Goal: Information Seeking & Learning: Learn about a topic

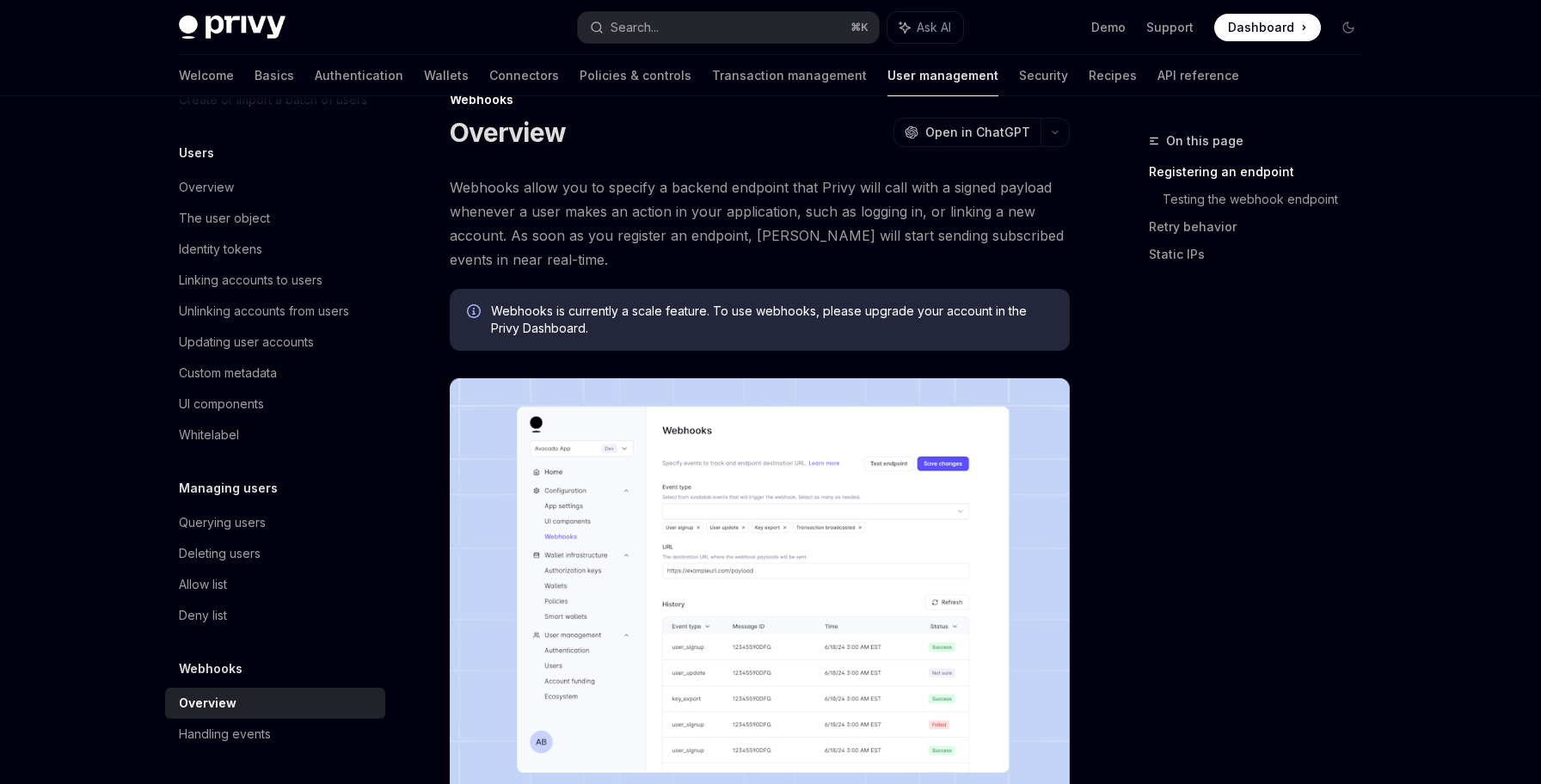
scroll to position [44, 0]
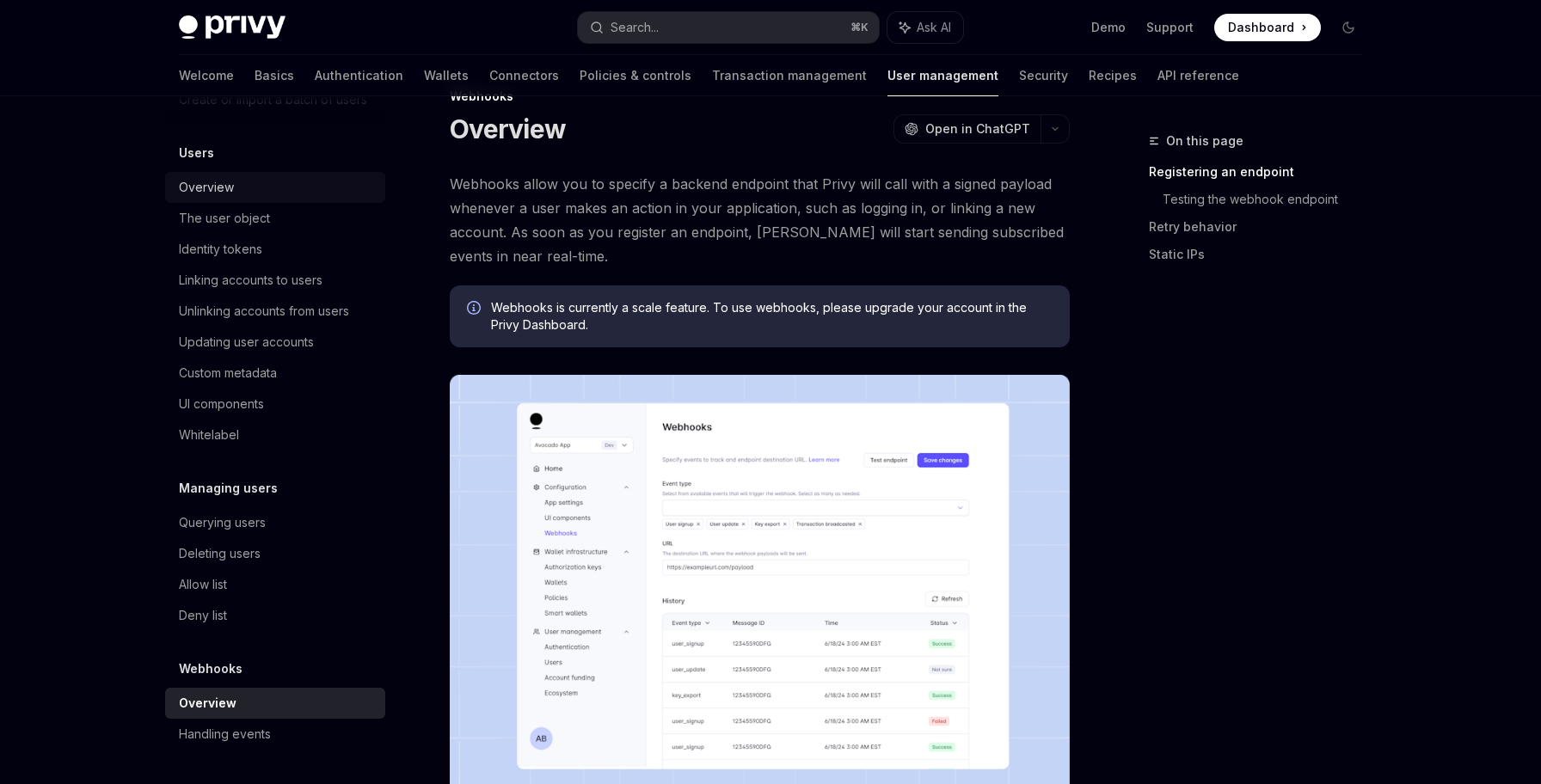
click at [294, 194] on div "Overview" at bounding box center [276, 187] width 196 height 21
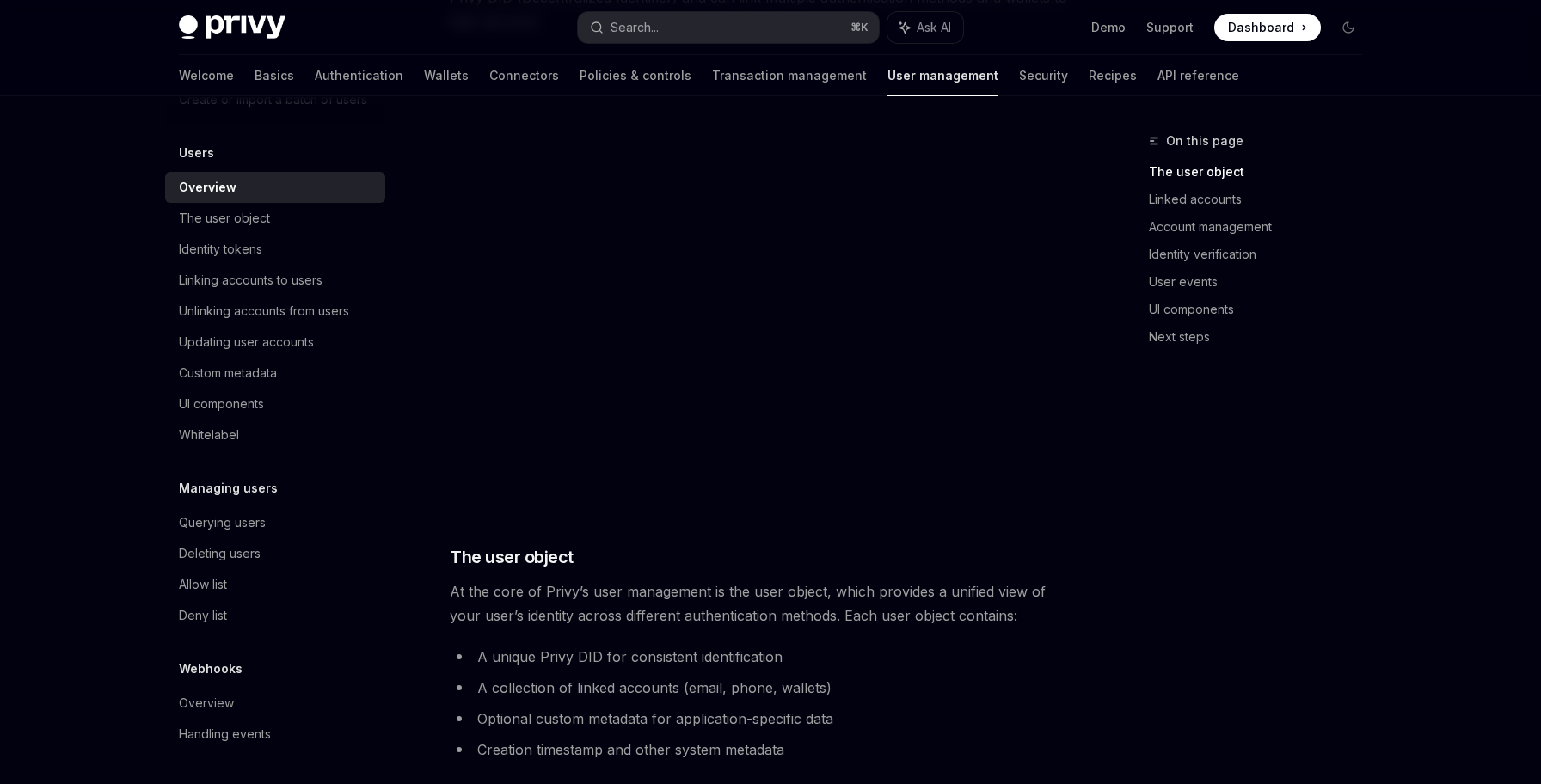
scroll to position [601, 0]
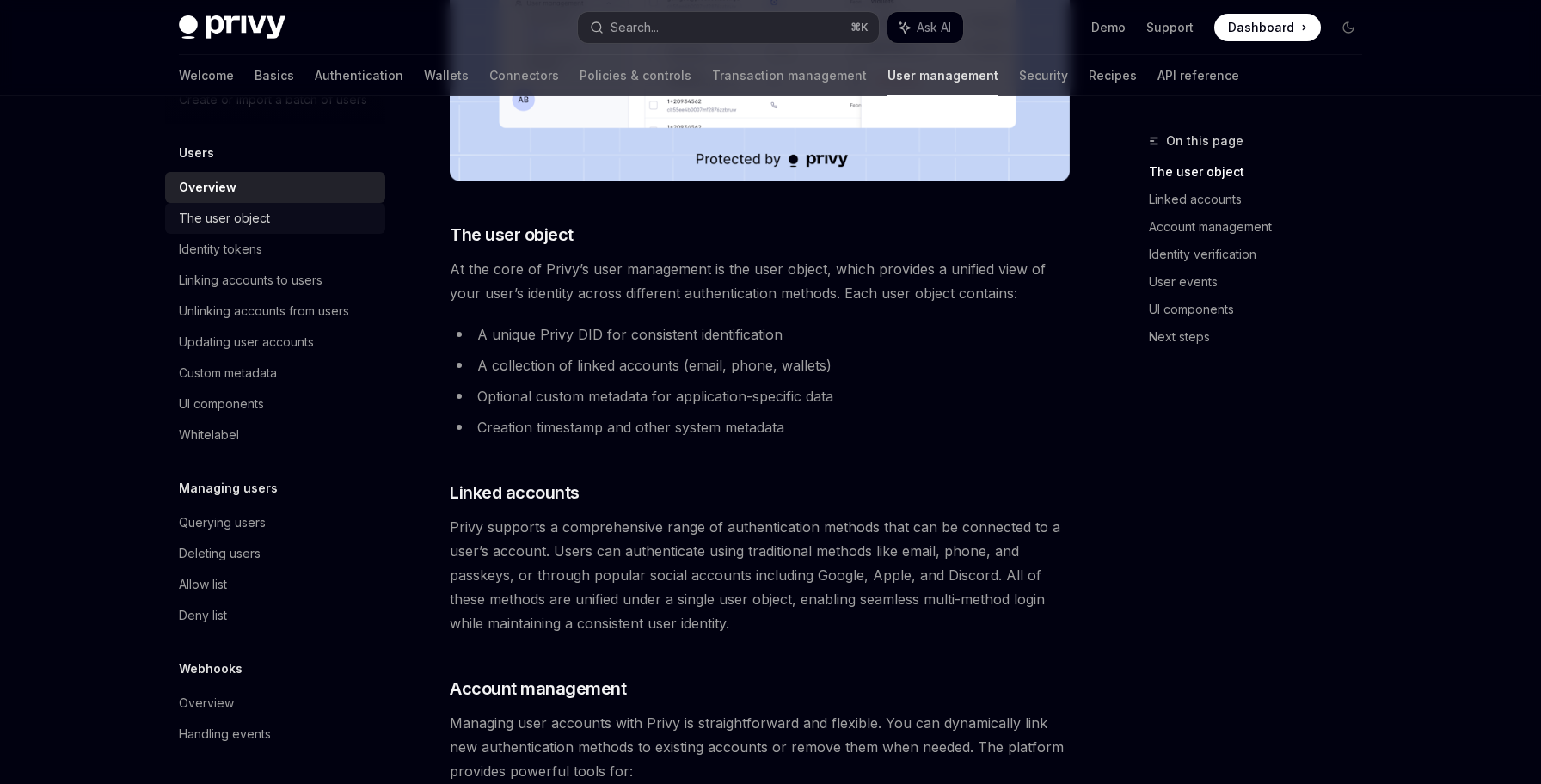
click at [321, 226] on div "The user object" at bounding box center [276, 218] width 196 height 21
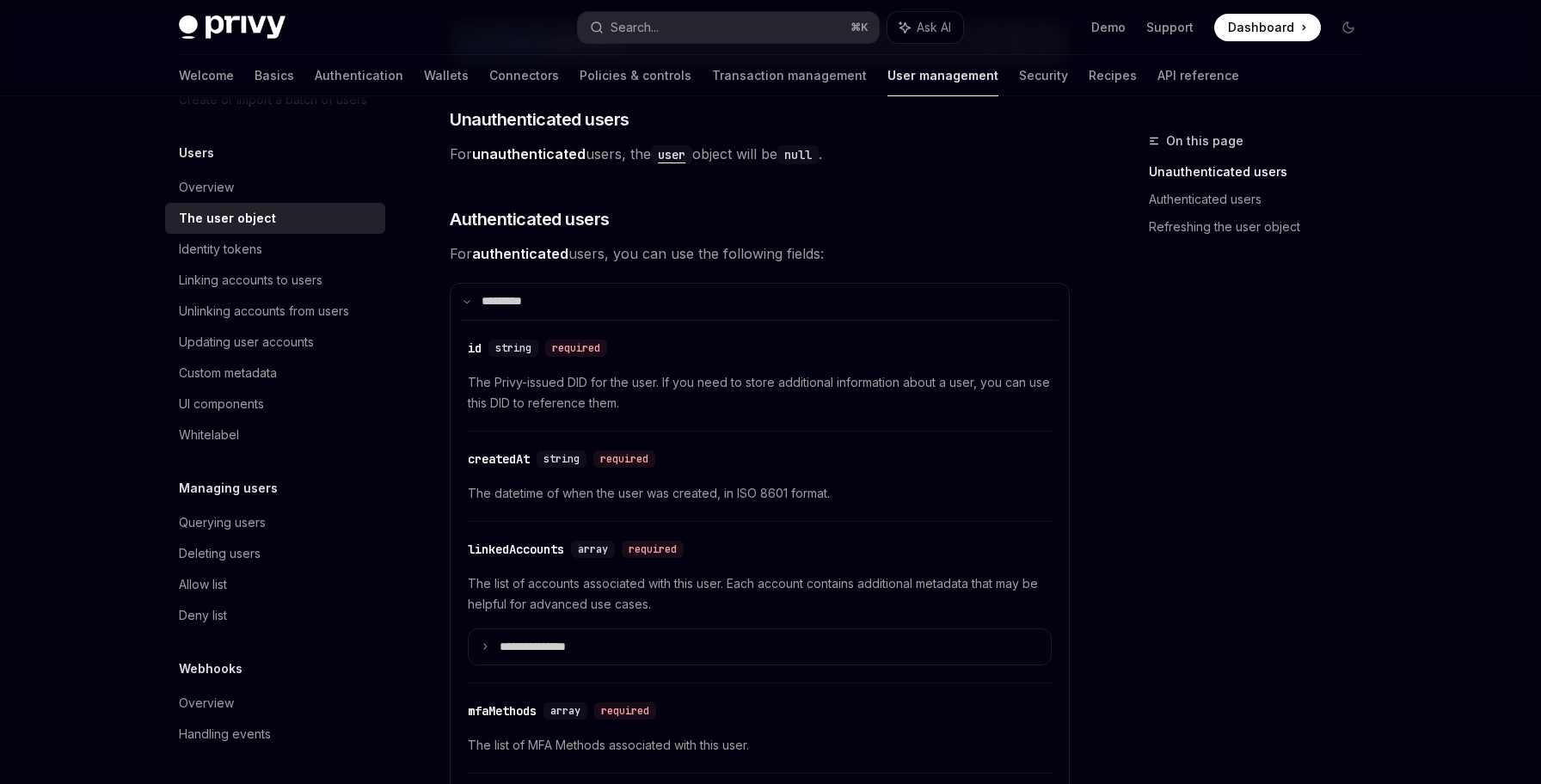
scroll to position [356, 0]
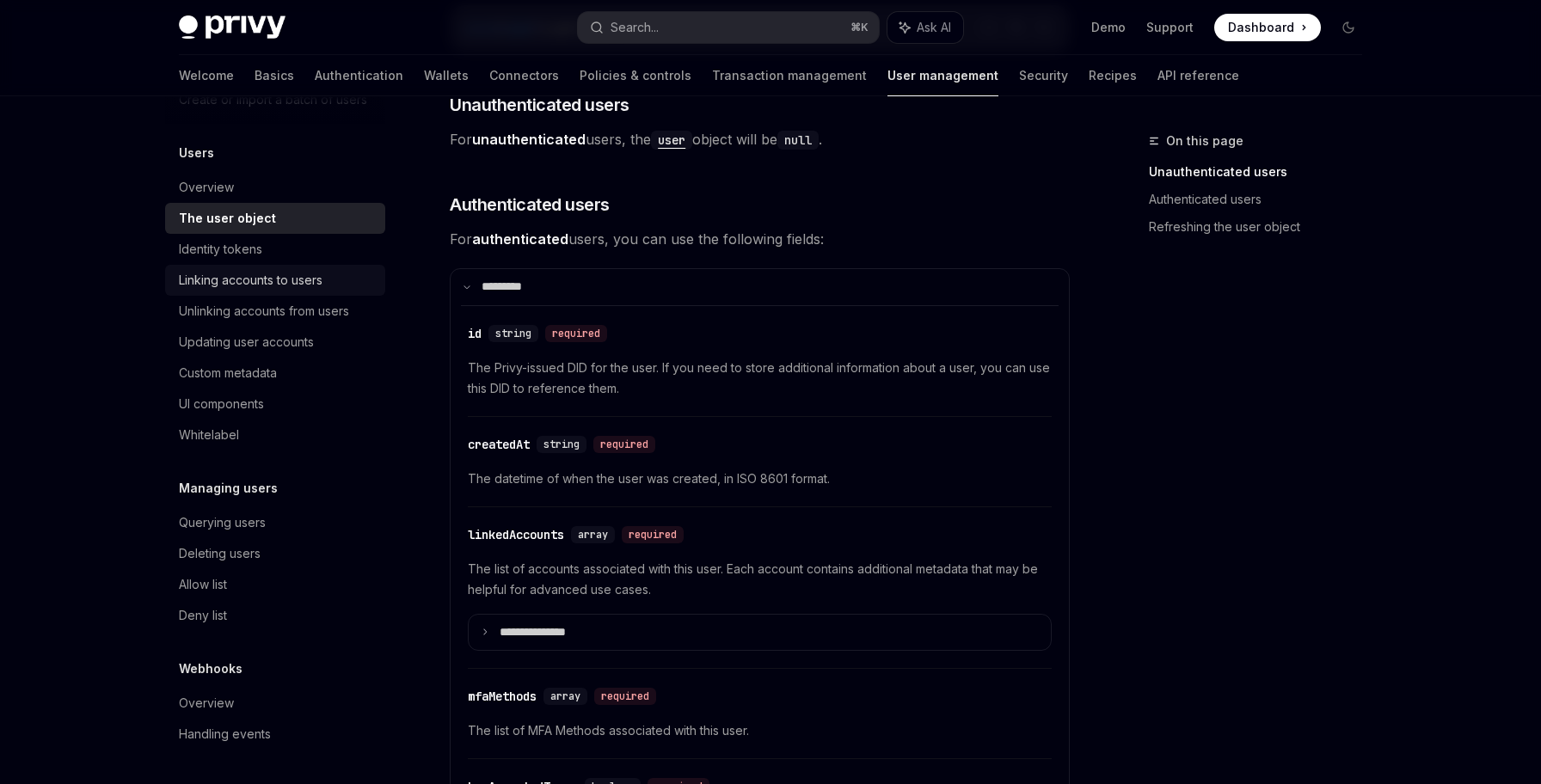
click at [368, 293] on link "Linking accounts to users" at bounding box center [275, 280] width 220 height 31
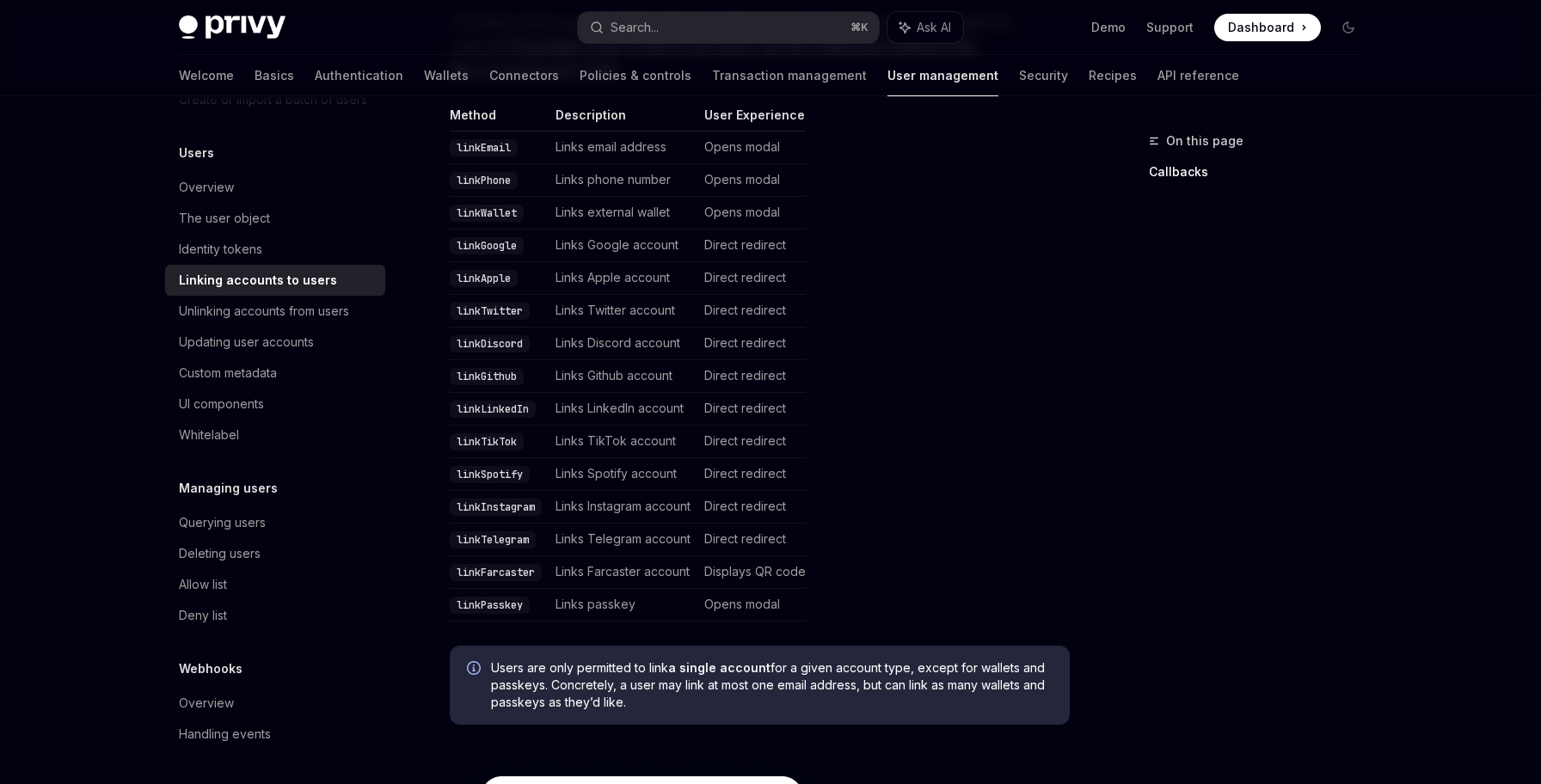
scroll to position [490, 0]
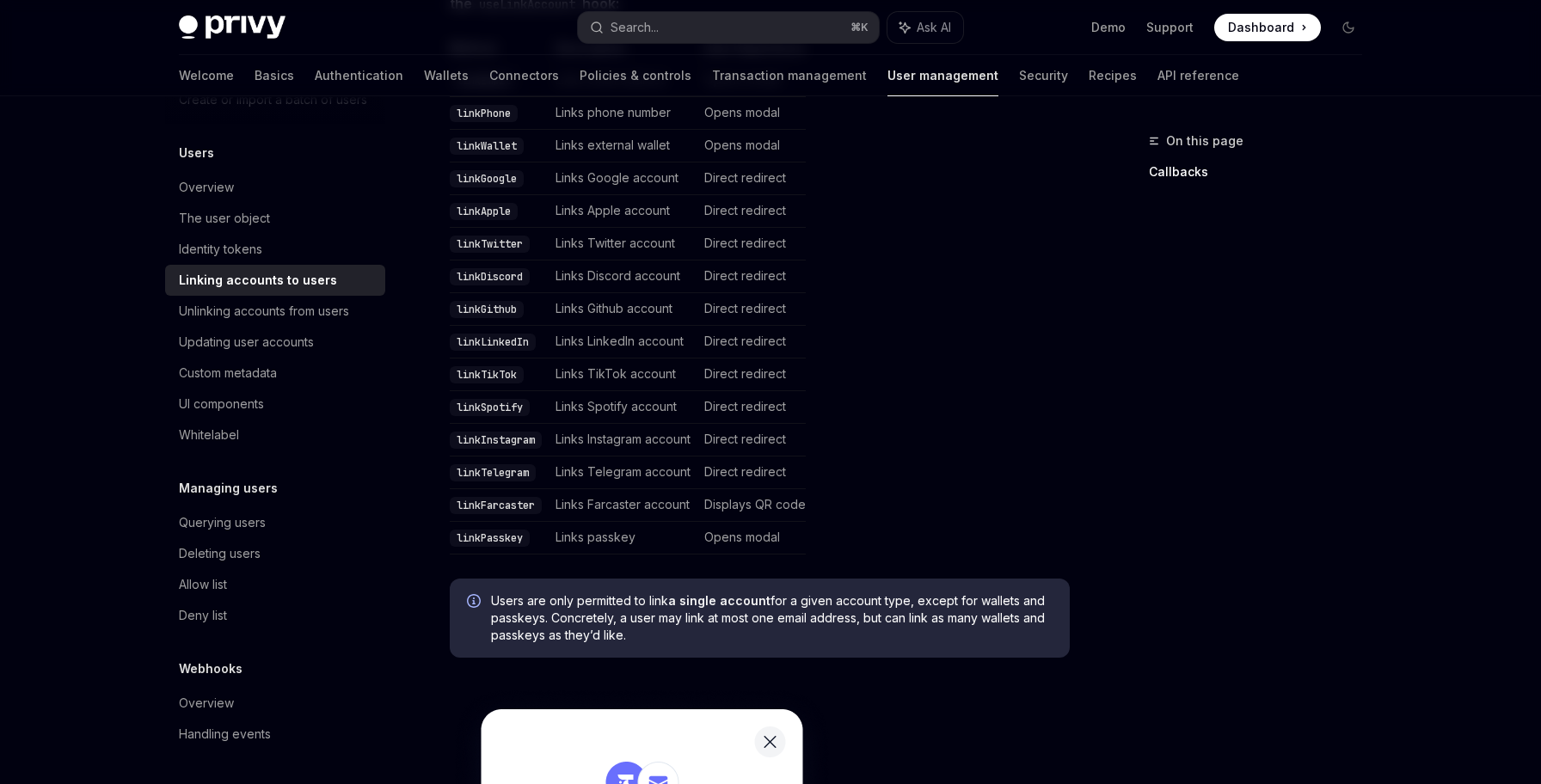
click at [468, 593] on icon "Info" at bounding box center [474, 600] width 14 height 14
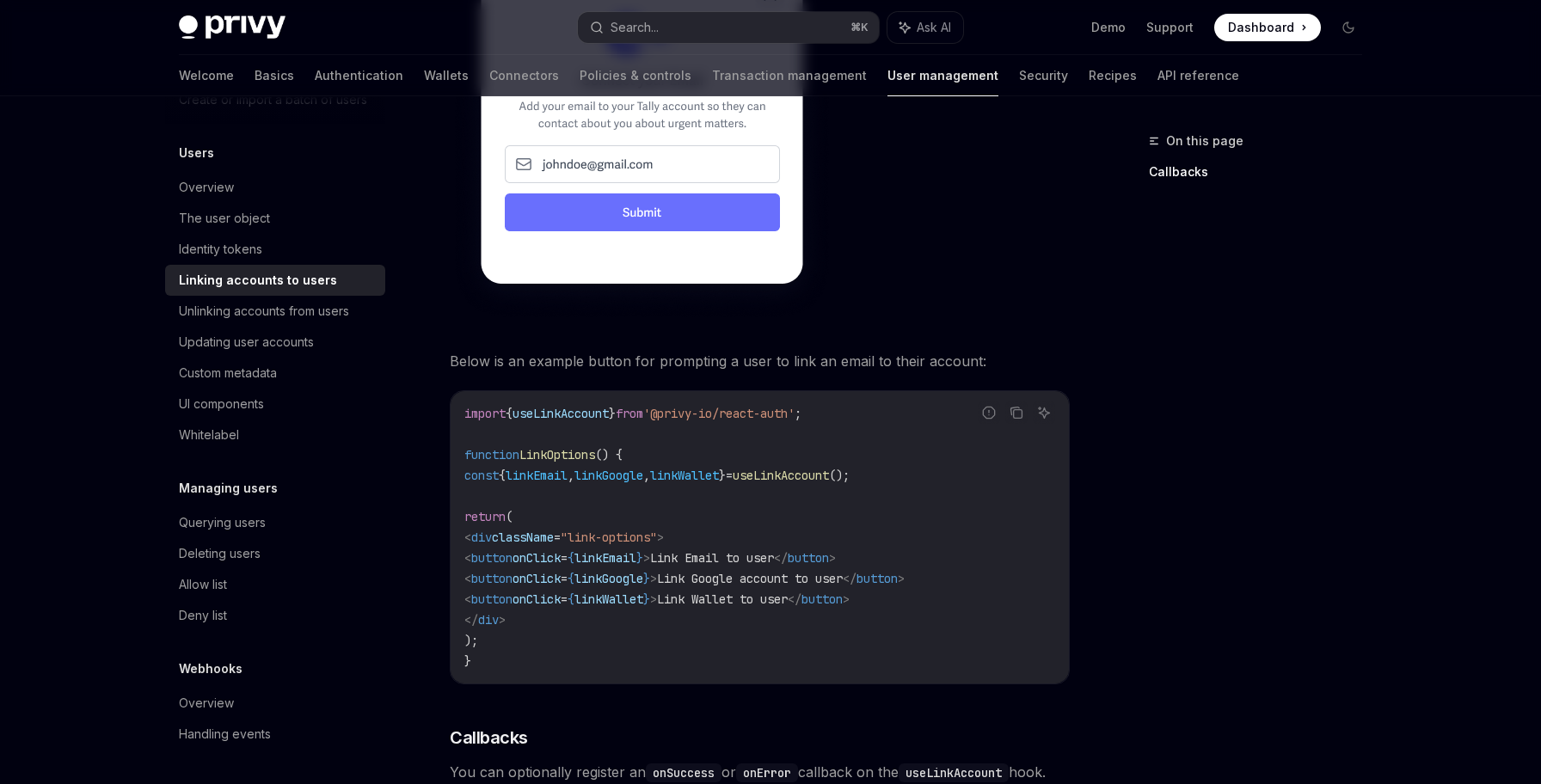
scroll to position [1245, 0]
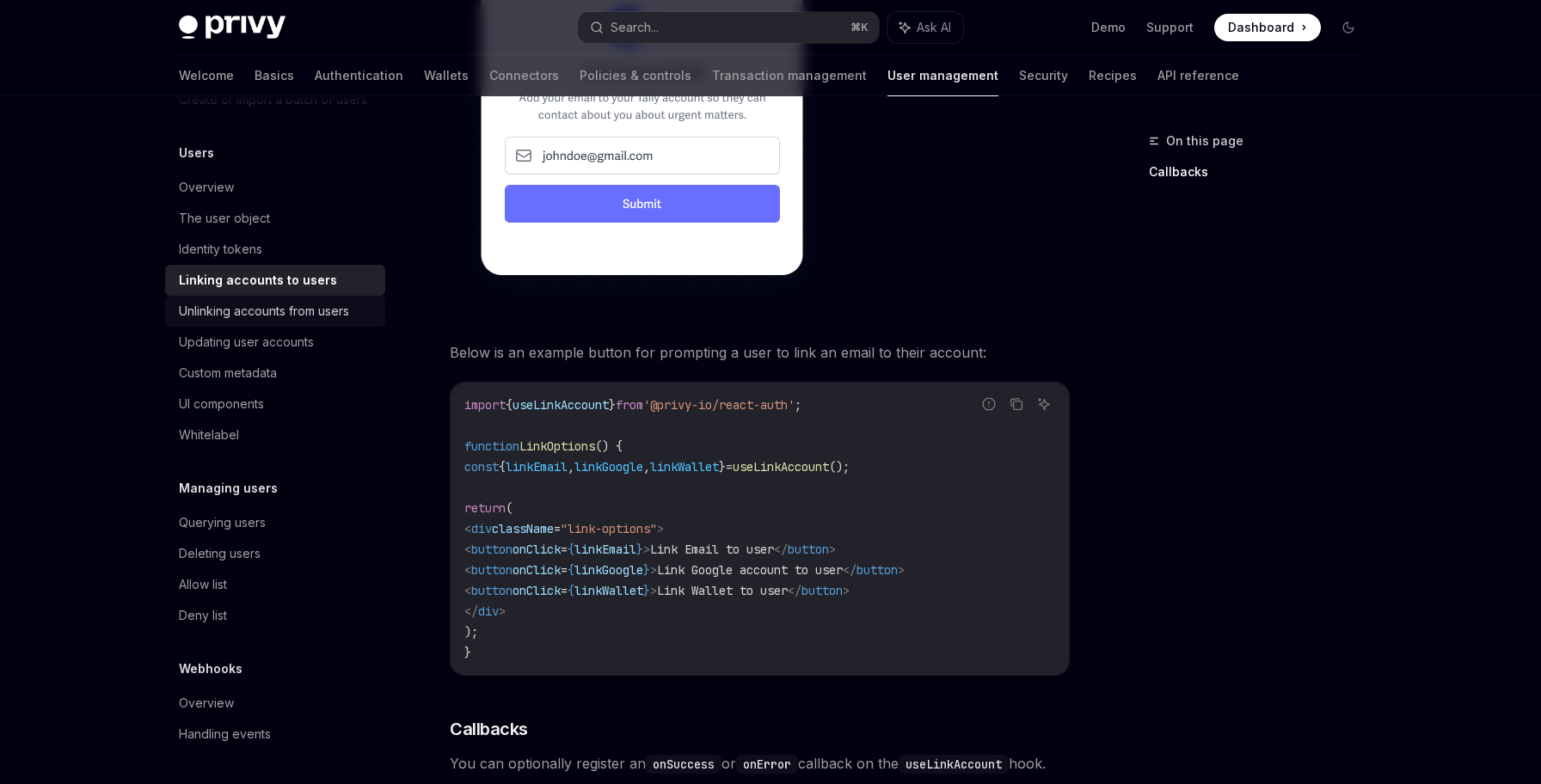
click at [347, 314] on div "Unlinking accounts from users" at bounding box center [264, 312] width 171 height 21
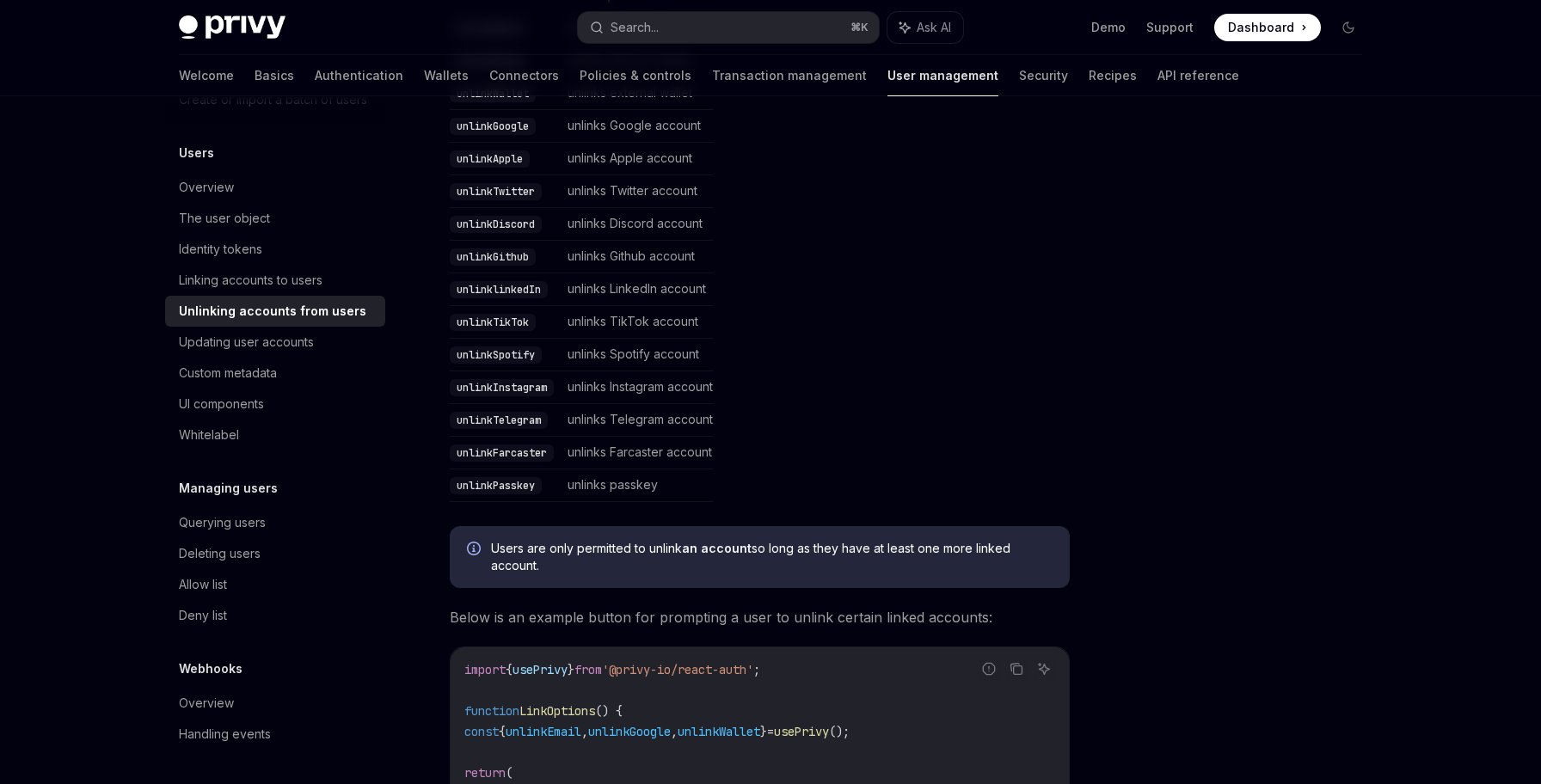
scroll to position [702, 0]
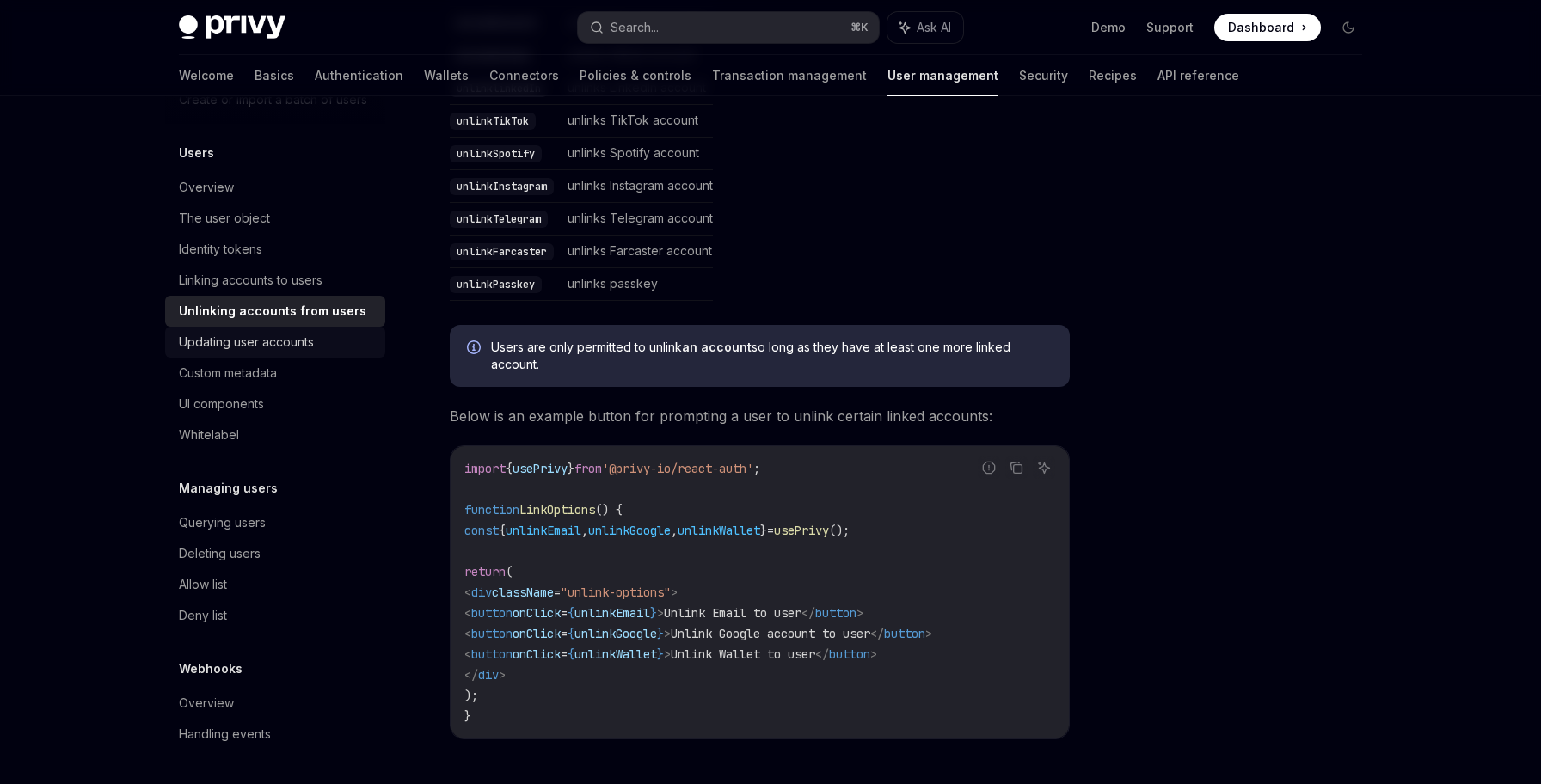
click at [337, 335] on div "Updating user accounts" at bounding box center [276, 342] width 196 height 21
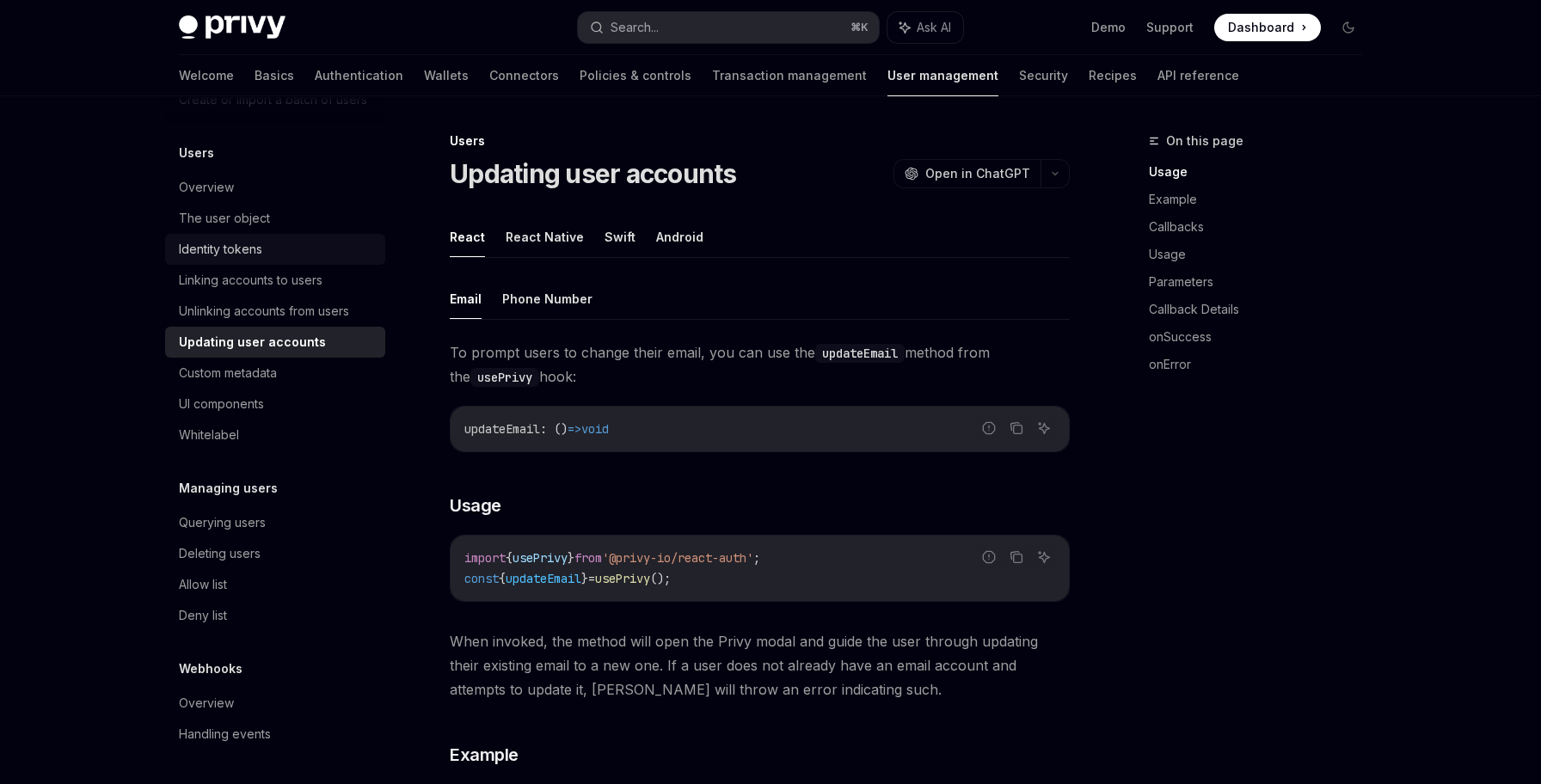
click at [336, 262] on link "Identity tokens" at bounding box center [275, 250] width 220 height 31
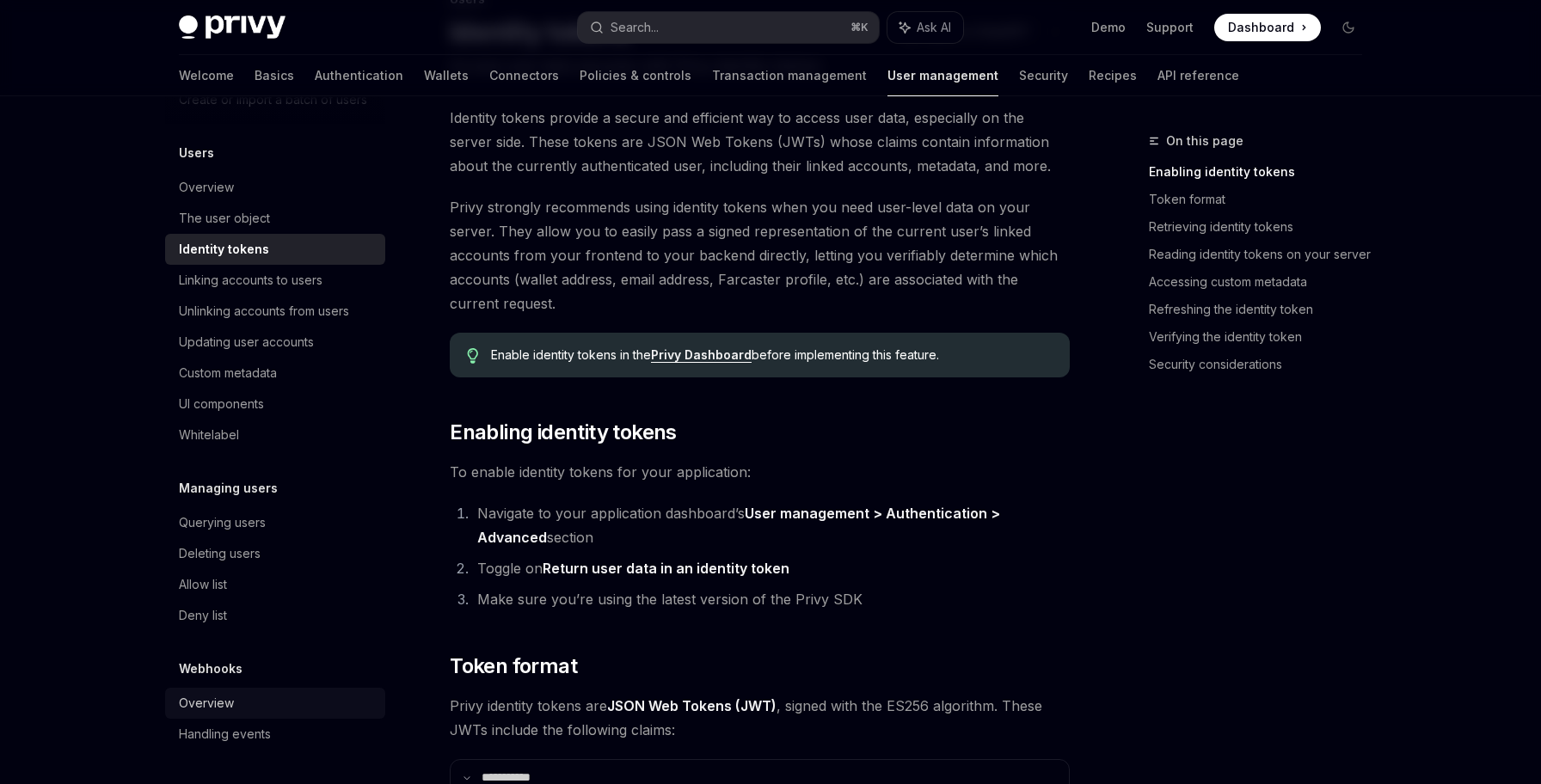
scroll to position [140, 0]
click at [359, 218] on div "The user object" at bounding box center [276, 218] width 196 height 21
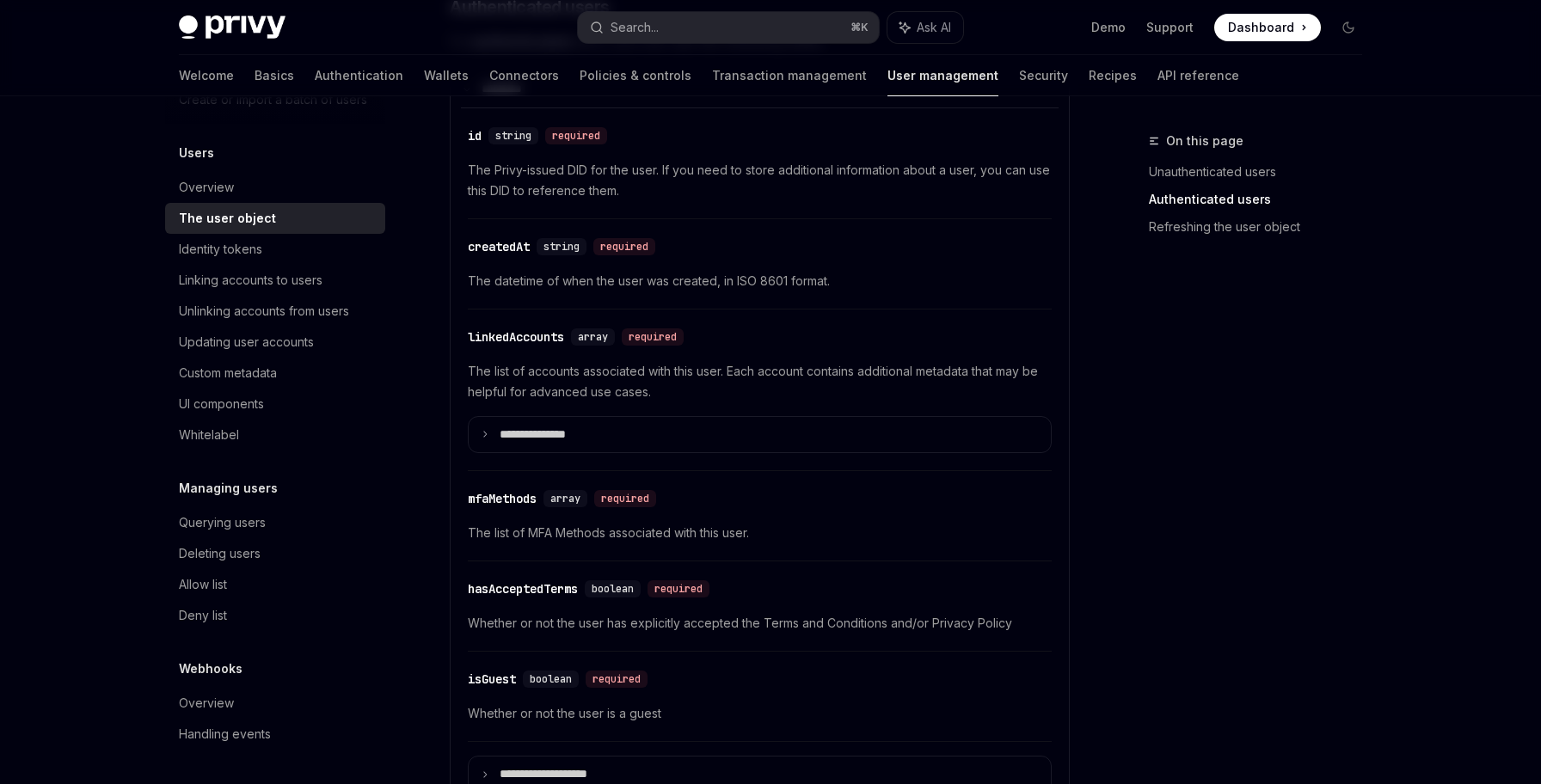
scroll to position [580, 0]
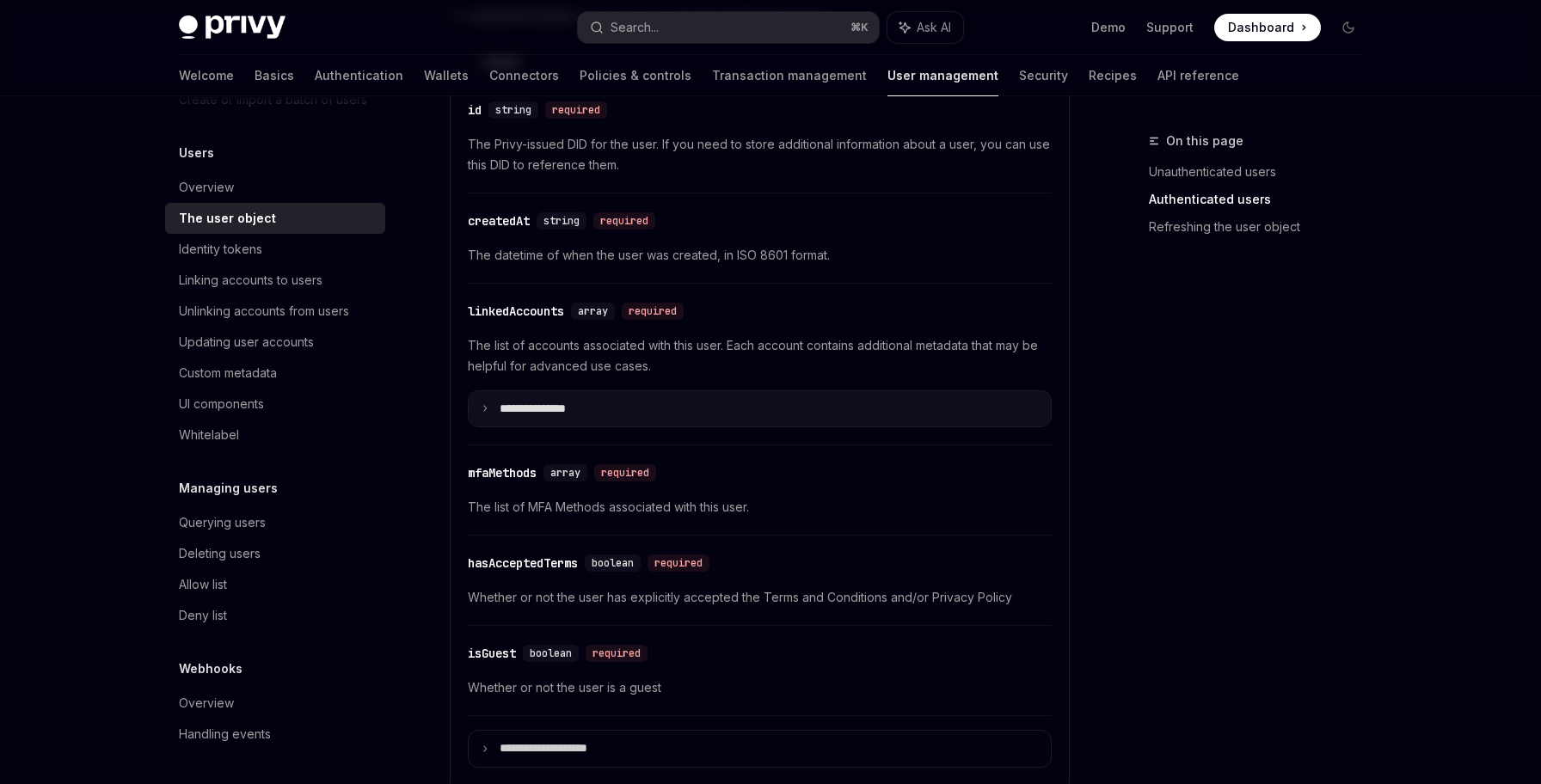
click at [507, 408] on p "**********" at bounding box center [547, 409] width 94 height 16
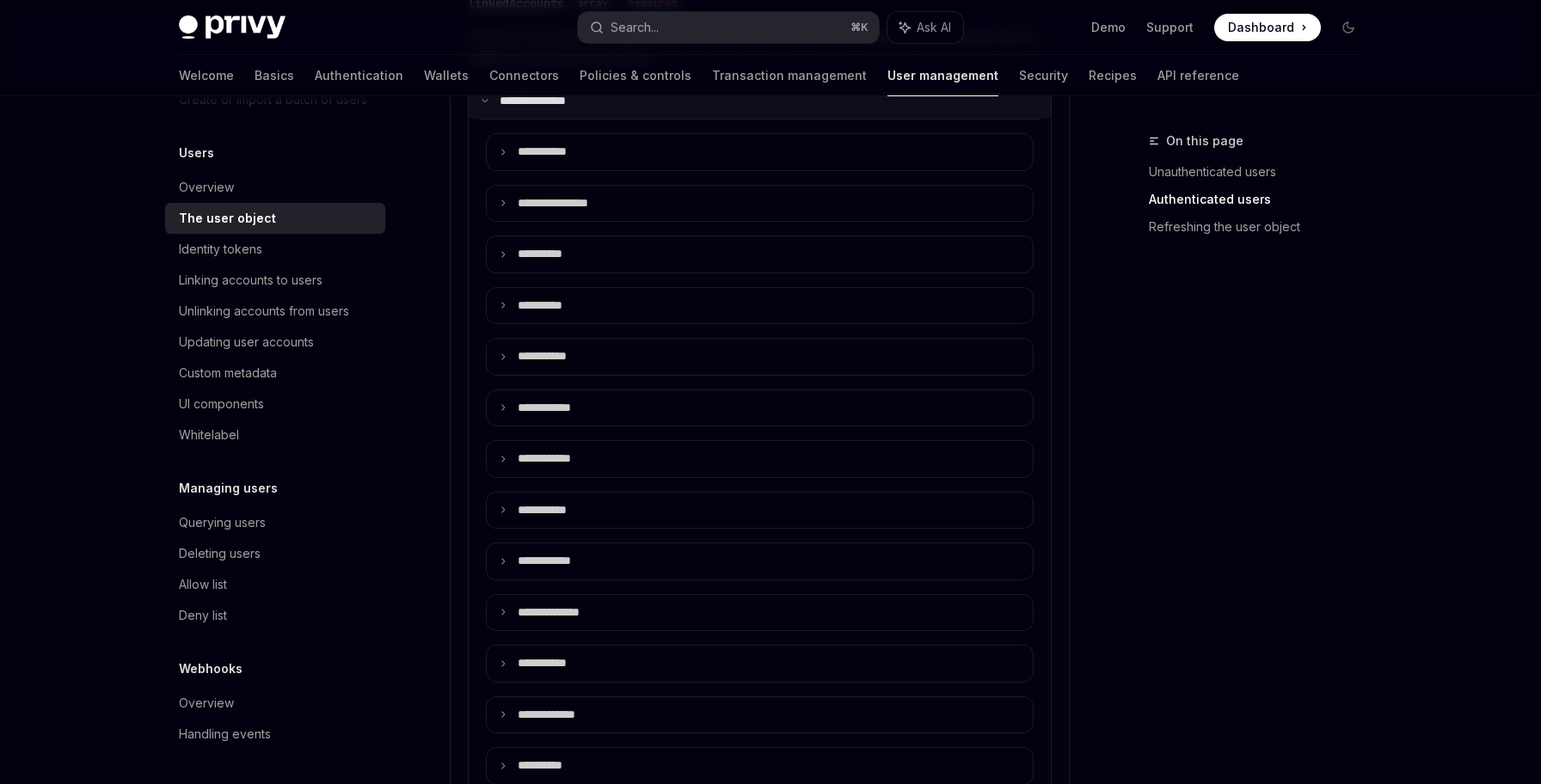
scroll to position [896, 0]
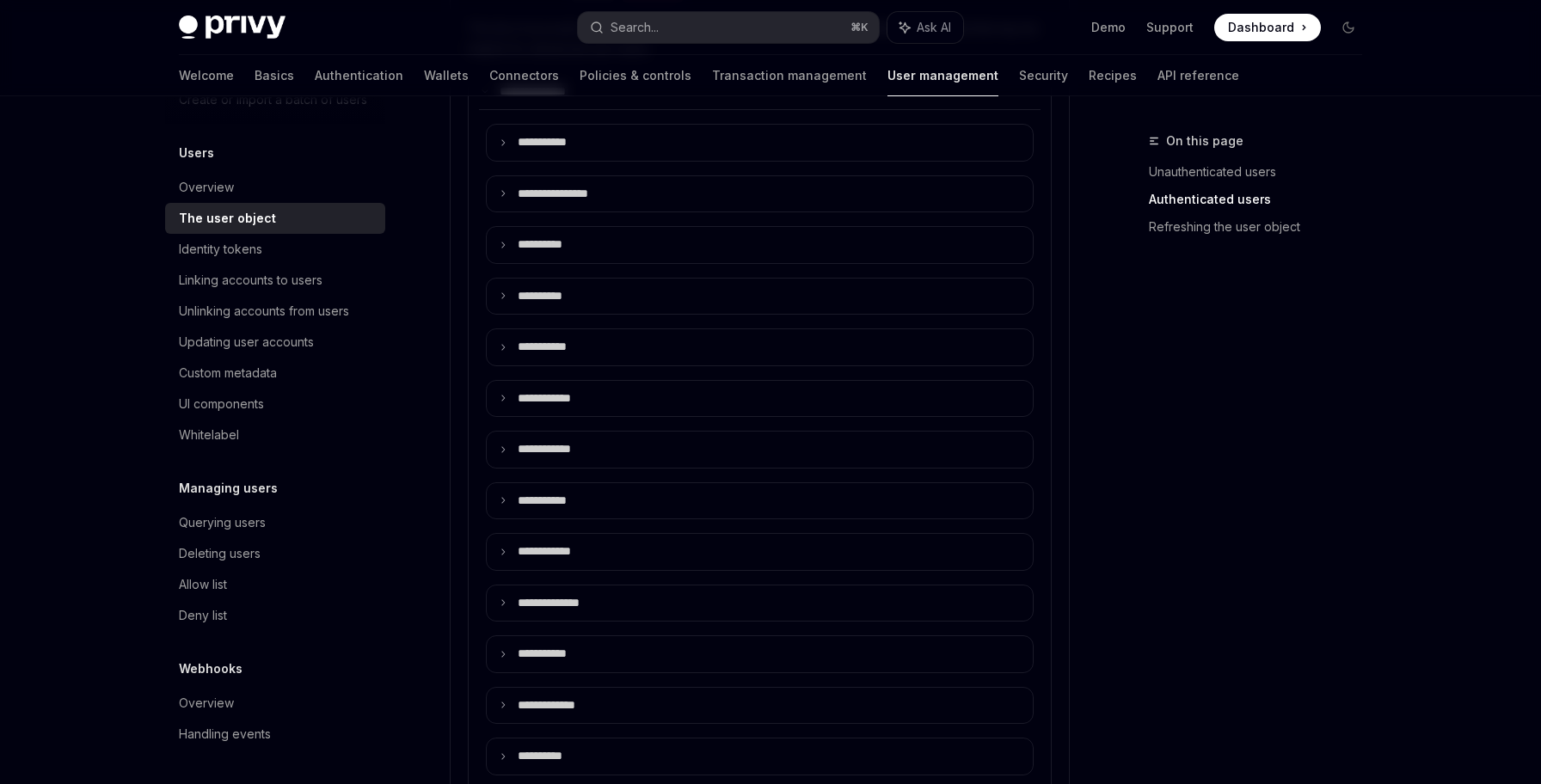
click at [395, 274] on div "Overview Migrating users to Privy Migrating existing users to Privy Create or i…" at bounding box center [289, 440] width 247 height 687
click at [318, 317] on div "Unlinking accounts from users" at bounding box center [264, 312] width 171 height 21
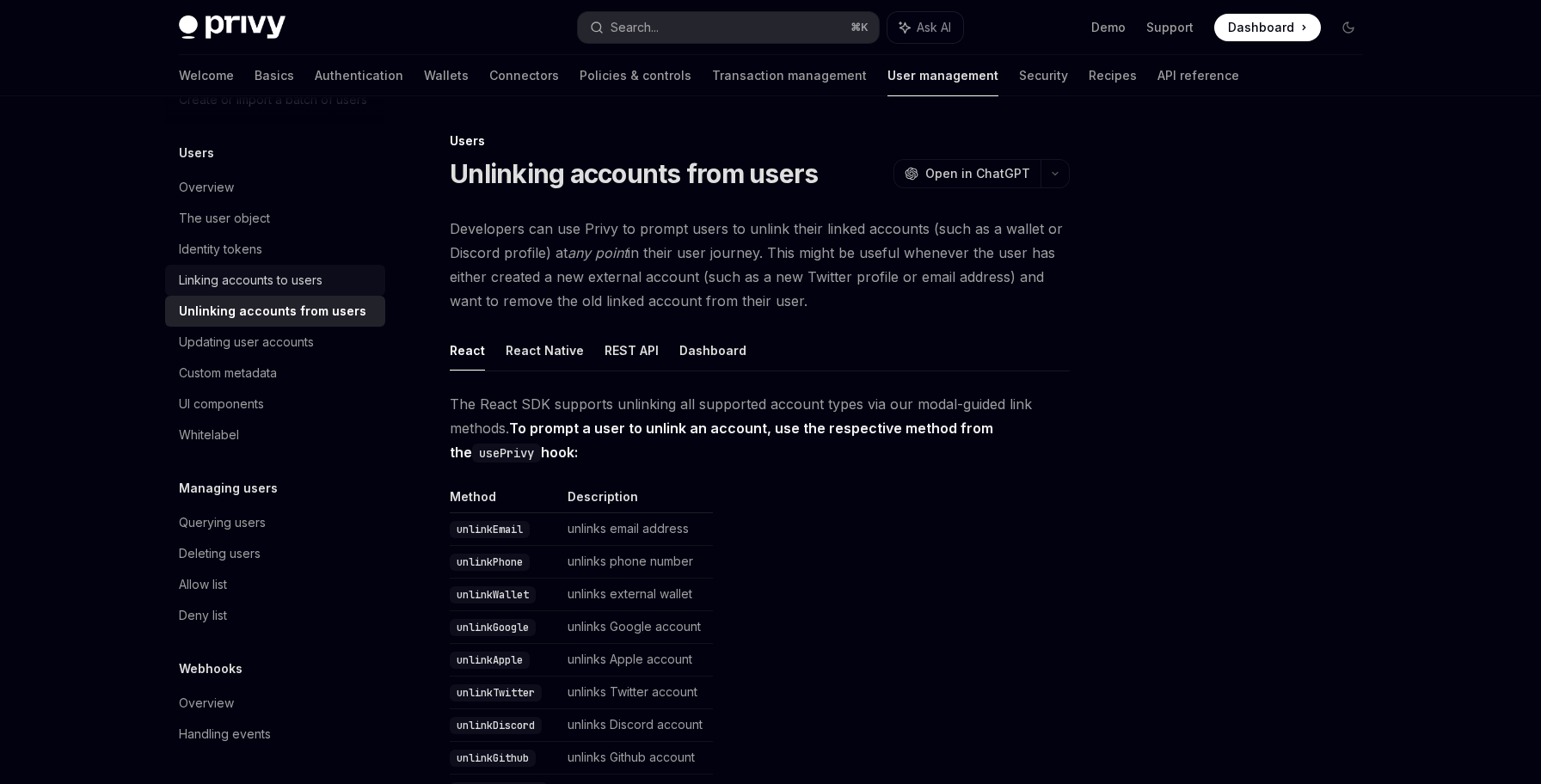
click at [288, 279] on div "Linking accounts to users" at bounding box center [250, 280] width 144 height 21
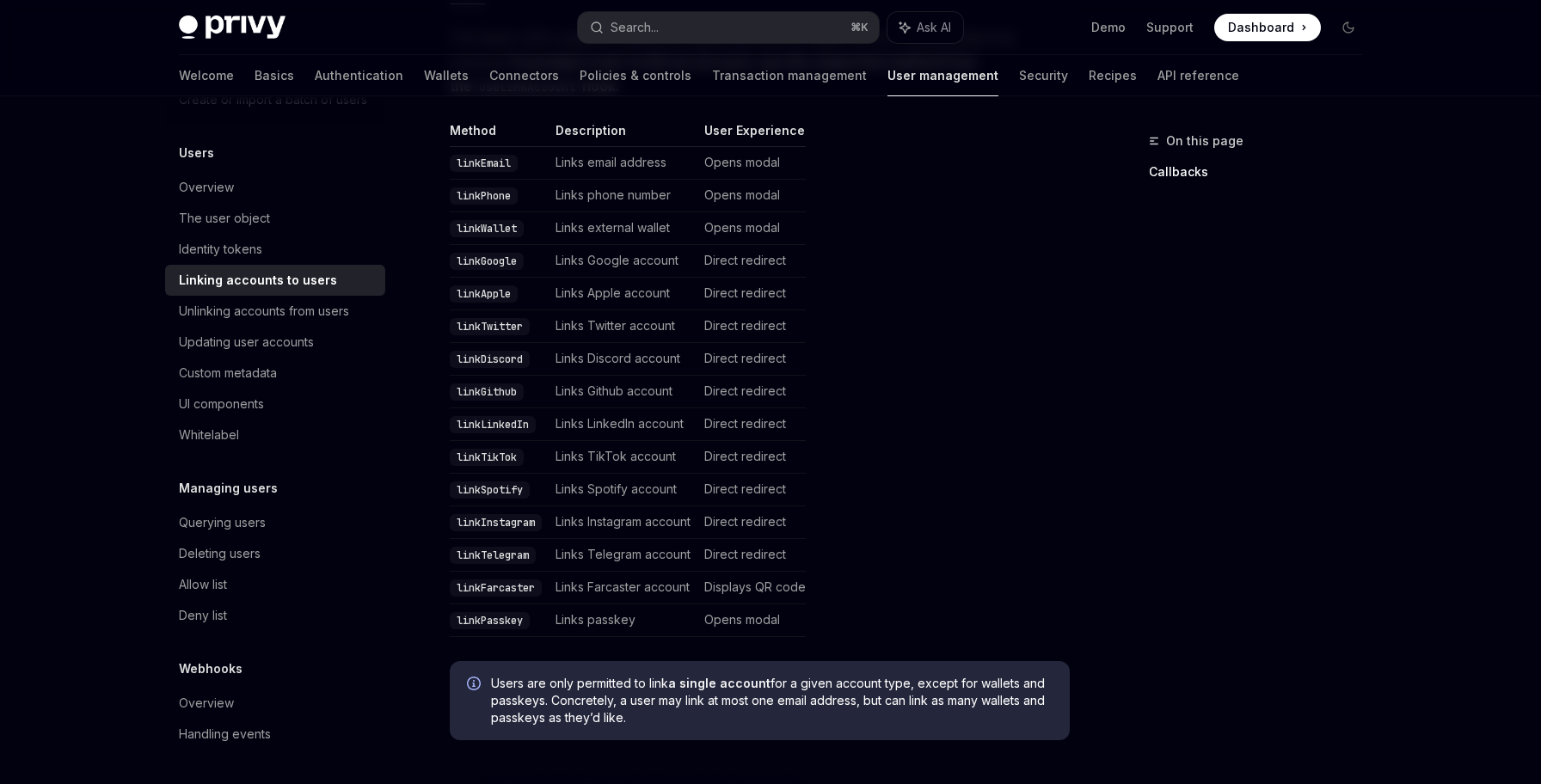
scroll to position [449, 0]
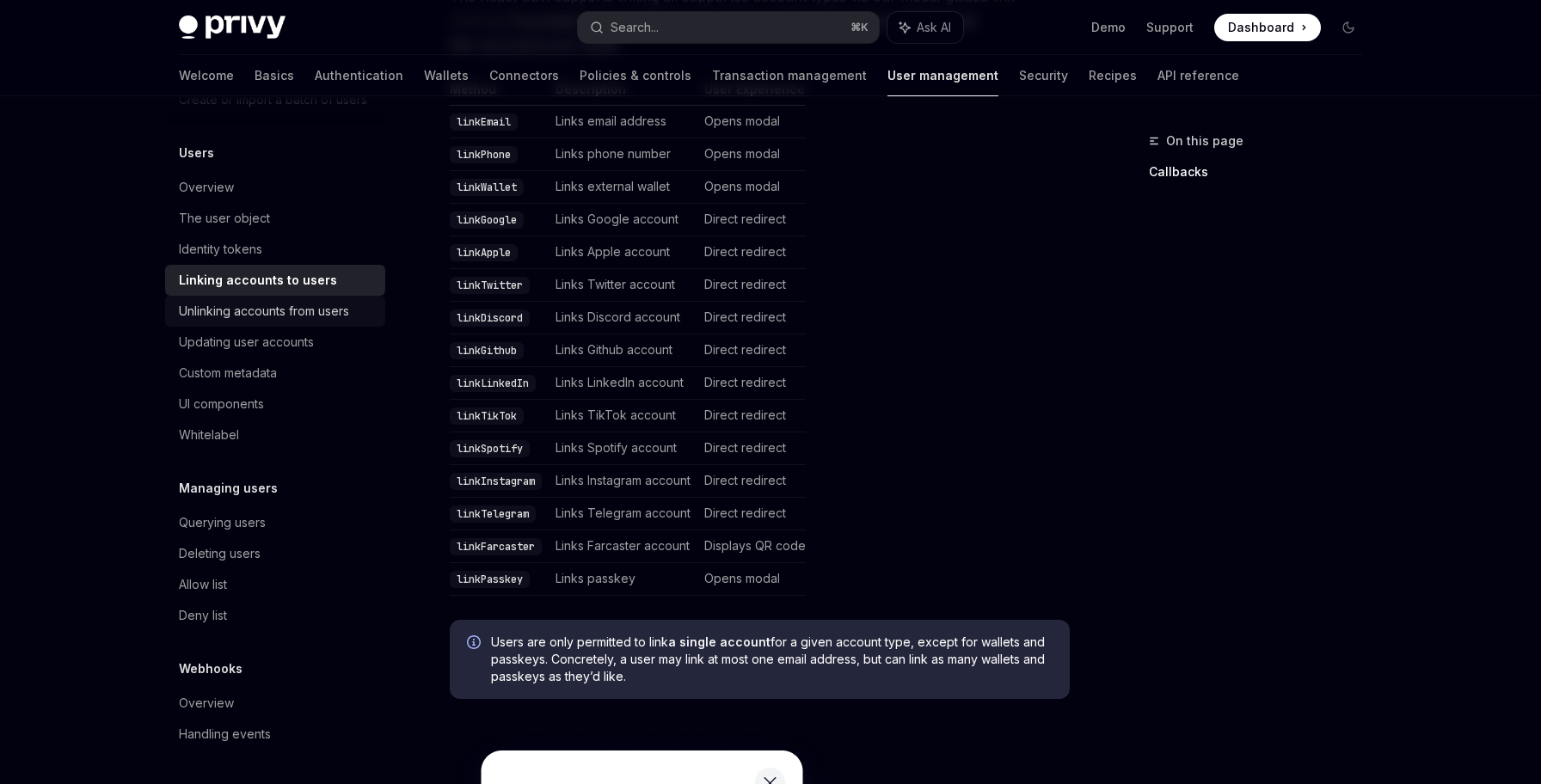
click at [302, 311] on div "Unlinking accounts from users" at bounding box center [264, 312] width 171 height 21
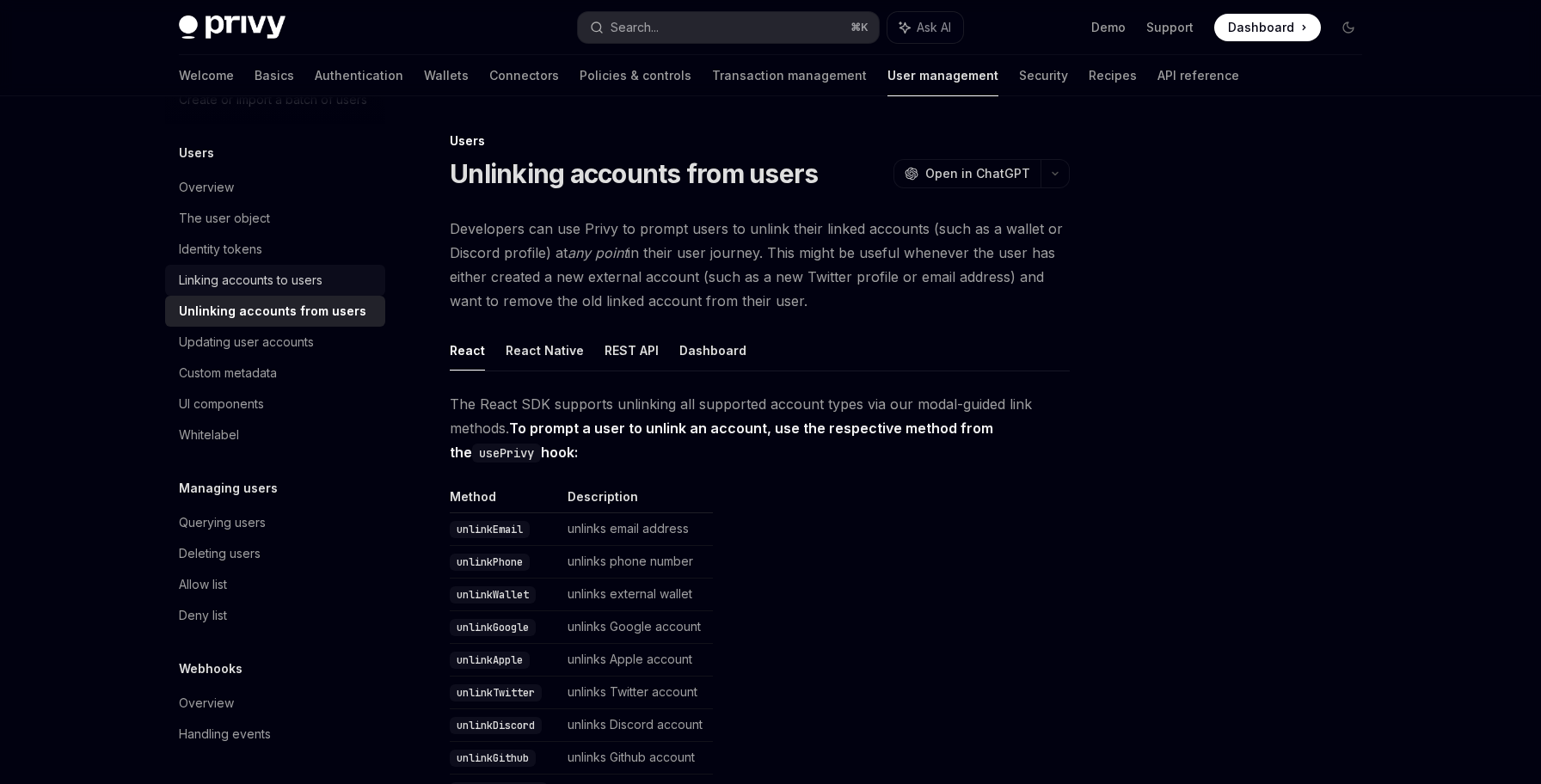
click at [325, 278] on div "Linking accounts to users" at bounding box center [276, 280] width 196 height 21
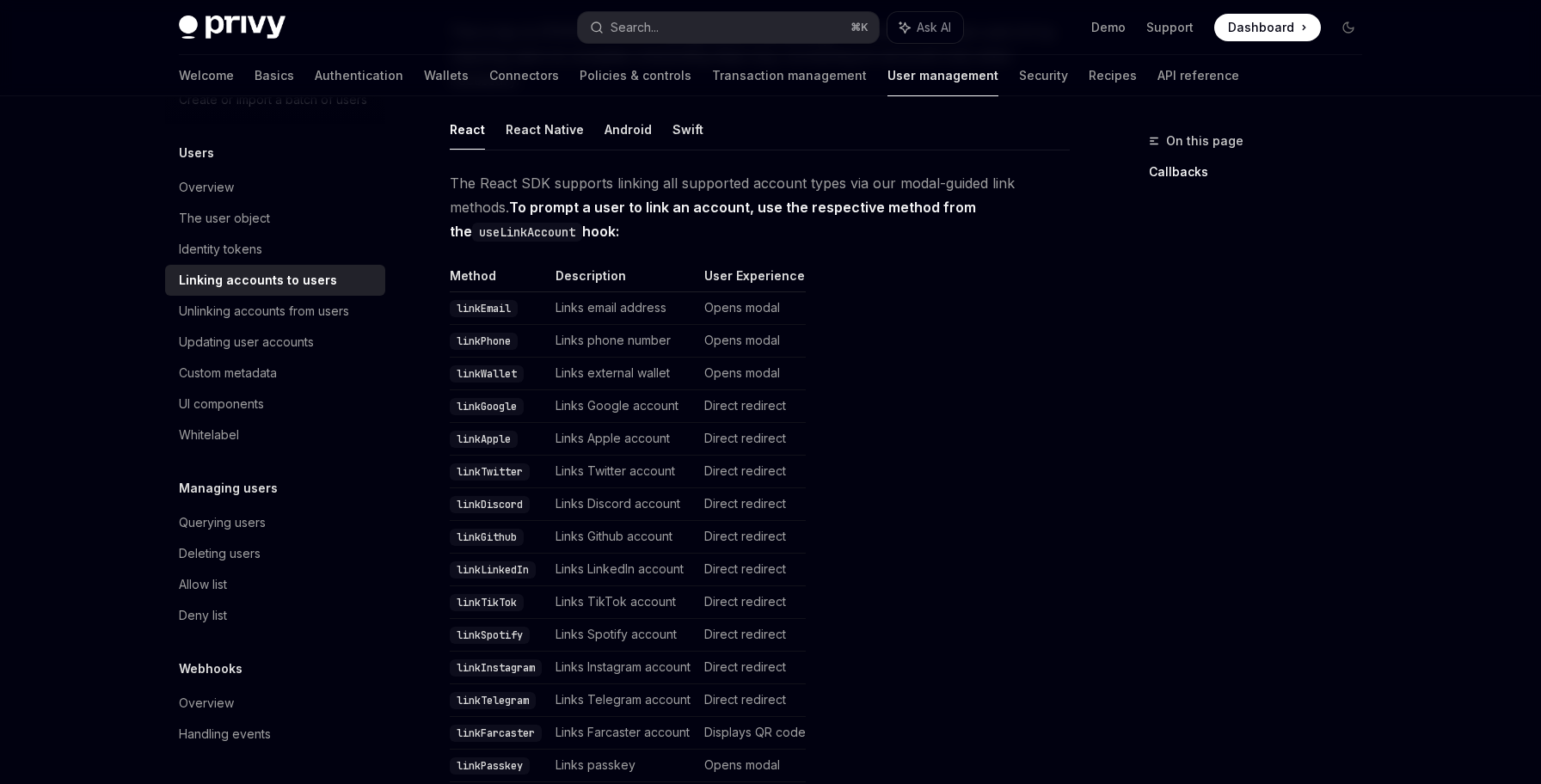
scroll to position [685, 0]
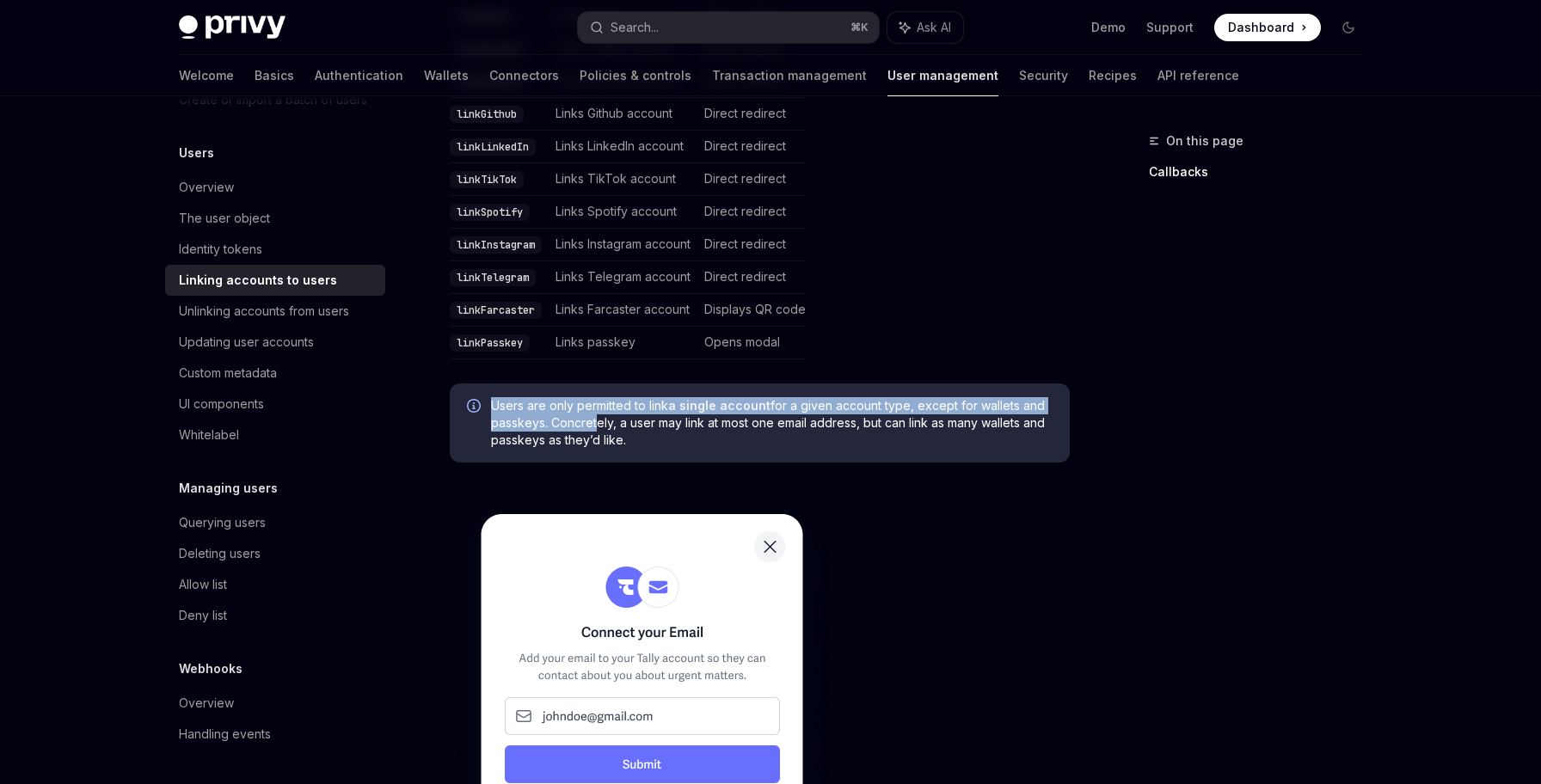
drag, startPoint x: 493, startPoint y: 379, endPoint x: 589, endPoint y: 391, distance: 96.7
click at [589, 397] on span "Users are only permitted to link a single account for a given account type, exc…" at bounding box center [771, 422] width 562 height 51
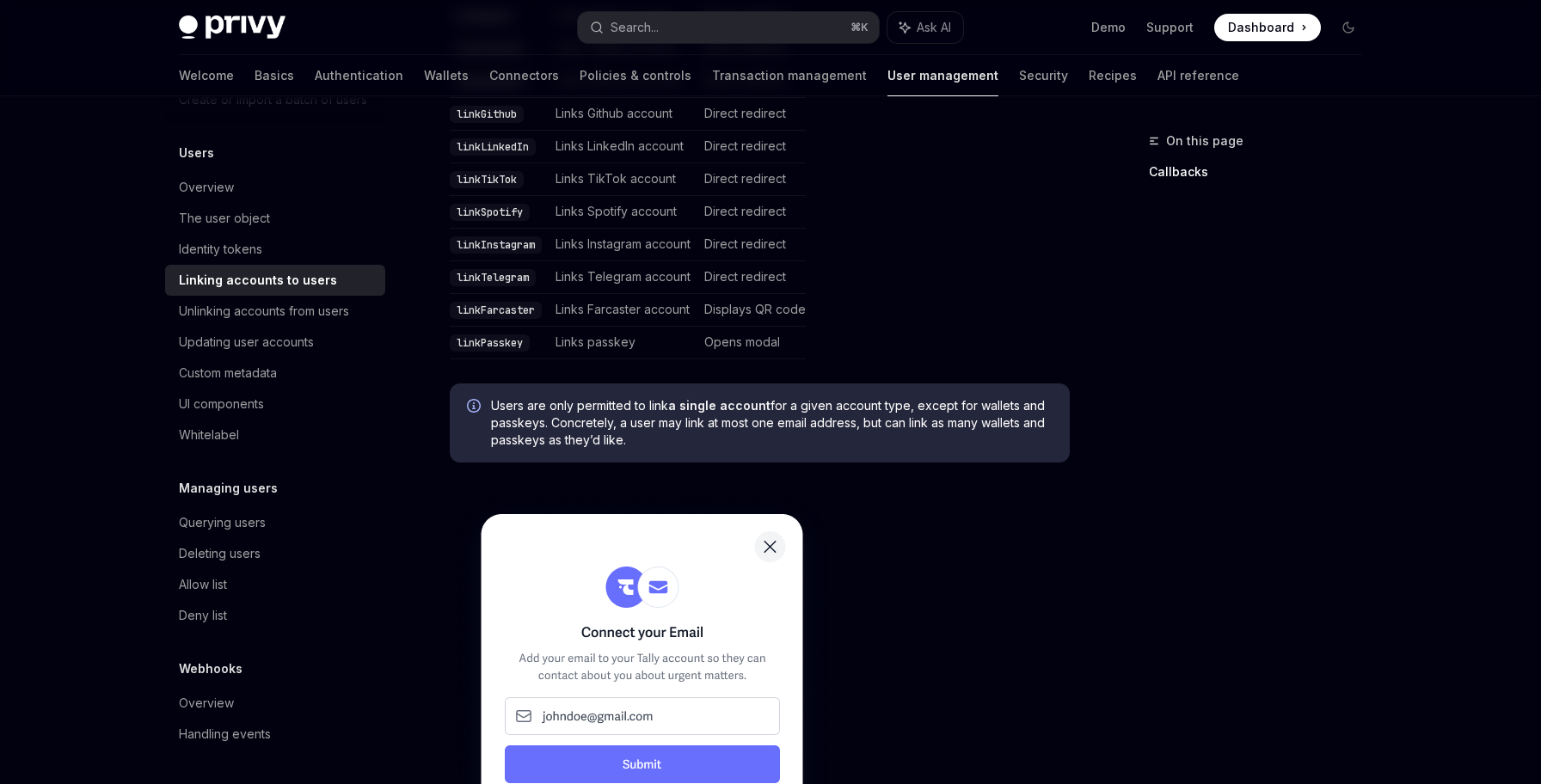
click at [587, 397] on span "Users are only permitted to link a single account for a given account type, exc…" at bounding box center [771, 422] width 562 height 51
drag, startPoint x: 672, startPoint y: 384, endPoint x: 804, endPoint y: 384, distance: 132.0
click at [804, 397] on span "Users are only permitted to link a single account for a given account type, exc…" at bounding box center [771, 422] width 562 height 51
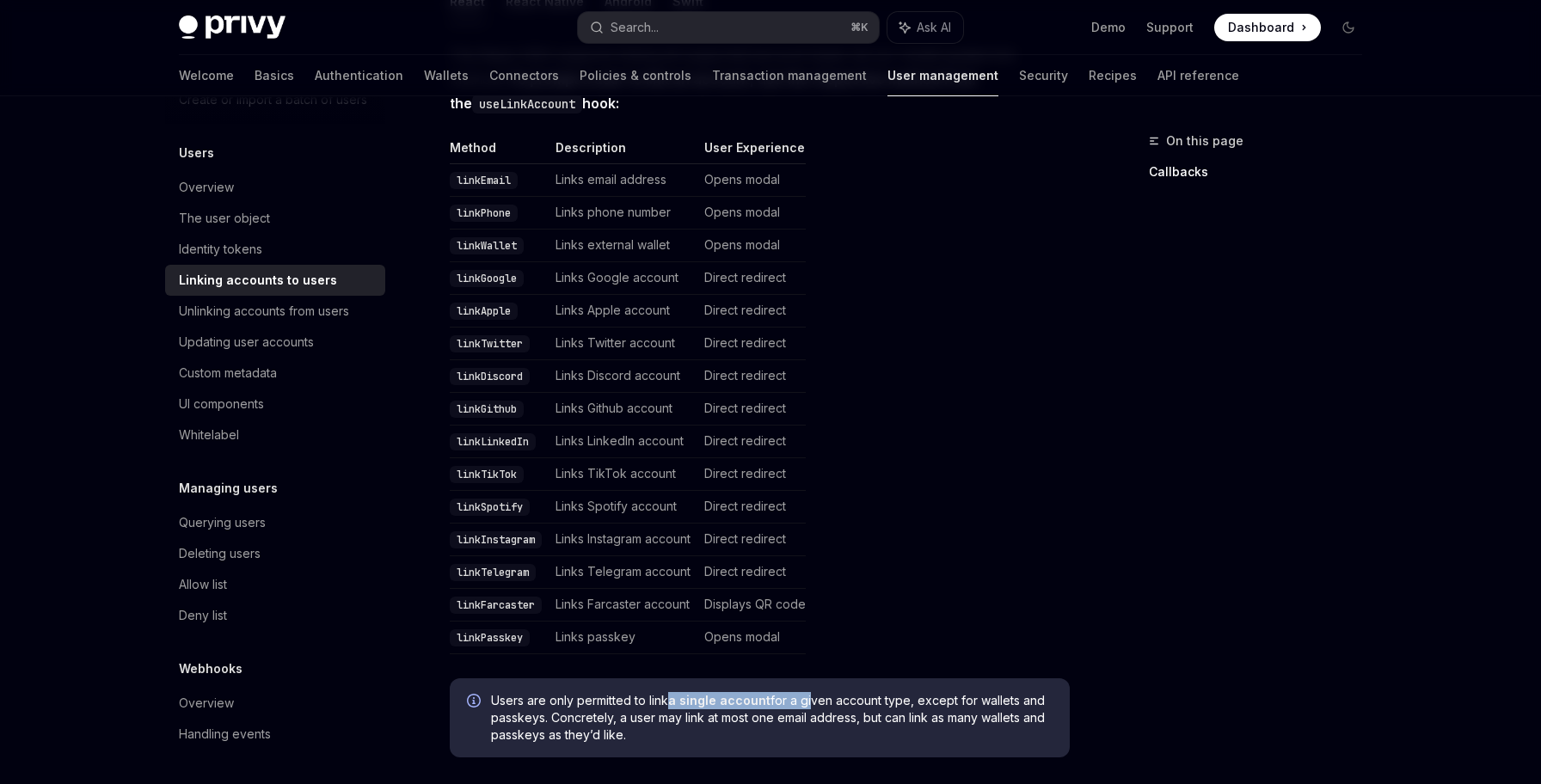
scroll to position [0, 0]
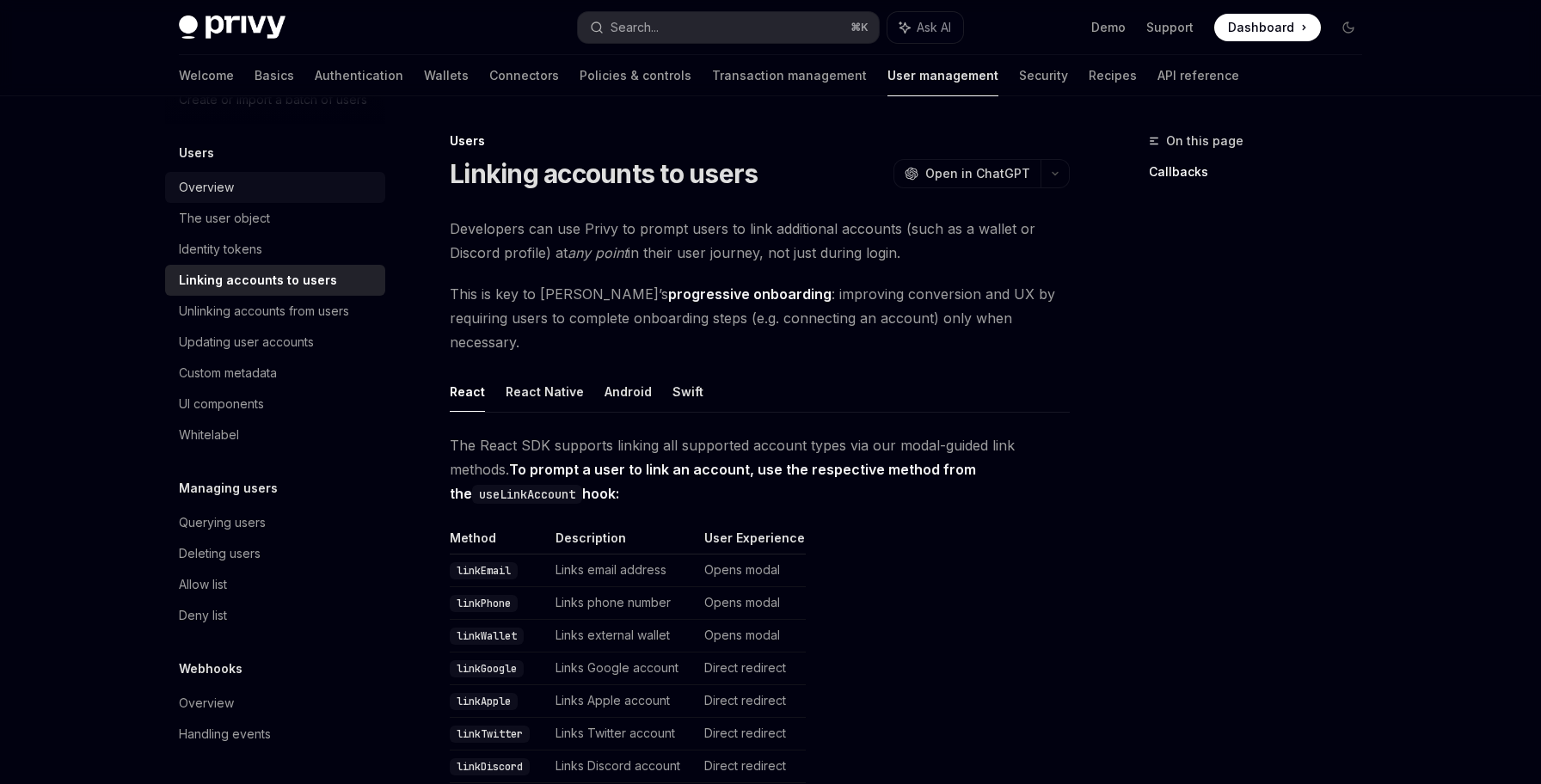
click at [287, 181] on div "Overview" at bounding box center [276, 187] width 196 height 21
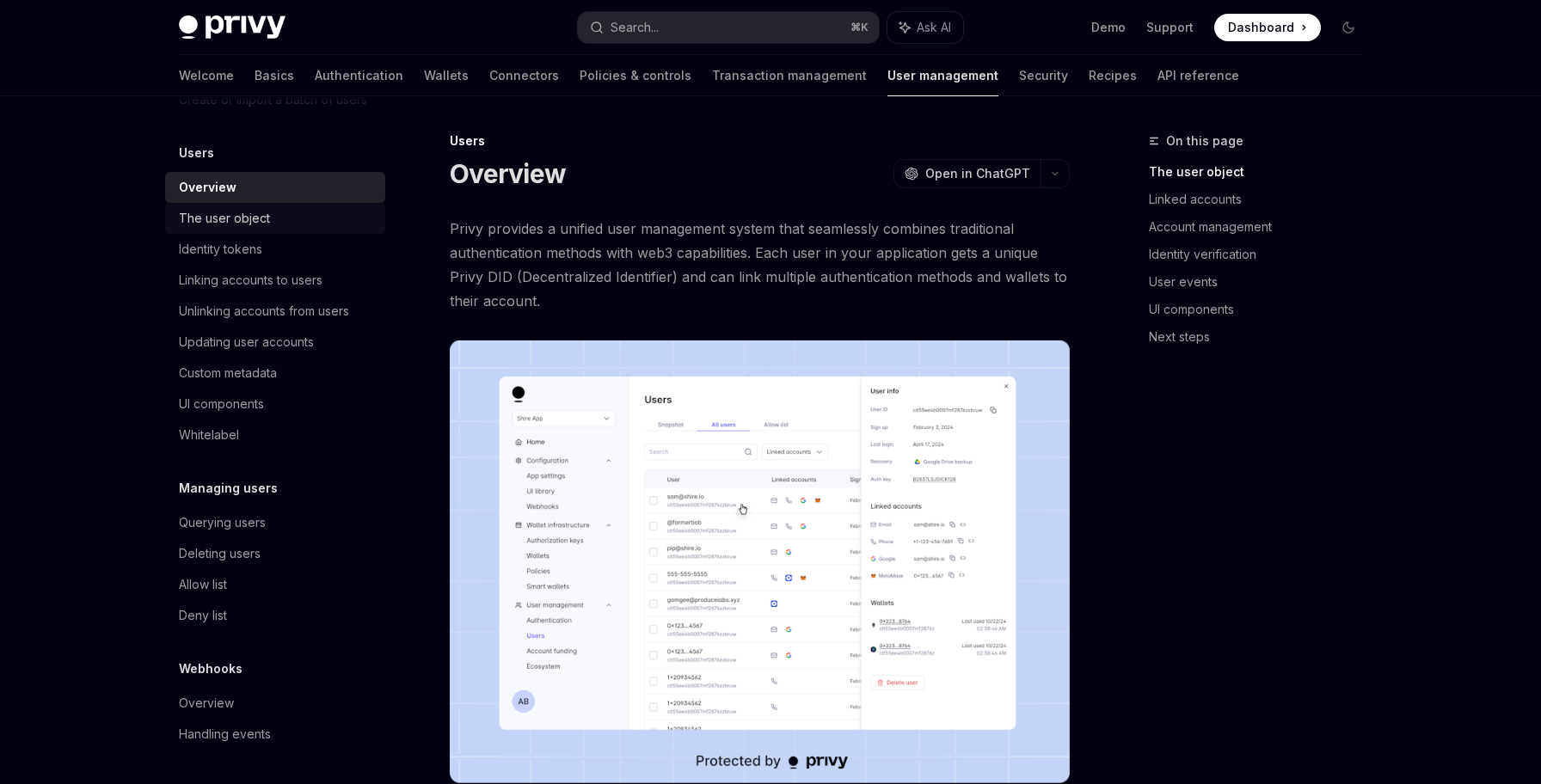
click at [276, 232] on link "The user object" at bounding box center [275, 218] width 220 height 31
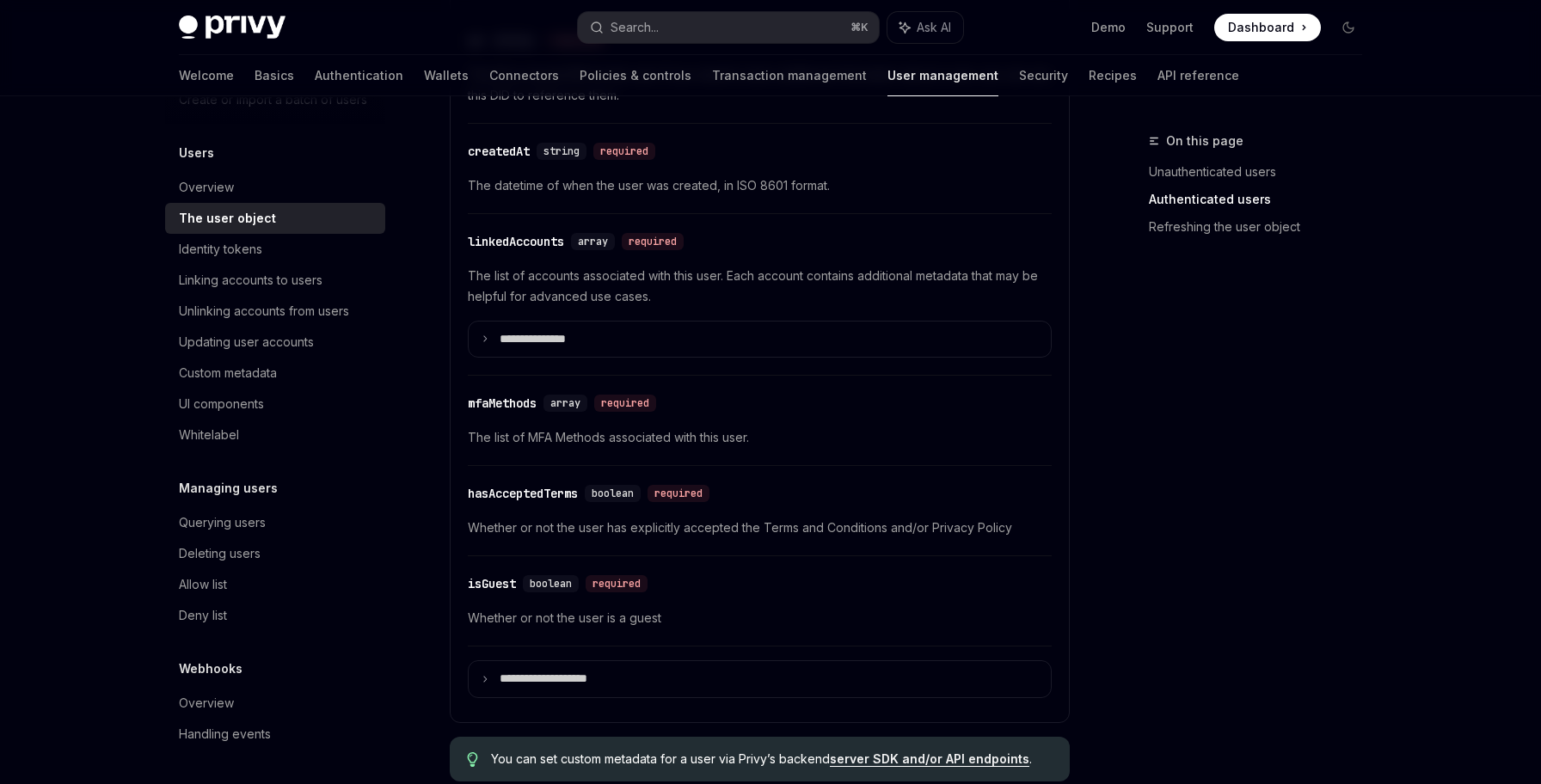
scroll to position [712, 0]
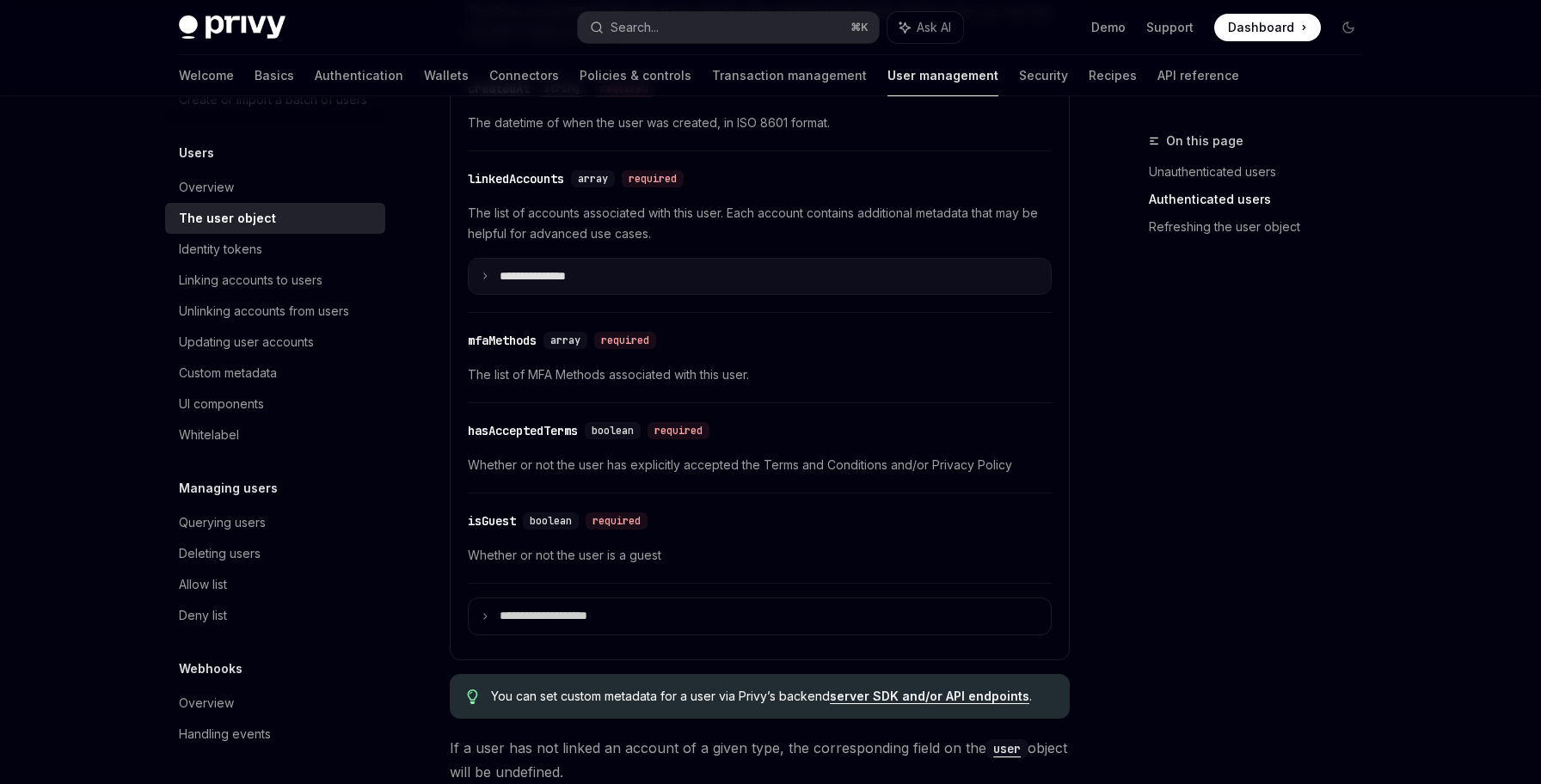
click at [559, 266] on summary "**********" at bounding box center [759, 276] width 582 height 36
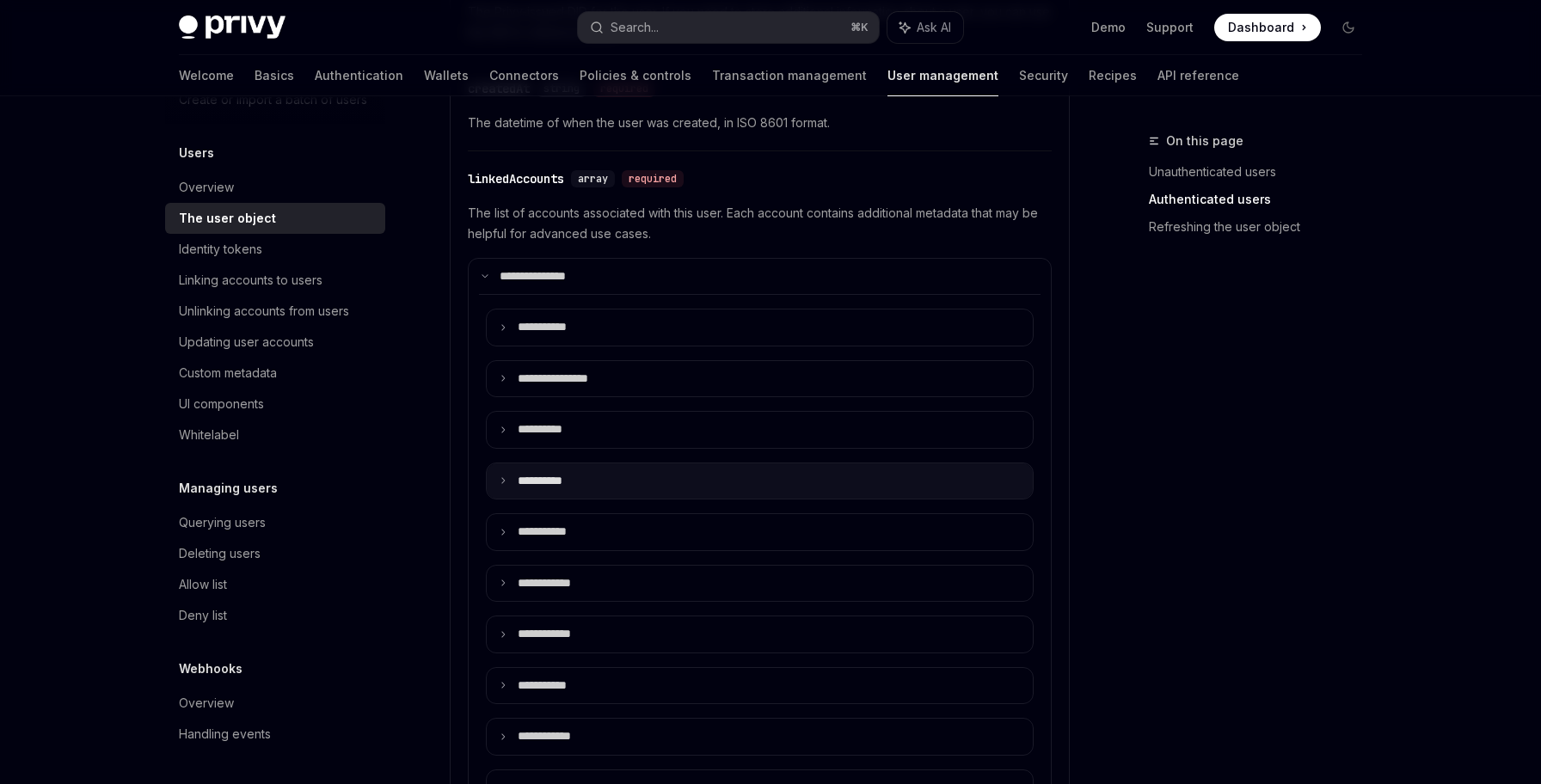
click at [522, 484] on p "**** *****" at bounding box center [554, 481] width 71 height 16
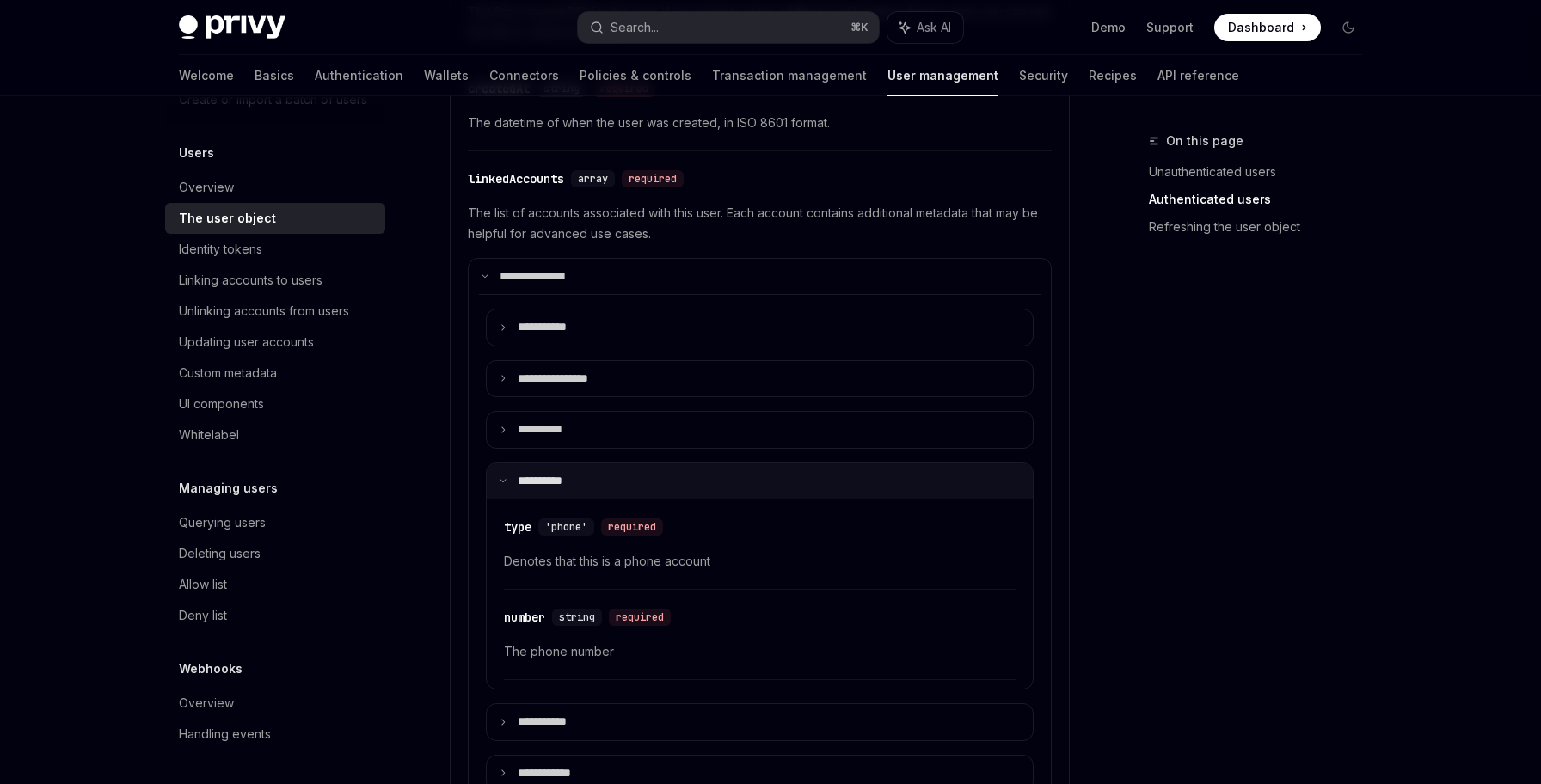
click at [522, 484] on p "**** *****" at bounding box center [551, 481] width 66 height 16
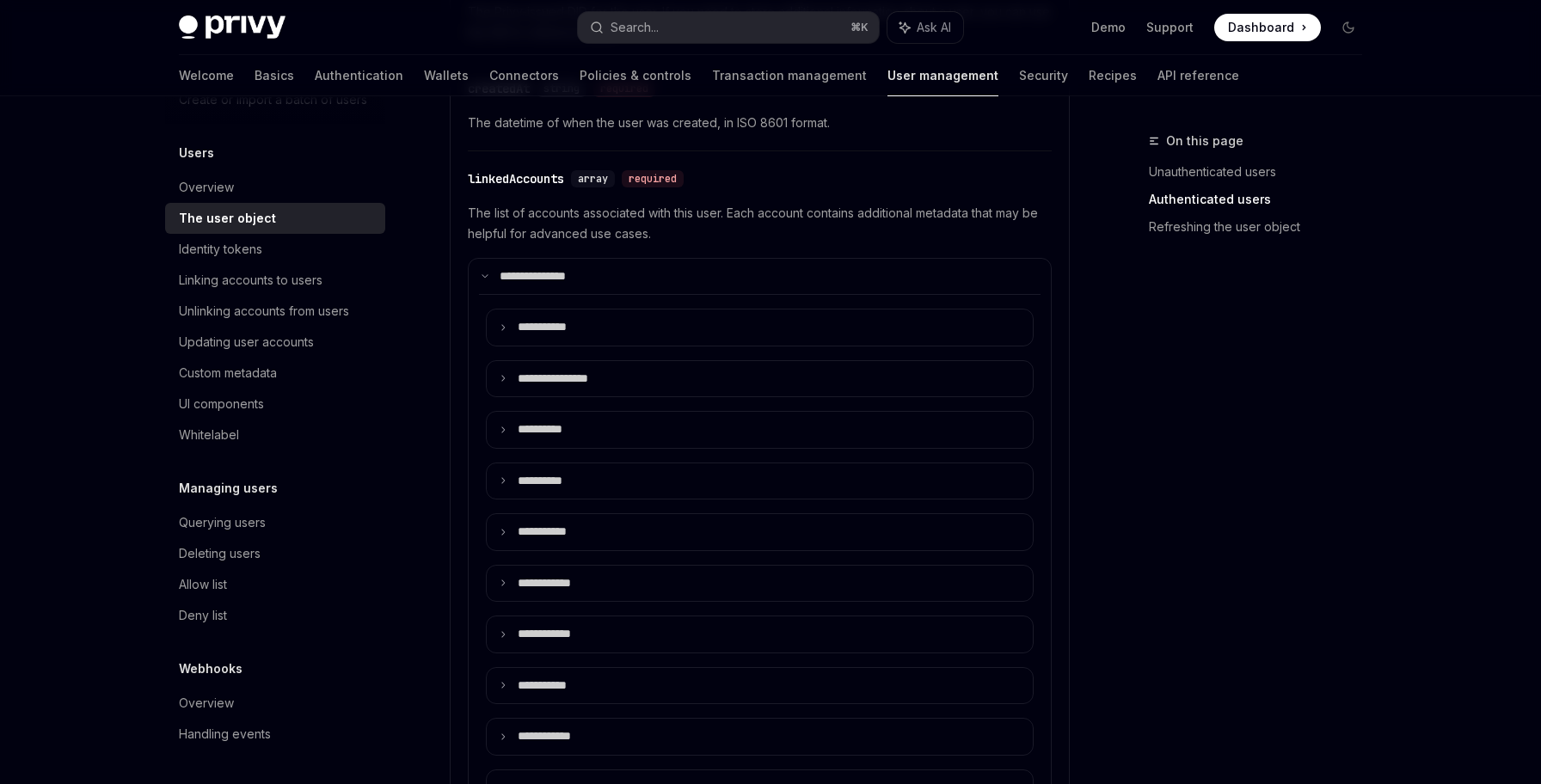
click at [628, 252] on div "**********" at bounding box center [759, 720] width 584 height 1035
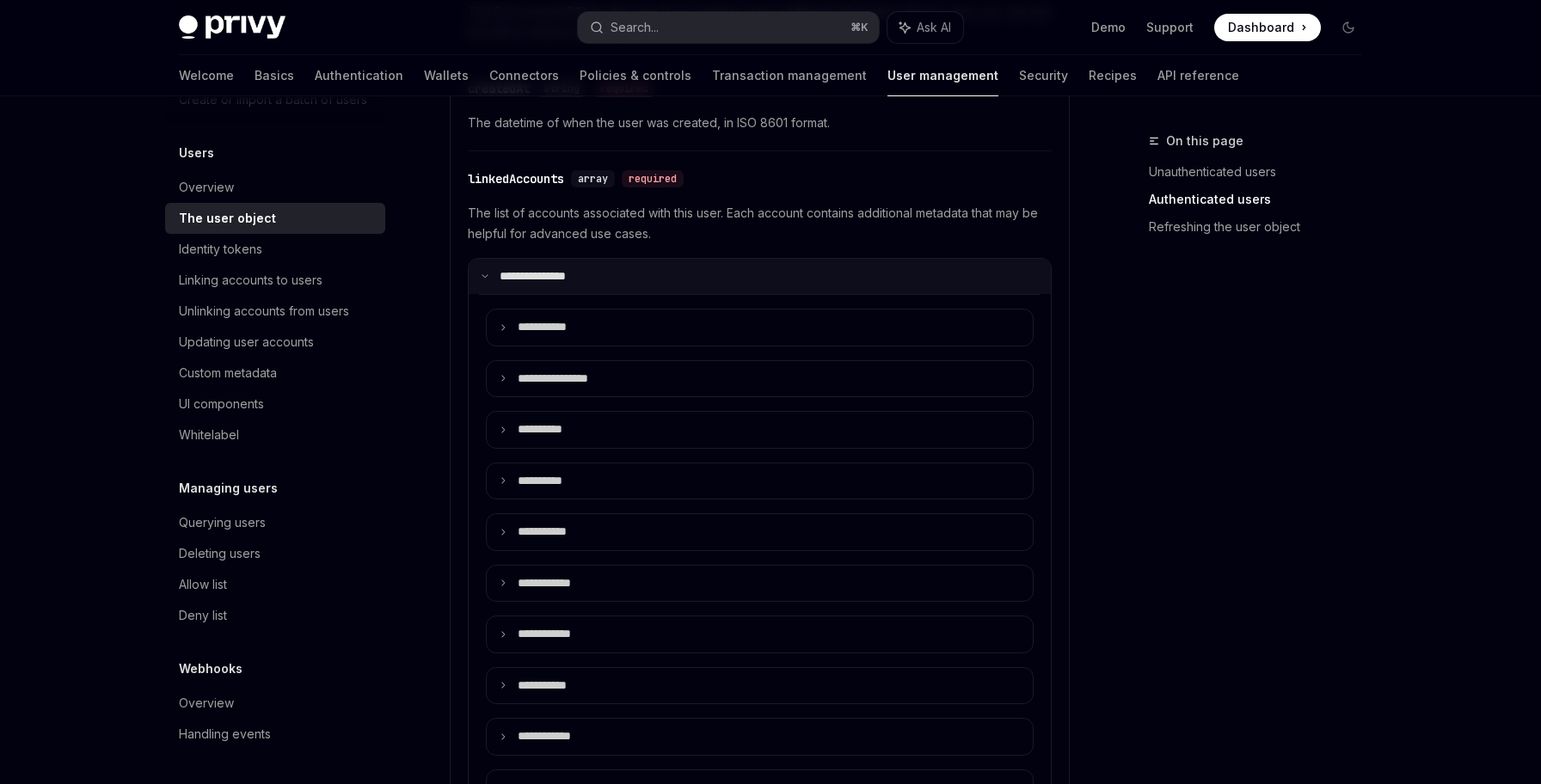
click at [619, 278] on summary "**********" at bounding box center [759, 276] width 582 height 36
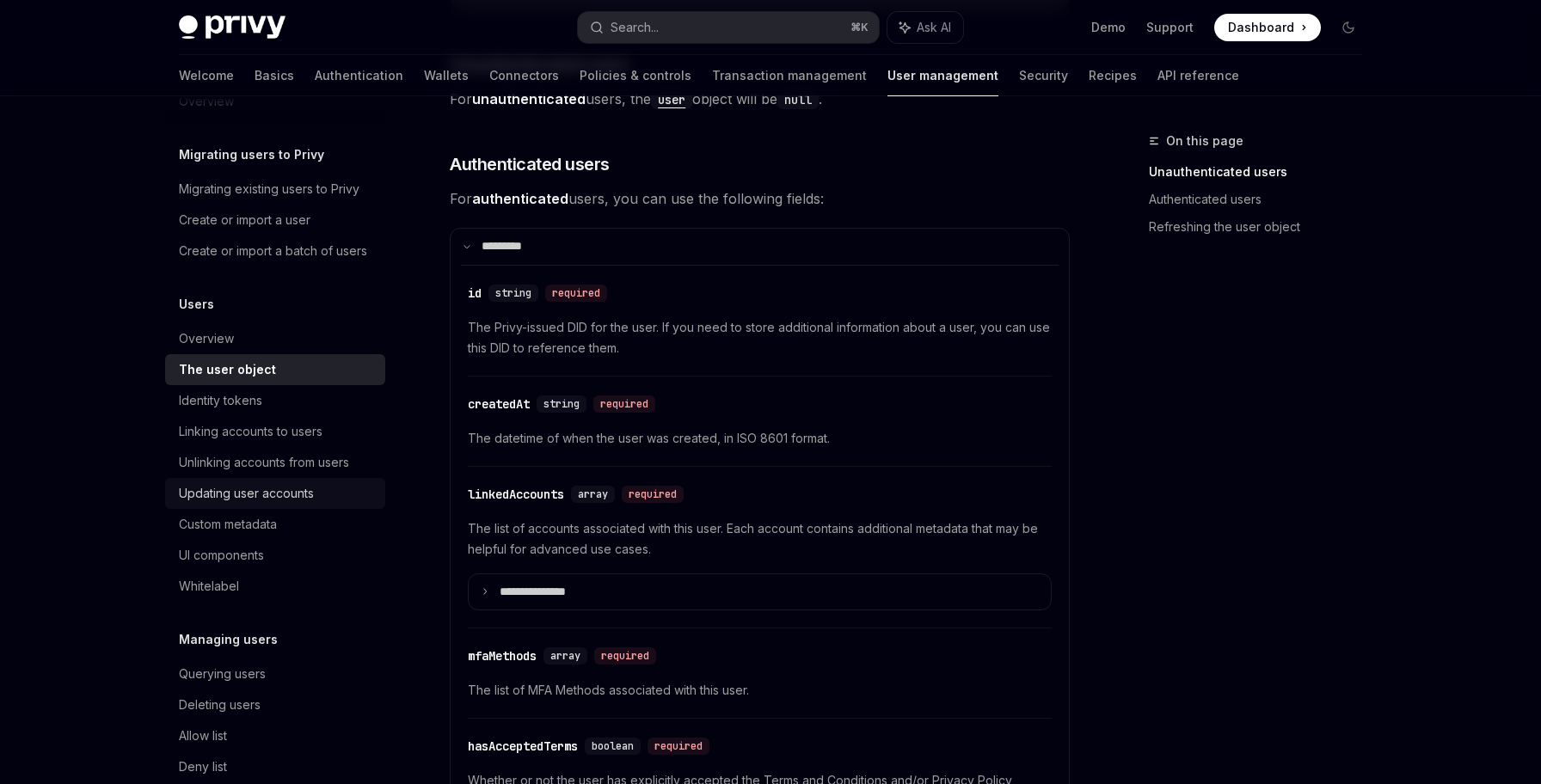
scroll to position [37, 0]
click at [326, 336] on div "Overview" at bounding box center [276, 338] width 196 height 21
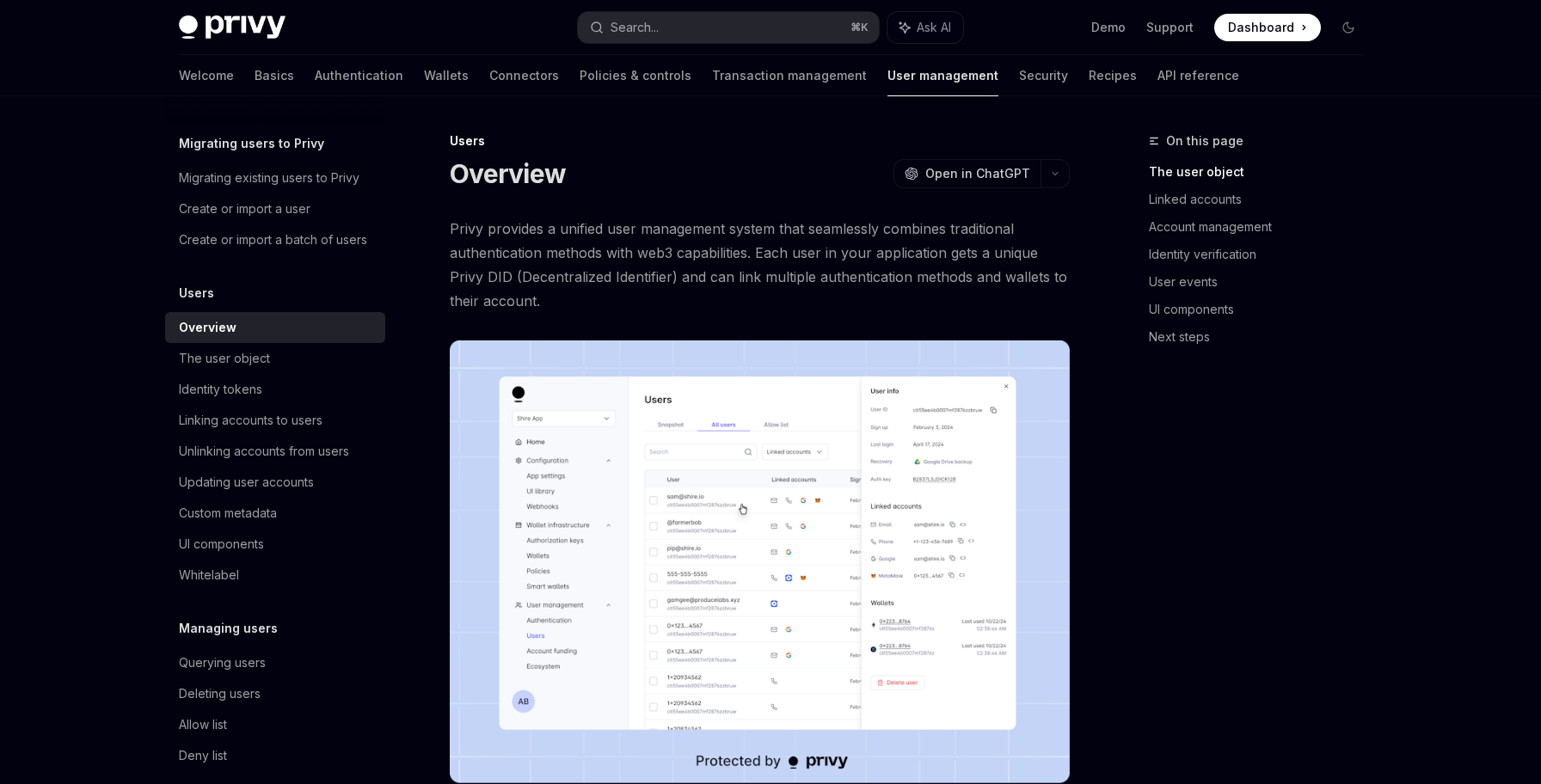
scroll to position [50, 0]
click at [286, 533] on div "UI components" at bounding box center [276, 543] width 196 height 21
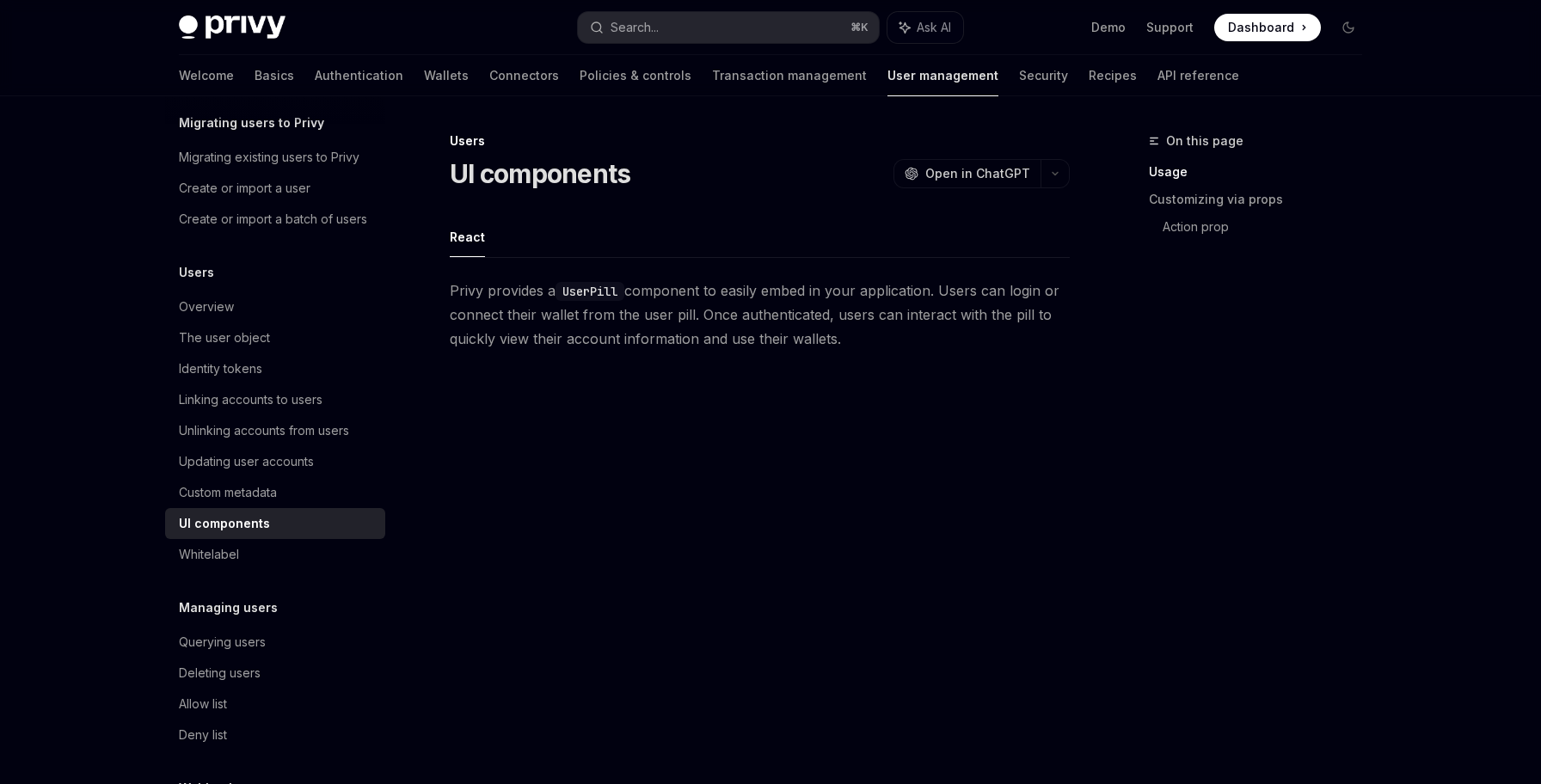
scroll to position [66, 0]
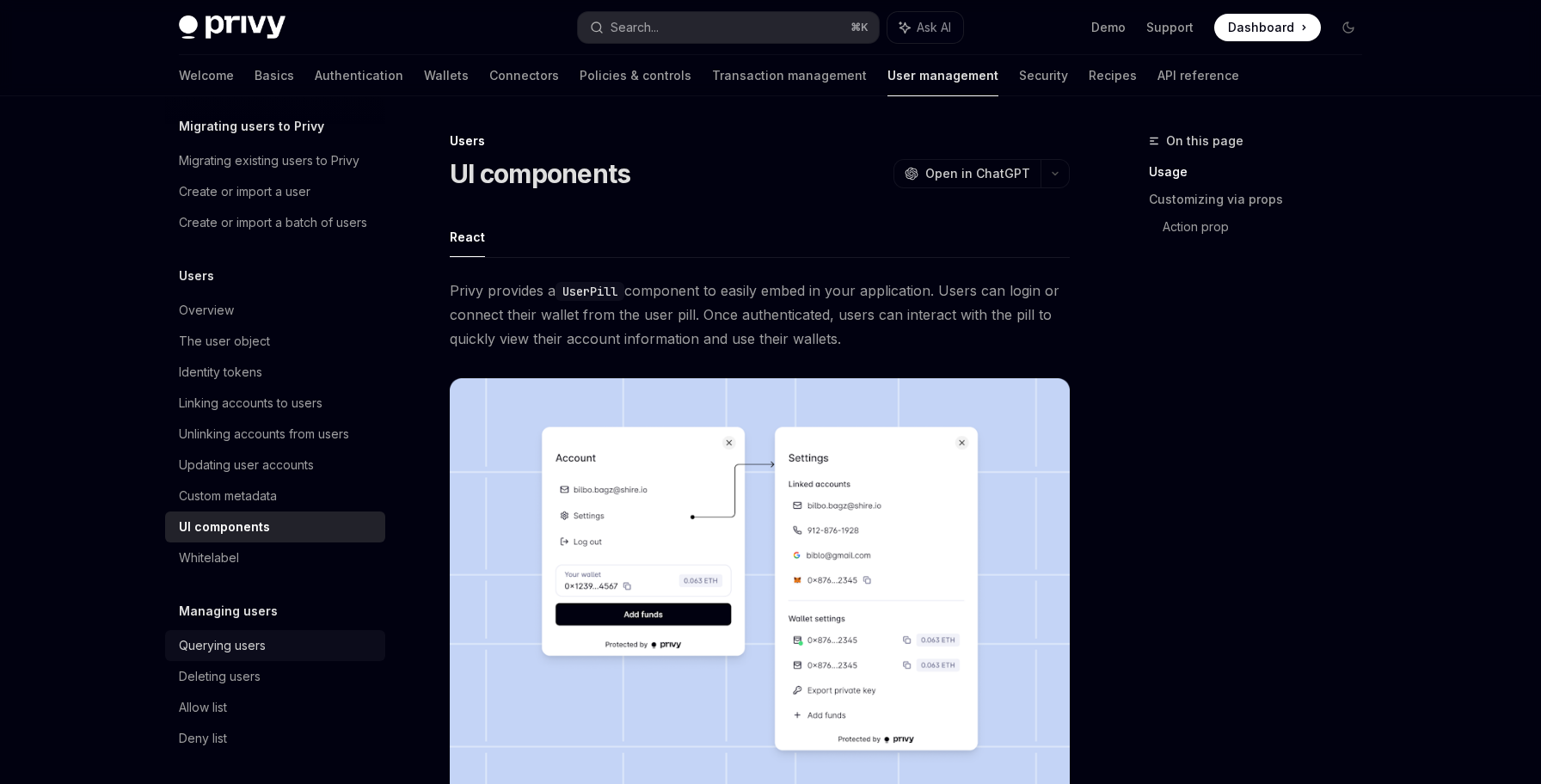
click at [282, 645] on div "Querying users" at bounding box center [276, 646] width 196 height 21
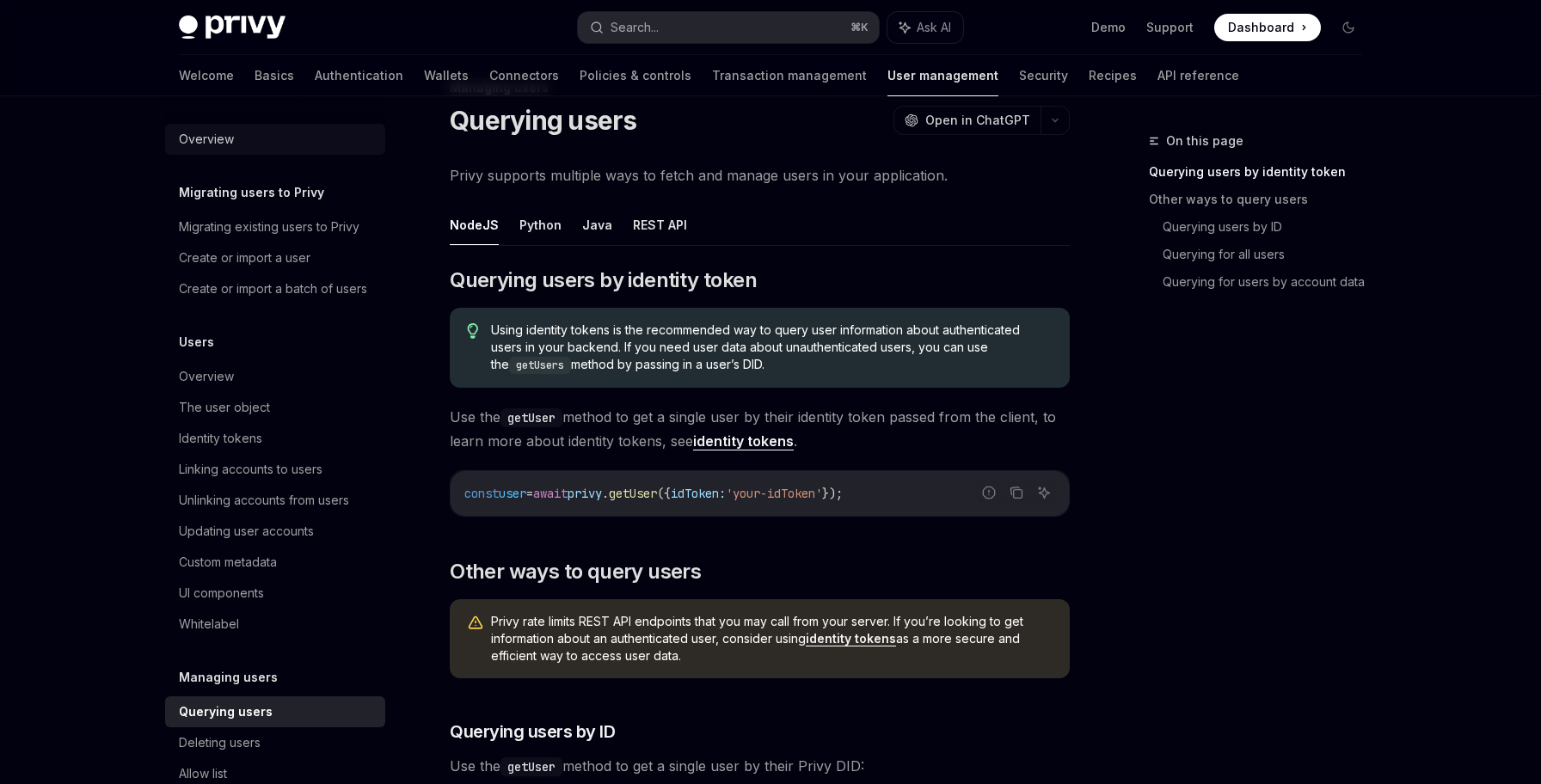
click at [284, 137] on div "Overview" at bounding box center [276, 139] width 196 height 21
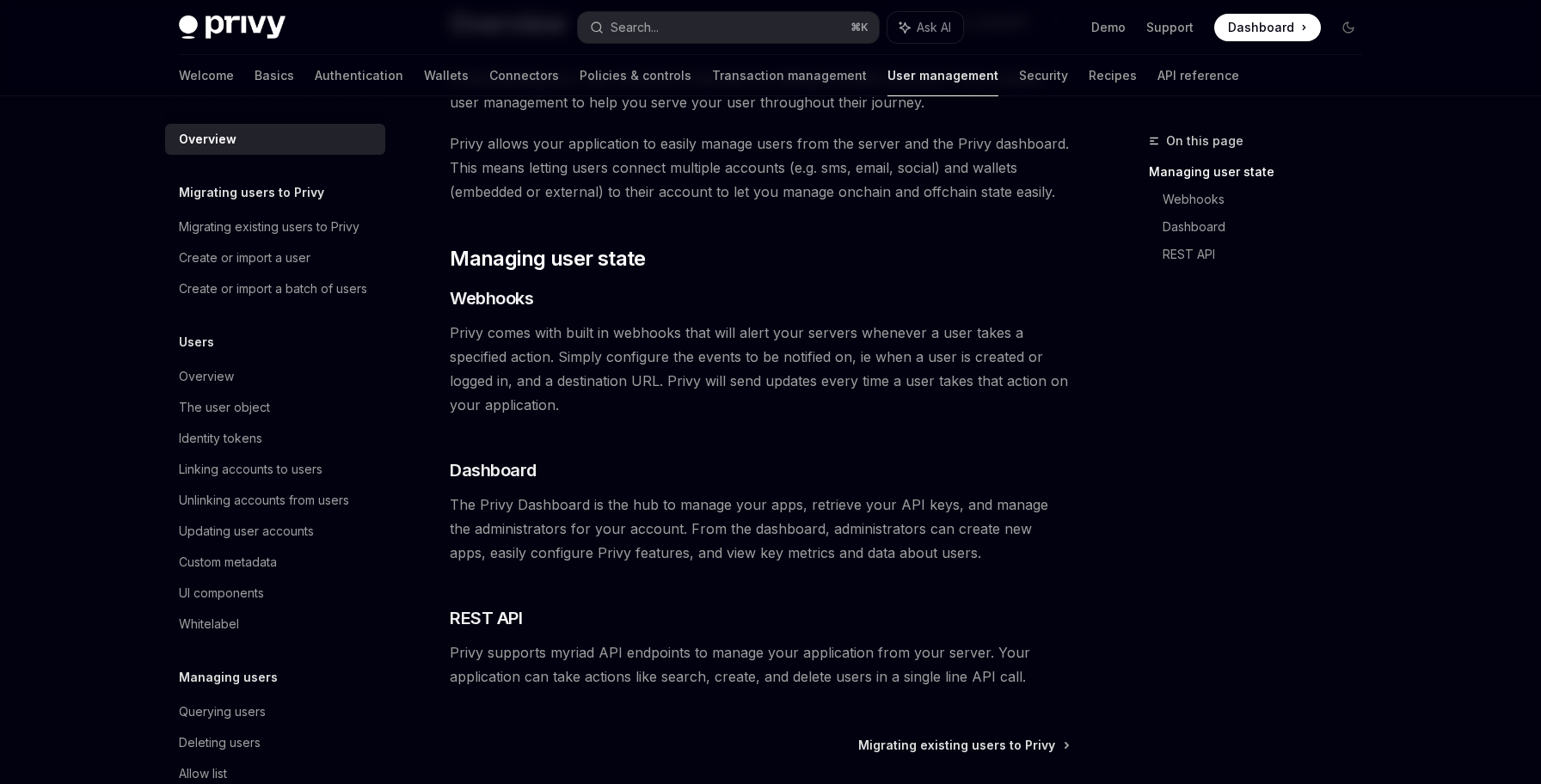
scroll to position [285, 0]
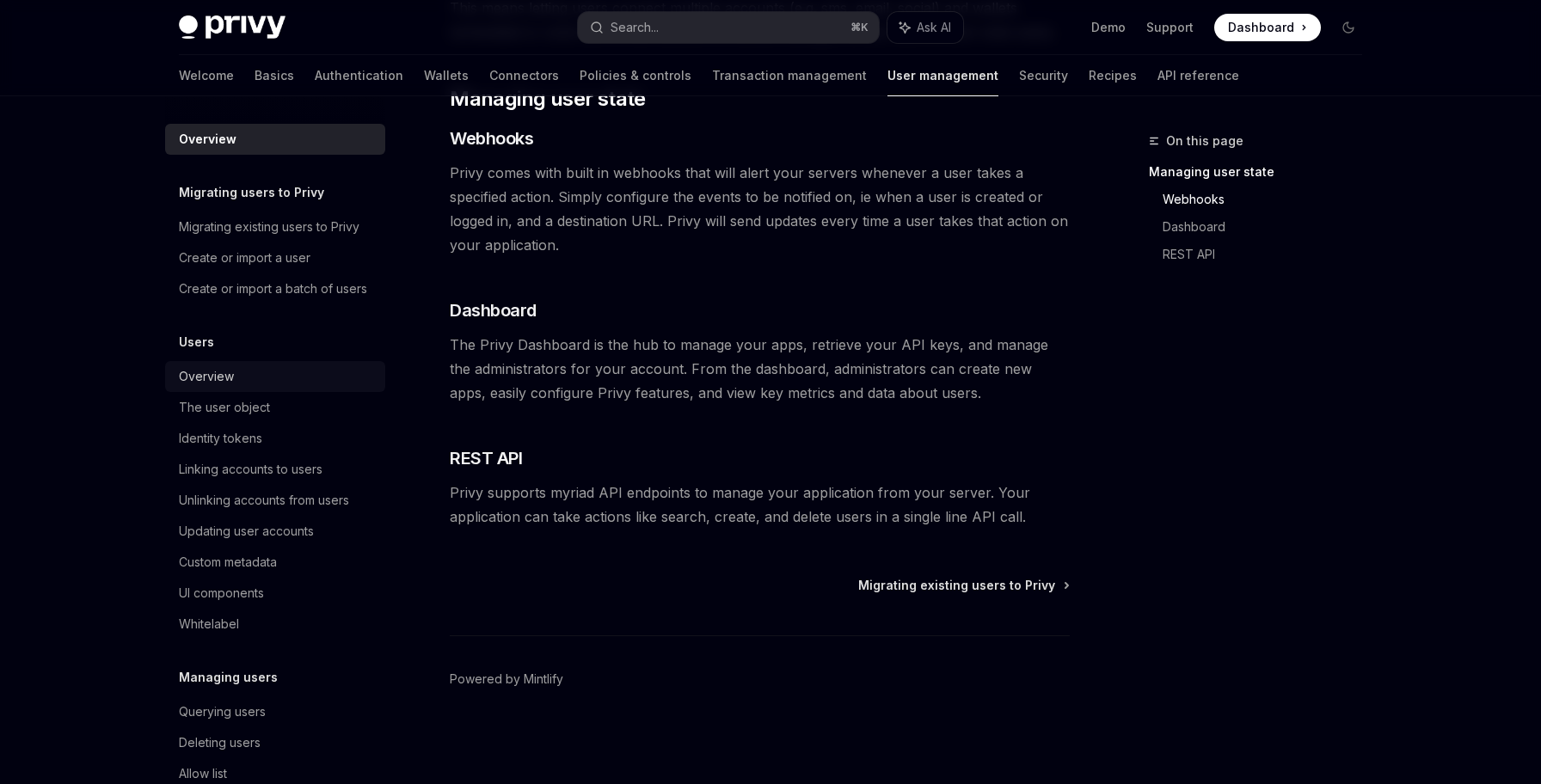
click at [296, 381] on div "Overview" at bounding box center [276, 377] width 196 height 21
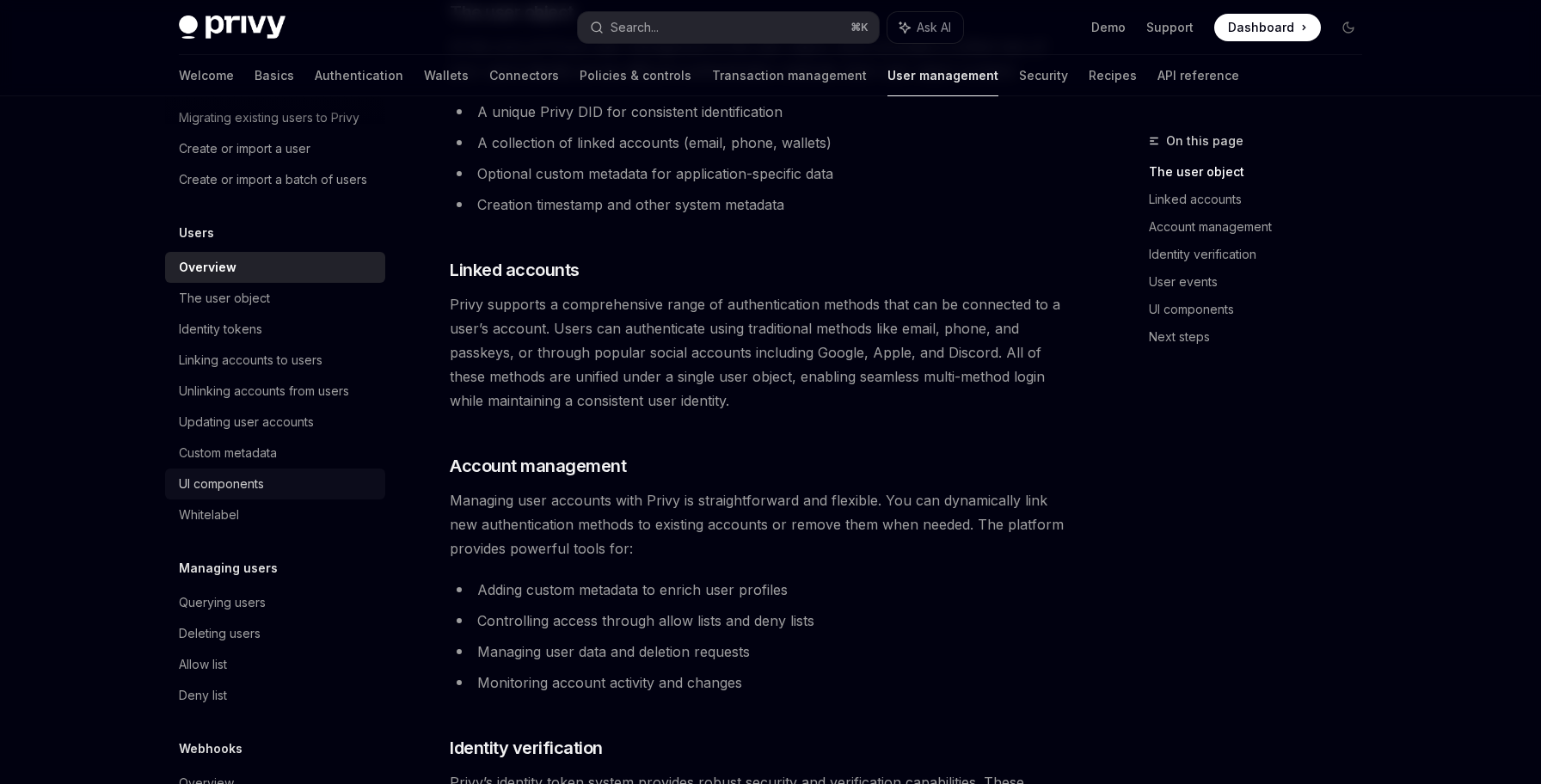
scroll to position [189, 0]
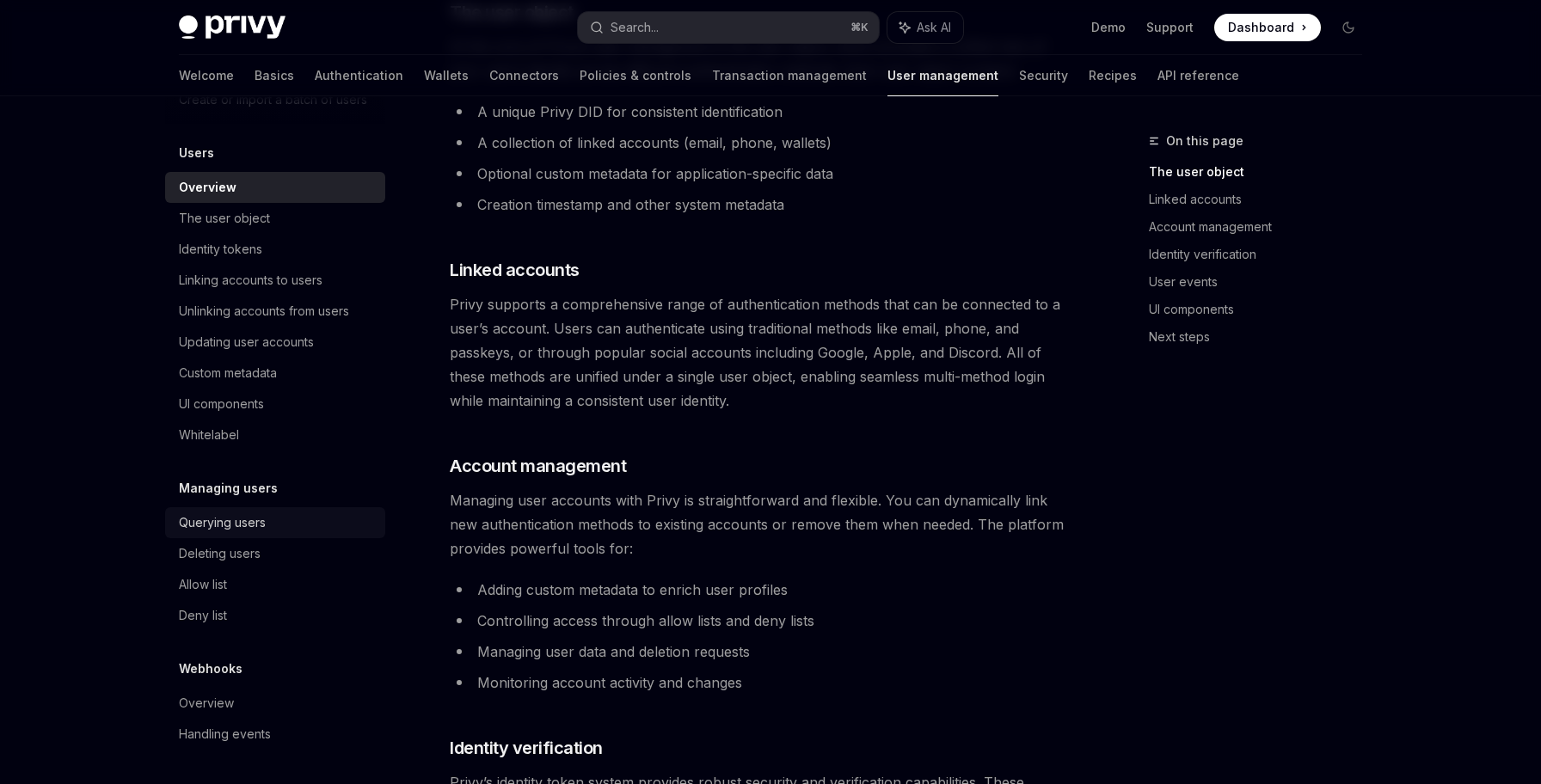
click at [298, 516] on div "Querying users" at bounding box center [276, 523] width 196 height 21
type textarea "*"
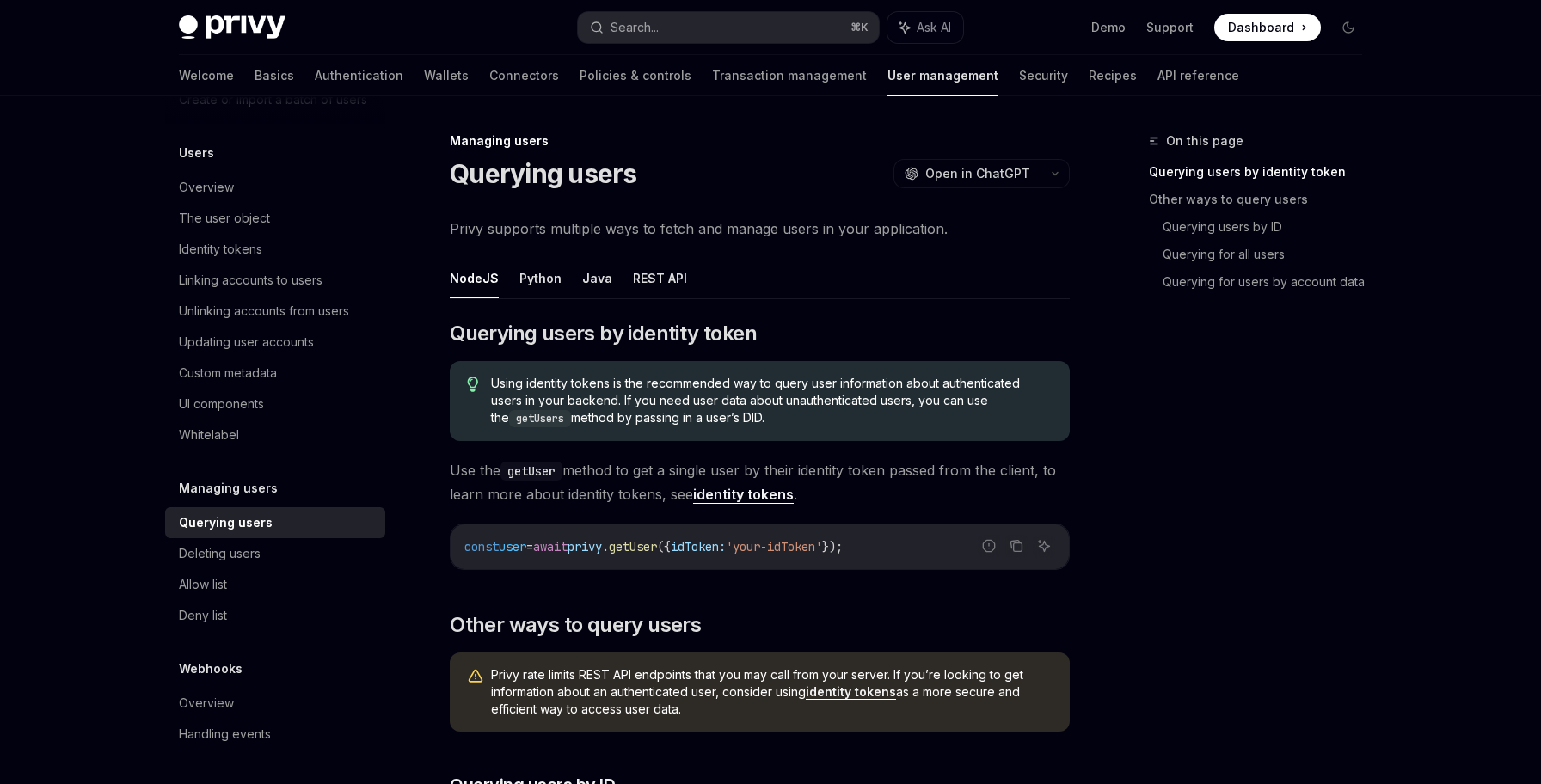
scroll to position [2, 0]
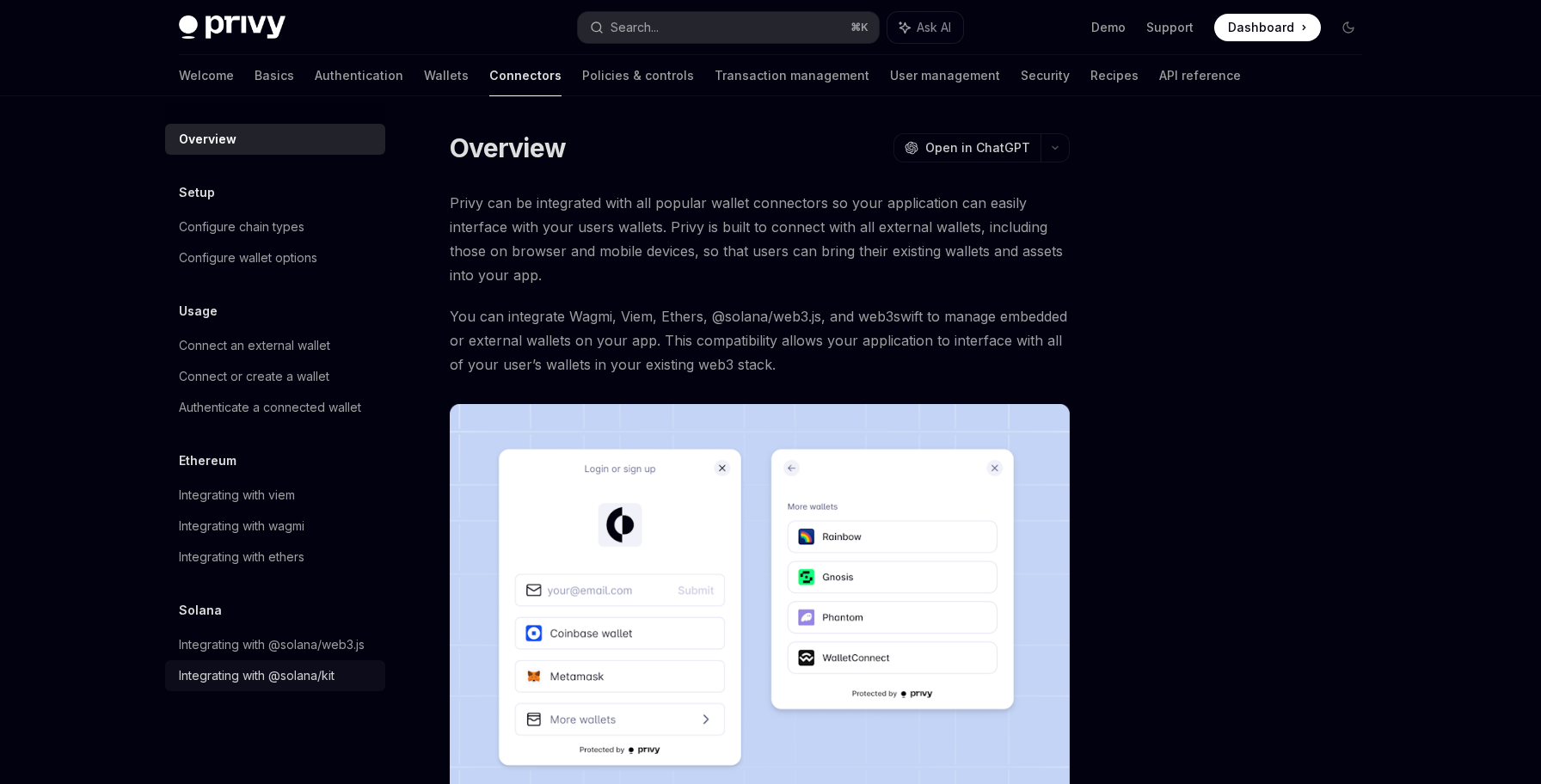
click at [320, 675] on div "Integrating with @solana/kit" at bounding box center [256, 675] width 156 height 21
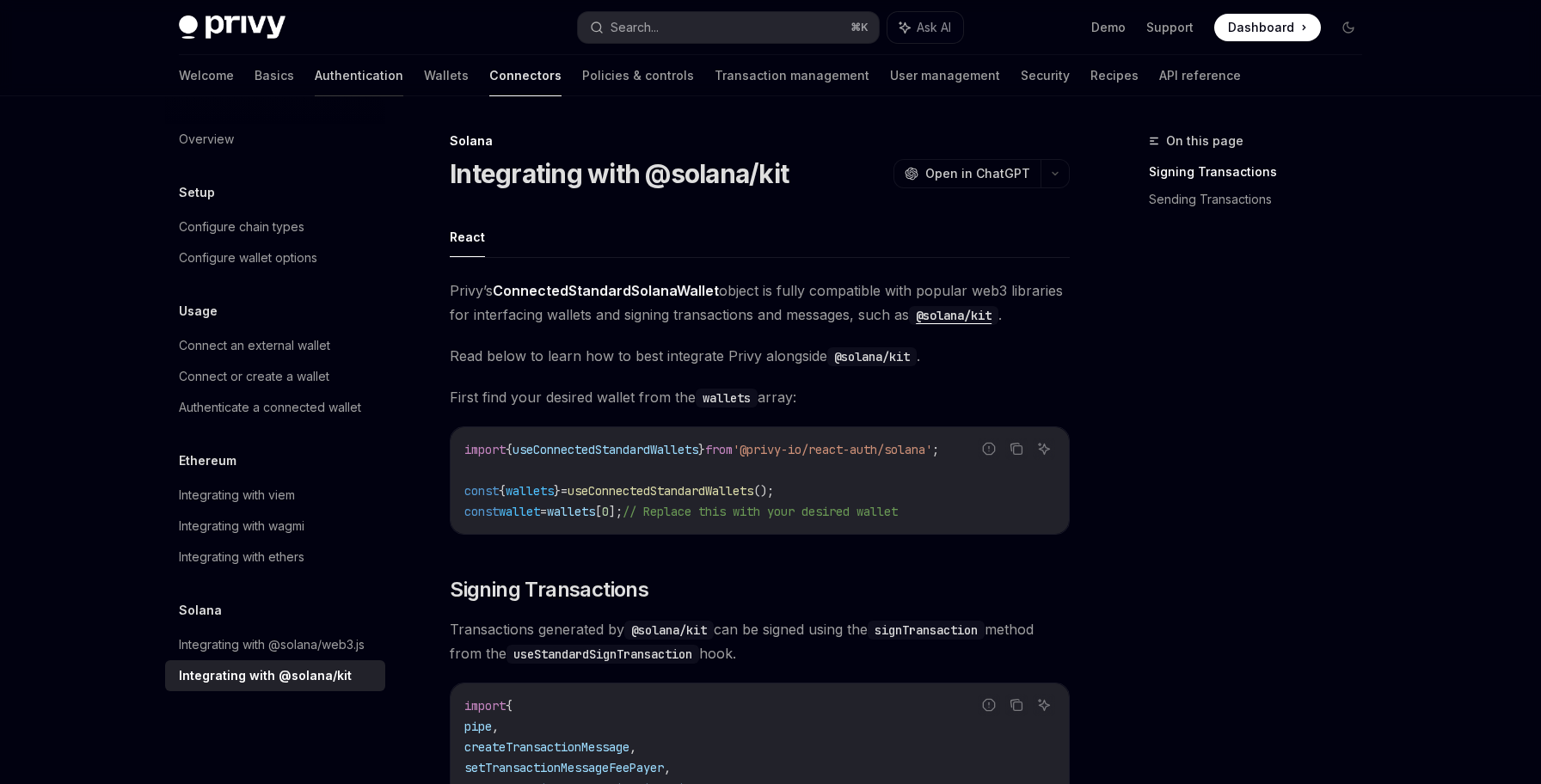
click at [314, 88] on link "Authentication" at bounding box center [359, 75] width 89 height 41
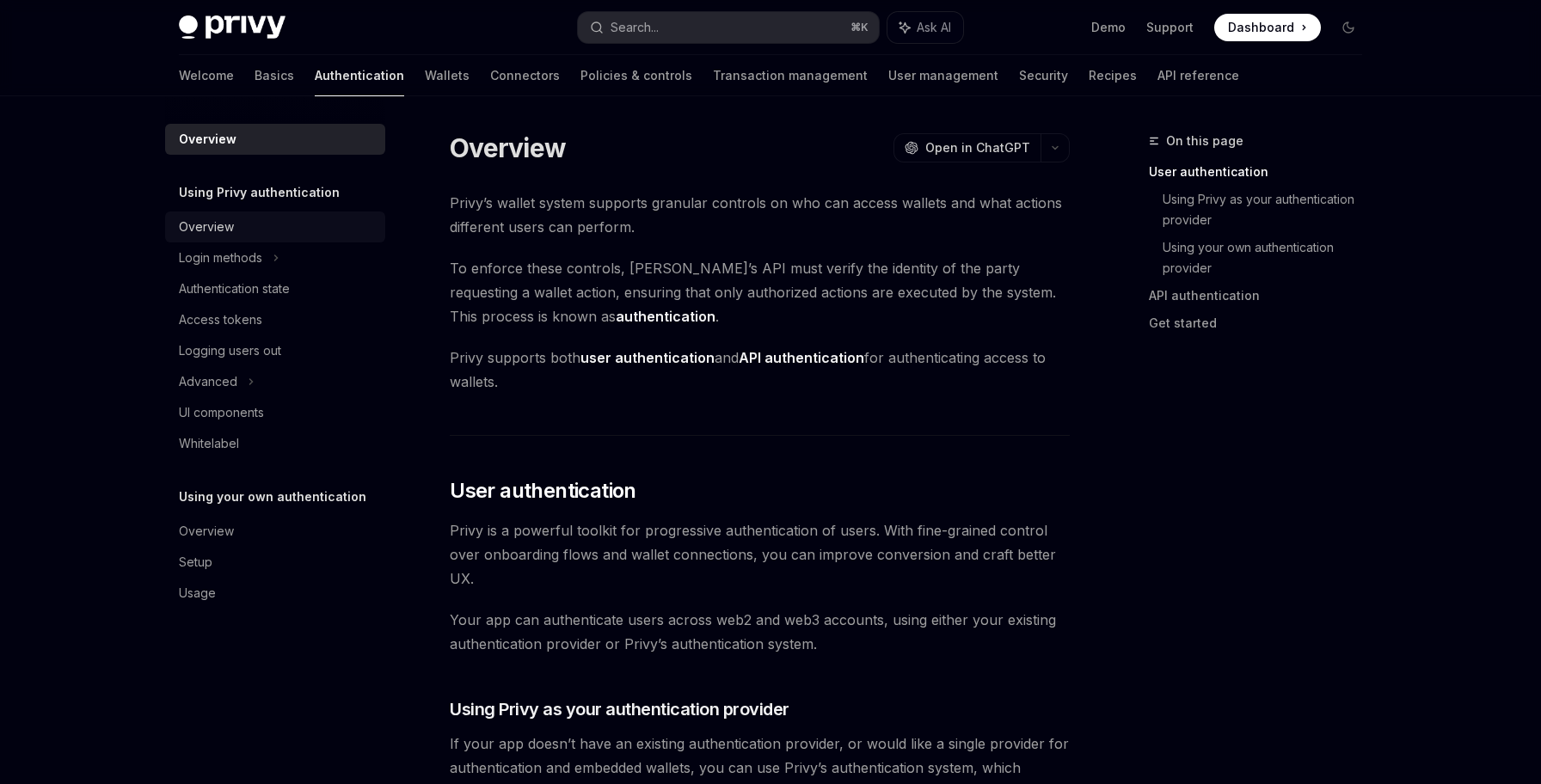
click at [284, 239] on link "Overview" at bounding box center [275, 227] width 220 height 31
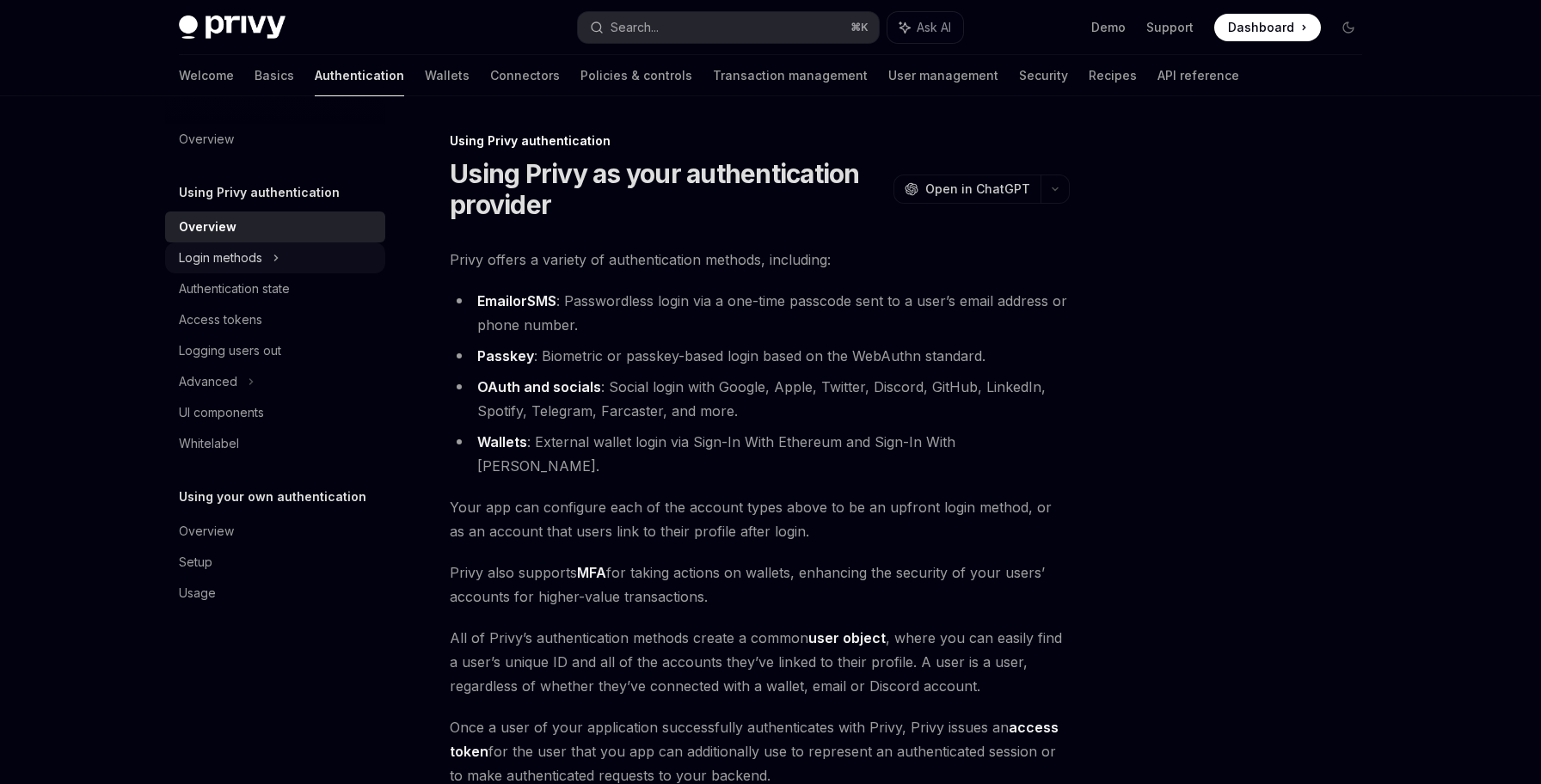
click at [286, 259] on div "Login methods" at bounding box center [275, 258] width 220 height 31
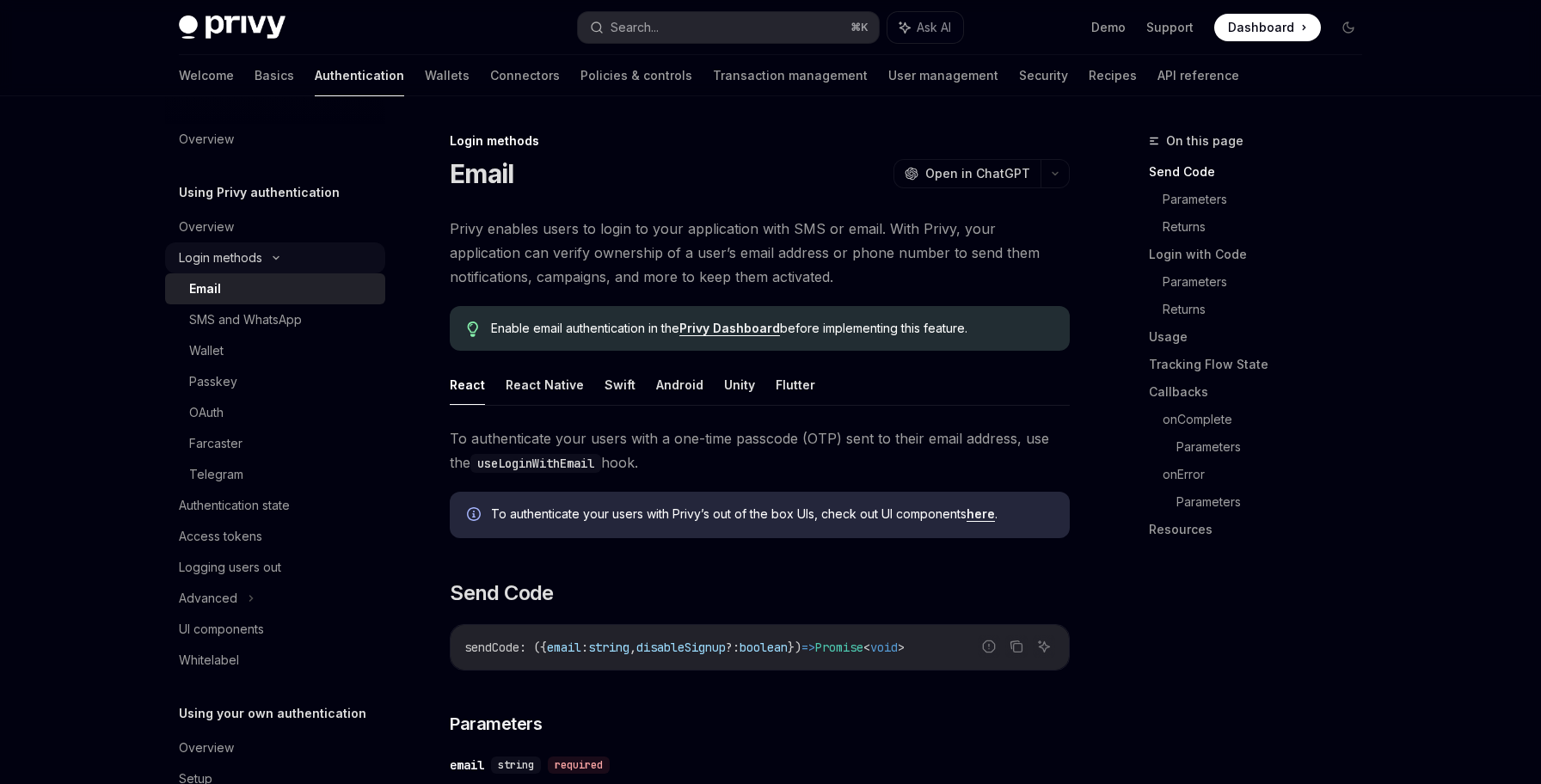
click at [285, 256] on icon at bounding box center [276, 258] width 21 height 7
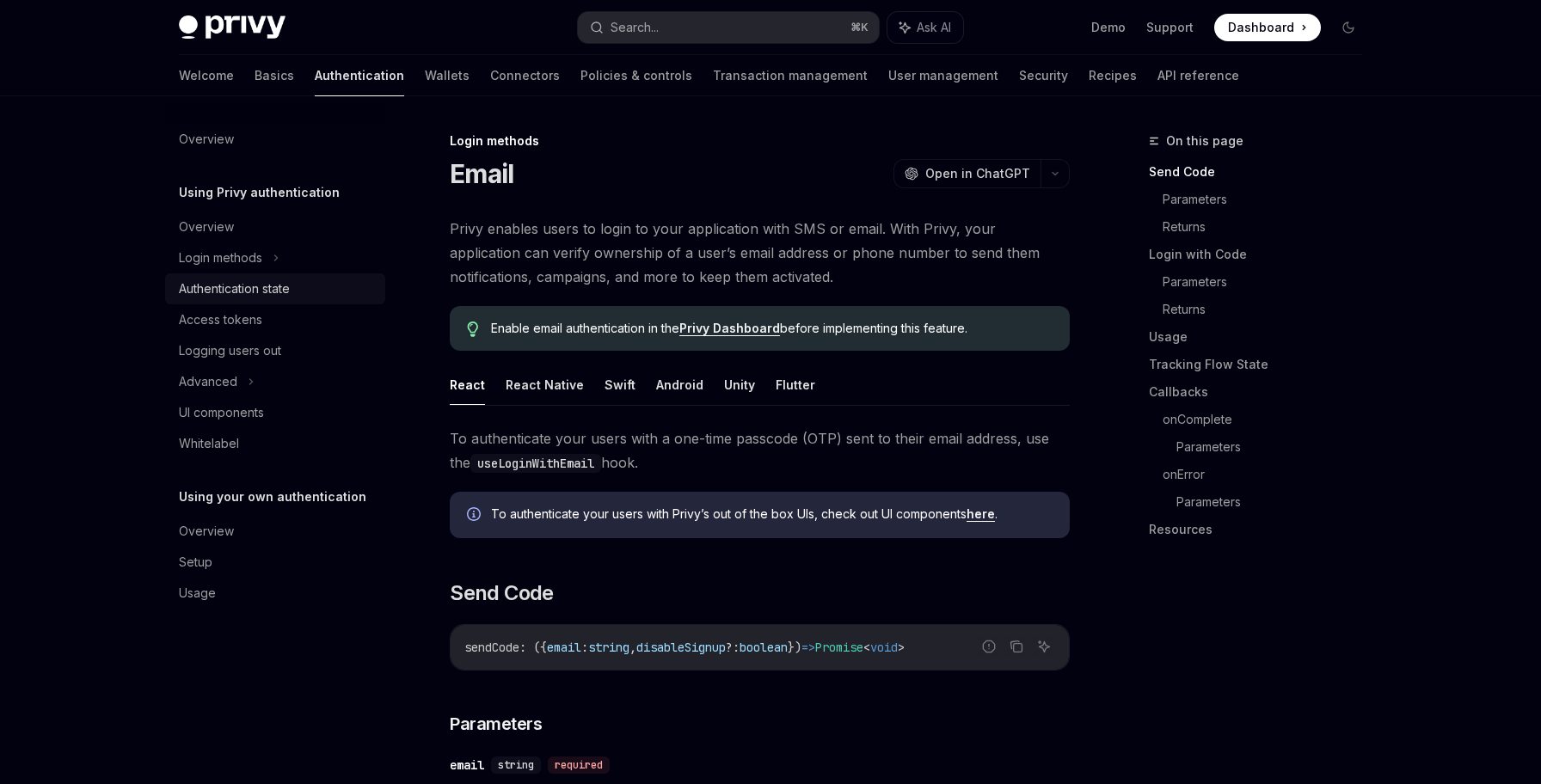
click at [348, 277] on link "Authentication state" at bounding box center [275, 289] width 220 height 31
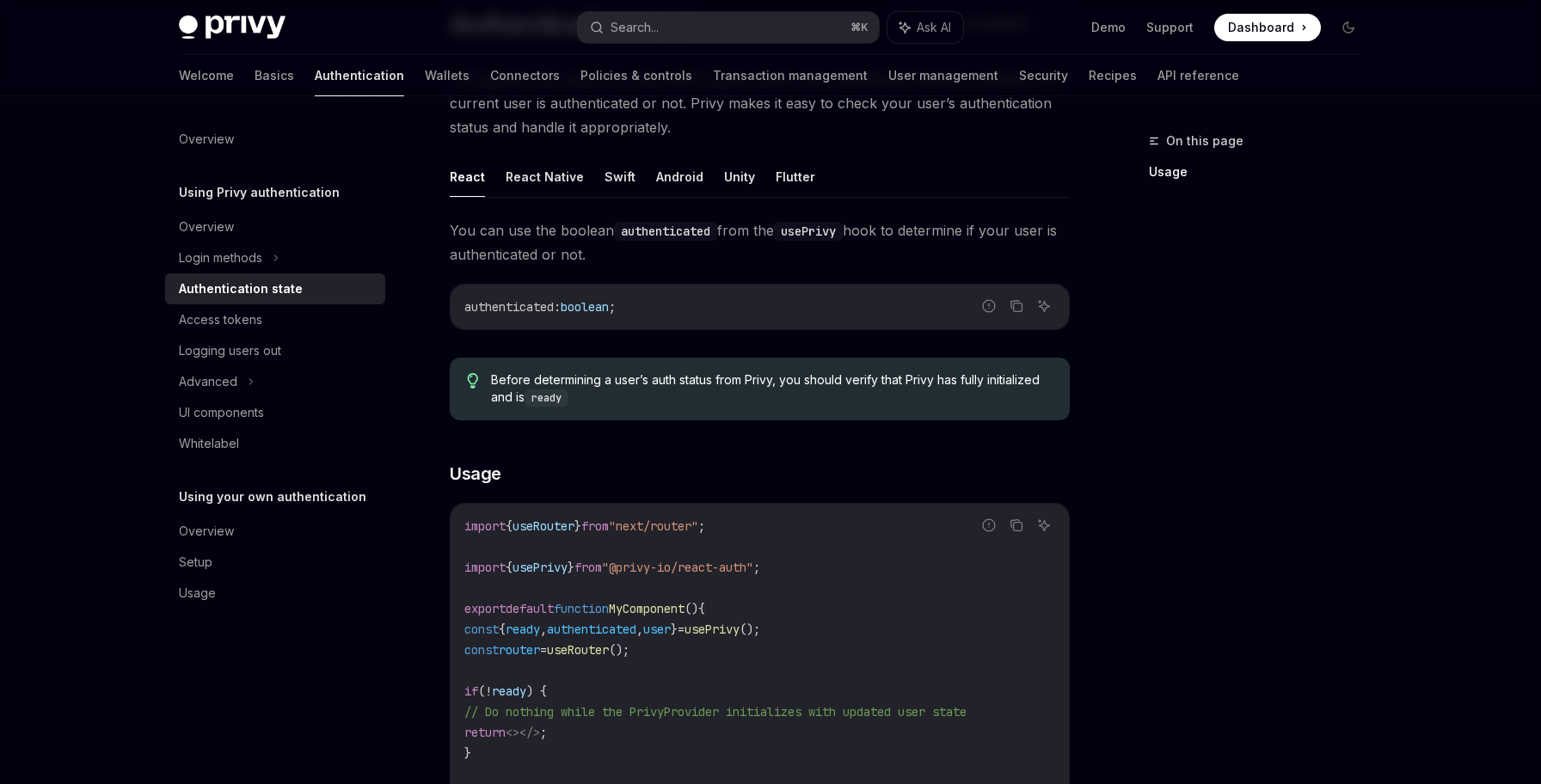
scroll to position [153, 0]
click at [340, 314] on div "Access tokens" at bounding box center [276, 320] width 196 height 21
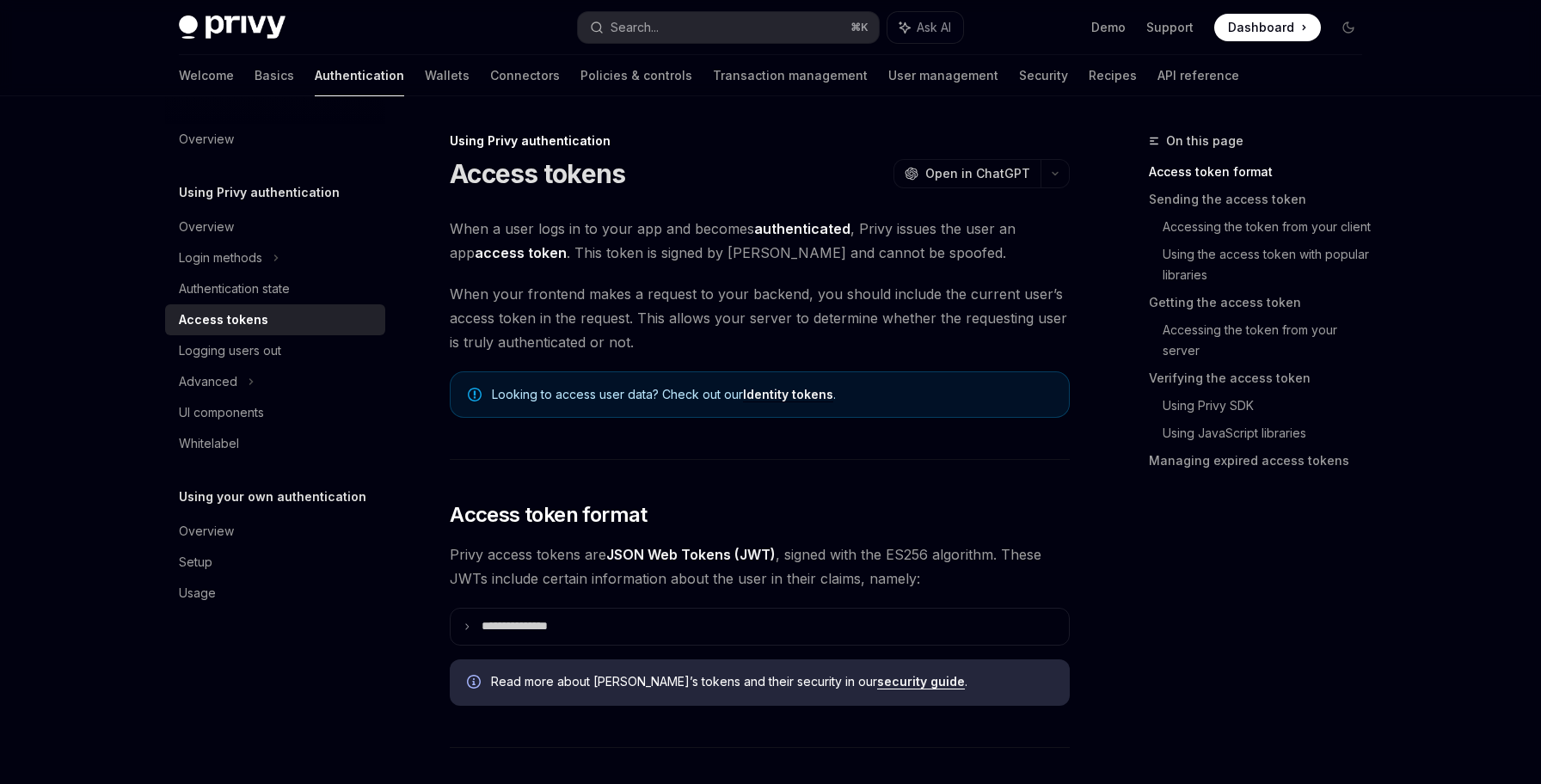
click at [497, 249] on strong "access token" at bounding box center [521, 253] width 92 height 17
click at [484, 250] on strong "access token" at bounding box center [521, 253] width 92 height 17
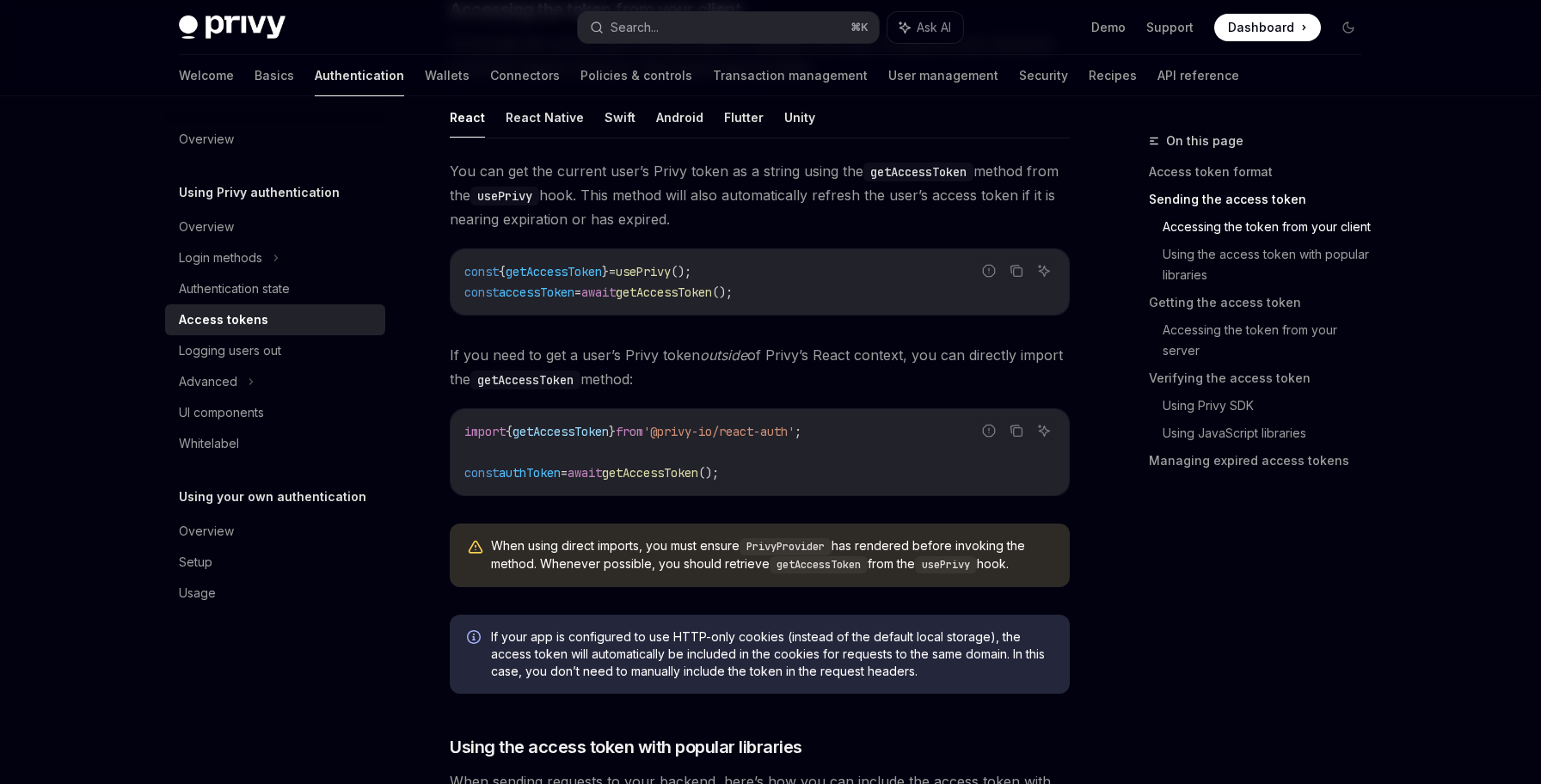
scroll to position [835, 0]
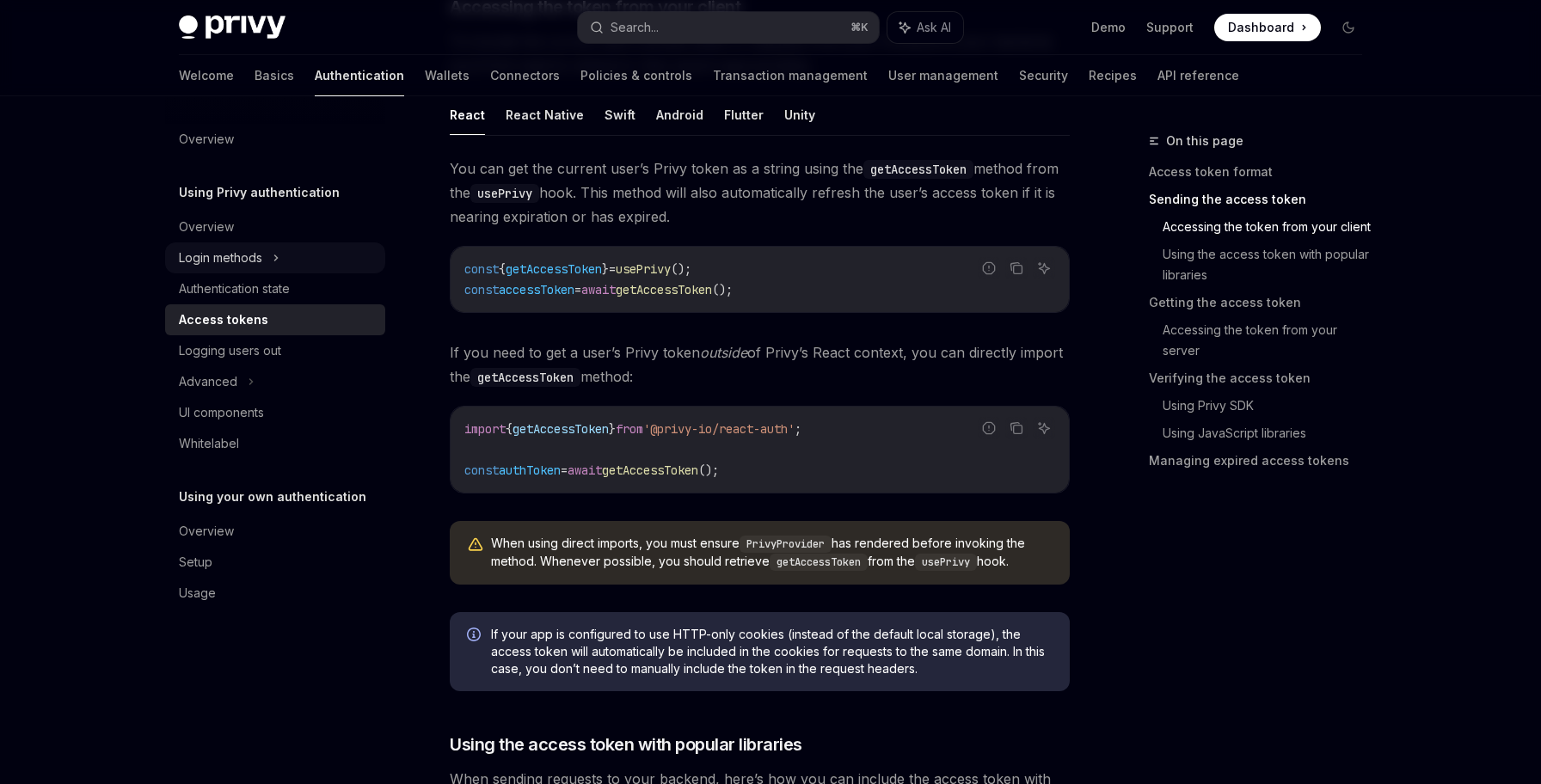
click at [329, 250] on div "Login methods" at bounding box center [275, 258] width 220 height 31
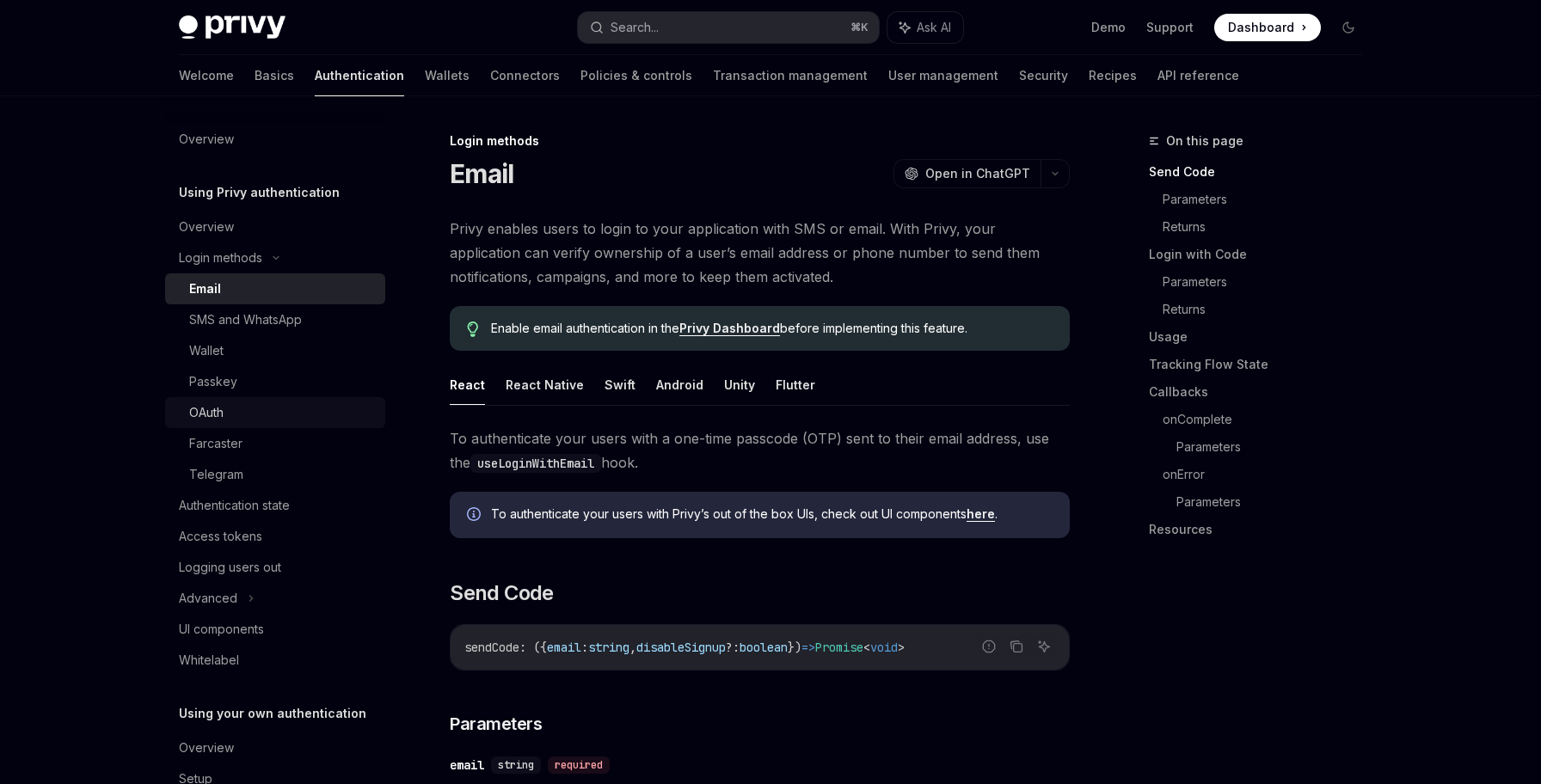
click at [326, 405] on div "OAuth" at bounding box center [281, 412] width 185 height 21
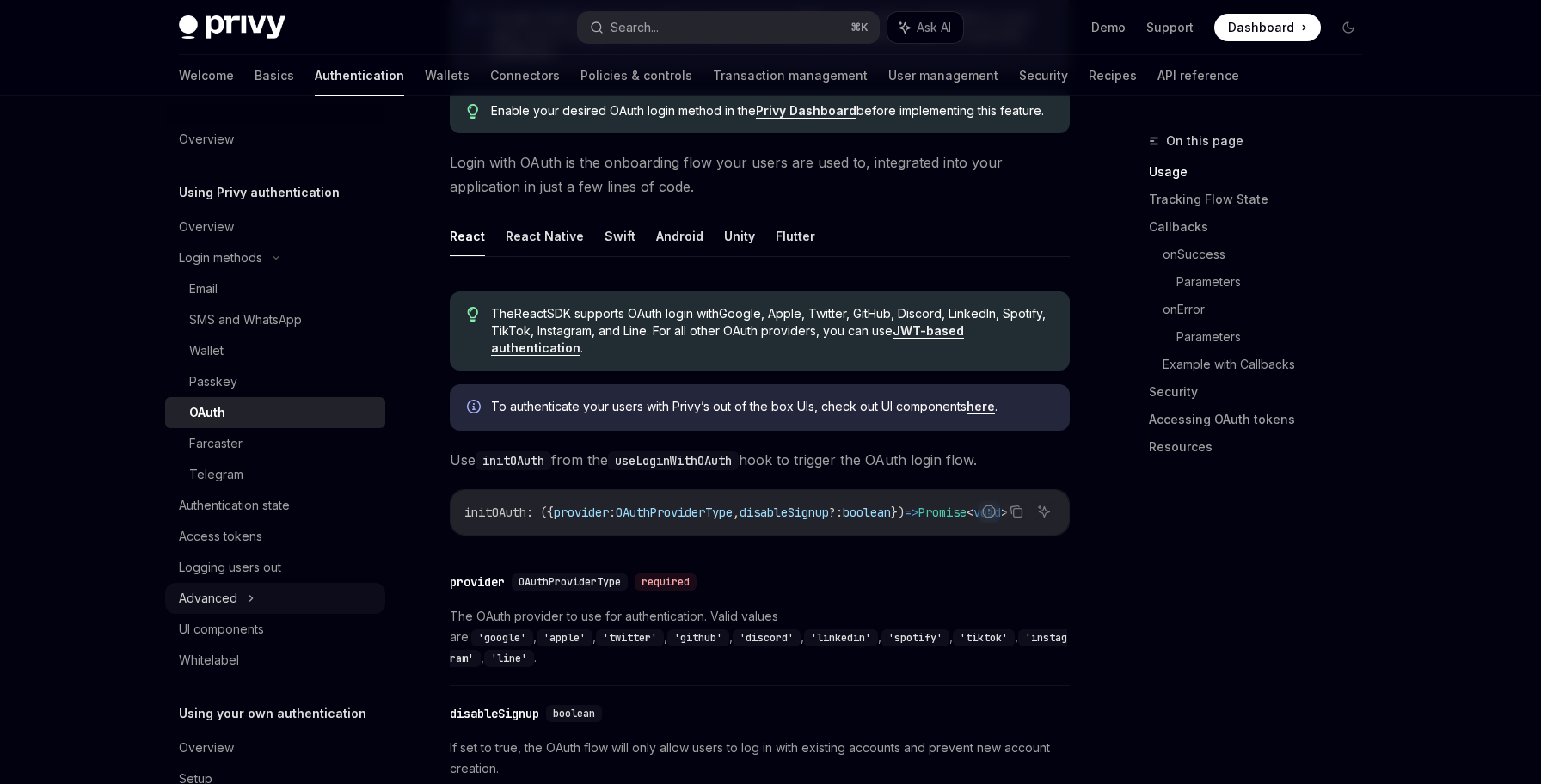
scroll to position [314, 0]
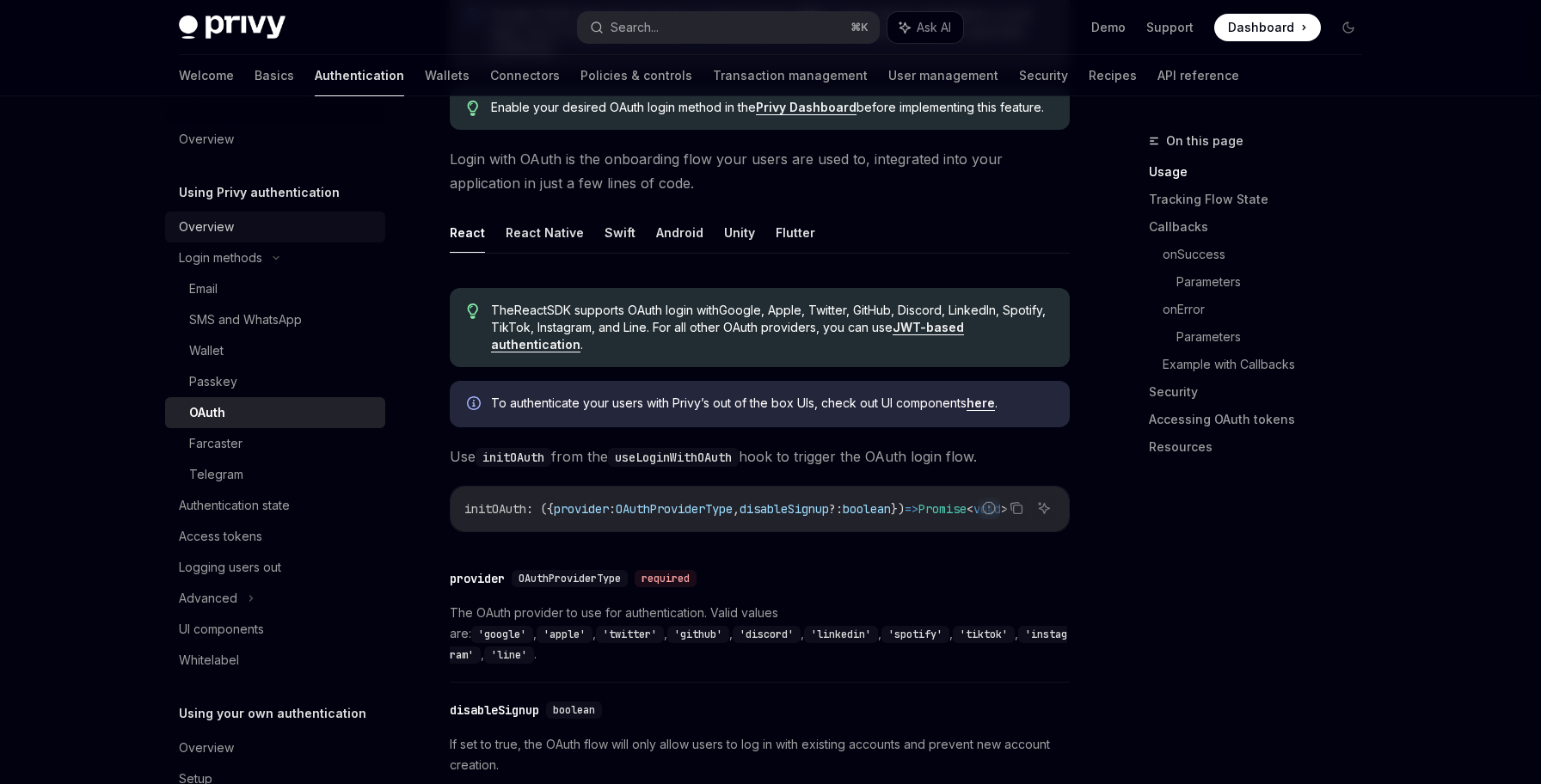
click at [333, 231] on div "Overview" at bounding box center [276, 227] width 196 height 21
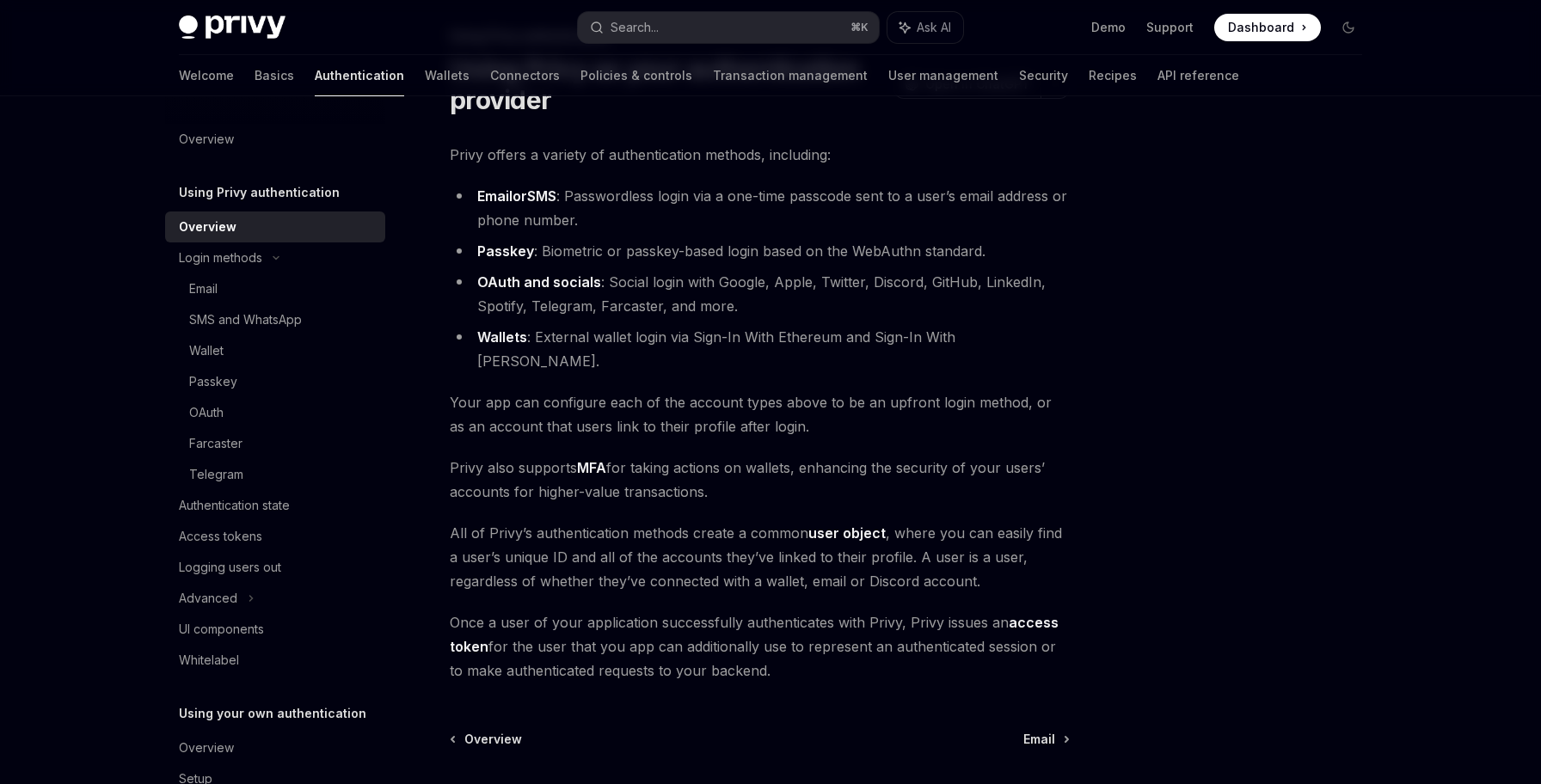
scroll to position [235, 0]
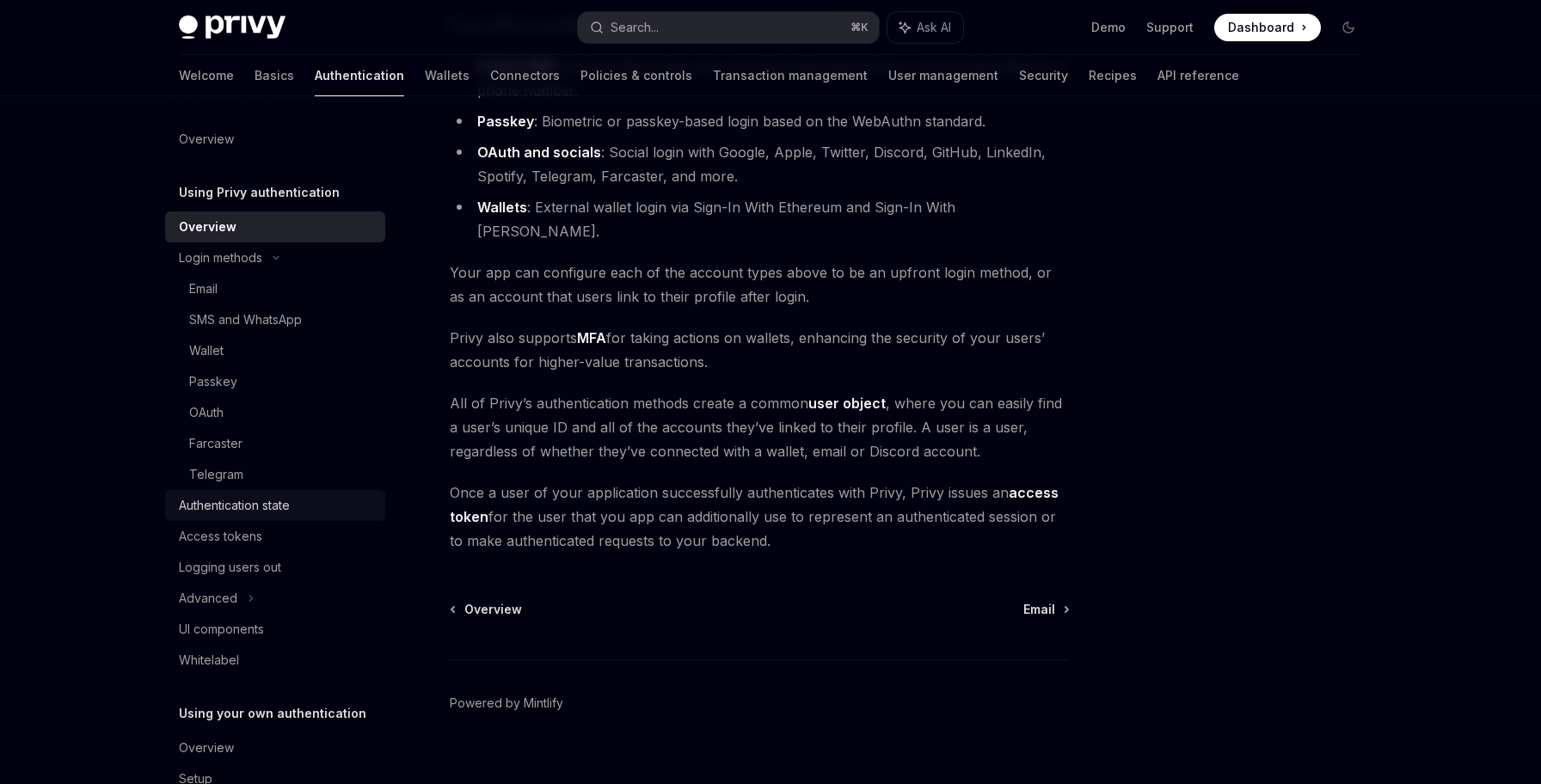
click at [314, 511] on div "Authentication state" at bounding box center [276, 506] width 196 height 21
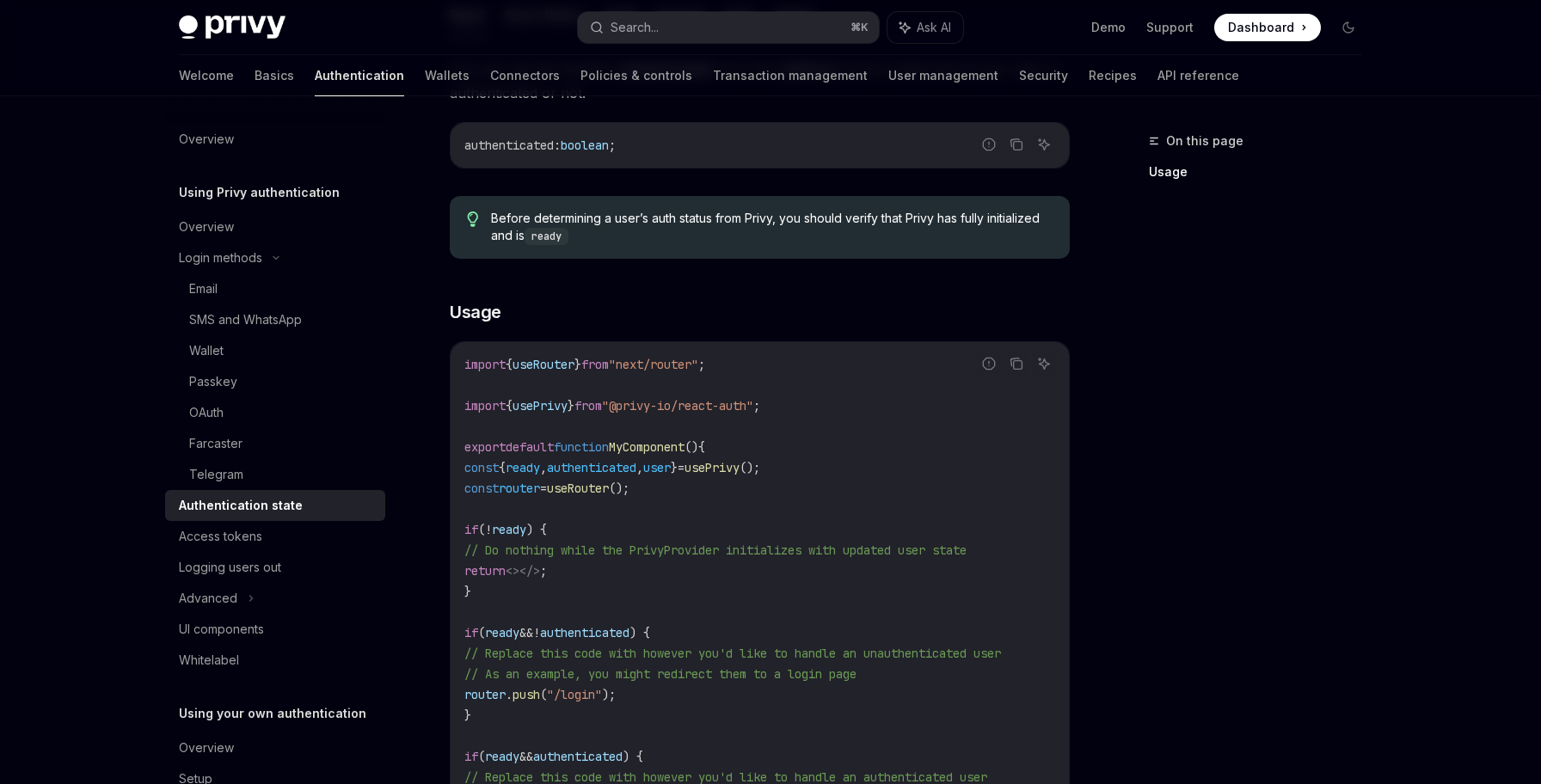
scroll to position [493, 0]
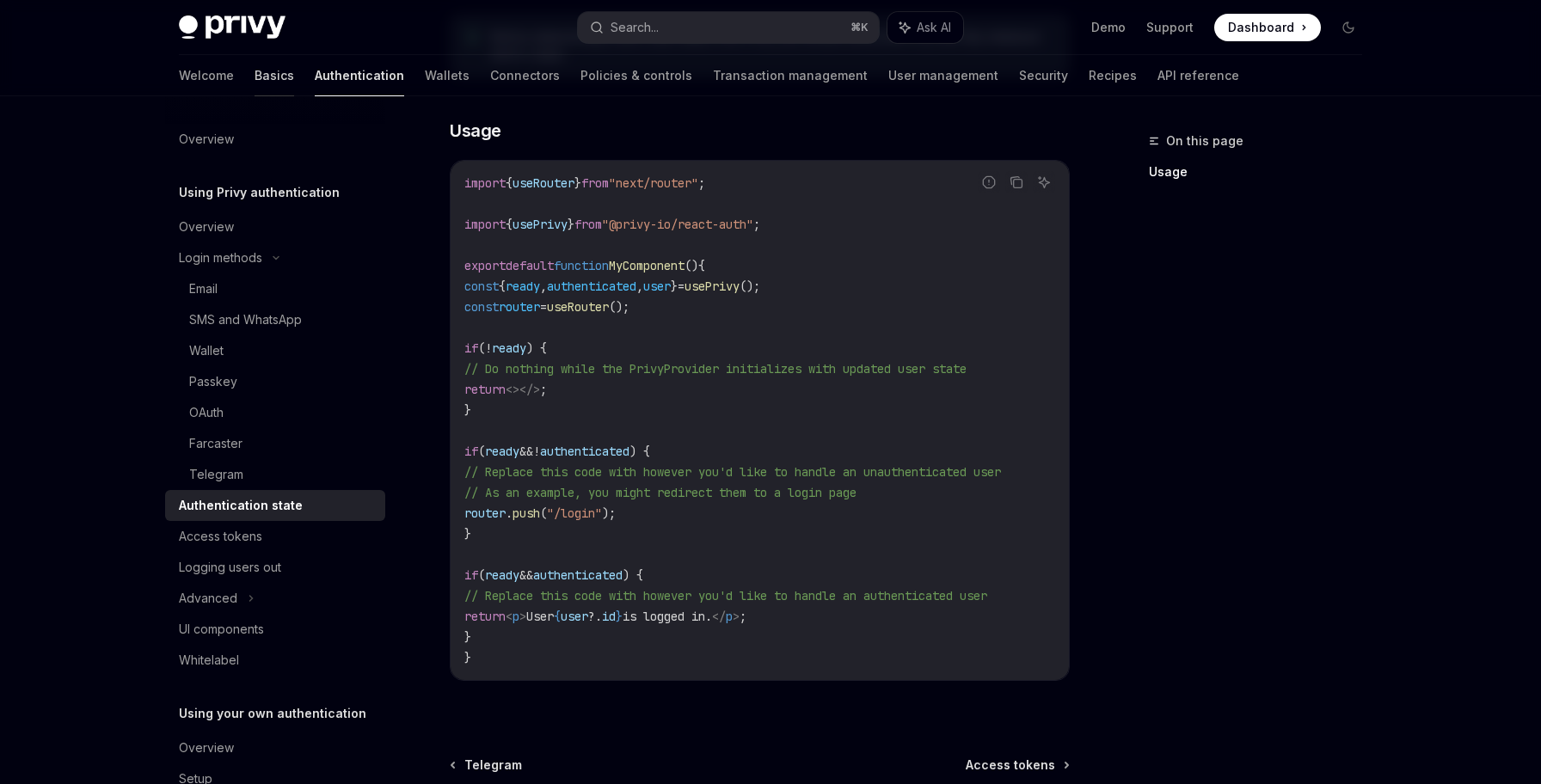
click at [254, 72] on link "Basics" at bounding box center [273, 75] width 39 height 41
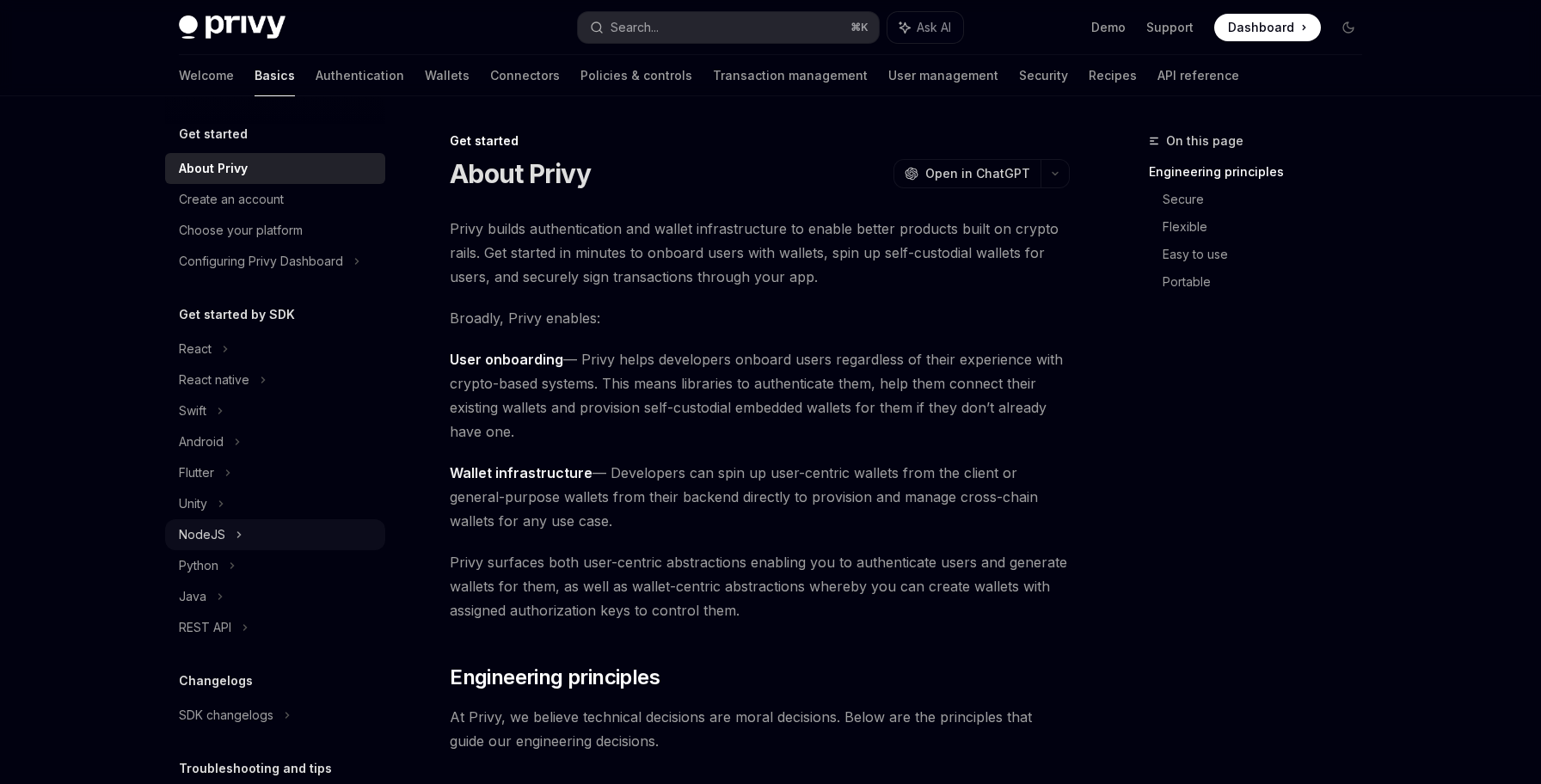
click at [293, 535] on div "NodeJS" at bounding box center [275, 535] width 220 height 31
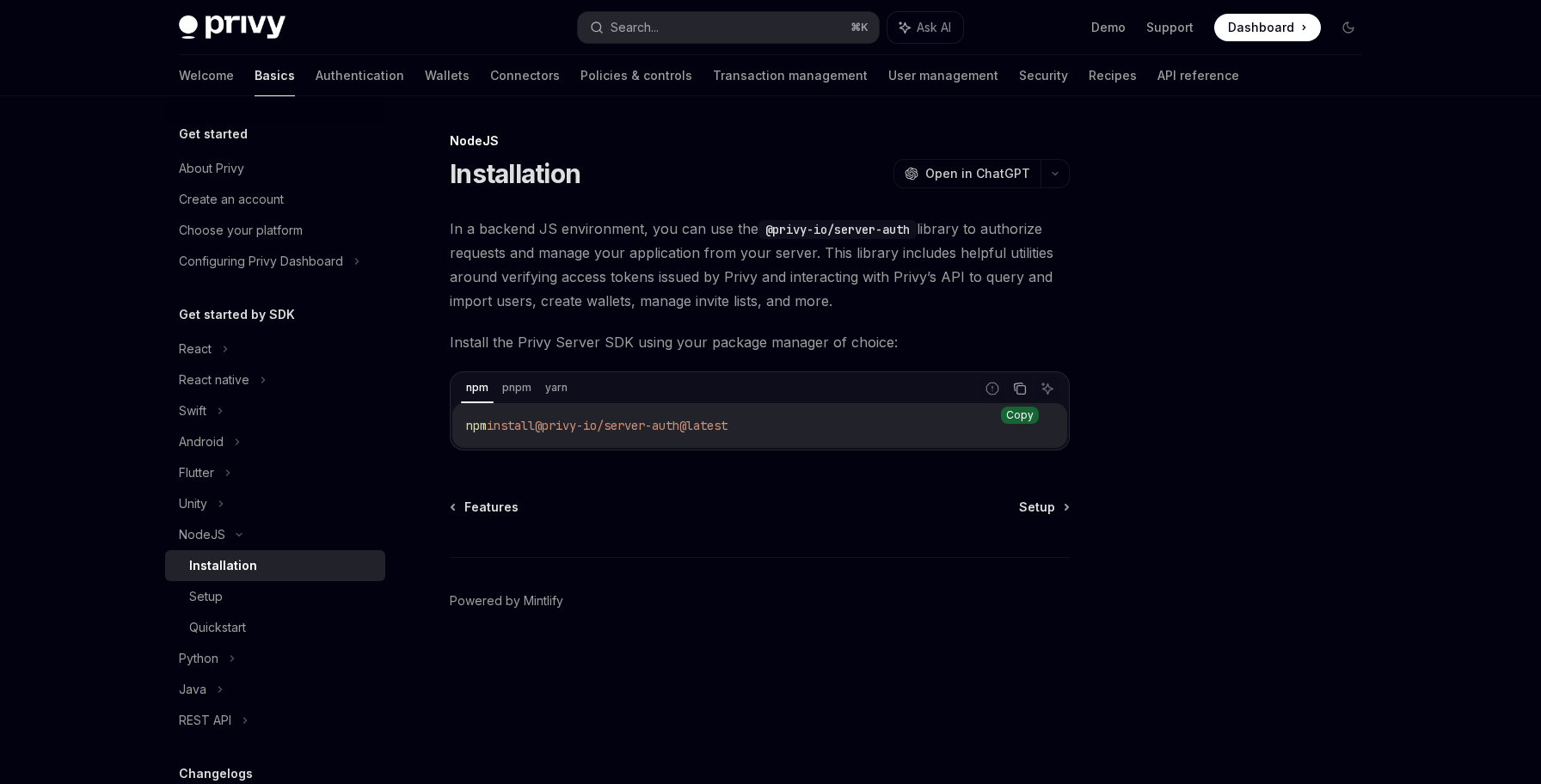
click at [1020, 389] on icon "Copy the contents from the code block" at bounding box center [1019, 389] width 14 height 14
click at [279, 590] on div "Setup" at bounding box center [281, 597] width 185 height 21
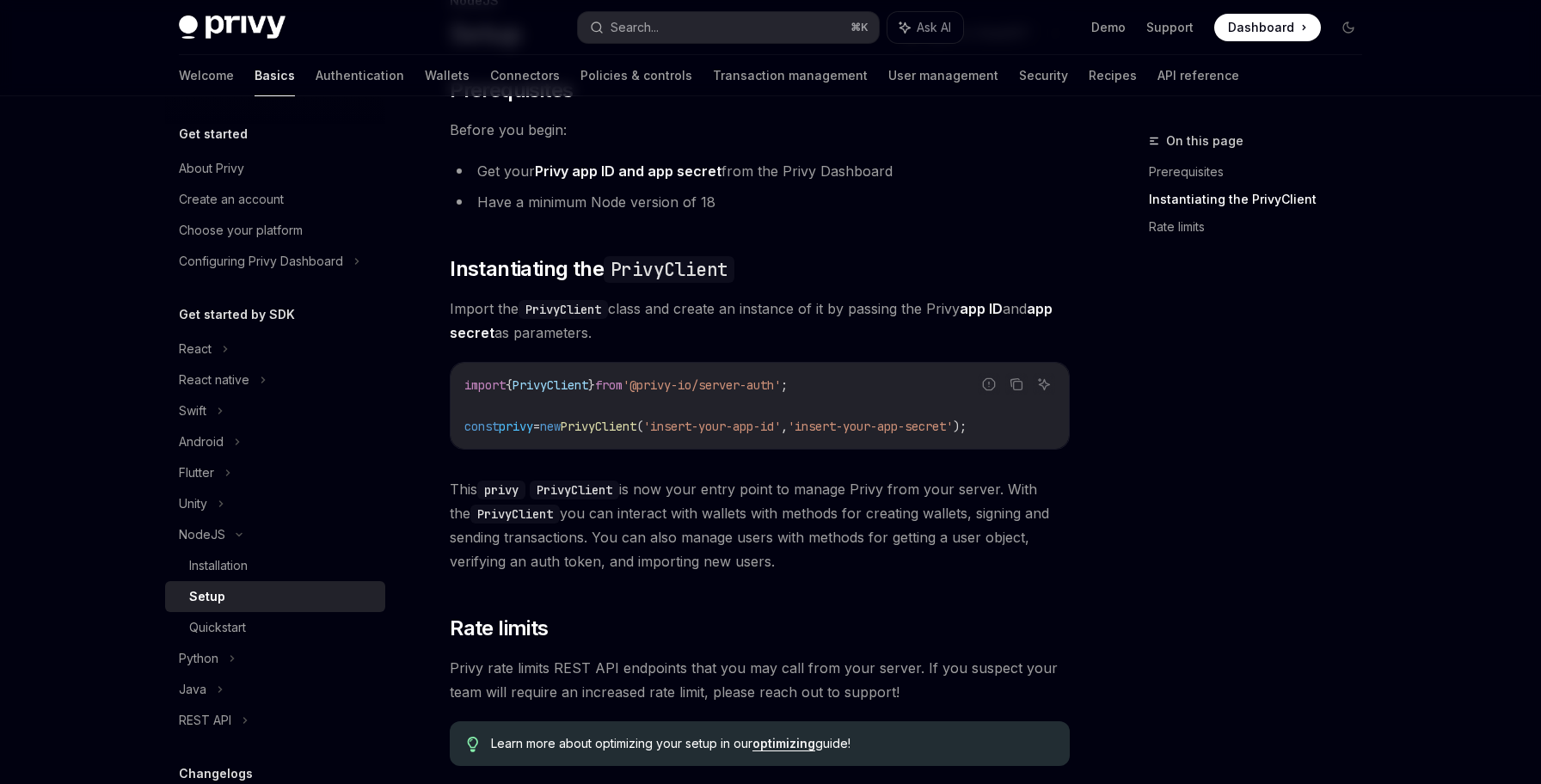
scroll to position [266, 0]
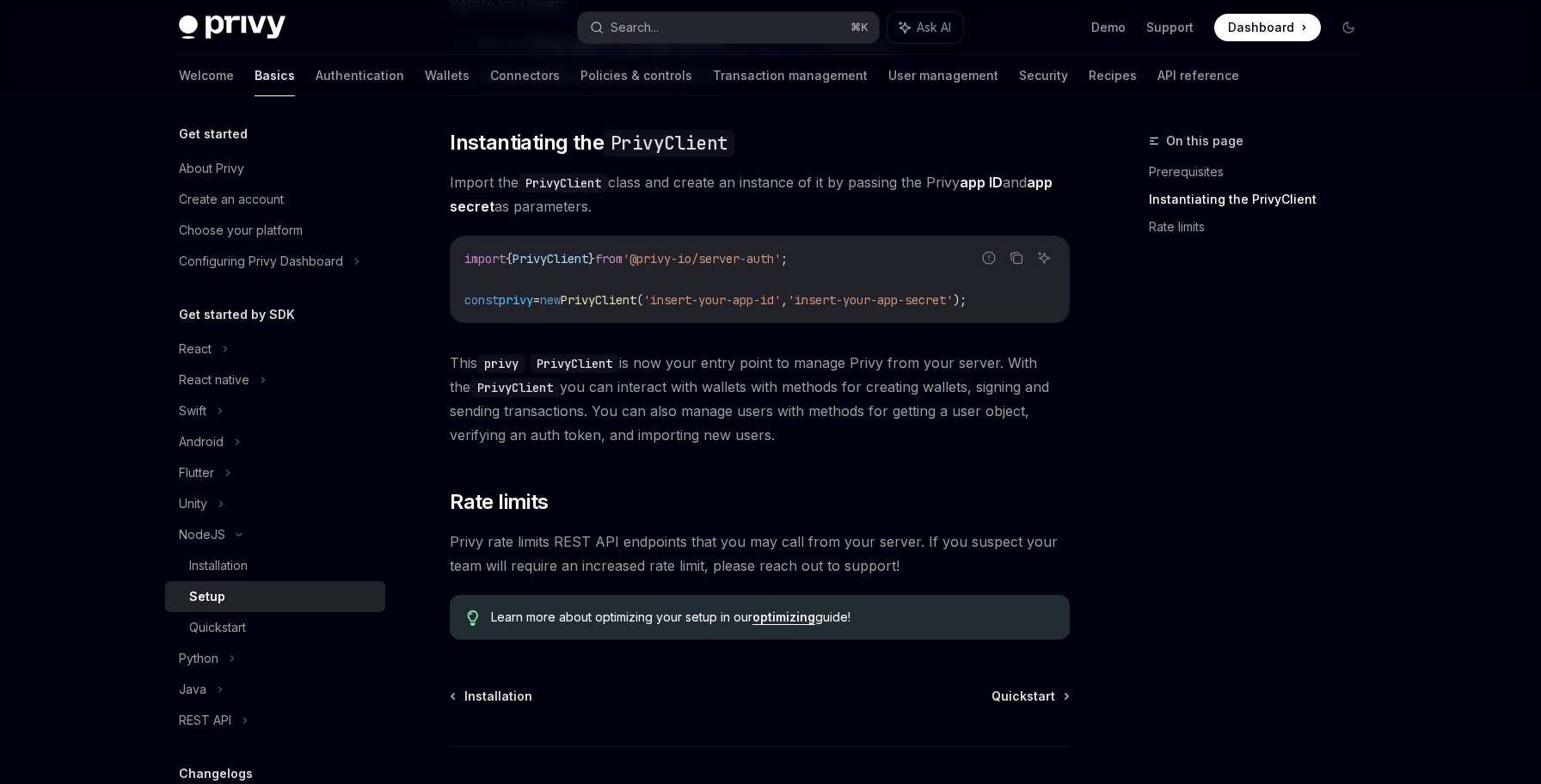
click at [325, 83] on div "Welcome Basics Authentication Wallets Connectors Policies & controls Transactio…" at bounding box center [709, 75] width 1060 height 41
click at [330, 345] on div "React" at bounding box center [275, 349] width 220 height 31
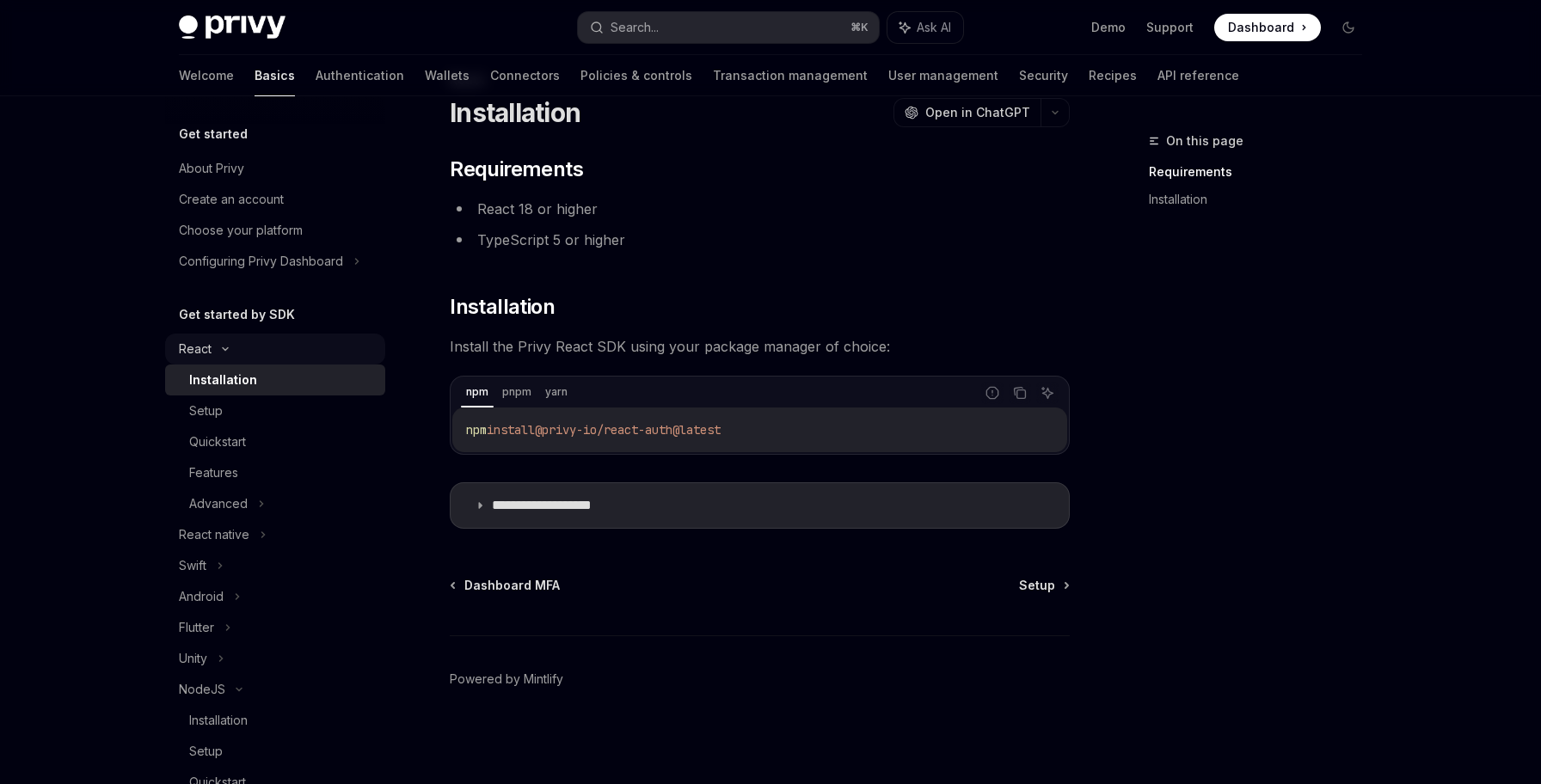
scroll to position [61, 0]
click at [315, 75] on link "Authentication" at bounding box center [360, 75] width 89 height 41
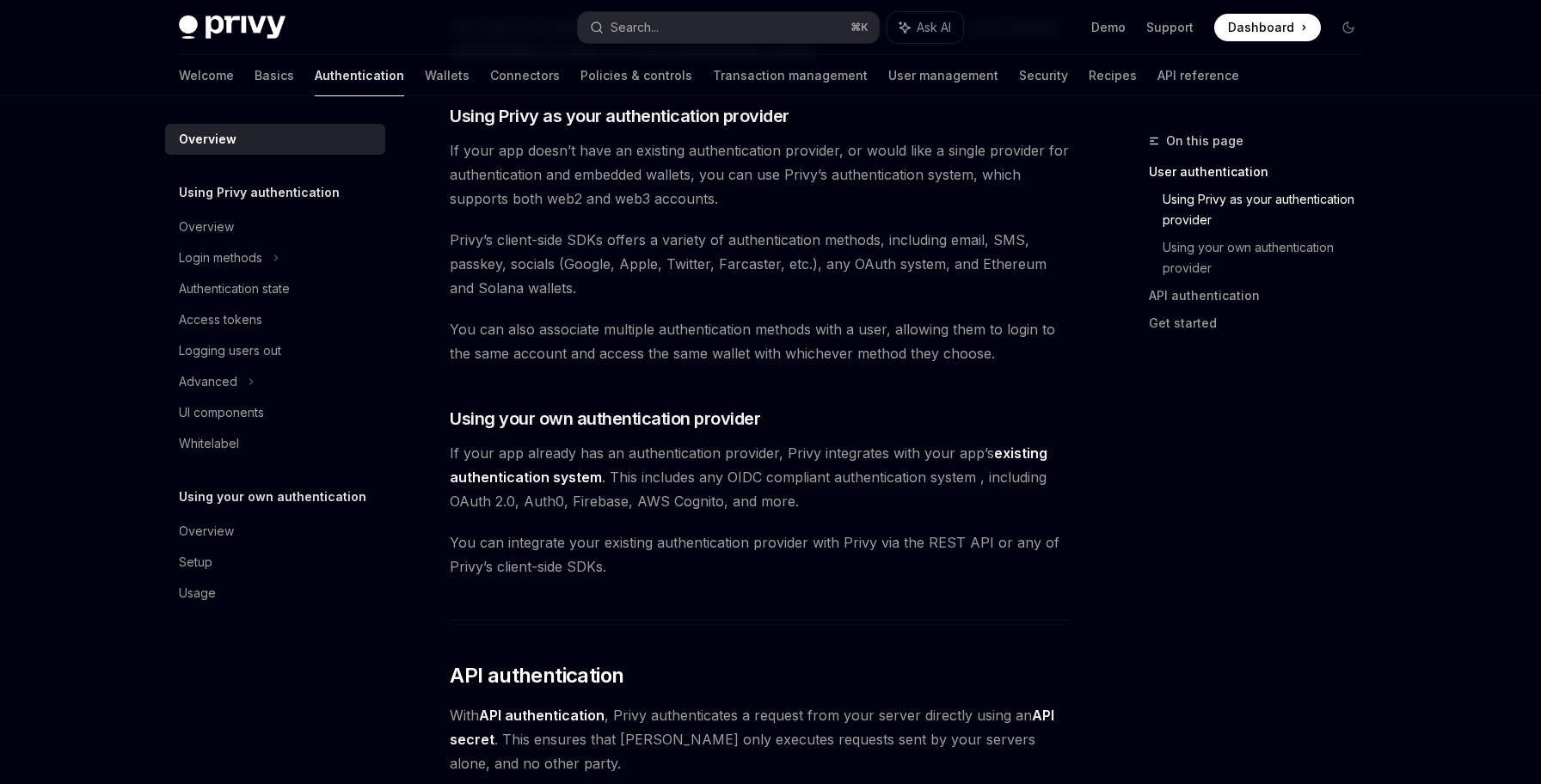
scroll to position [593, 0]
click at [294, 380] on div "Advanced" at bounding box center [275, 382] width 220 height 31
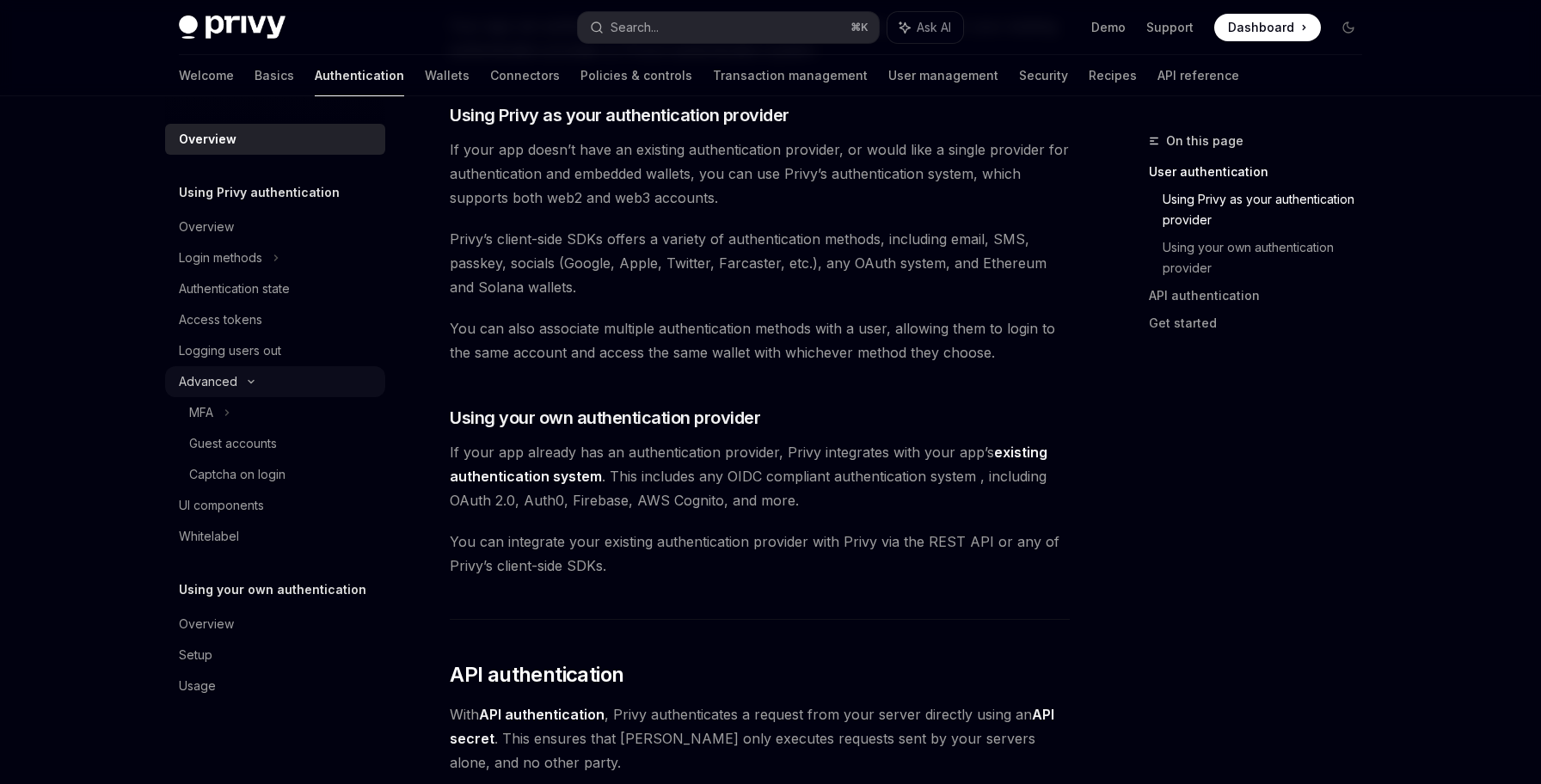
click at [293, 380] on div "Advanced" at bounding box center [275, 382] width 220 height 31
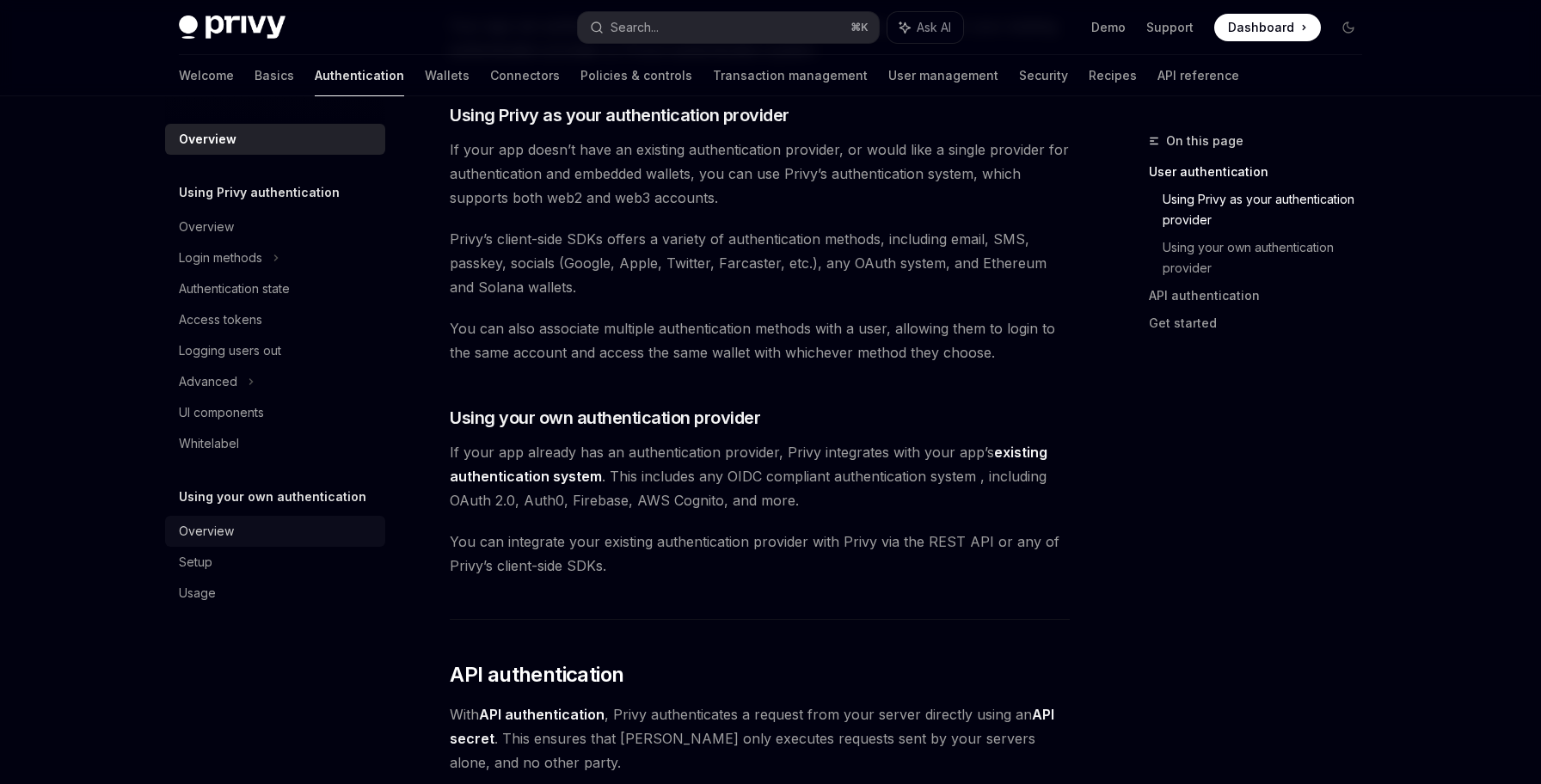
click at [259, 540] on div "Overview" at bounding box center [276, 532] width 196 height 21
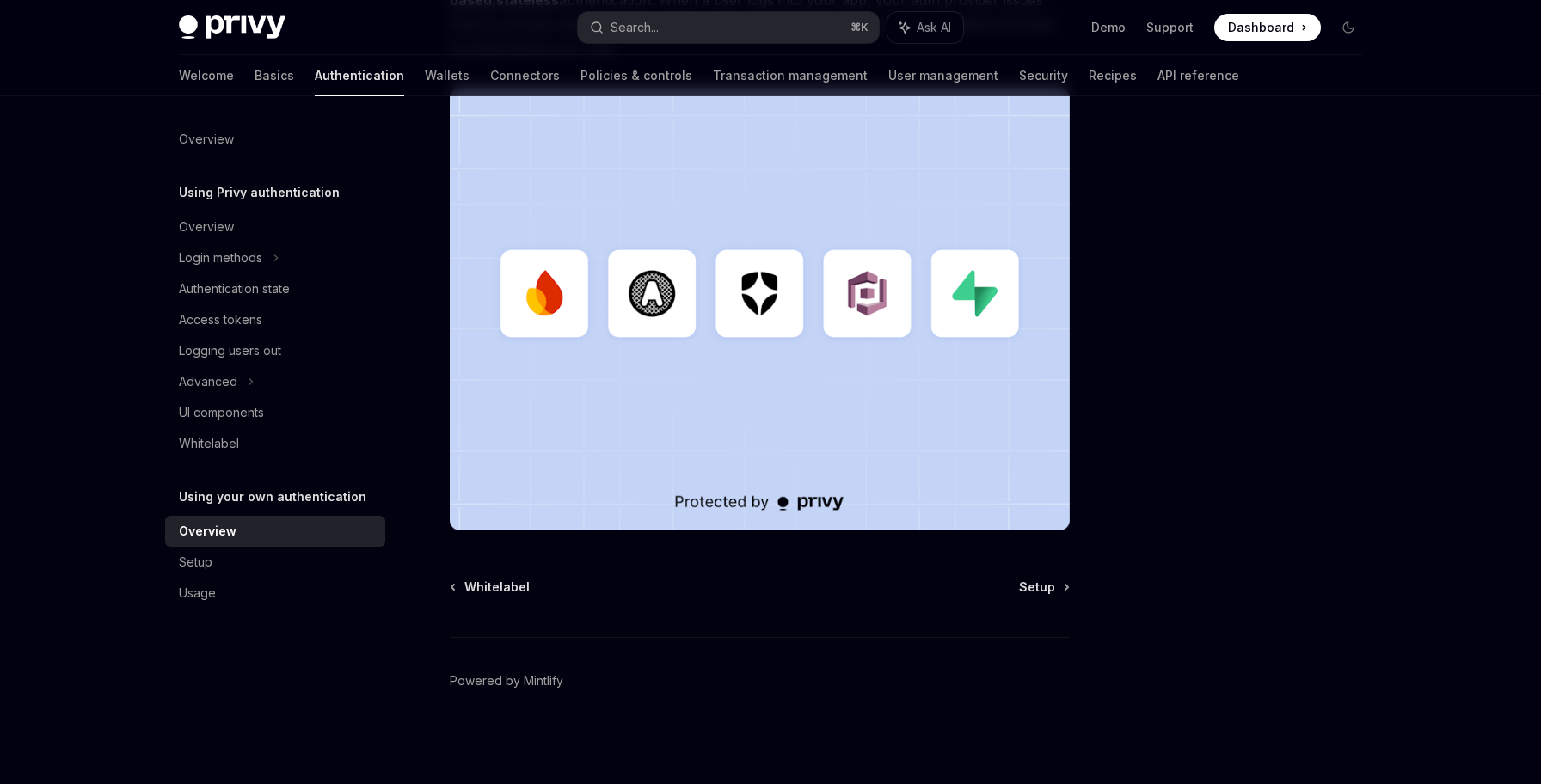
scroll to position [440, 0]
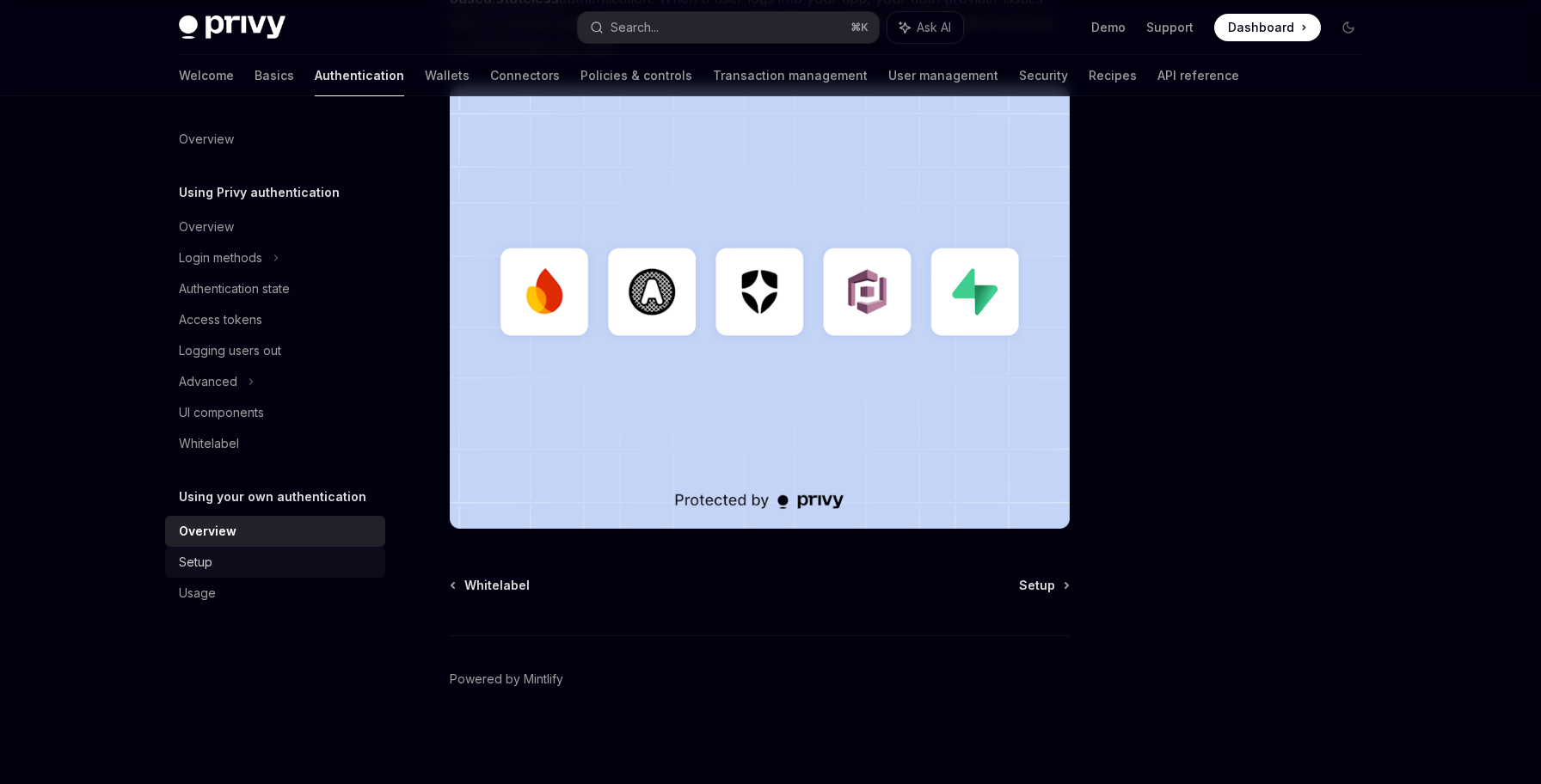
click at [263, 560] on div "Setup" at bounding box center [276, 562] width 196 height 21
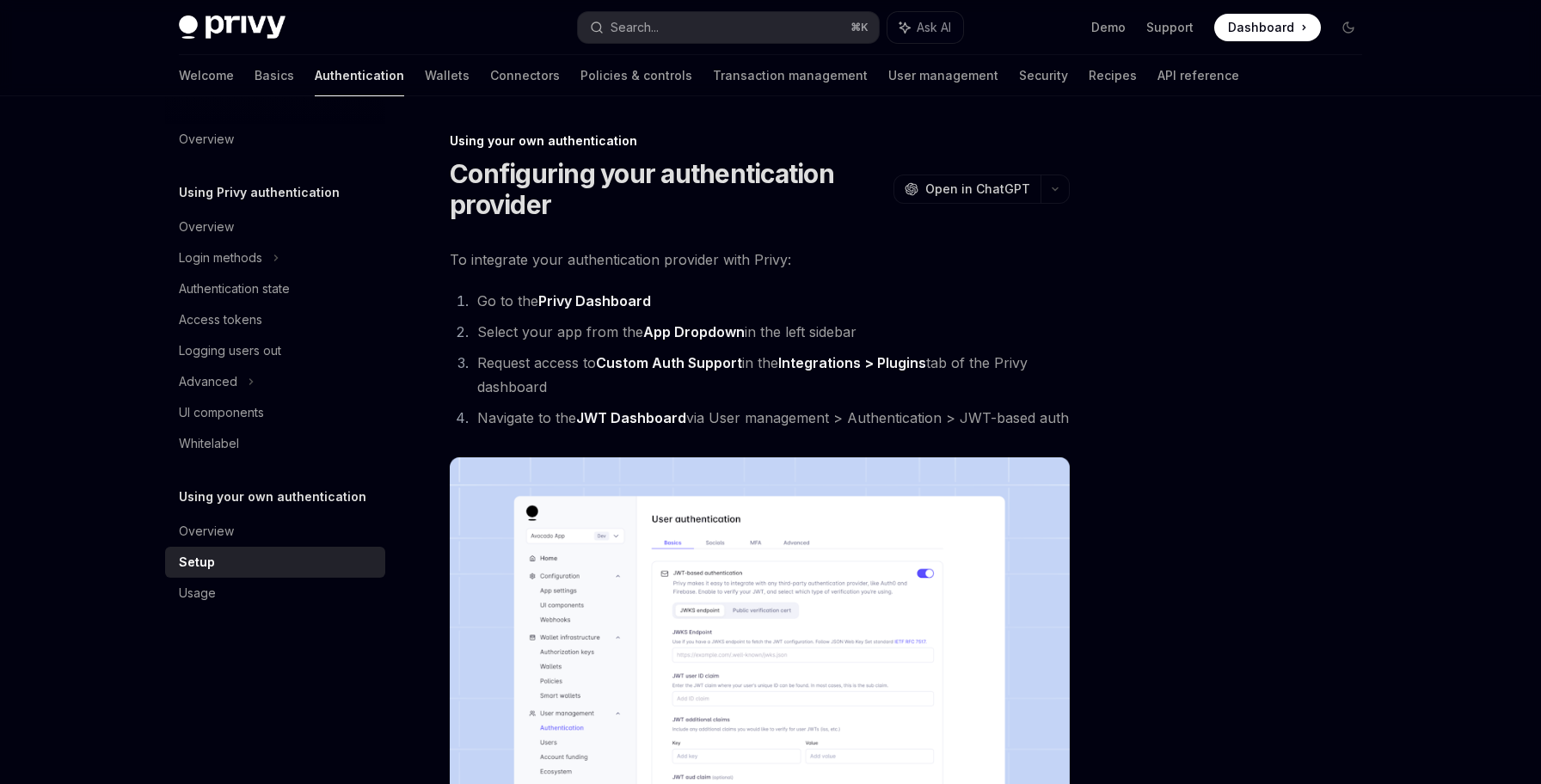
scroll to position [17, 0]
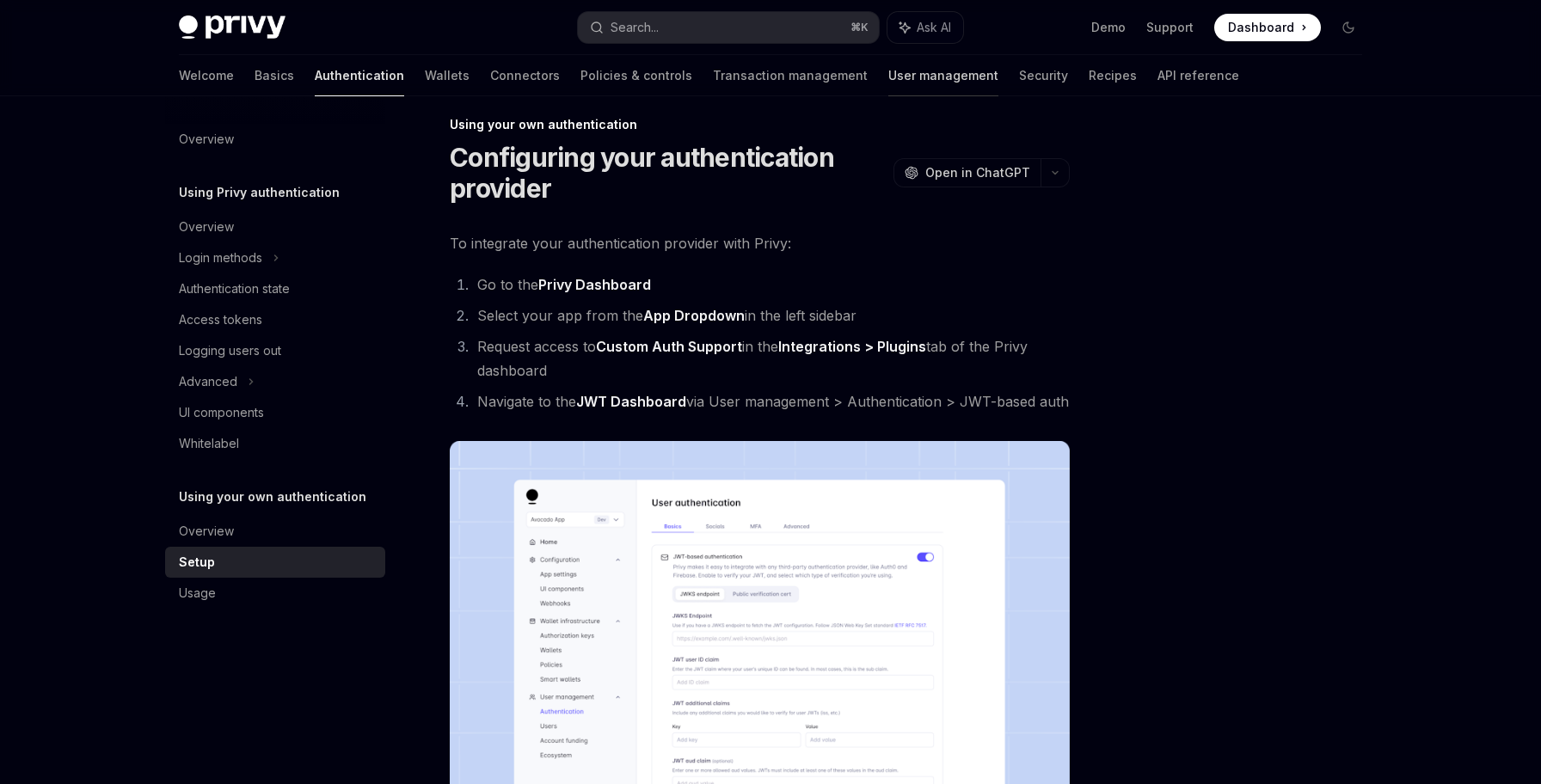
click at [888, 78] on link "User management" at bounding box center [943, 75] width 110 height 41
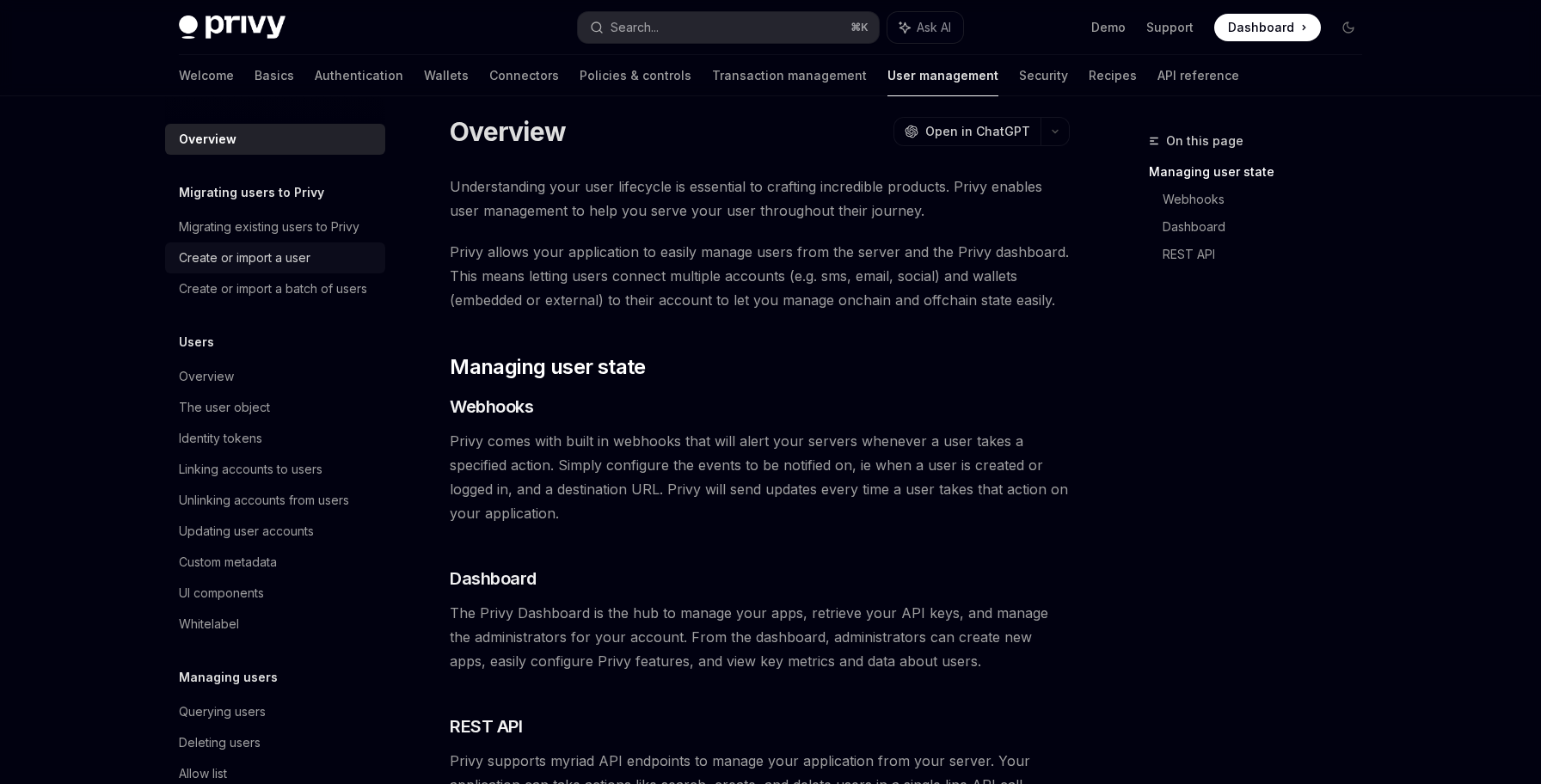
click at [337, 256] on div "Create or import a user" at bounding box center [276, 258] width 196 height 21
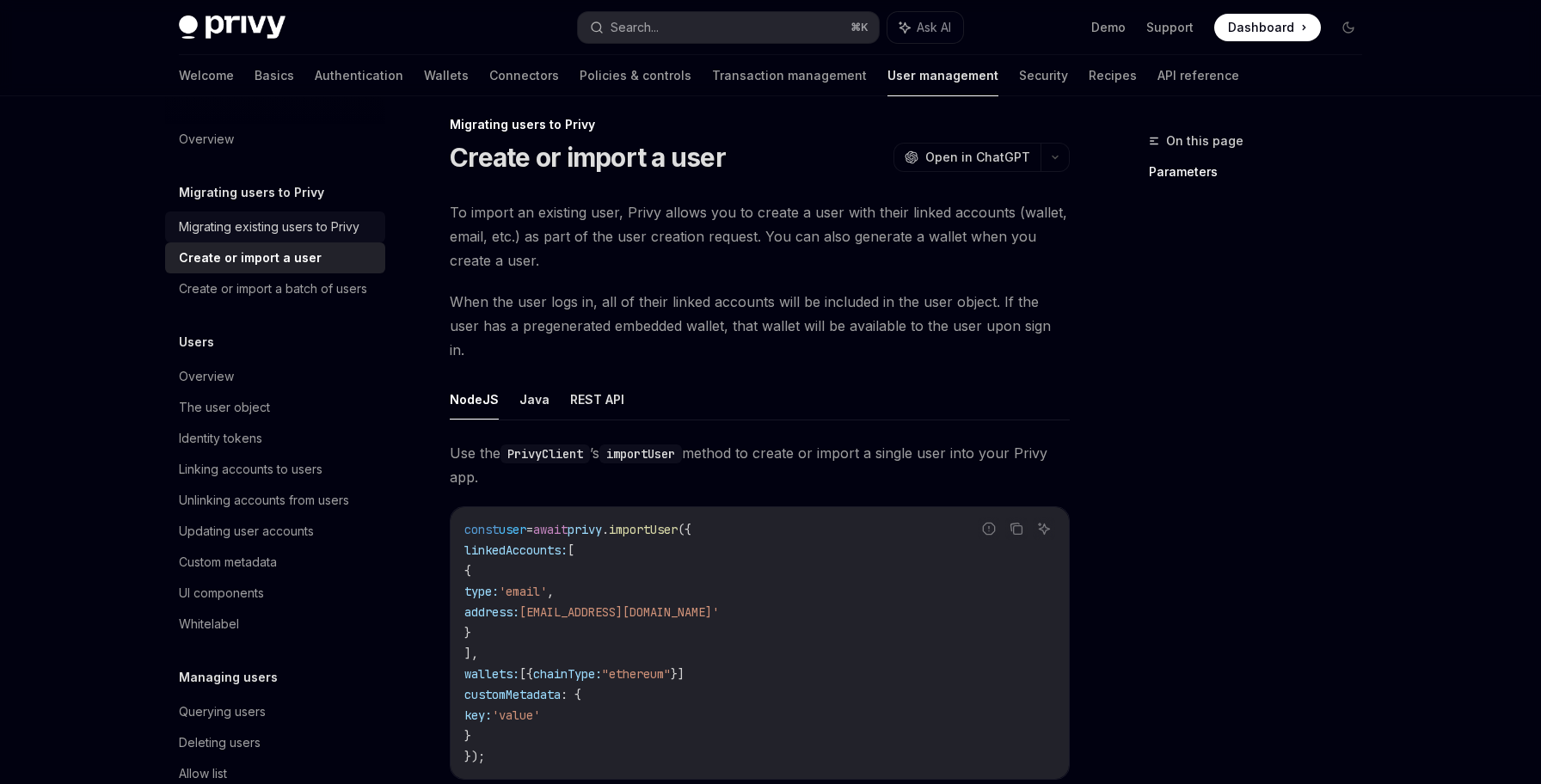
click at [333, 222] on div "Migrating existing users to Privy" at bounding box center [268, 227] width 180 height 21
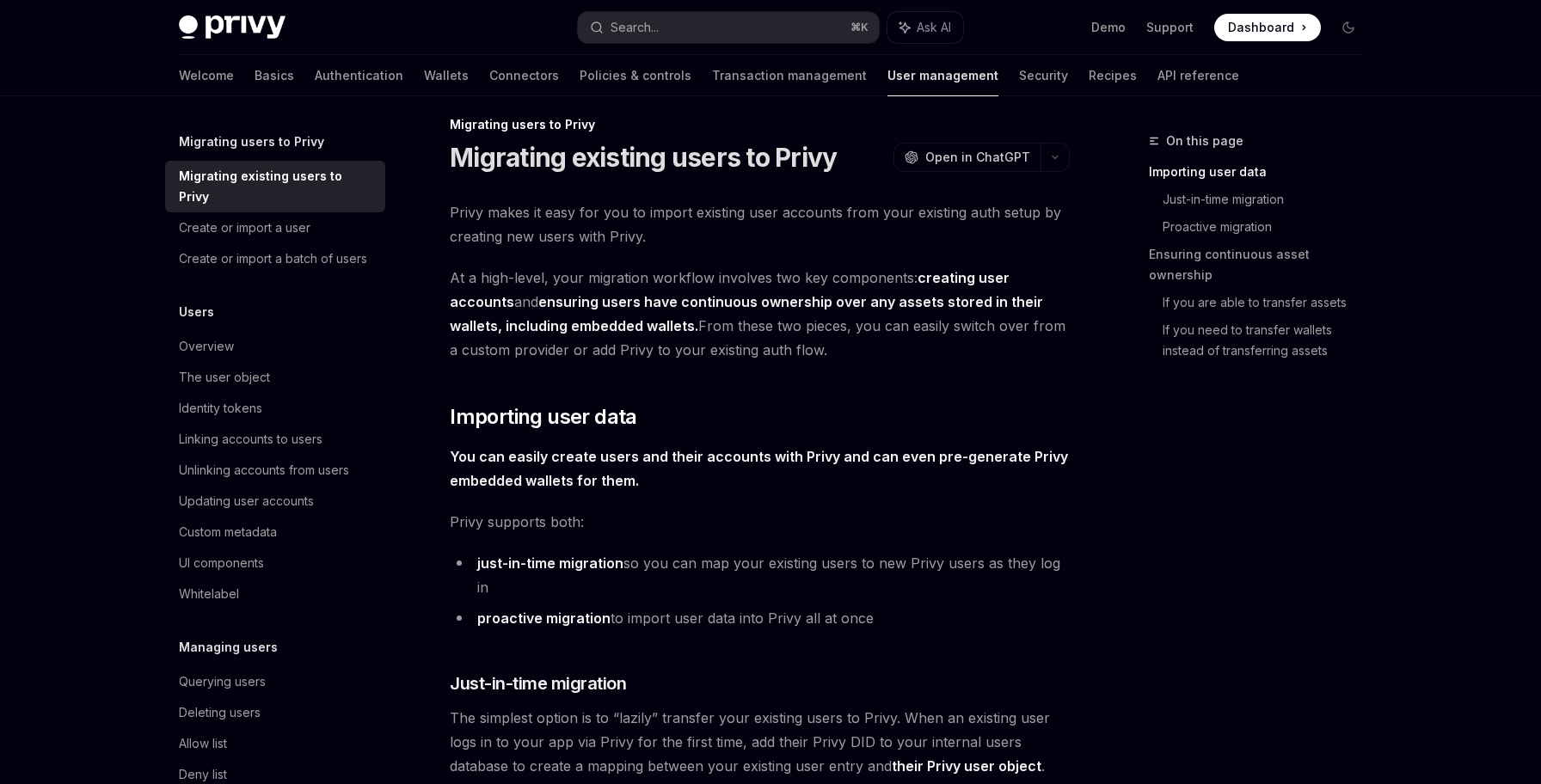
scroll to position [60, 0]
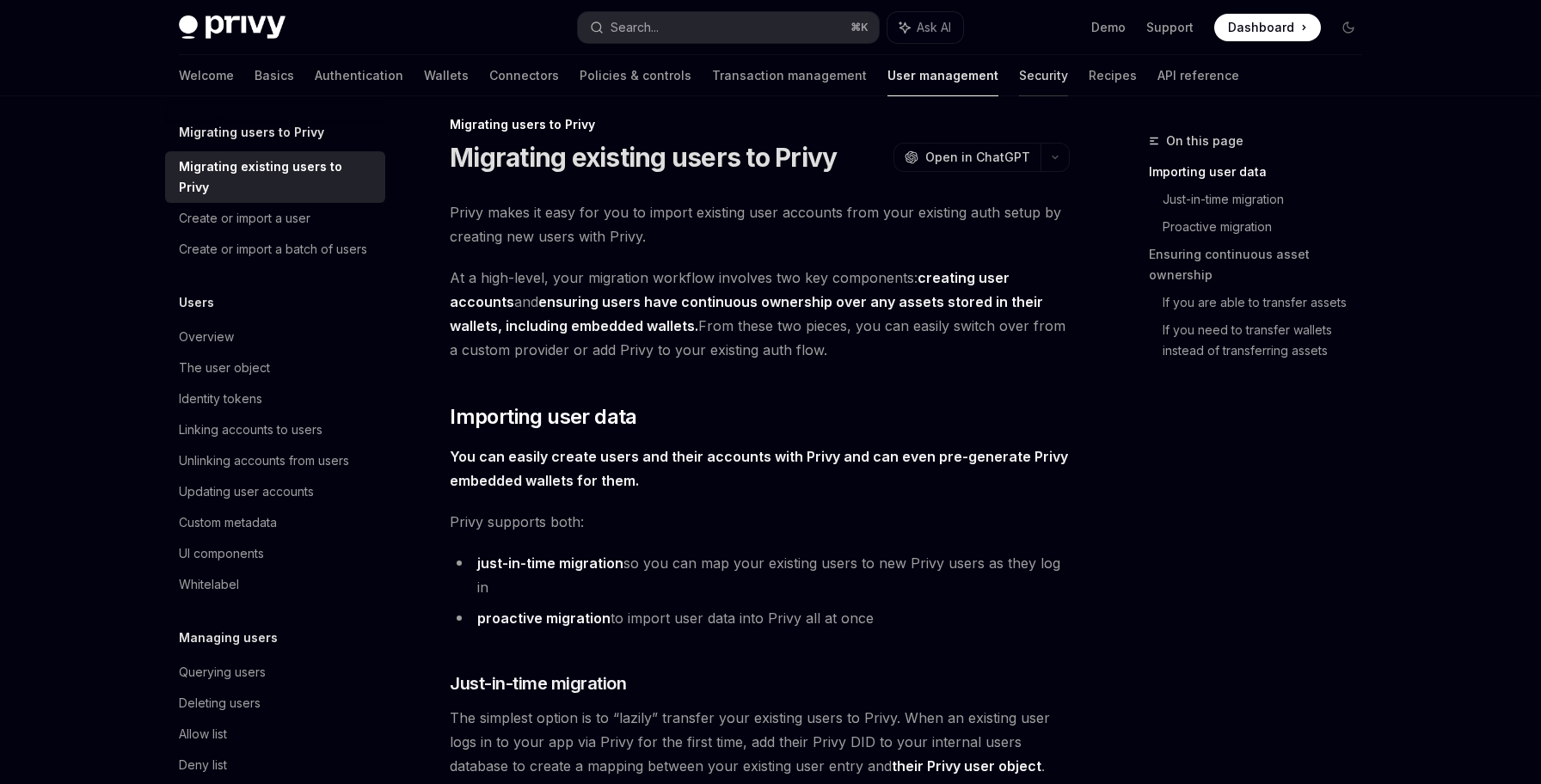
click at [1019, 77] on link "Security" at bounding box center [1043, 75] width 49 height 41
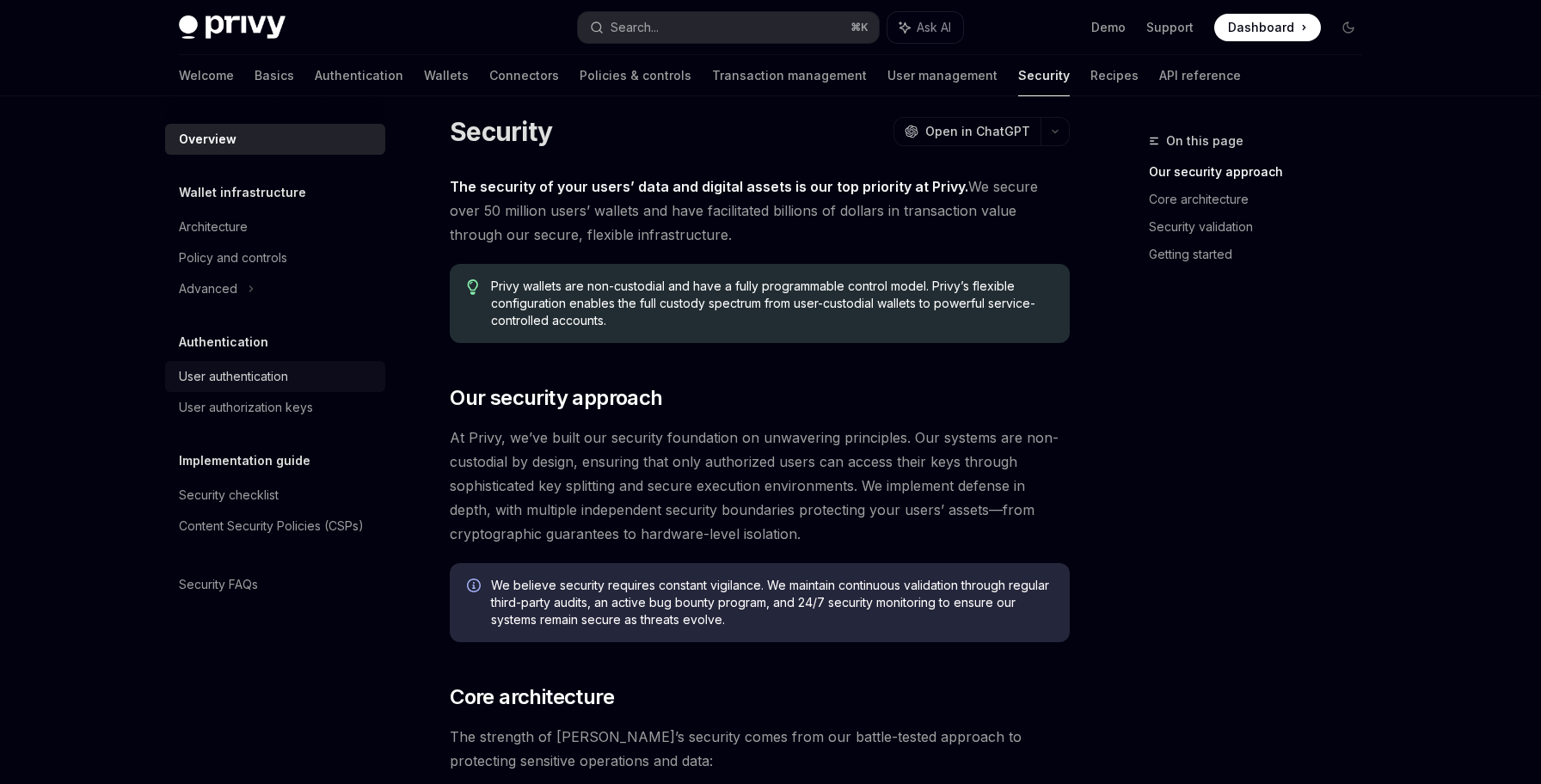
click at [334, 378] on div "User authentication" at bounding box center [276, 377] width 196 height 21
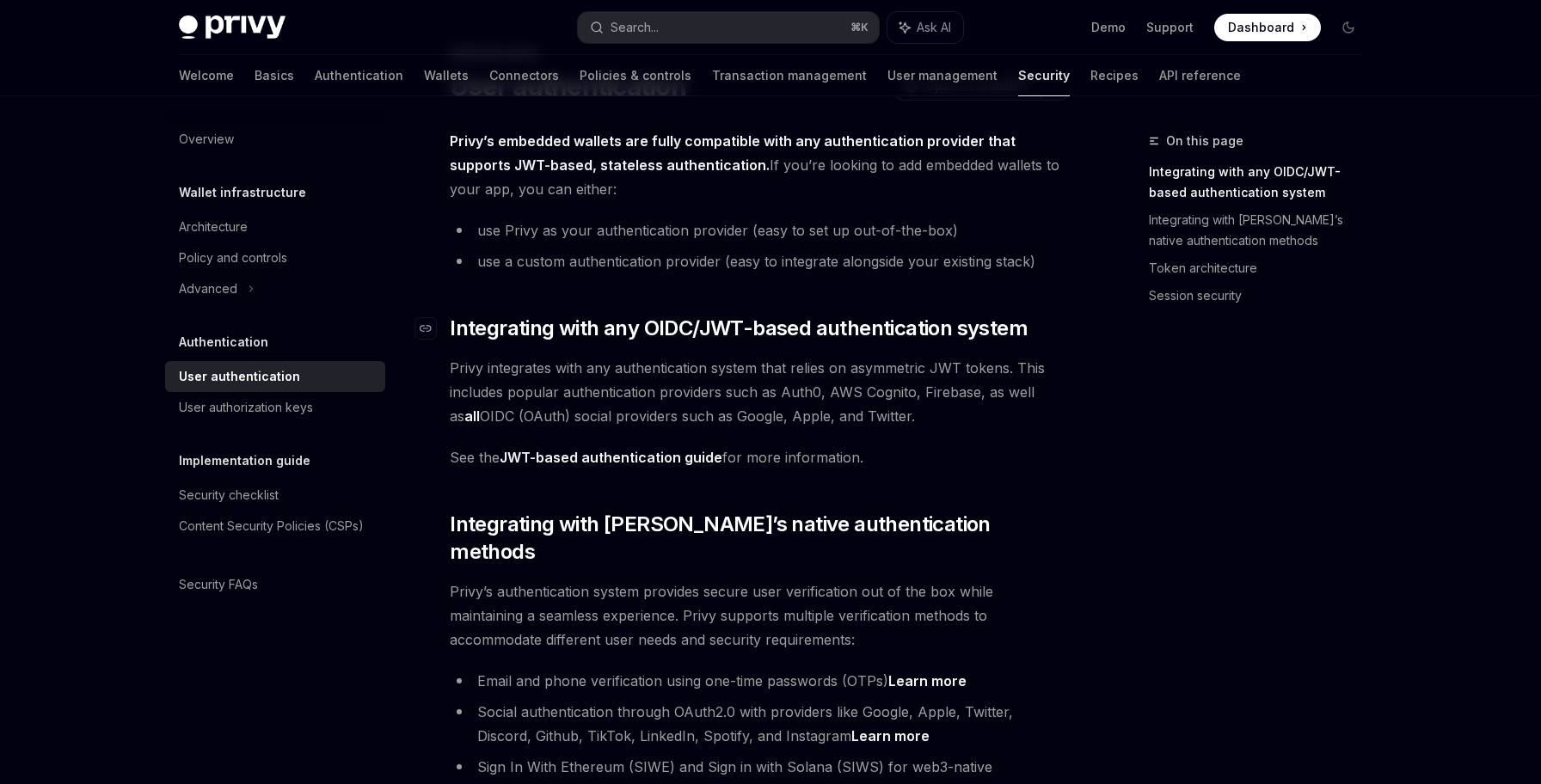
scroll to position [95, 0]
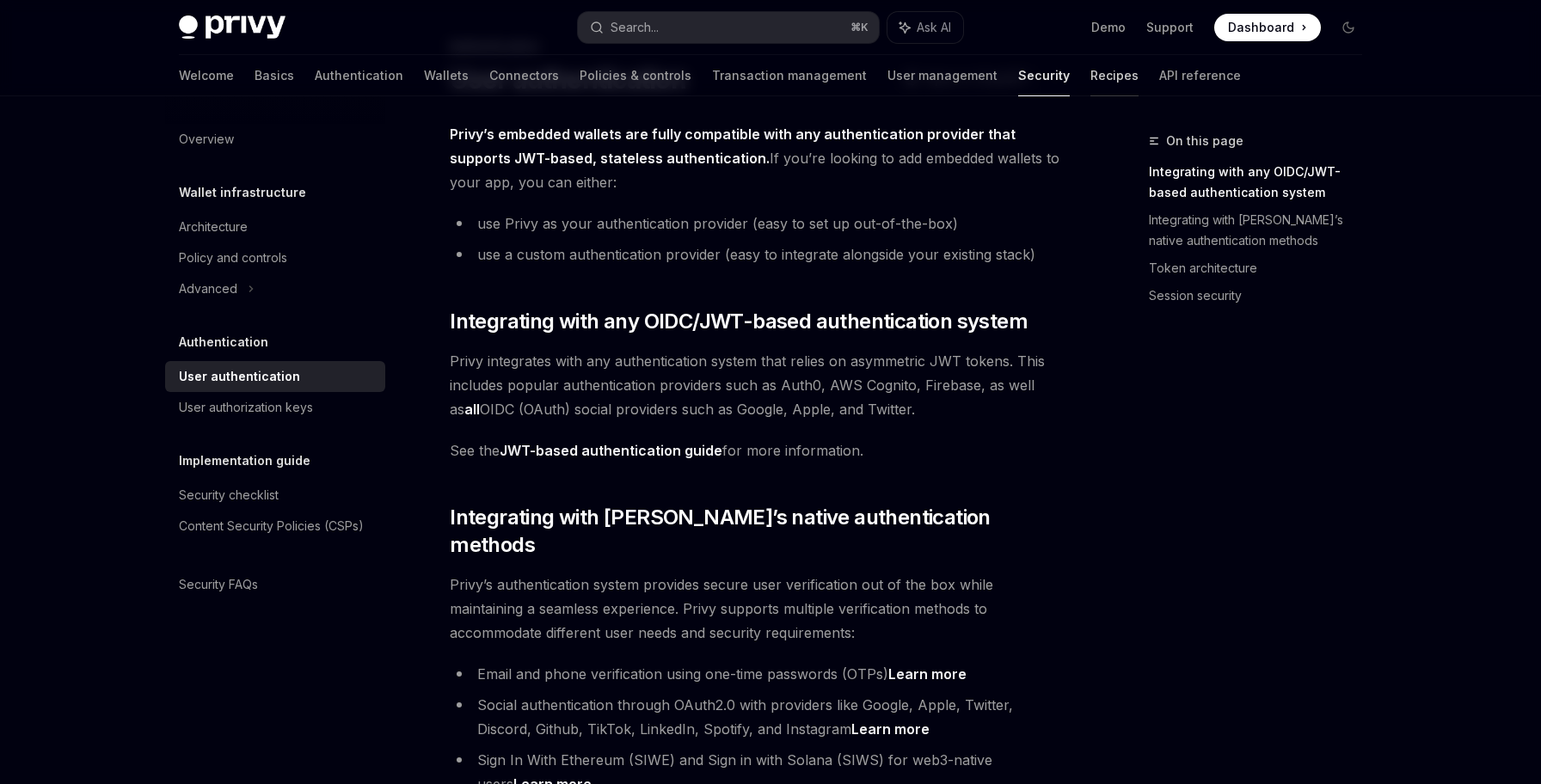
click at [1090, 55] on link "Recipes" at bounding box center [1114, 75] width 48 height 41
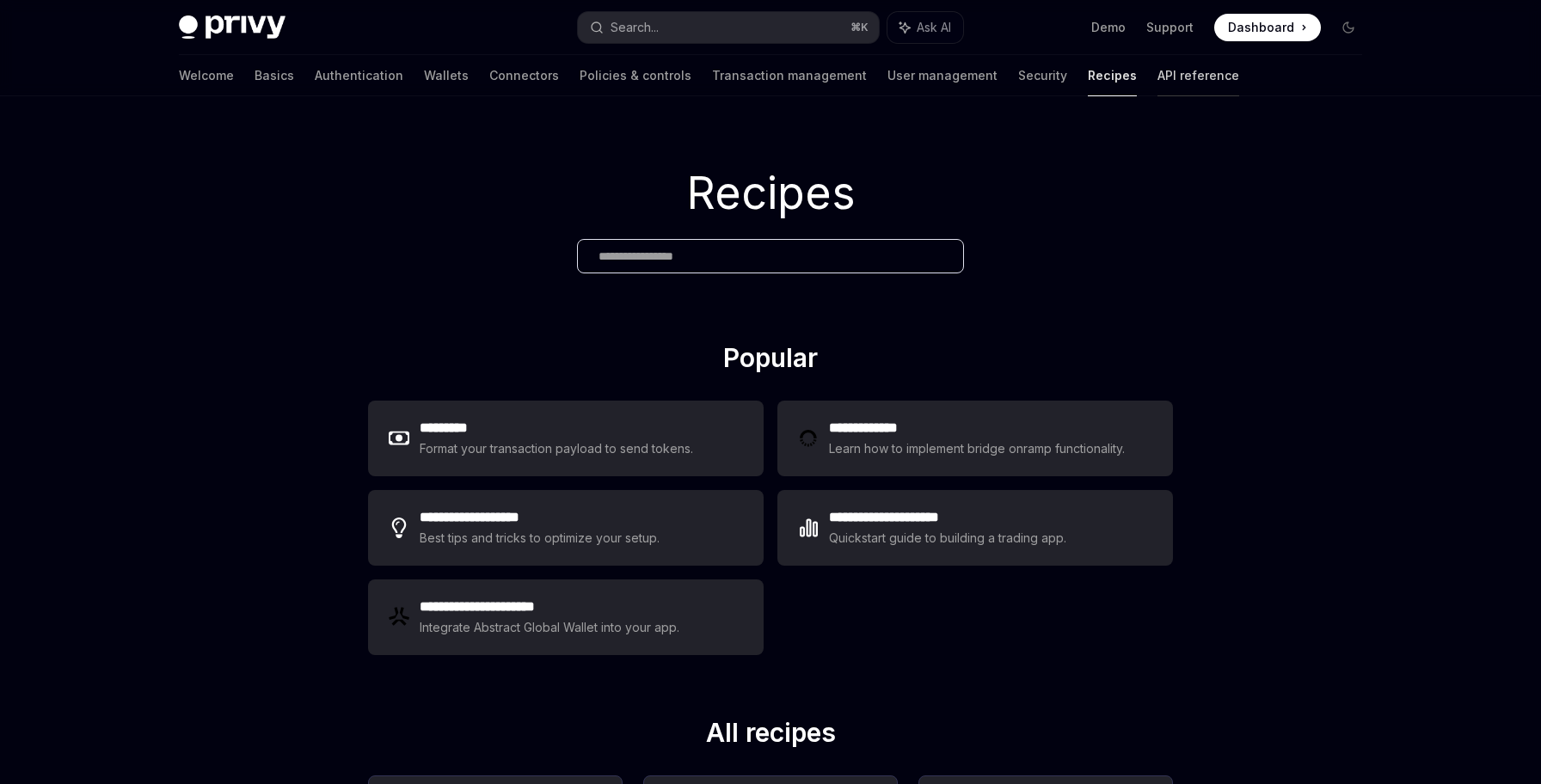
click at [1157, 61] on link "API reference" at bounding box center [1198, 75] width 82 height 41
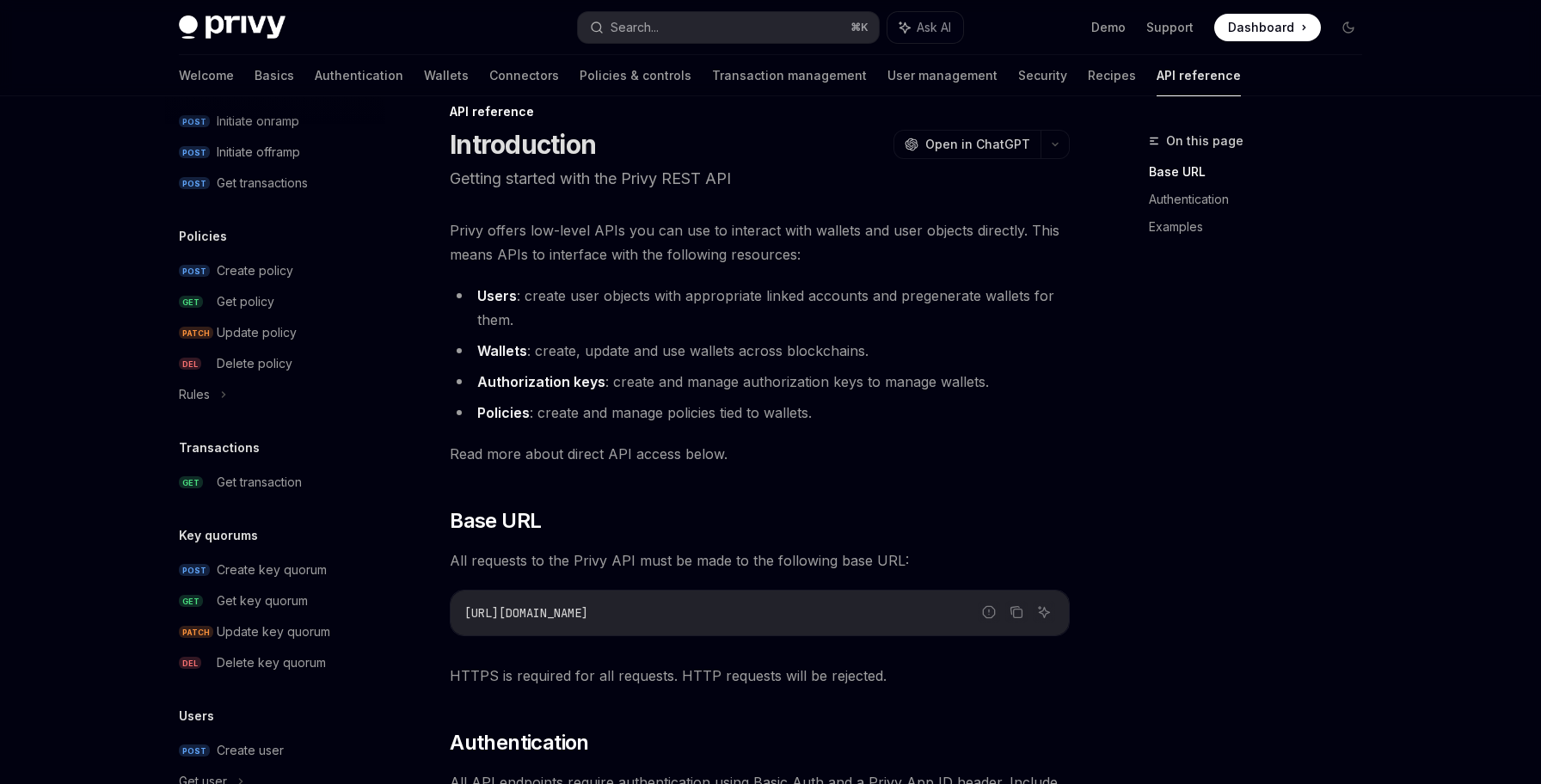
scroll to position [824, 0]
click at [314, 76] on link "Authentication" at bounding box center [359, 75] width 89 height 41
type textarea "*"
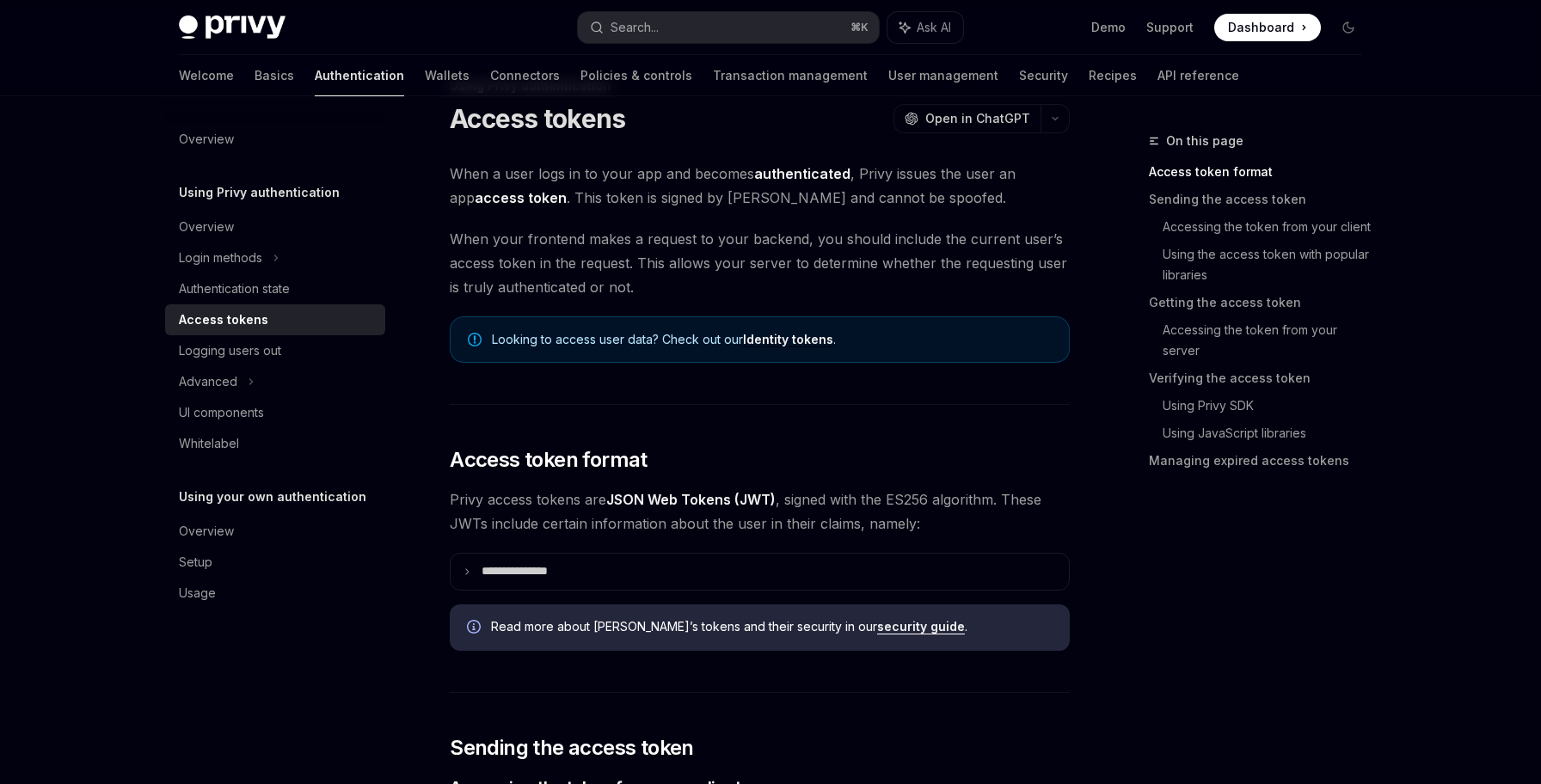
scroll to position [124, 0]
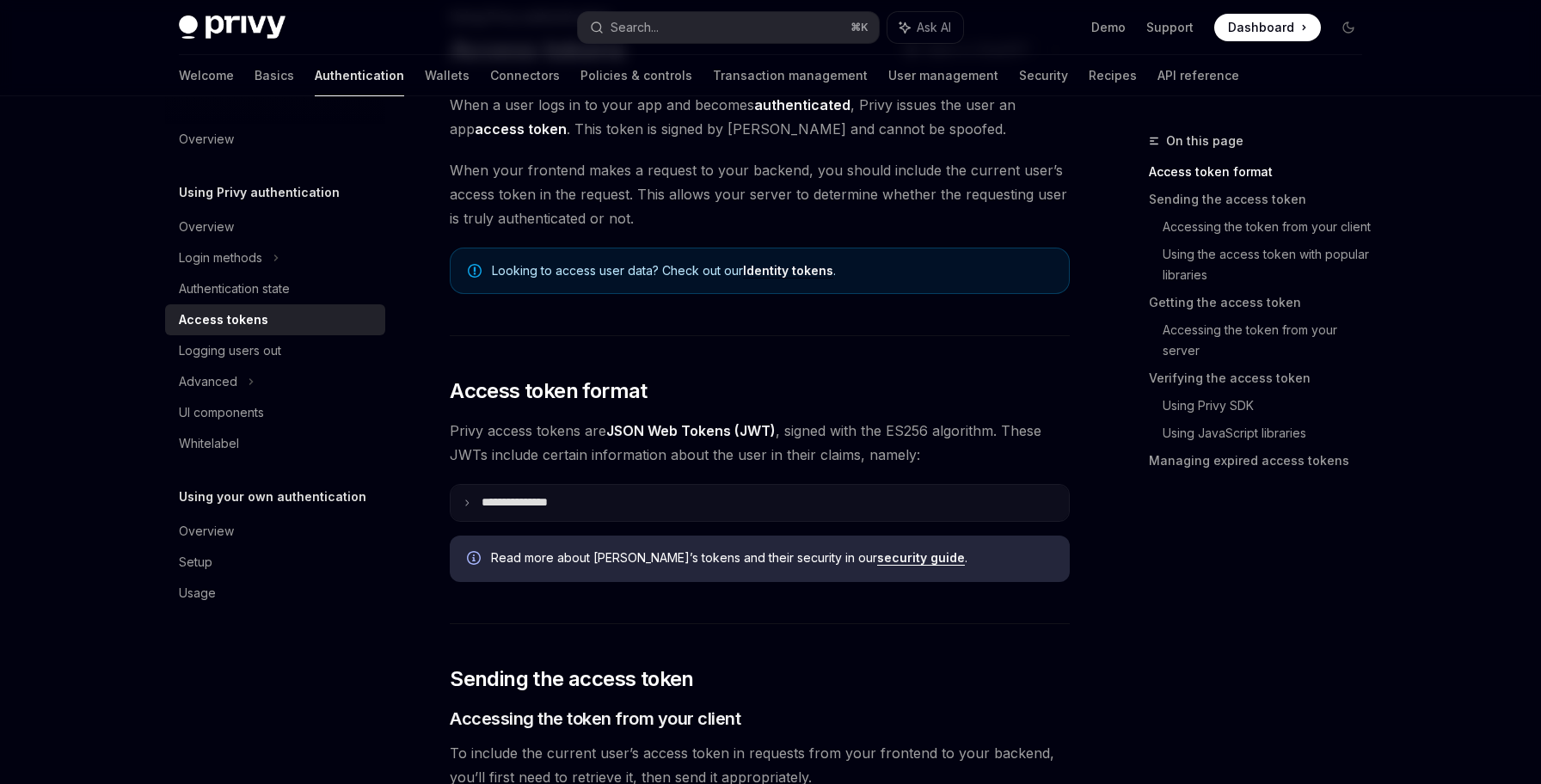
click at [778, 508] on summary "**********" at bounding box center [760, 502] width 618 height 36
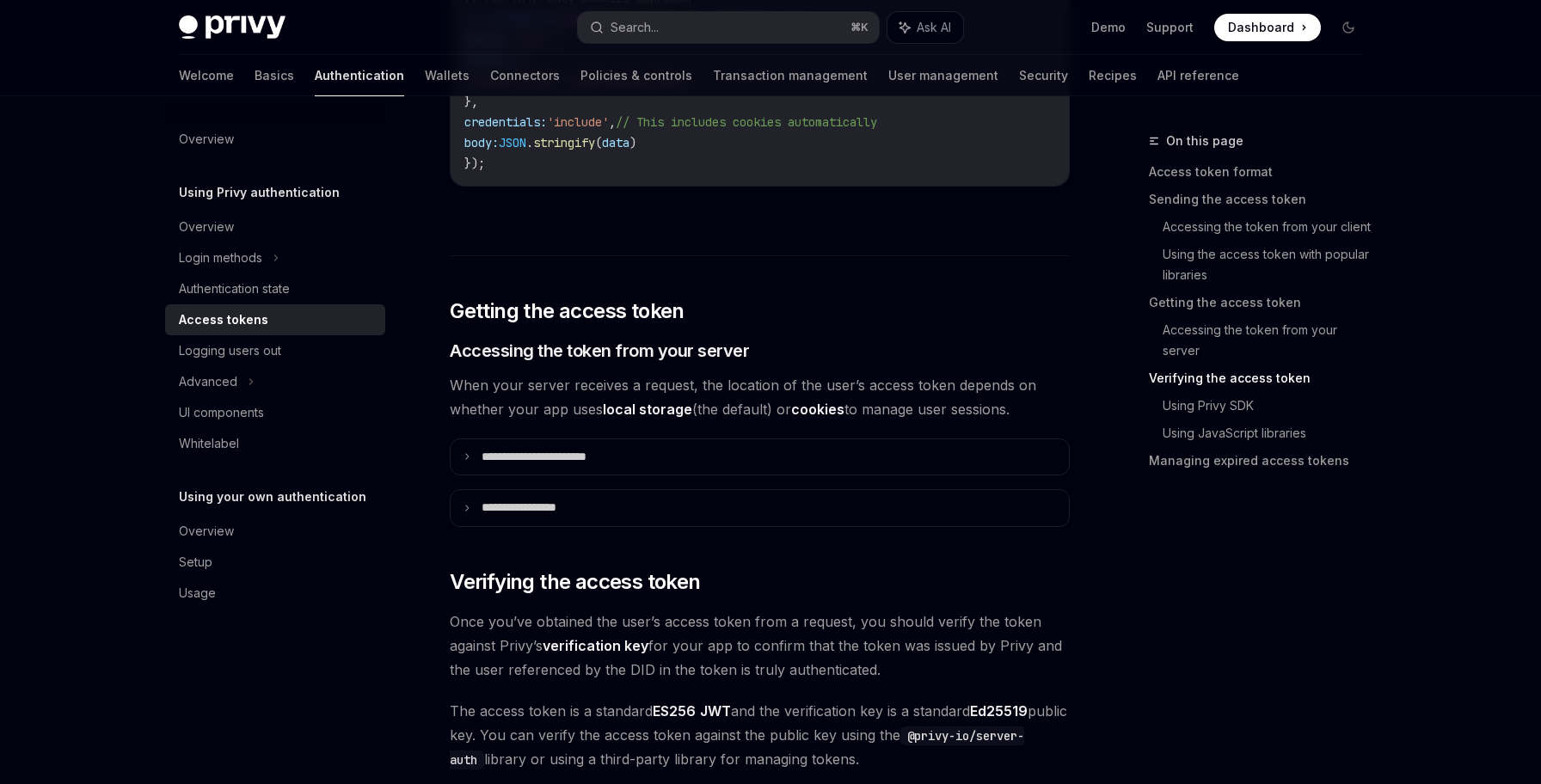
scroll to position [2624, 0]
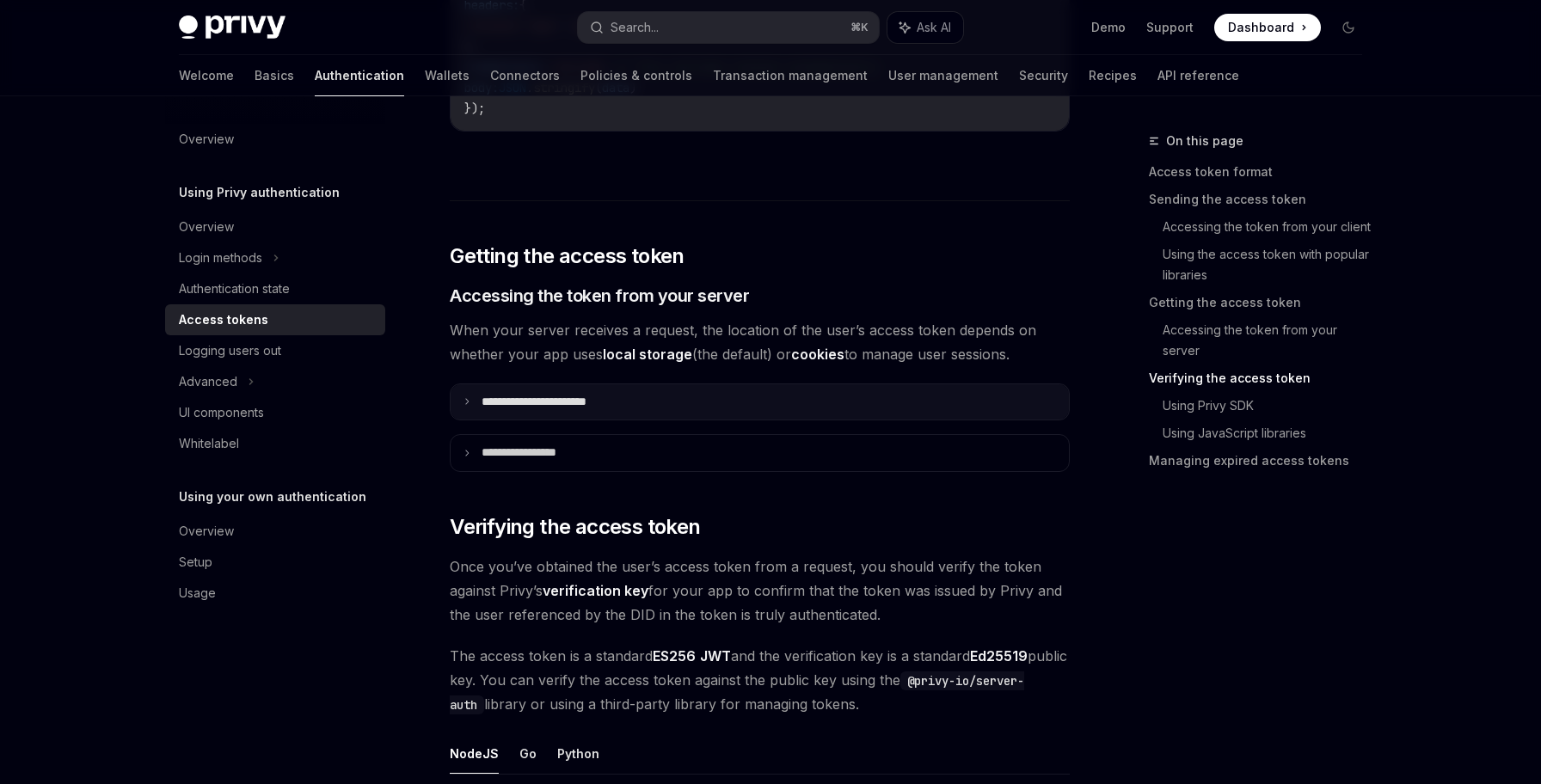
click at [741, 397] on summary "**********" at bounding box center [760, 401] width 618 height 36
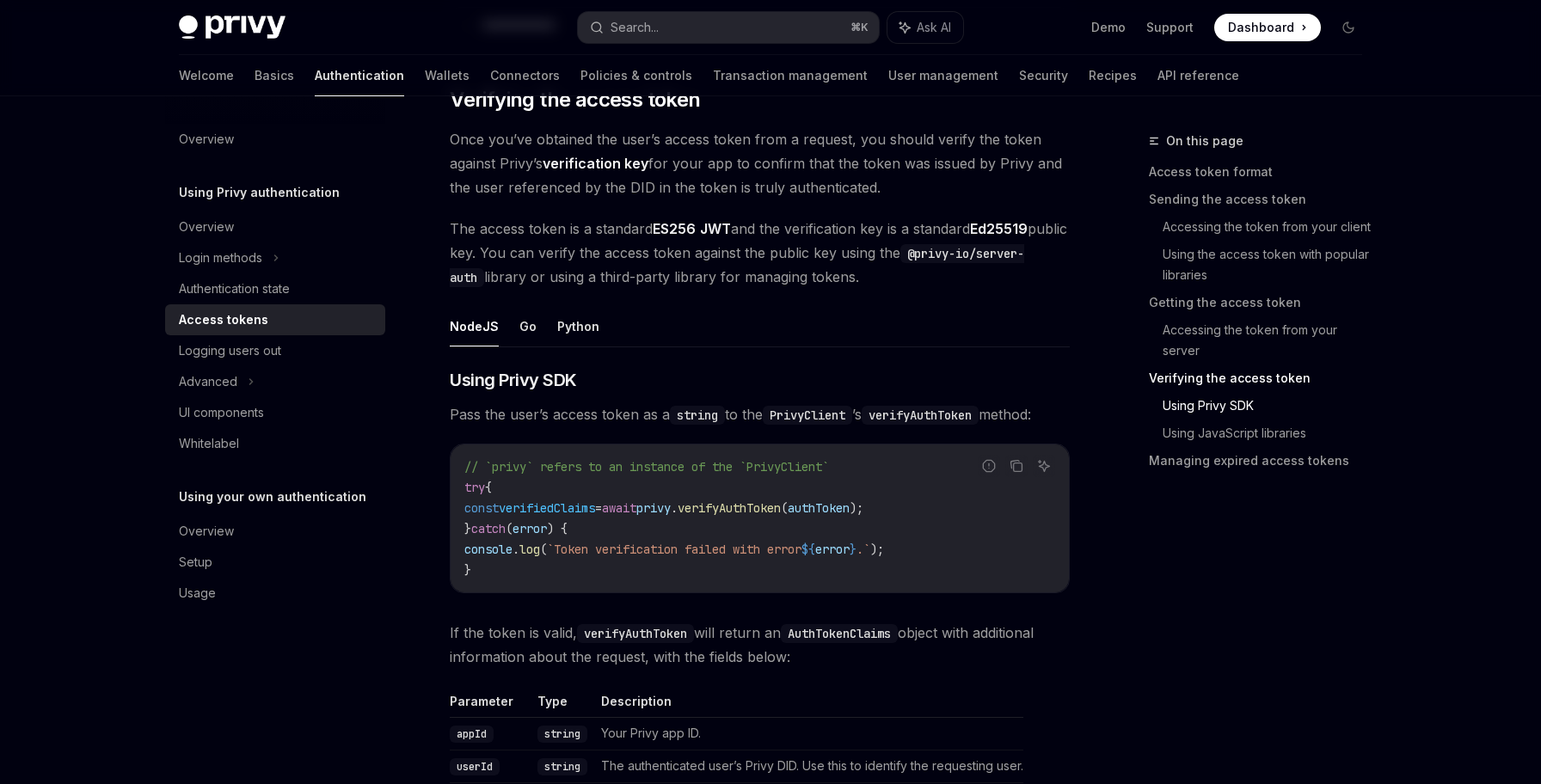
scroll to position [3348, 0]
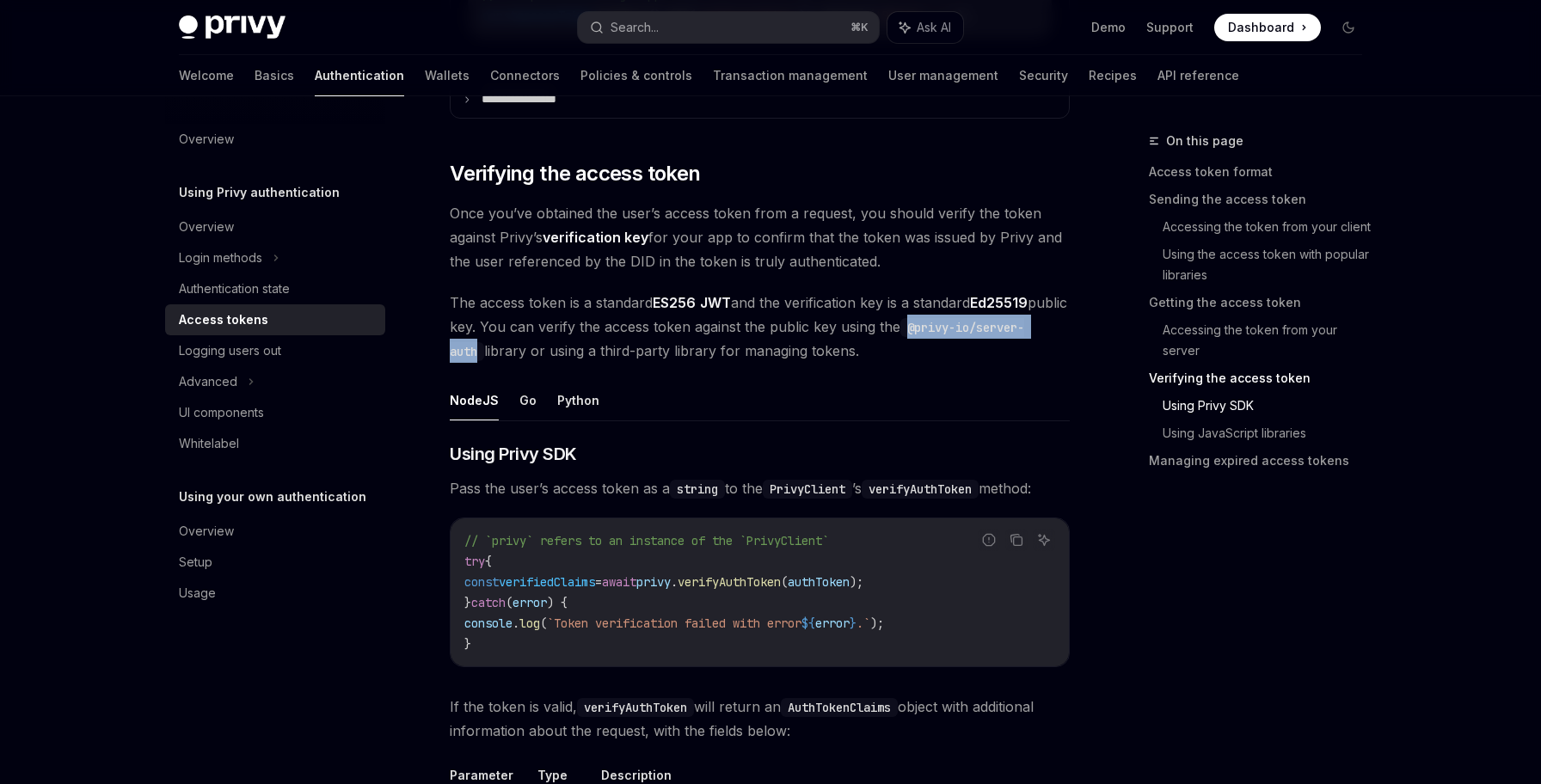
drag, startPoint x: 949, startPoint y: 335, endPoint x: 549, endPoint y: 358, distance: 400.7
click at [549, 358] on code "@privy-io/server-auth" at bounding box center [737, 338] width 575 height 43
click at [1264, 326] on link "Accessing the token from your server" at bounding box center [1268, 339] width 213 height 48
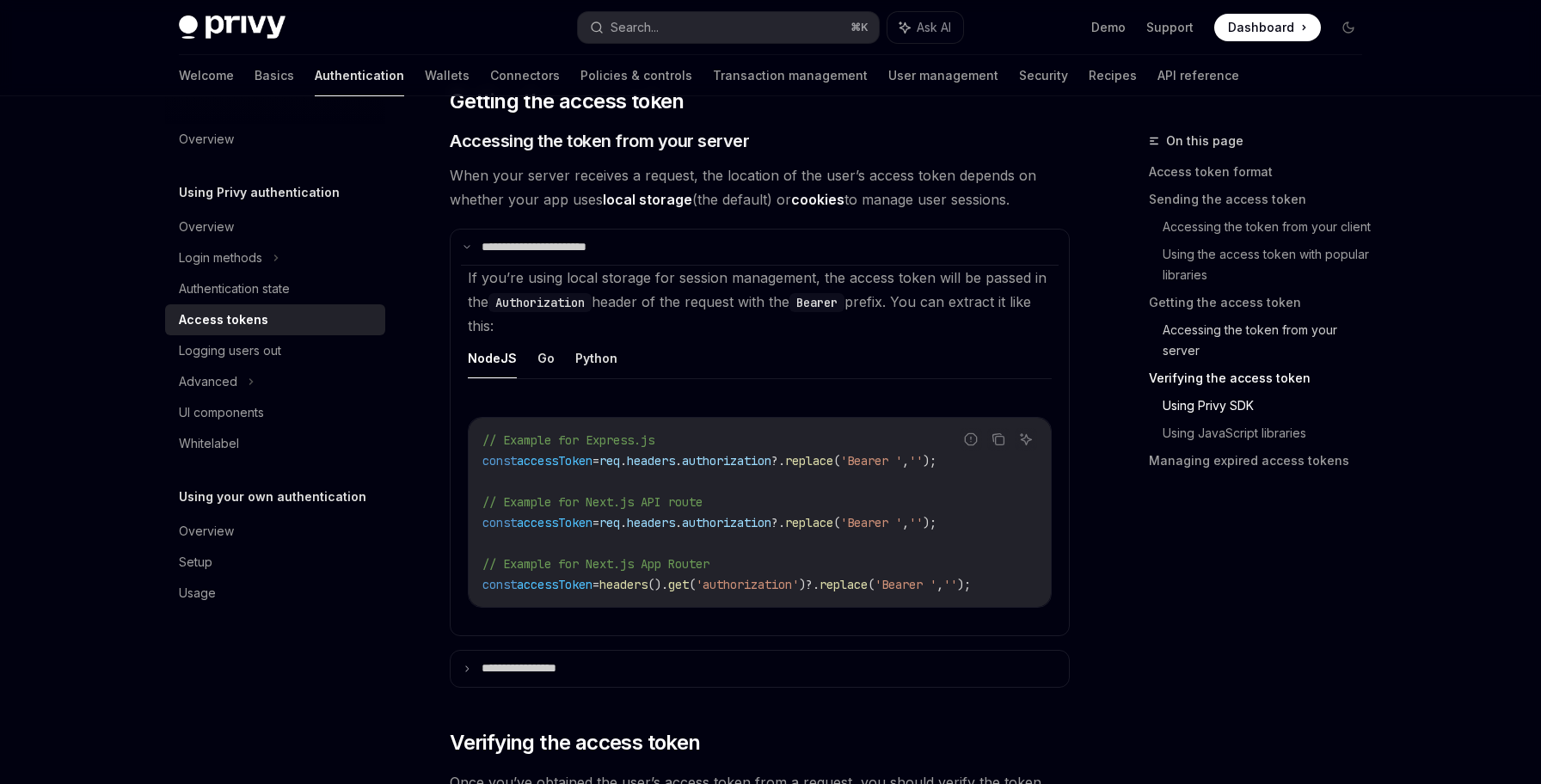
scroll to position [2776, 0]
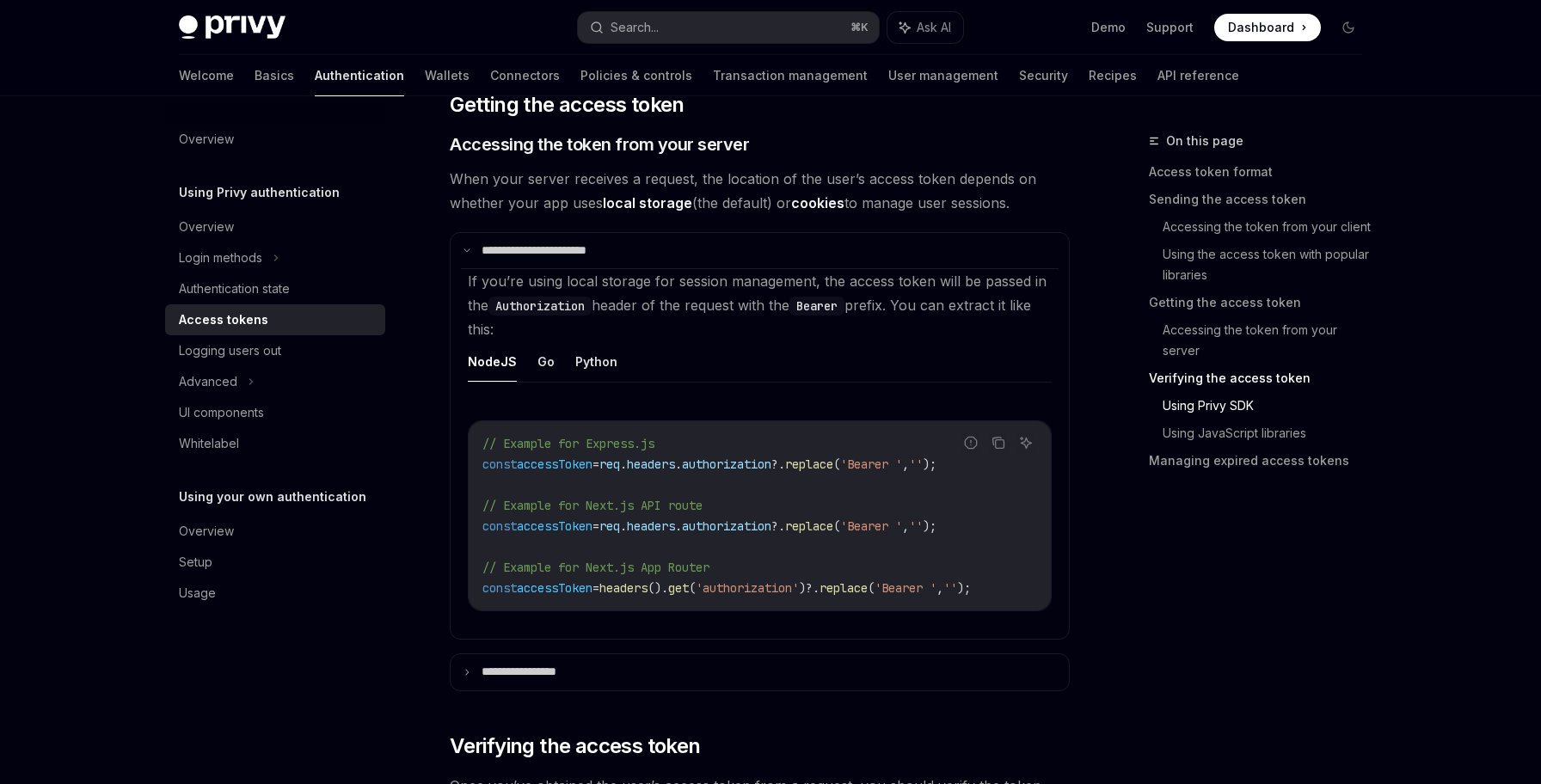
click at [1259, 385] on link "Verifying the access token" at bounding box center [1262, 379] width 227 height 28
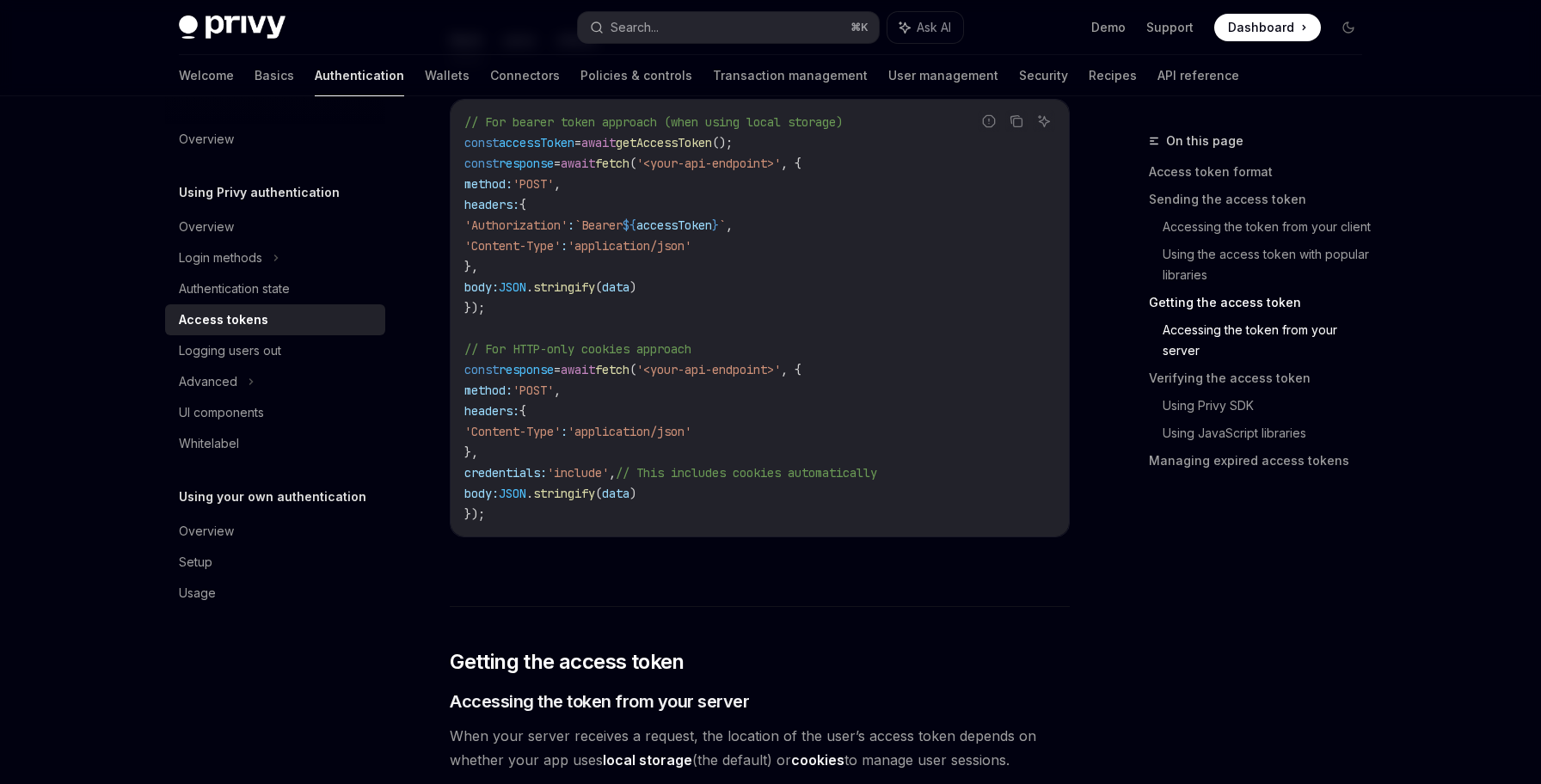
scroll to position [1985, 0]
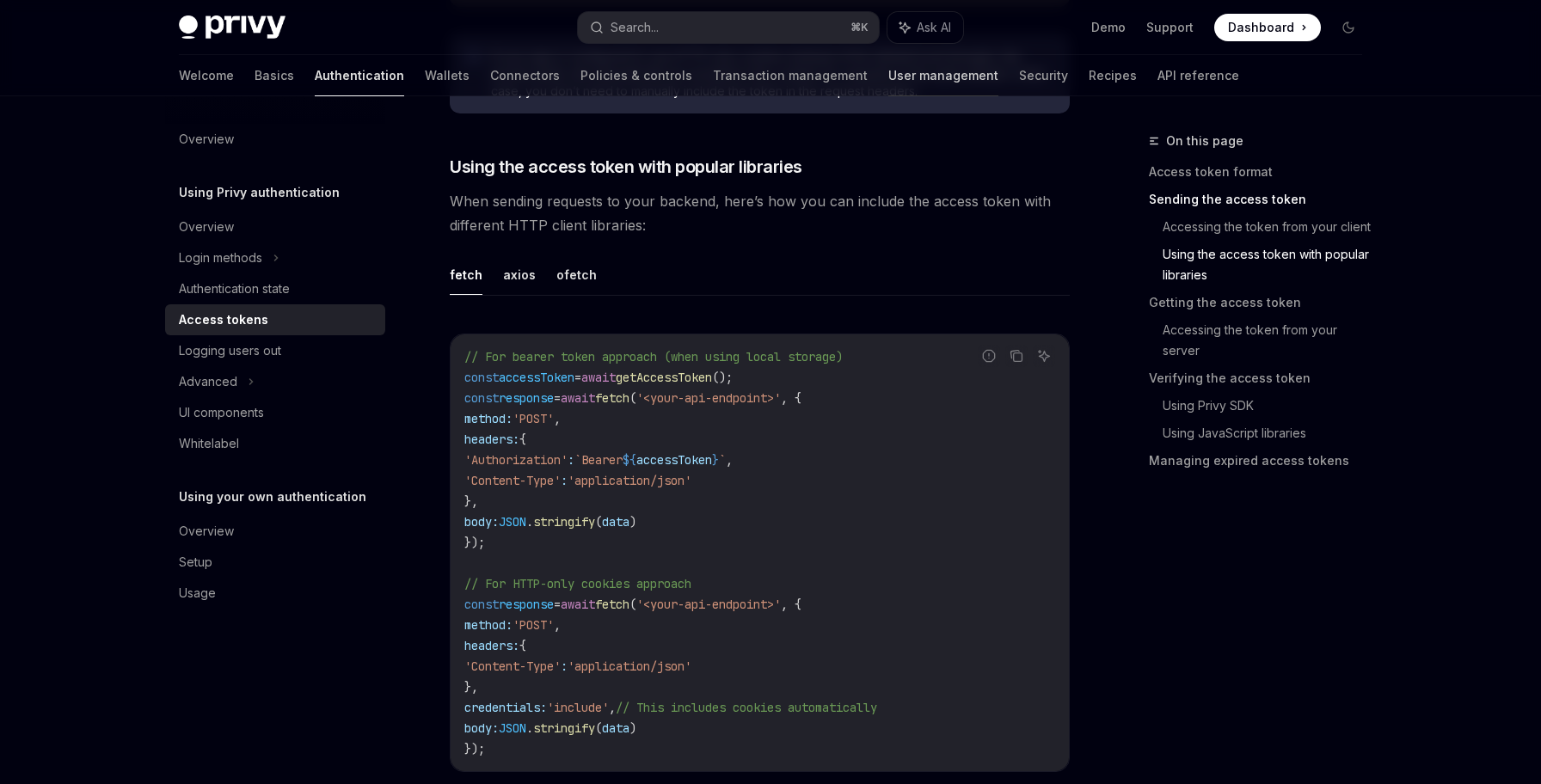
click at [888, 83] on link "User management" at bounding box center [943, 75] width 110 height 41
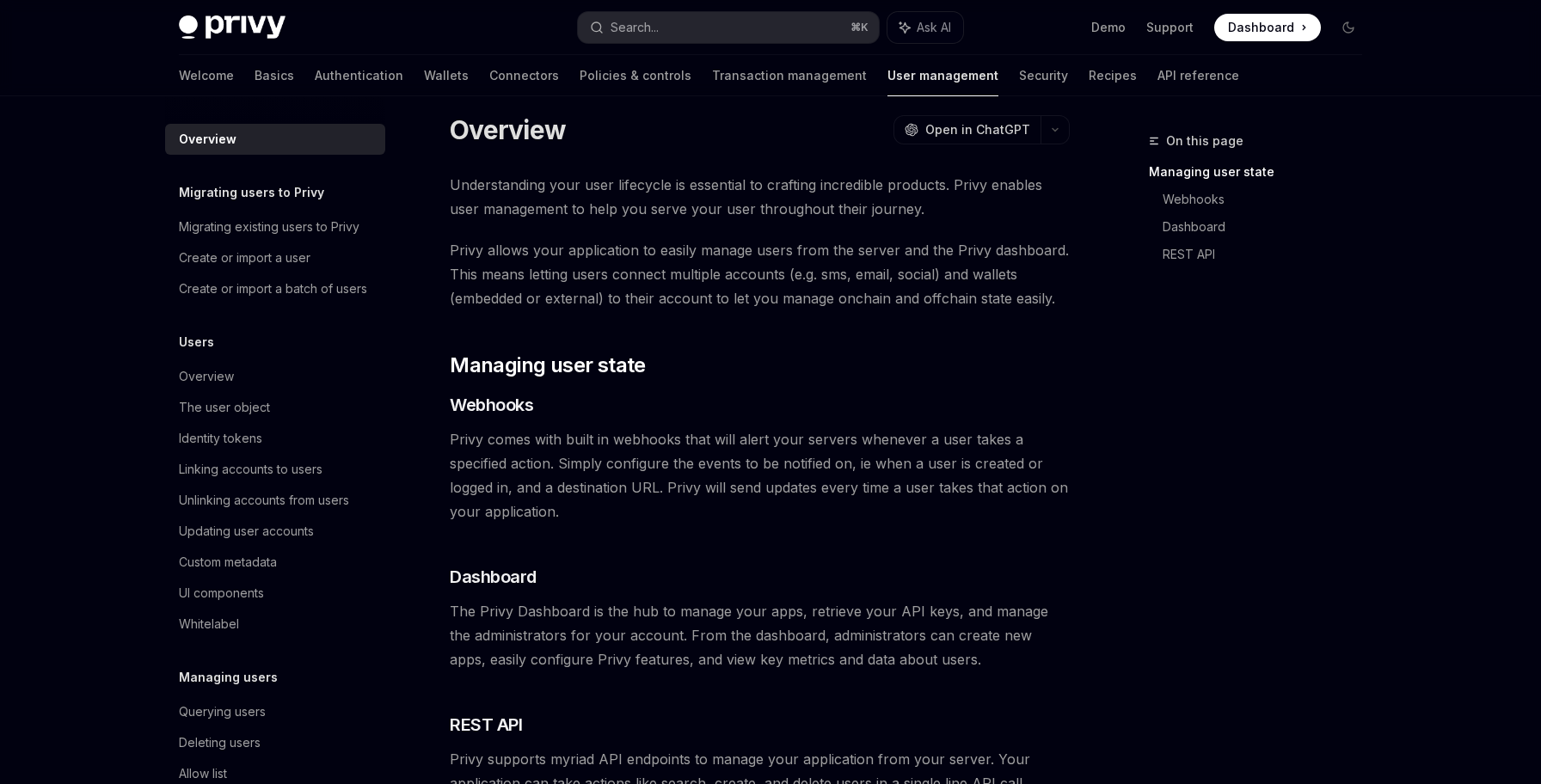
scroll to position [18, 0]
click at [305, 374] on div "Overview" at bounding box center [276, 377] width 196 height 21
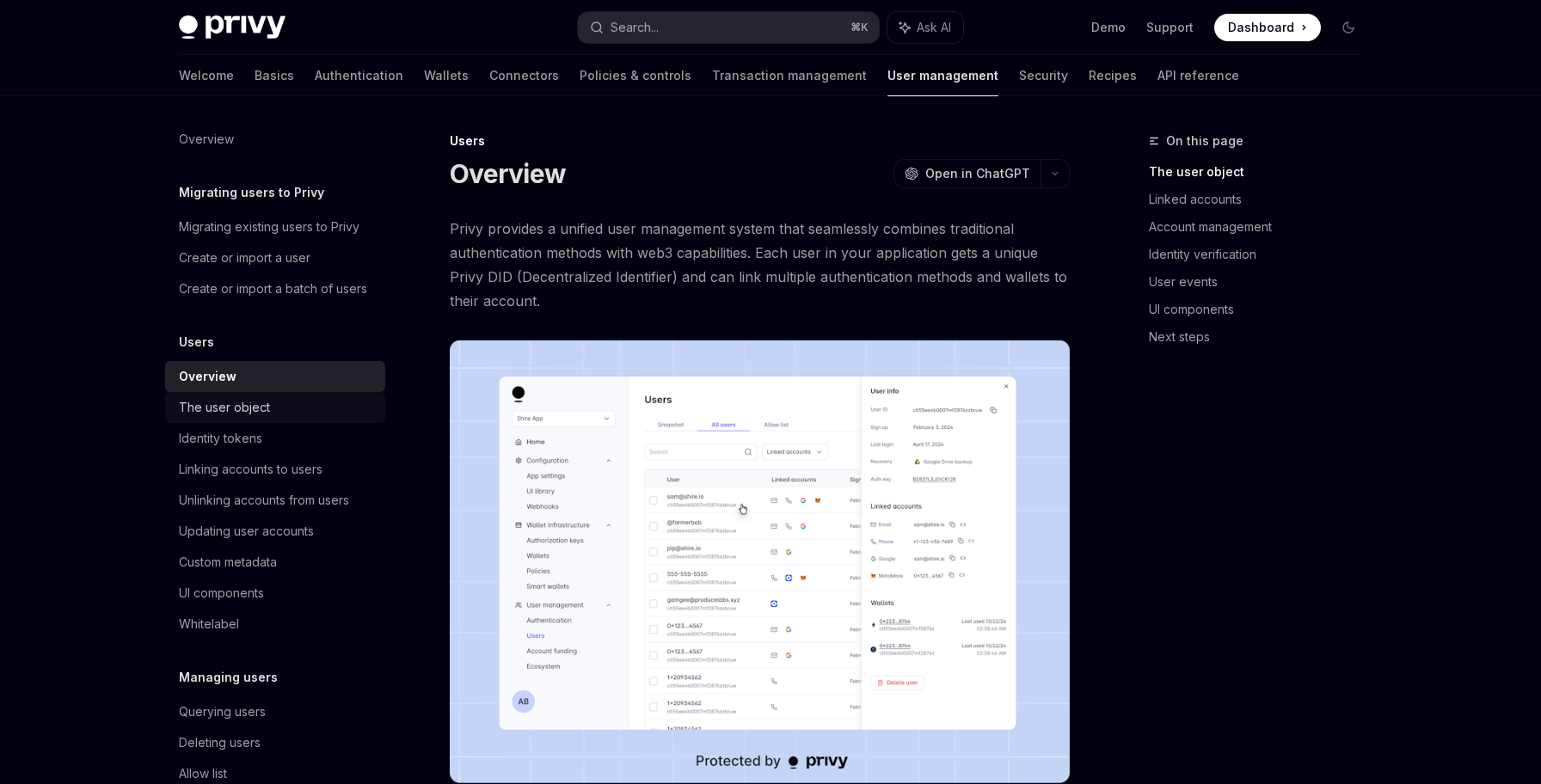
click at [297, 410] on div "The user object" at bounding box center [276, 407] width 196 height 21
type textarea "*"
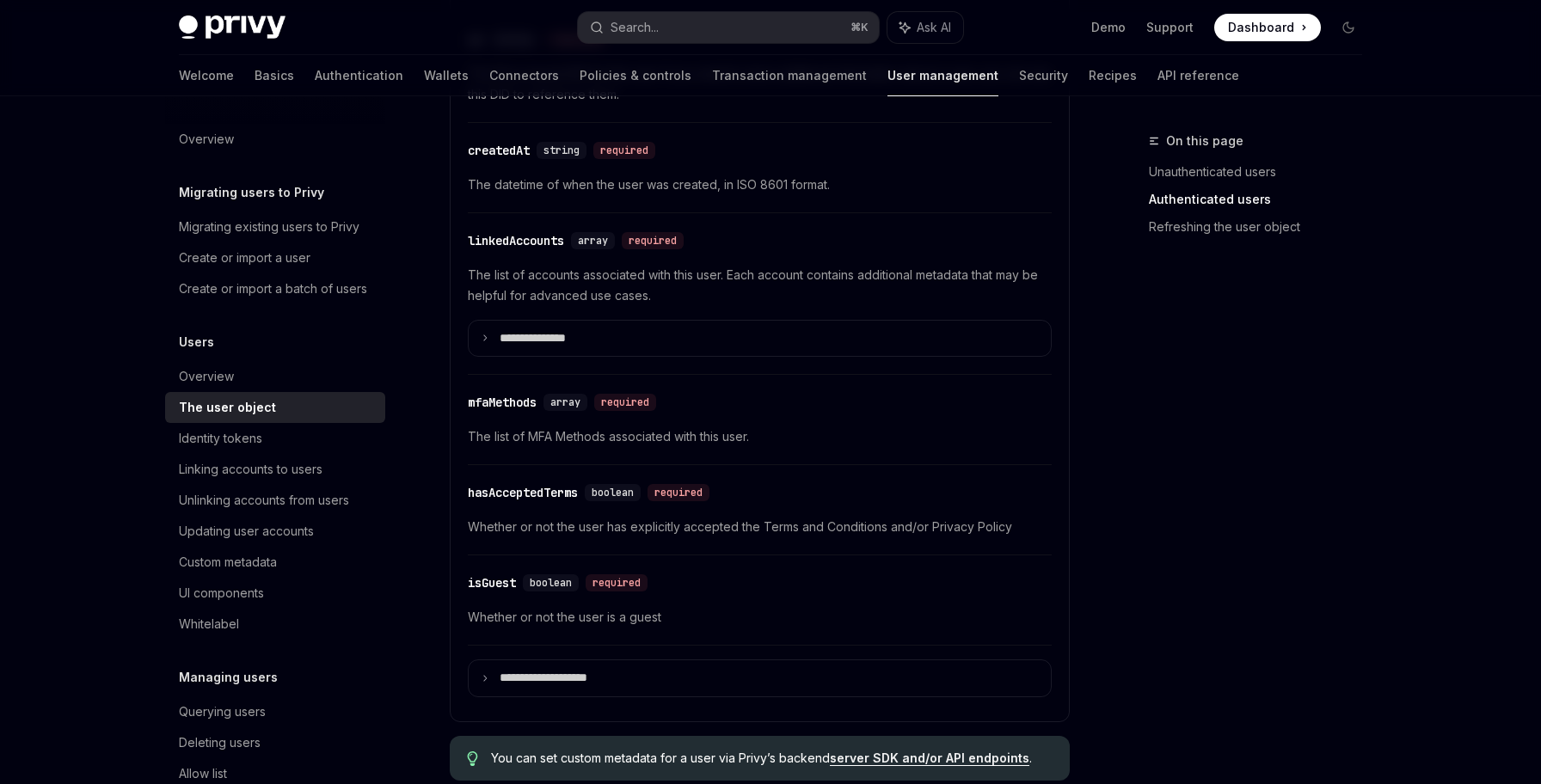
scroll to position [667, 0]
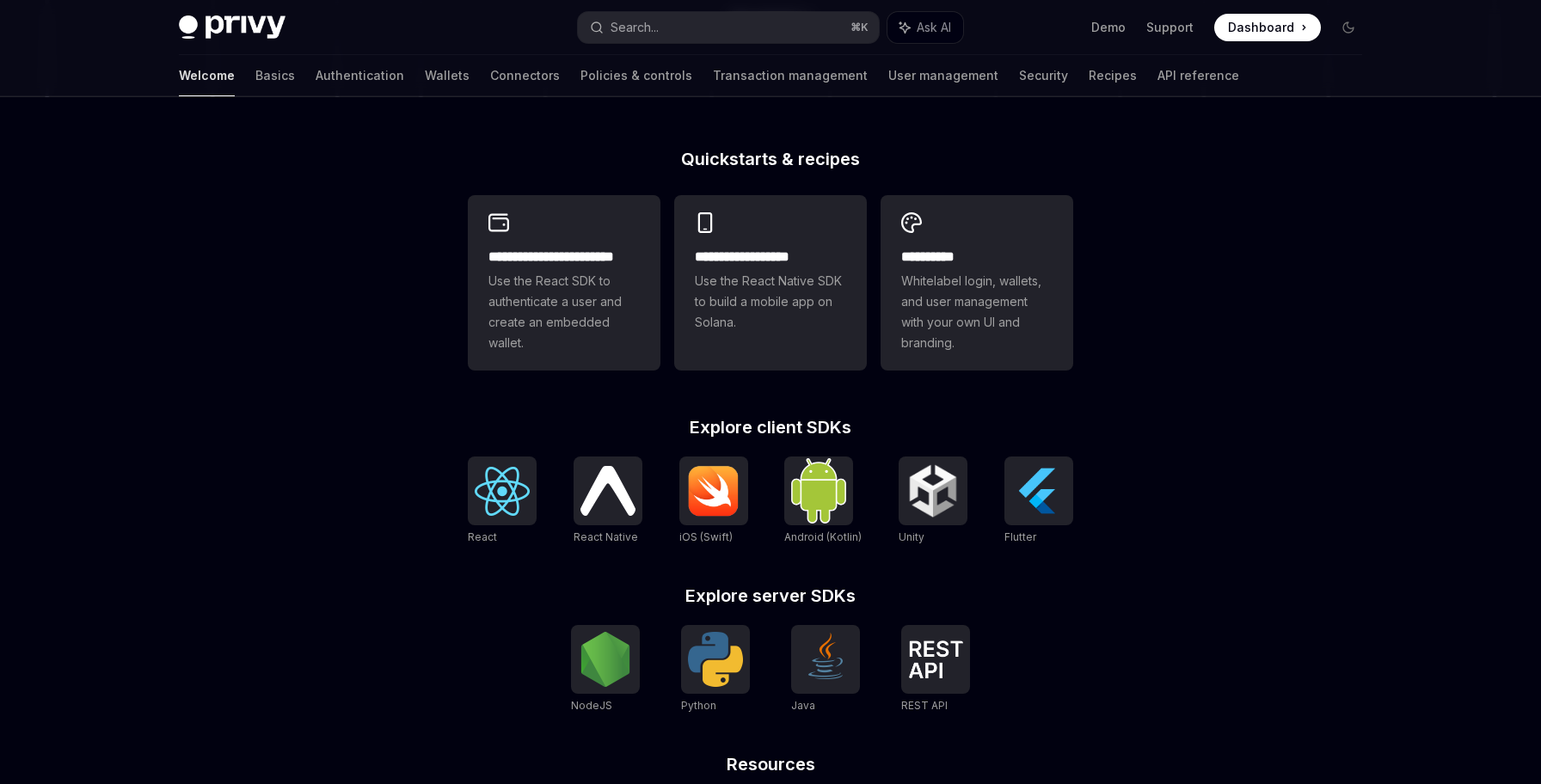
scroll to position [403, 0]
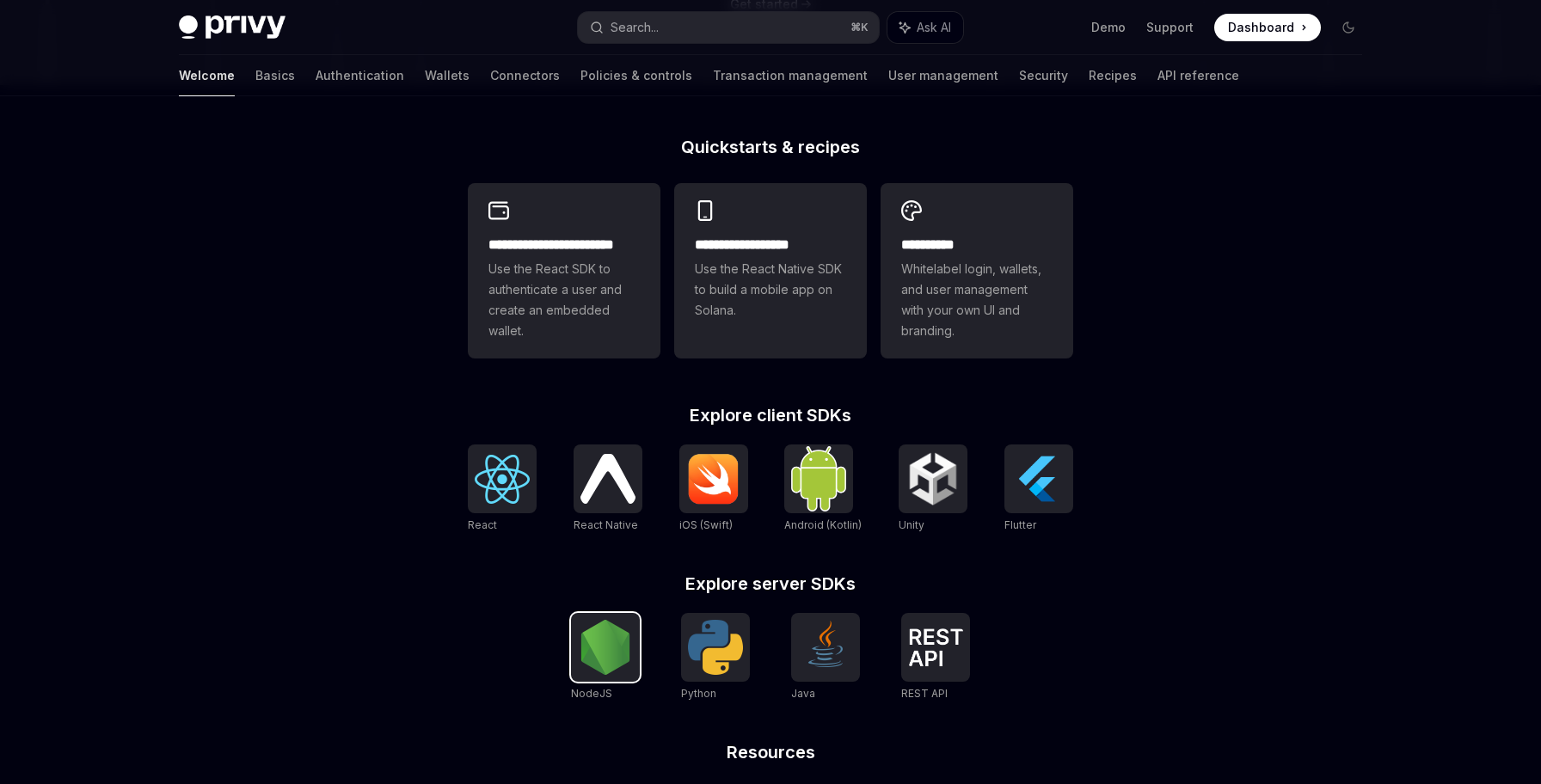
click at [600, 653] on img at bounding box center [605, 647] width 55 height 55
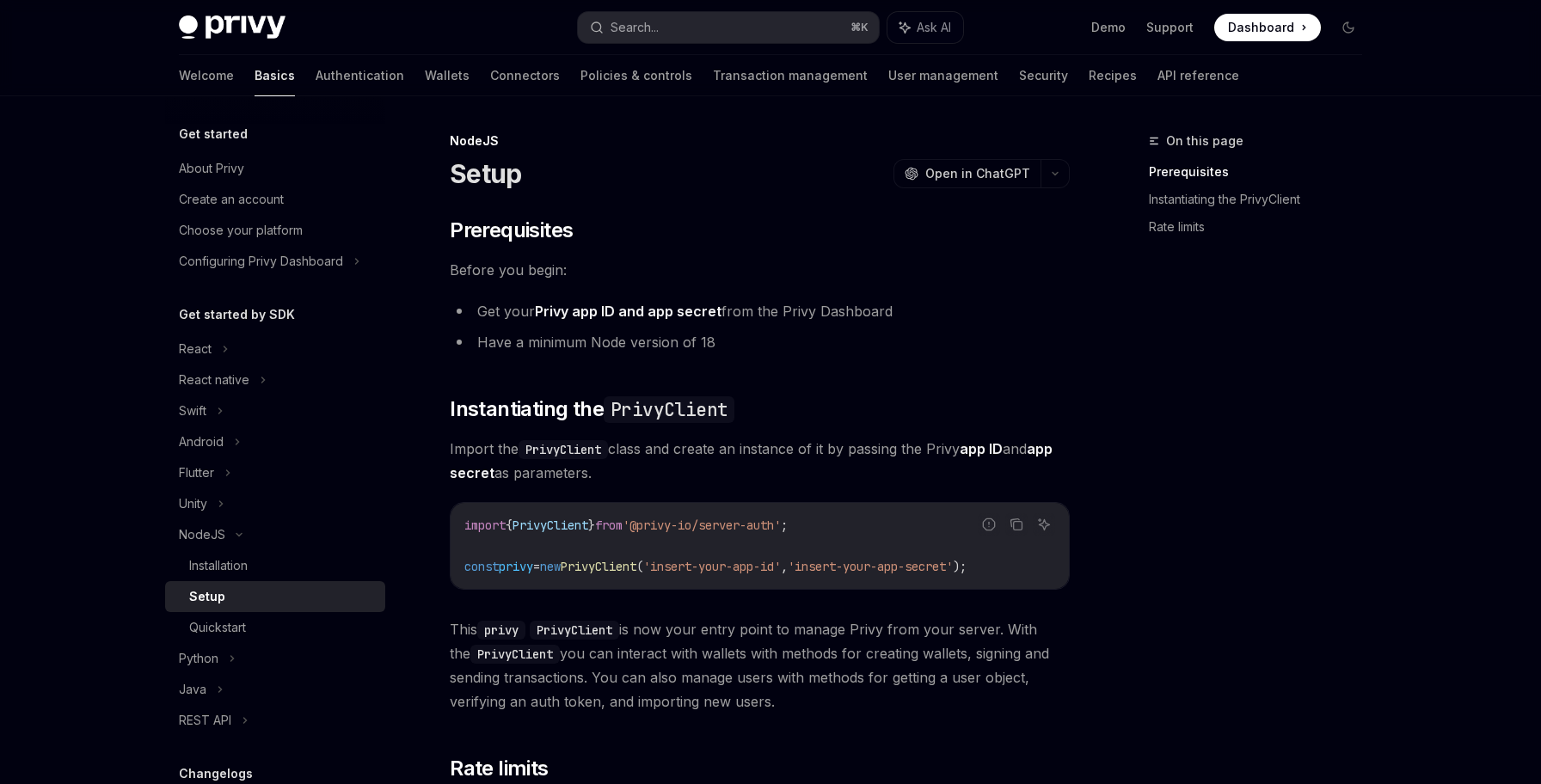
click at [561, 567] on span "new" at bounding box center [550, 566] width 21 height 16
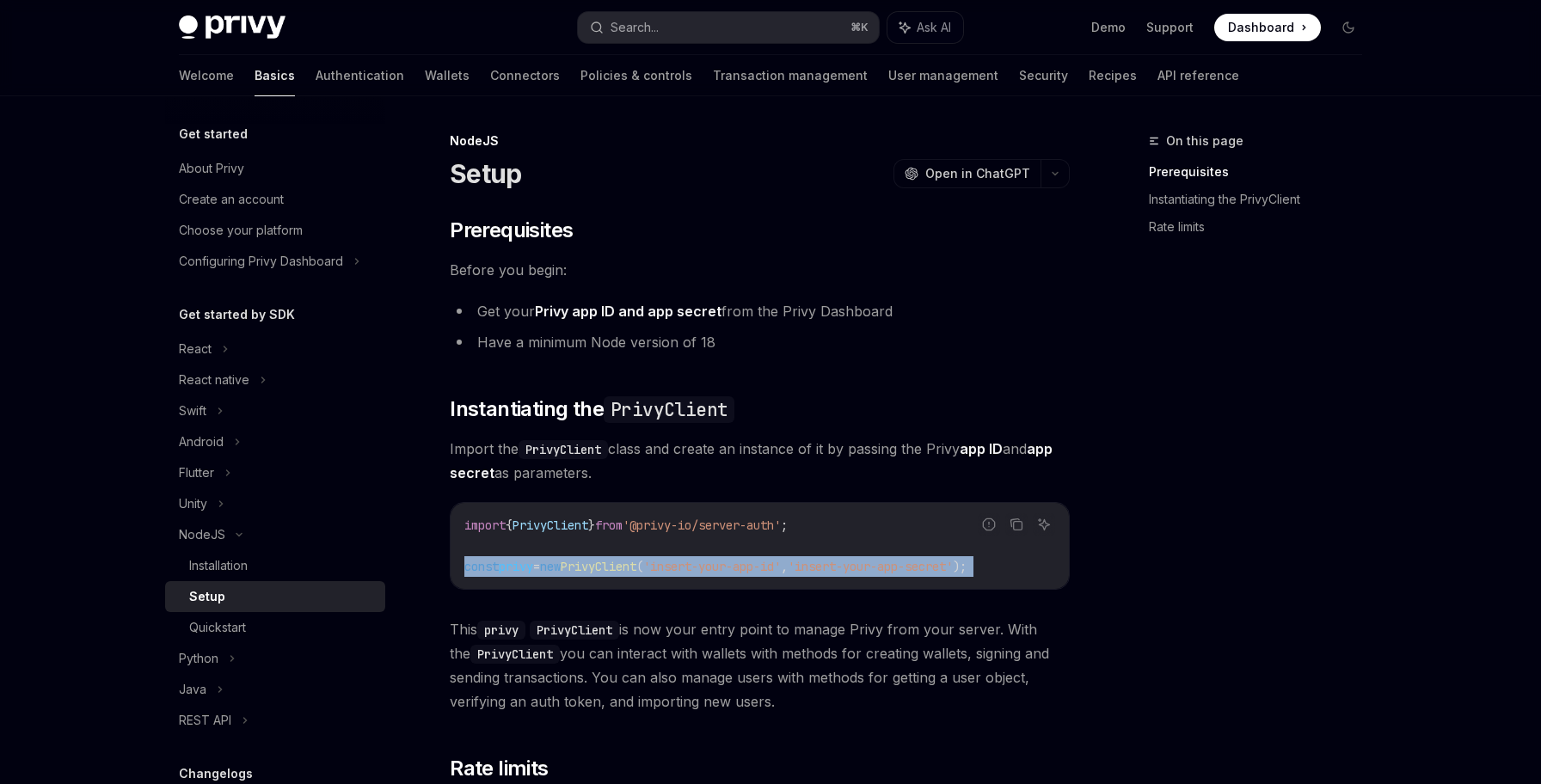
click at [561, 567] on span "new" at bounding box center [550, 566] width 21 height 16
copy div "const privy = new PrivyClient ( 'insert-your-app-id' , 'insert-your-app-secret'…"
click at [490, 86] on link "Connectors" at bounding box center [525, 75] width 70 height 41
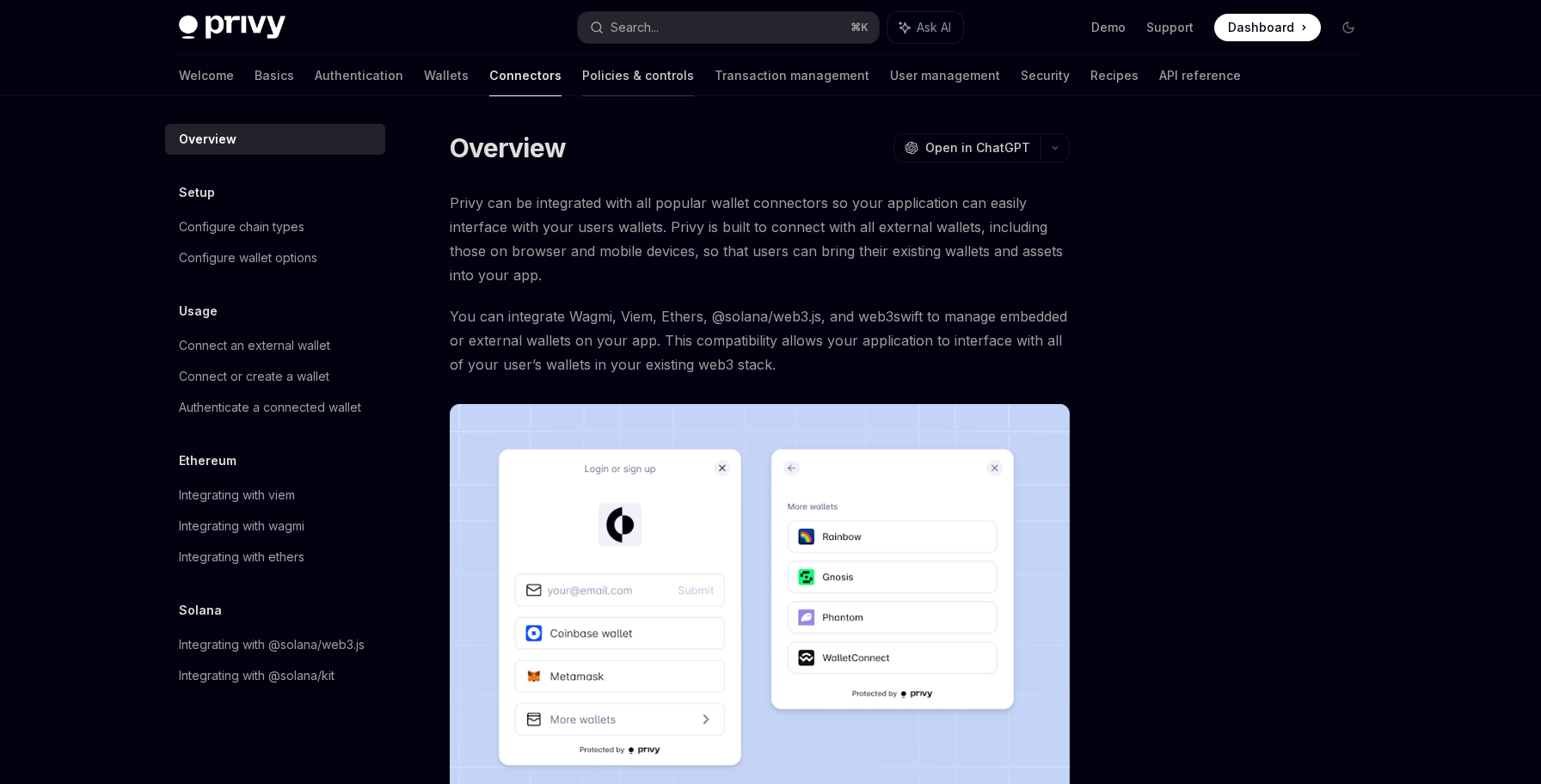
click at [586, 84] on link "Policies & controls" at bounding box center [638, 75] width 111 height 41
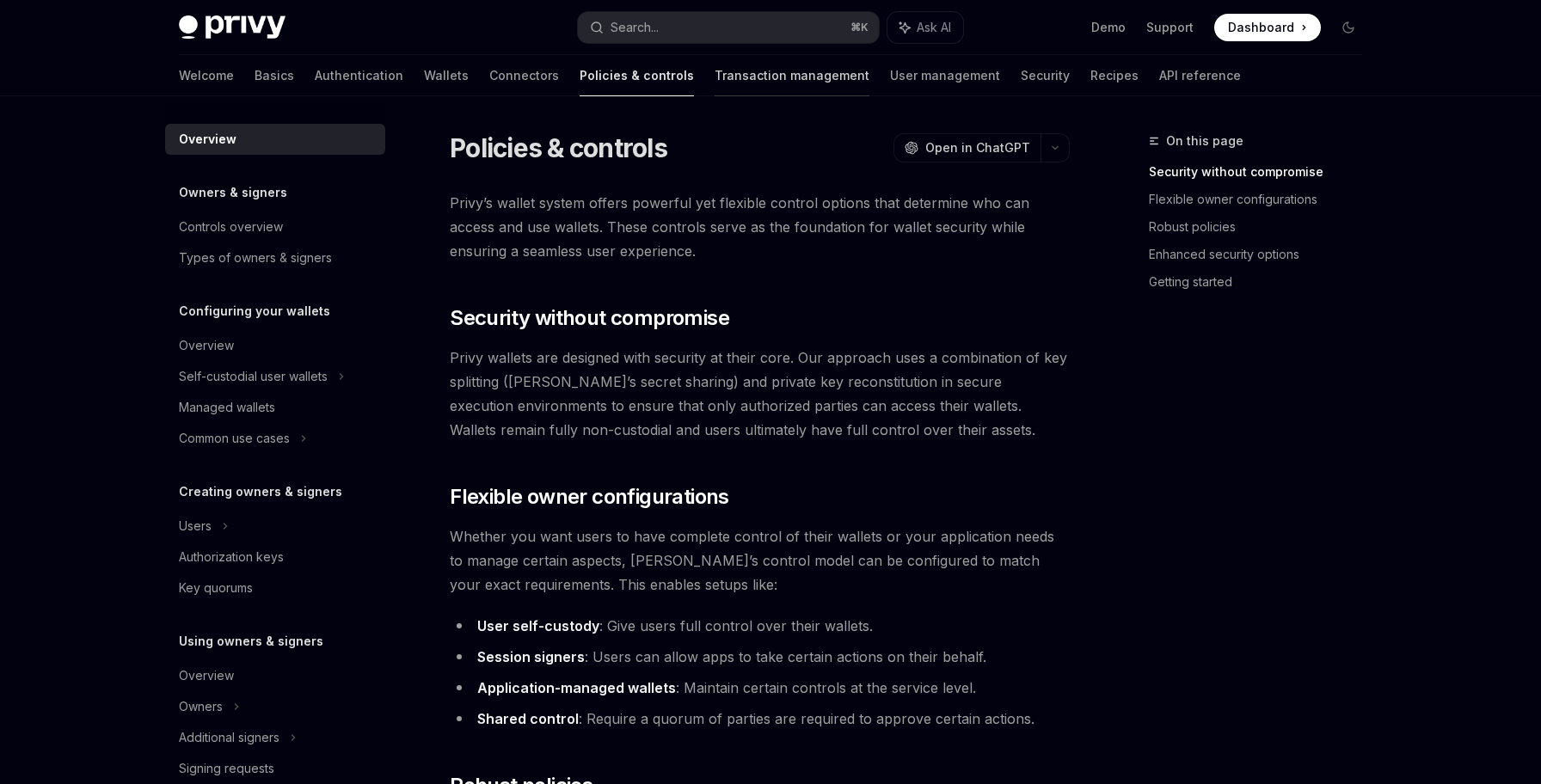
click at [715, 84] on link "Transaction management" at bounding box center [792, 75] width 155 height 41
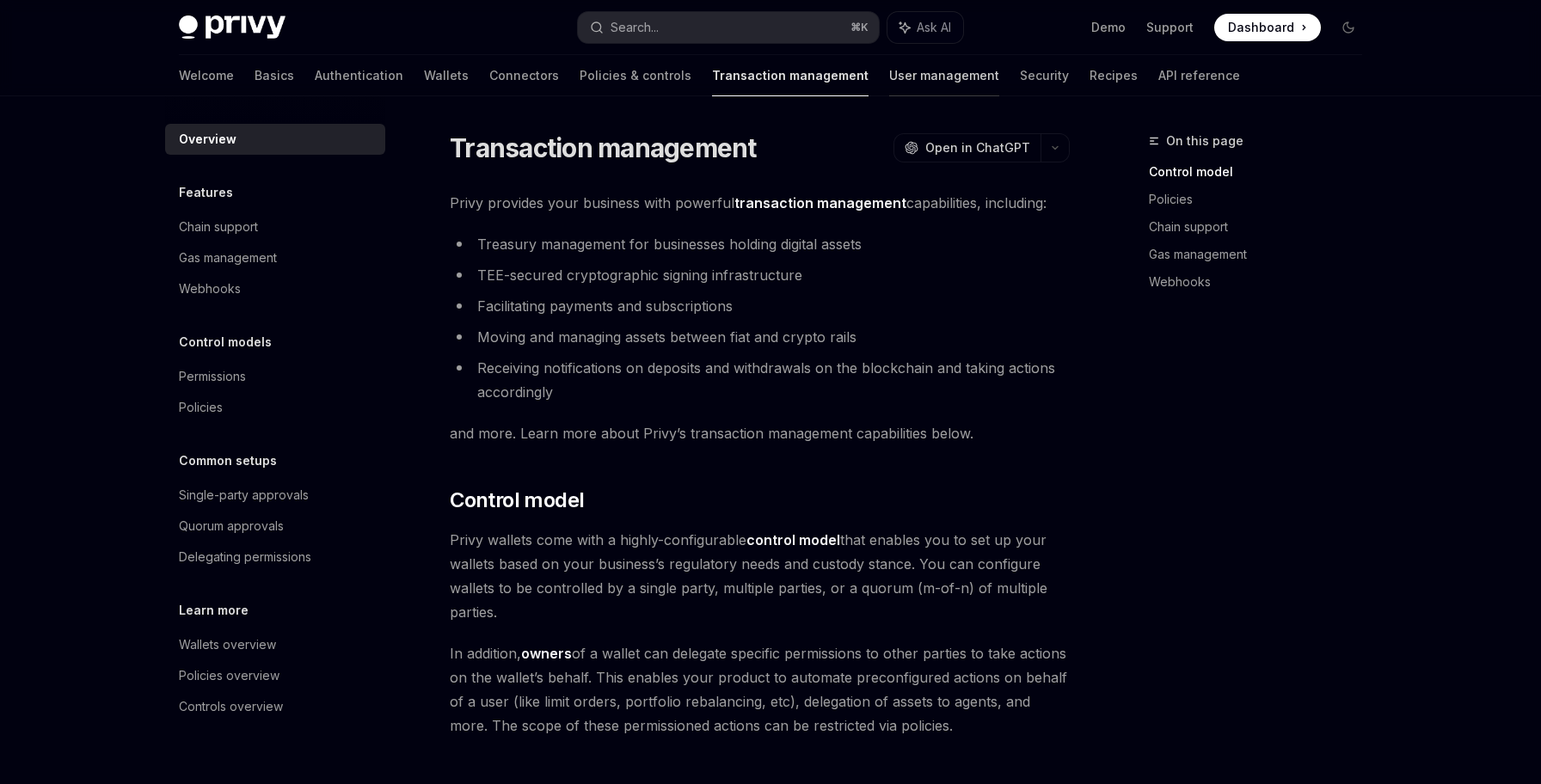
click at [889, 81] on link "User management" at bounding box center [944, 75] width 110 height 41
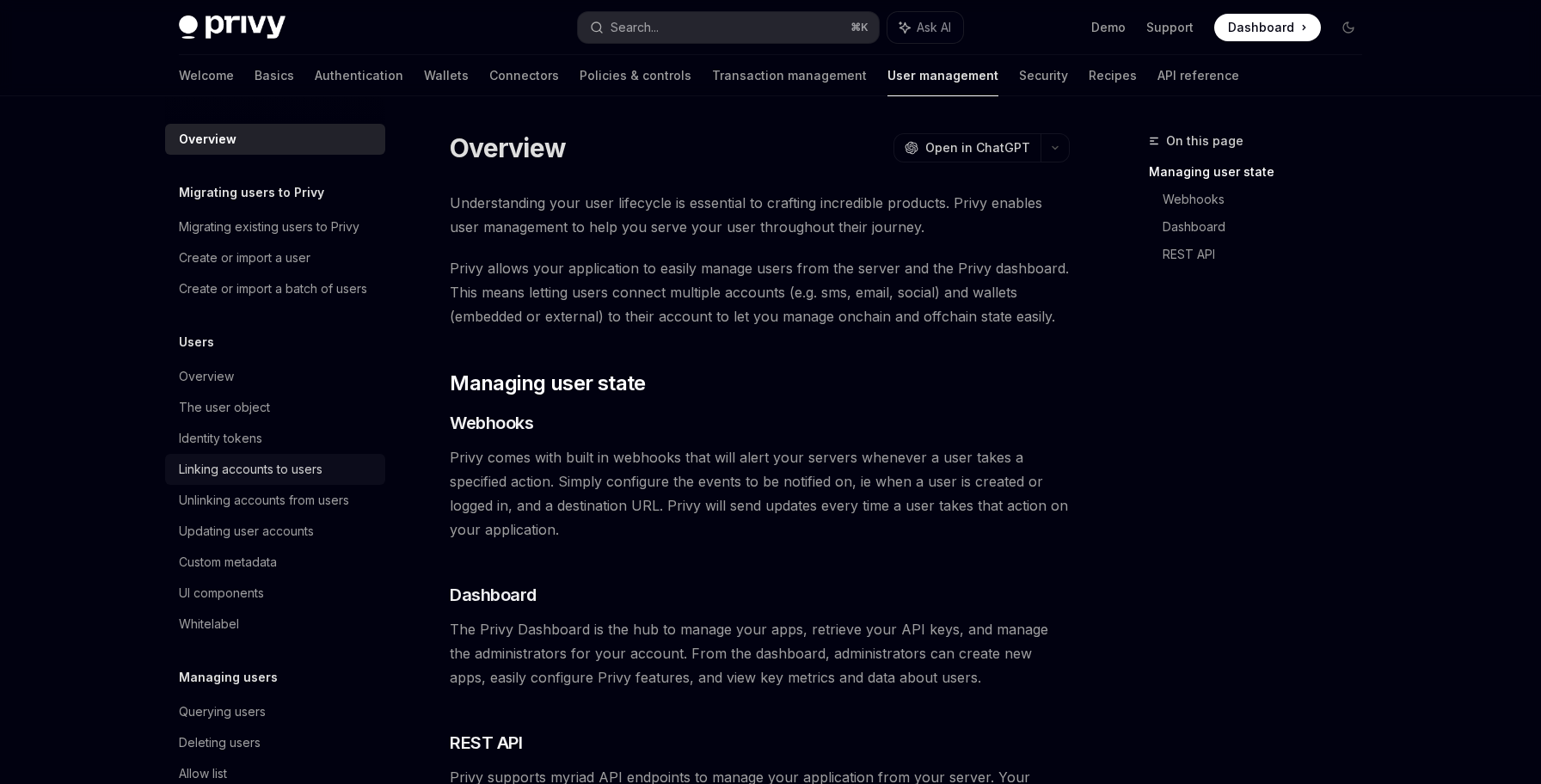
click at [253, 475] on div "Linking accounts to users" at bounding box center [250, 469] width 144 height 21
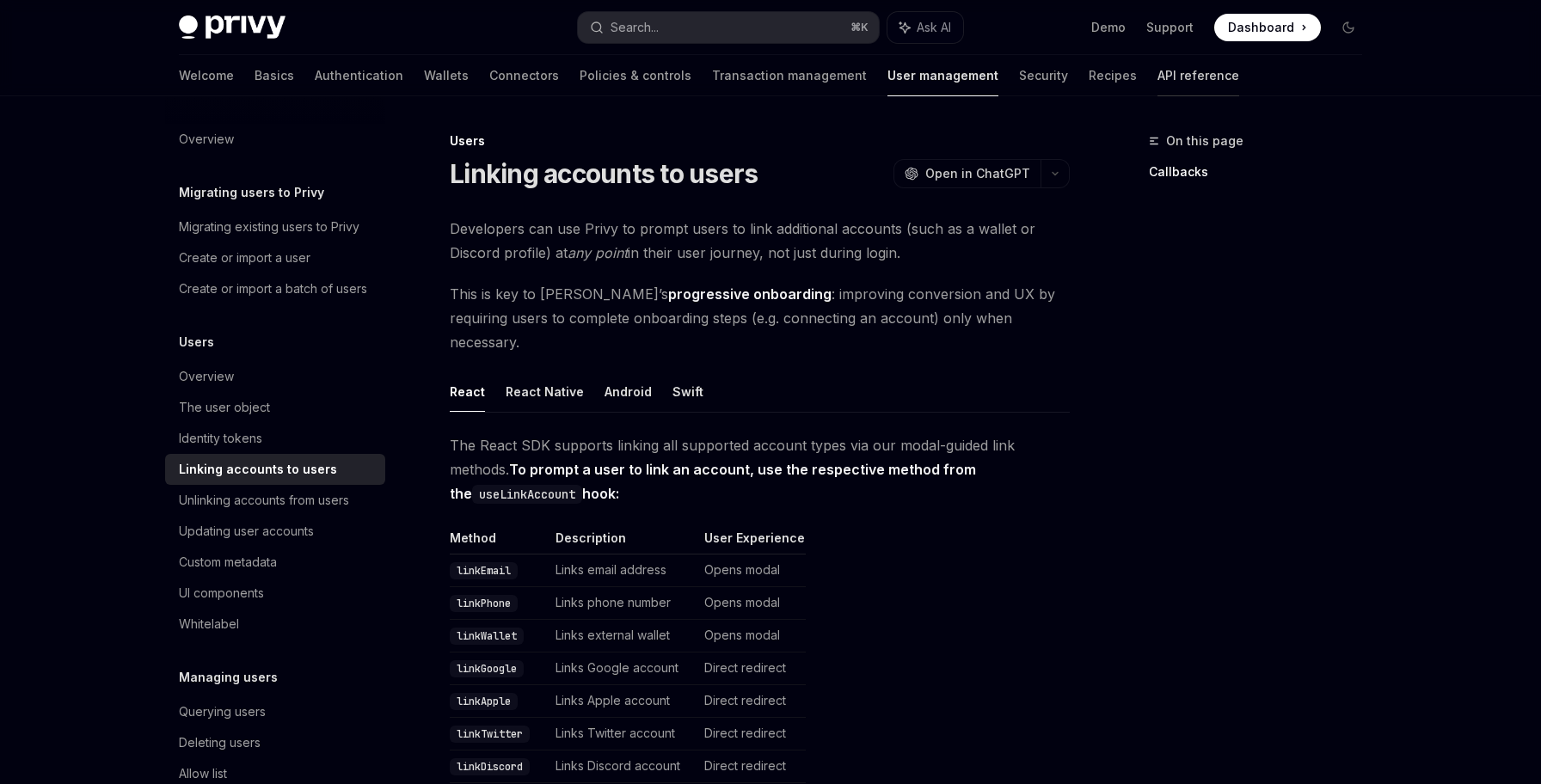
click at [1157, 76] on link "API reference" at bounding box center [1198, 75] width 82 height 41
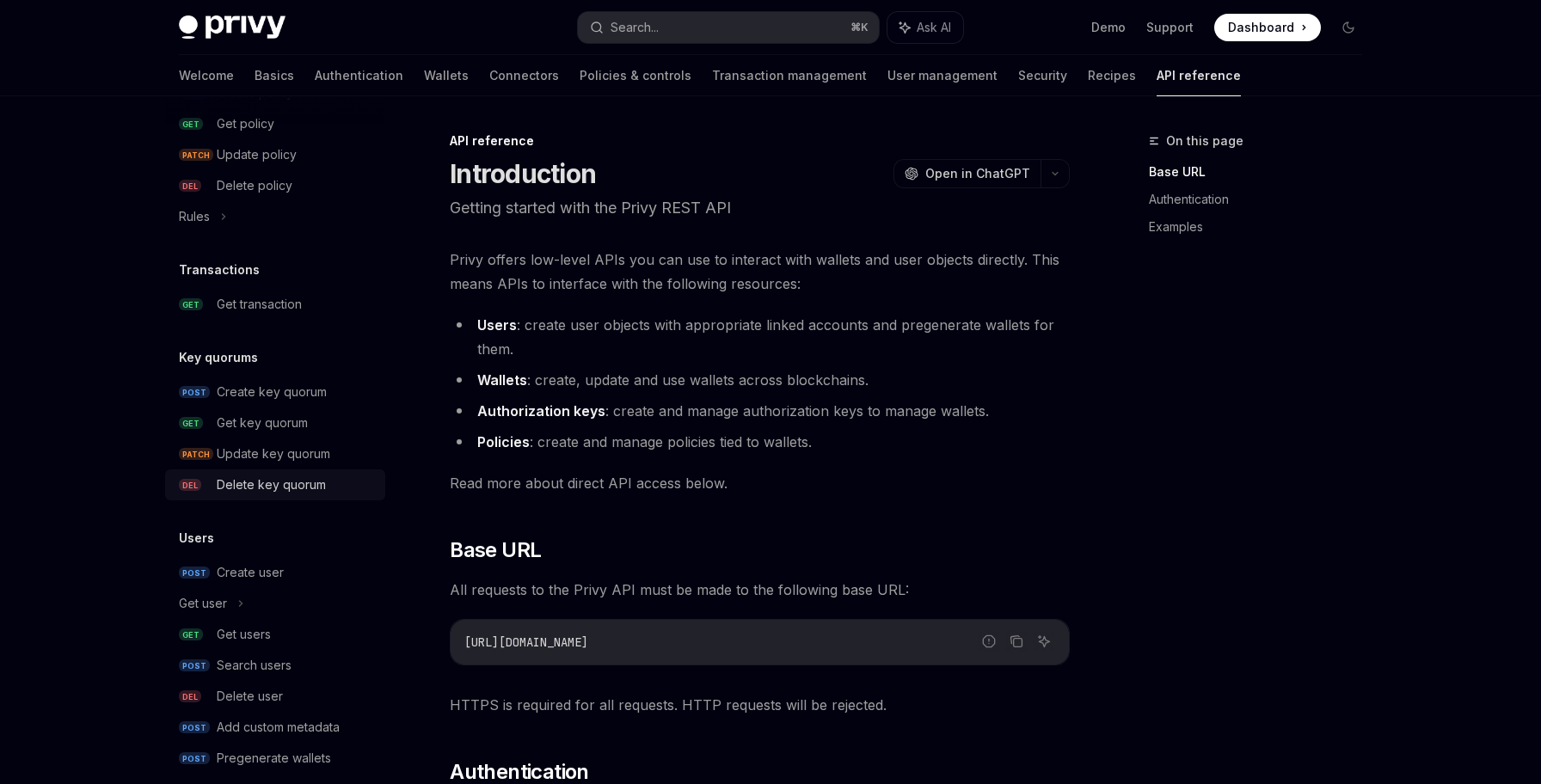
scroll to position [1022, 0]
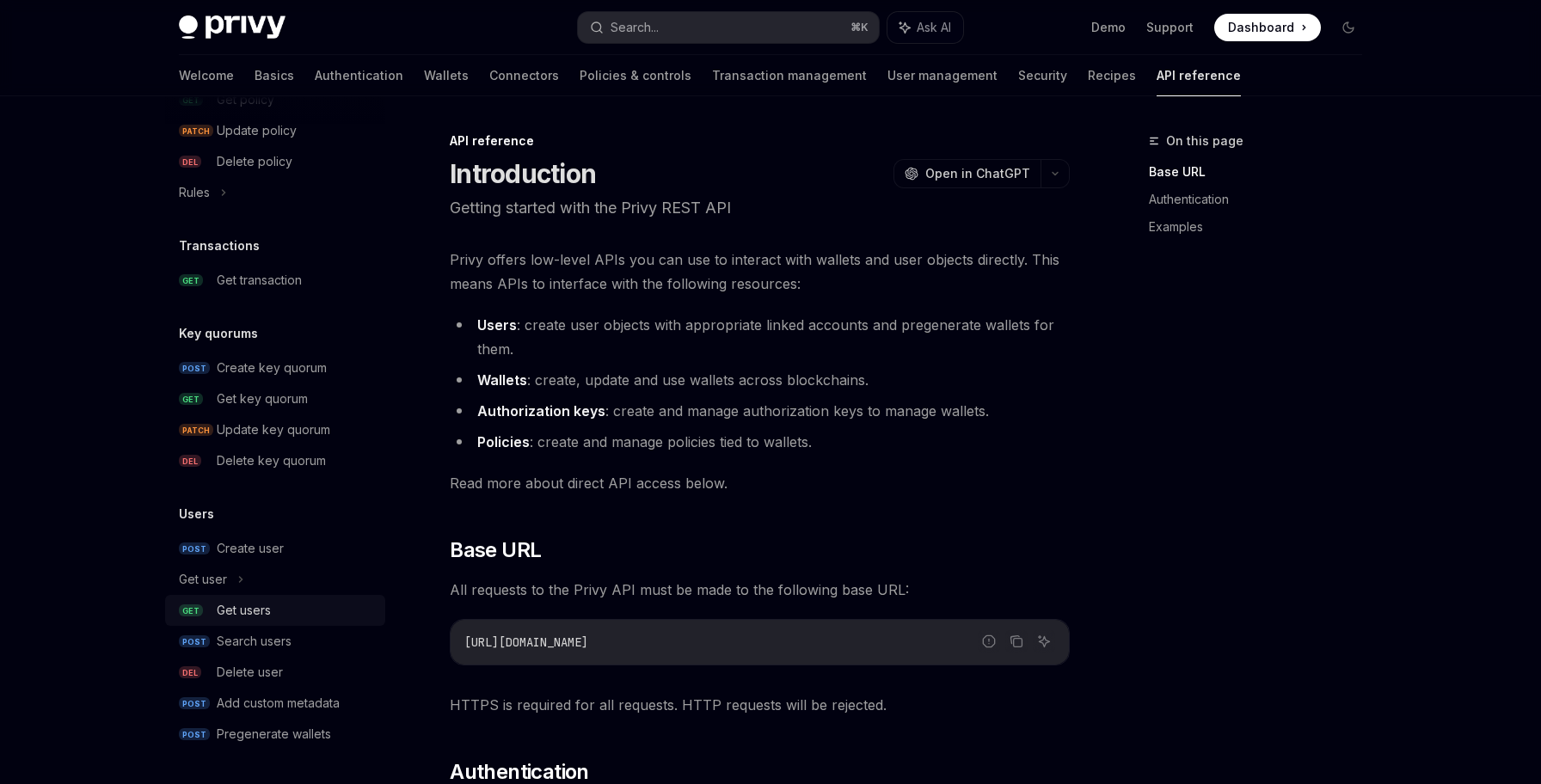
click at [334, 611] on div "Get users" at bounding box center [296, 610] width 158 height 21
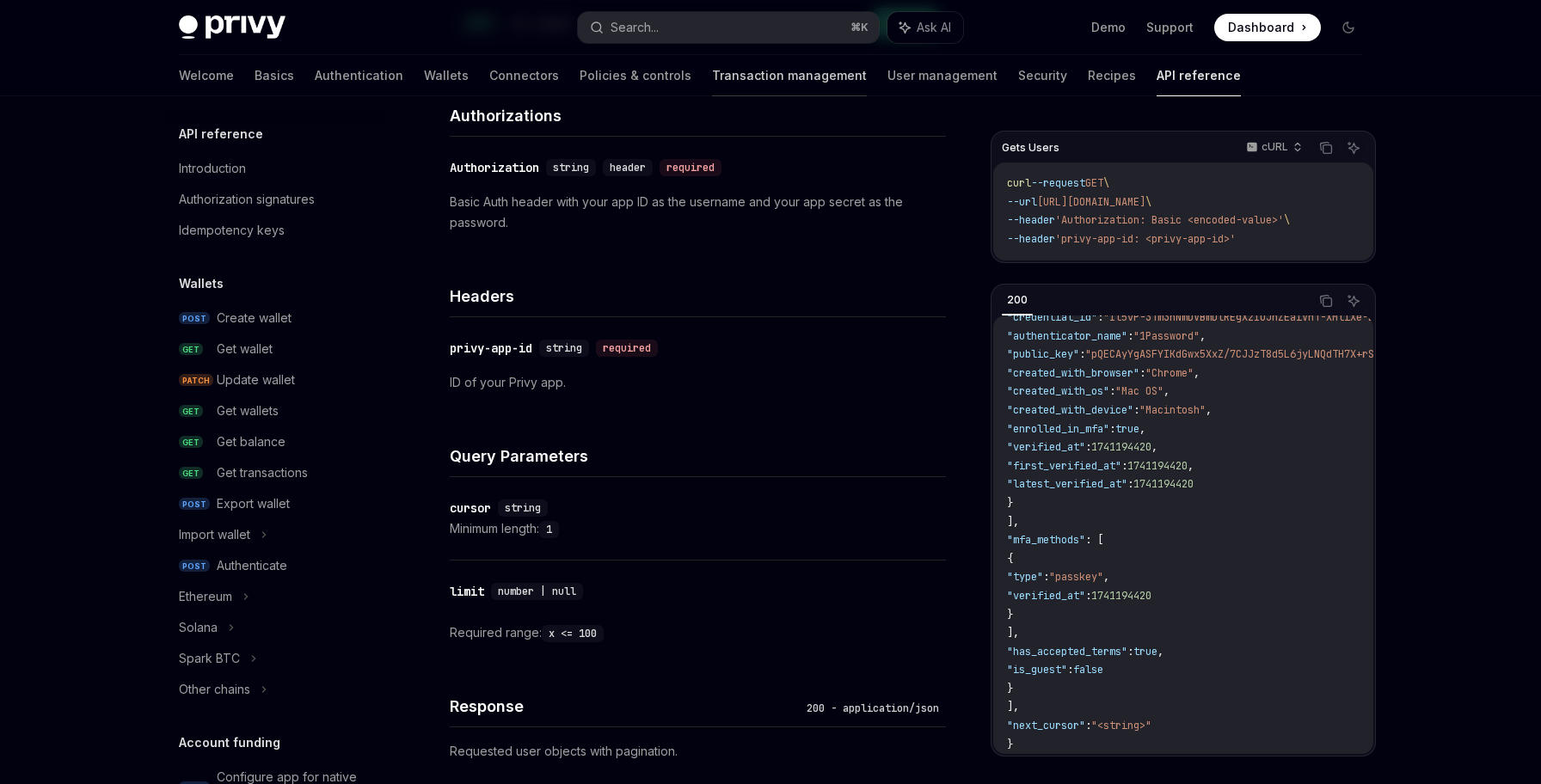
click at [712, 74] on link "Transaction management" at bounding box center [790, 75] width 155 height 41
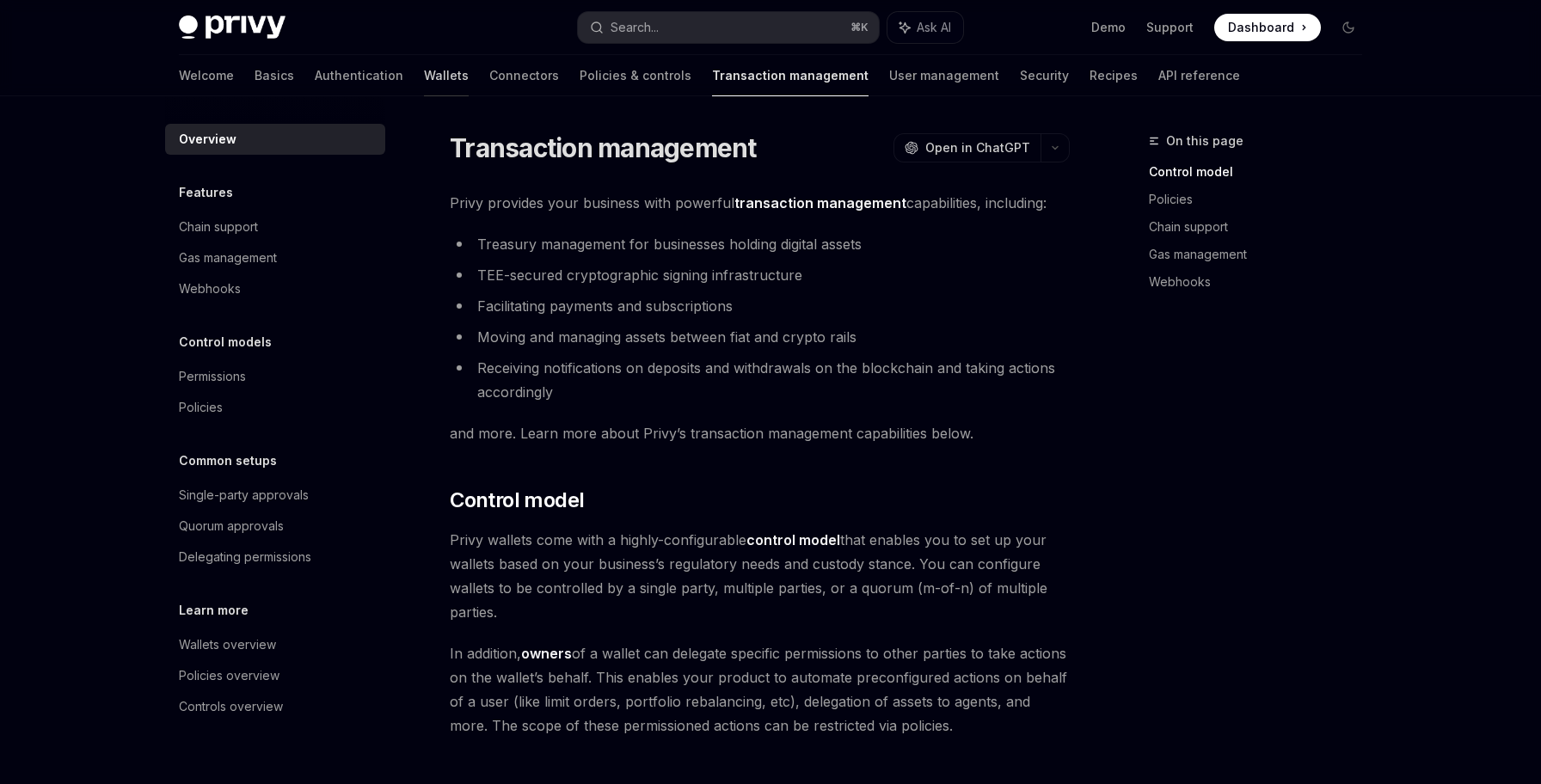
click at [424, 84] on link "Wallets" at bounding box center [446, 75] width 44 height 41
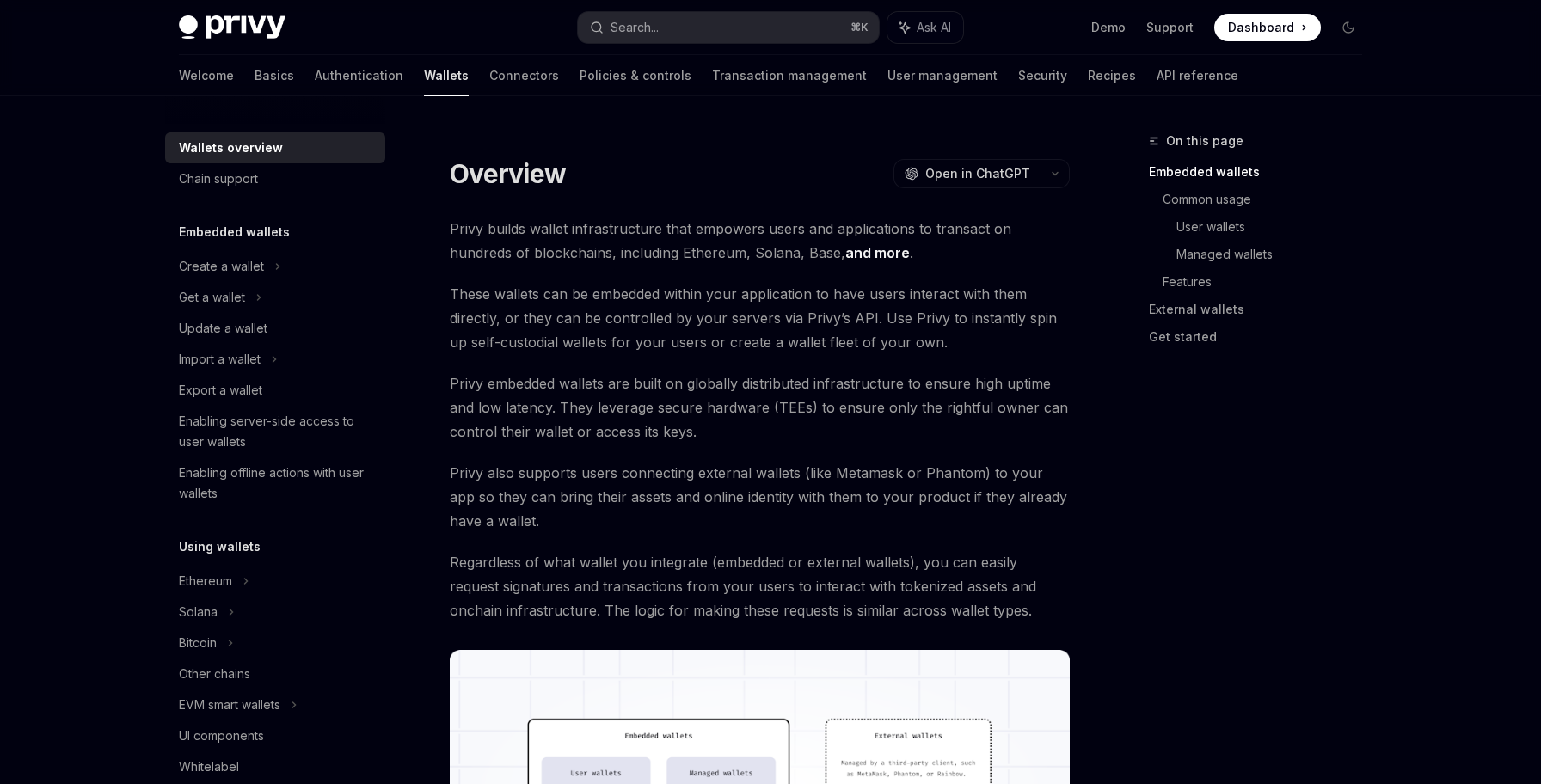
scroll to position [23, 0]
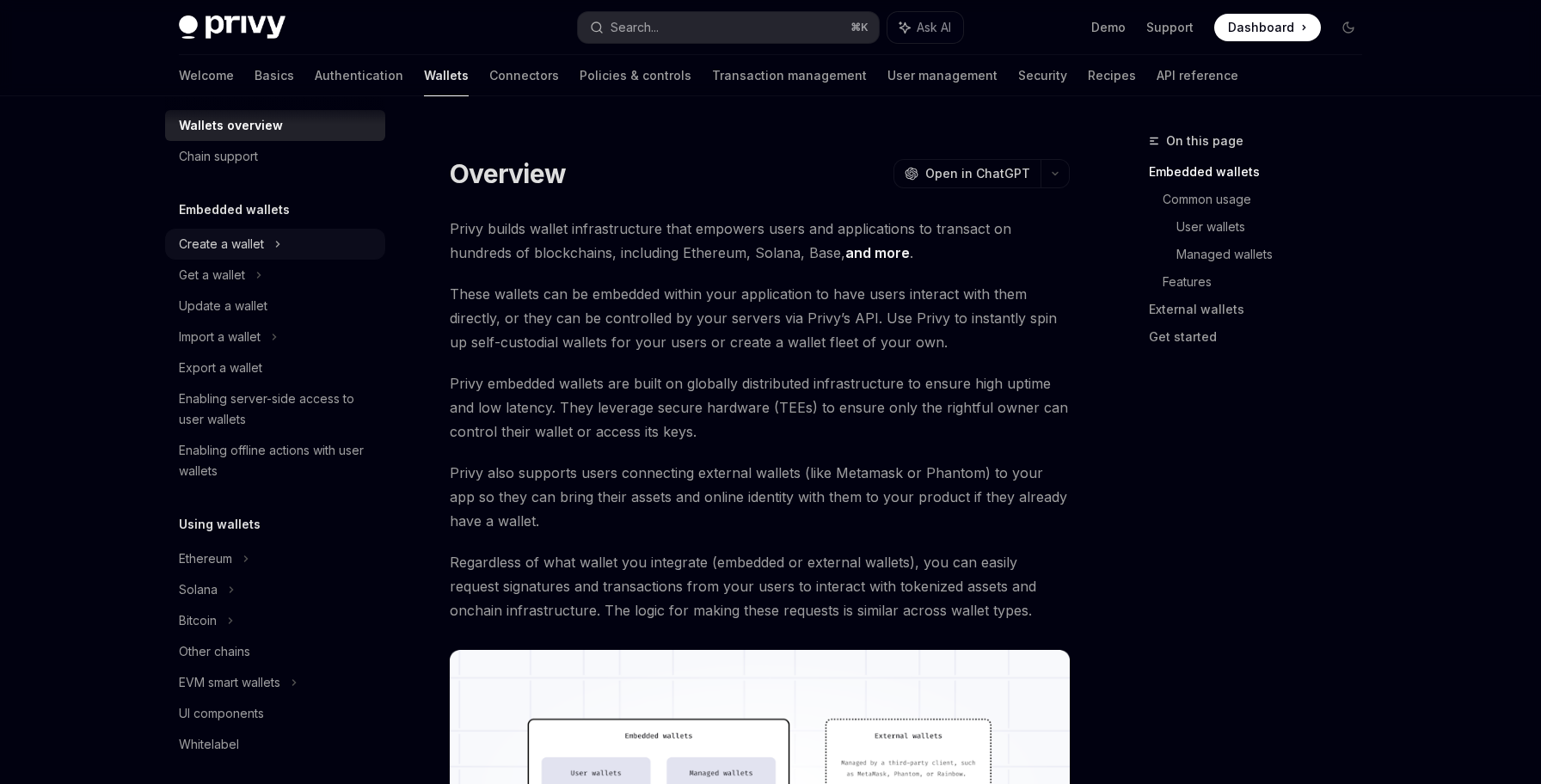
click at [302, 251] on div "Create a wallet" at bounding box center [275, 245] width 220 height 31
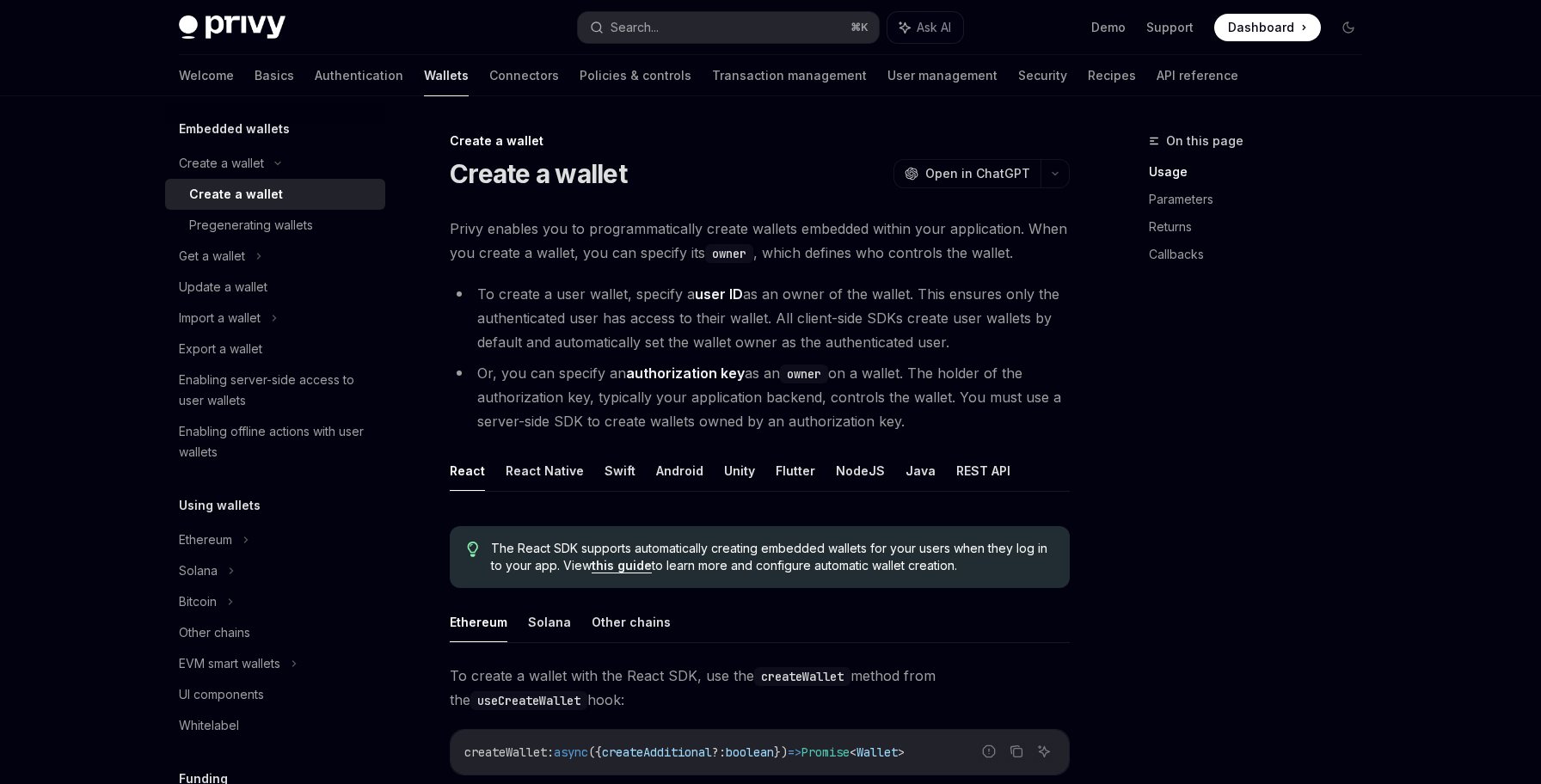
scroll to position [99, 0]
click at [381, 383] on link "Enabling server-side access to user wallets" at bounding box center [275, 394] width 220 height 51
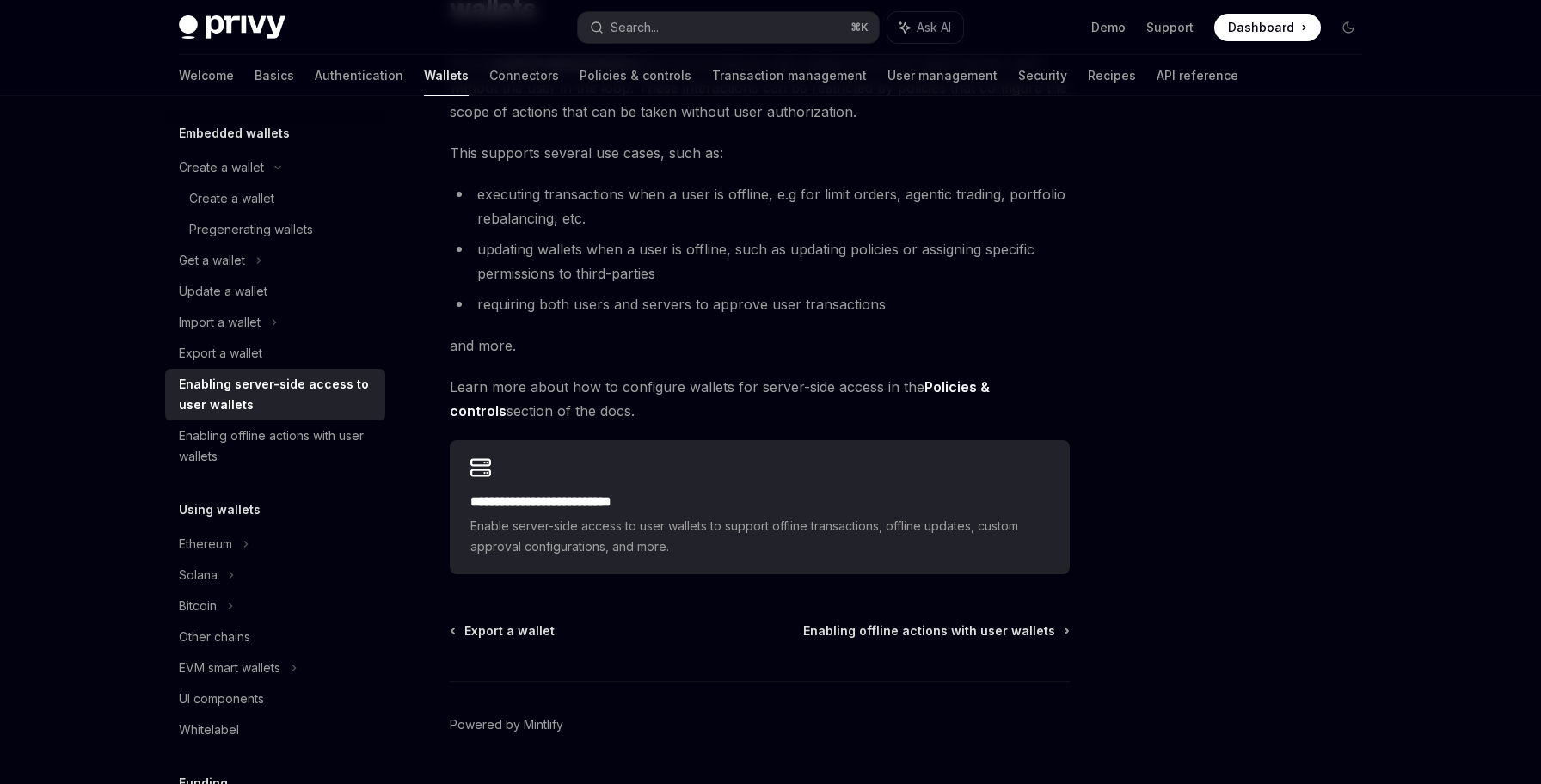
scroll to position [242, 0]
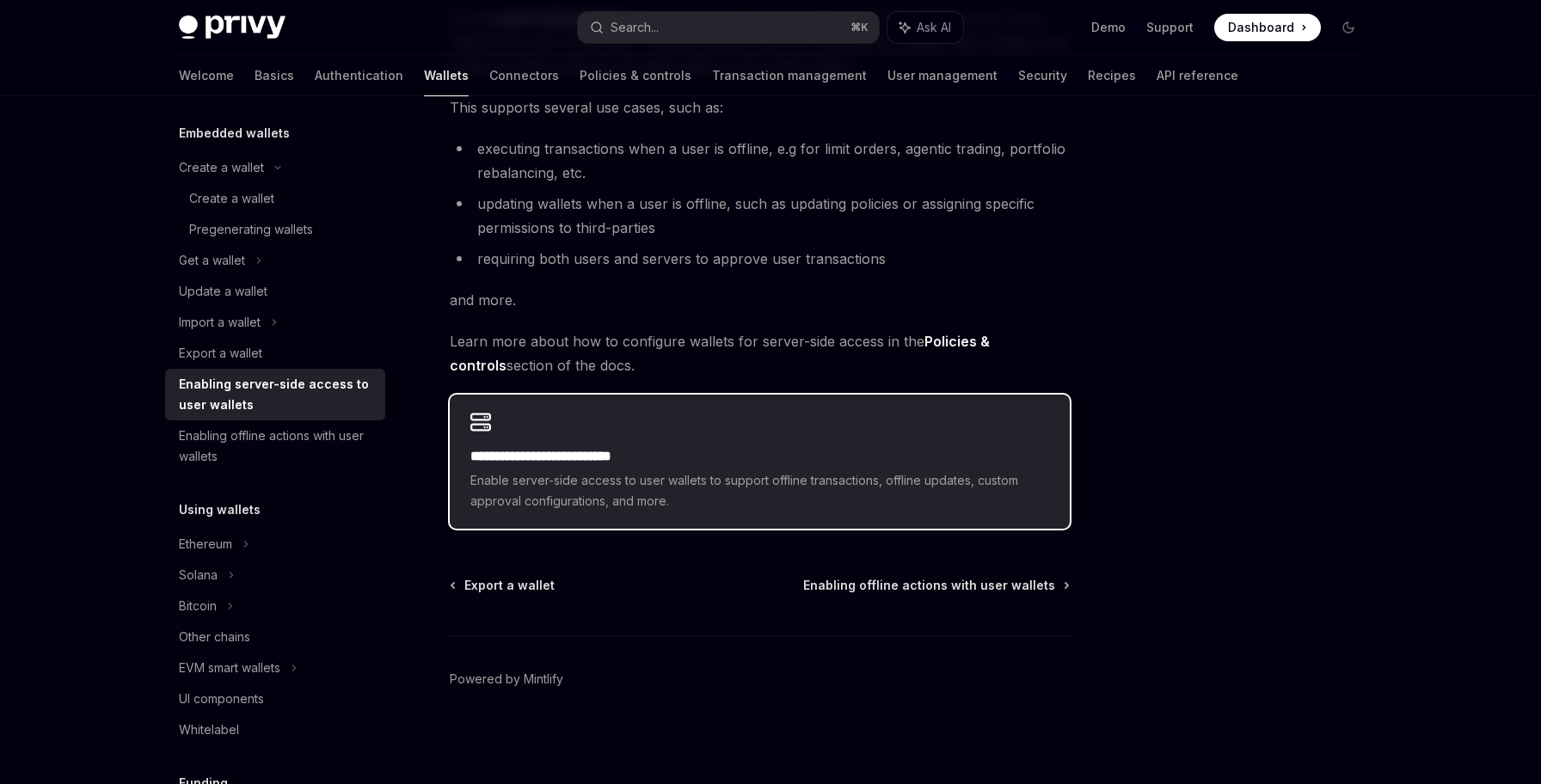
click at [505, 439] on div "**********" at bounding box center [760, 461] width 620 height 134
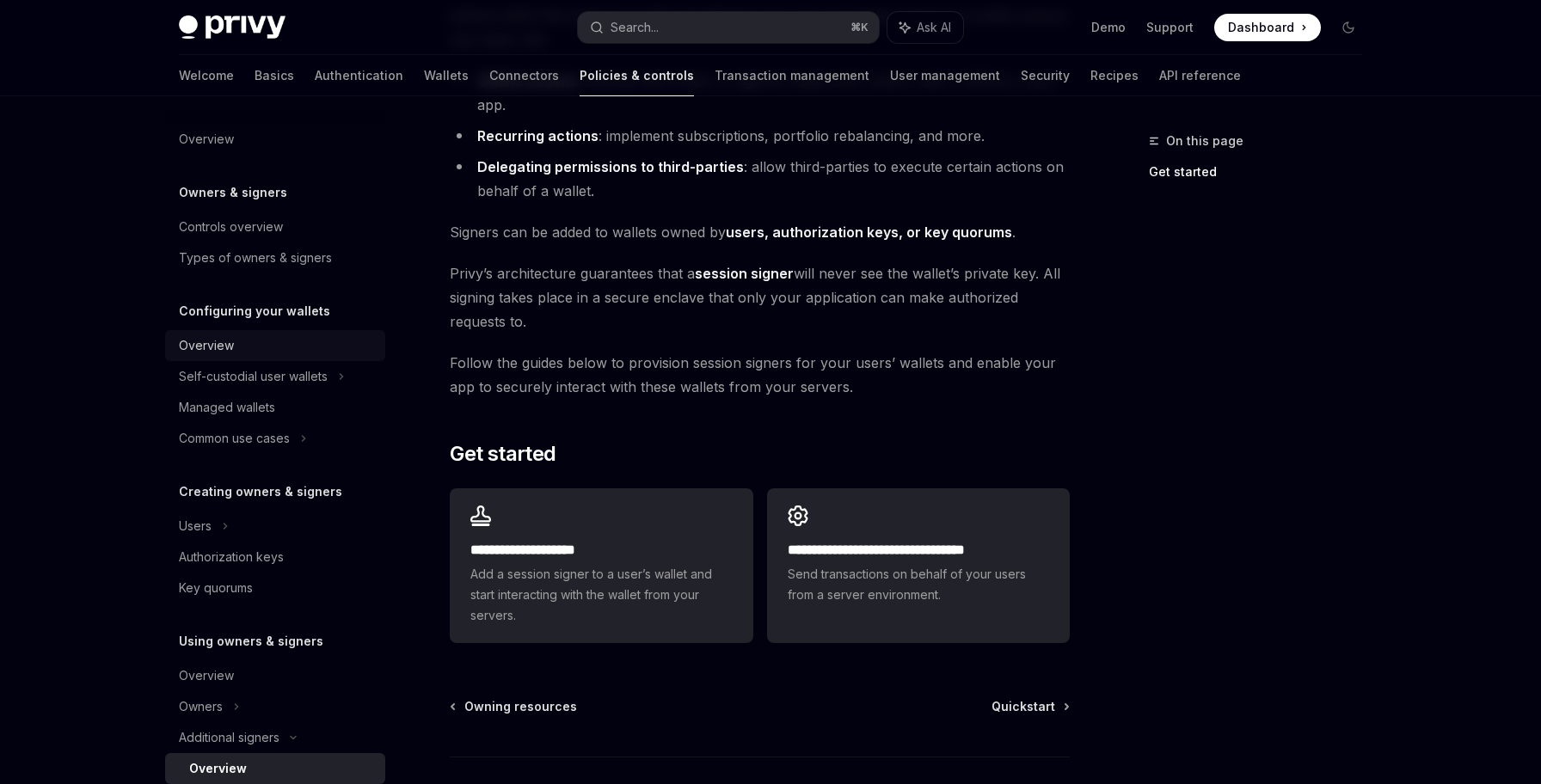
click at [333, 345] on div "Overview" at bounding box center [276, 345] width 196 height 21
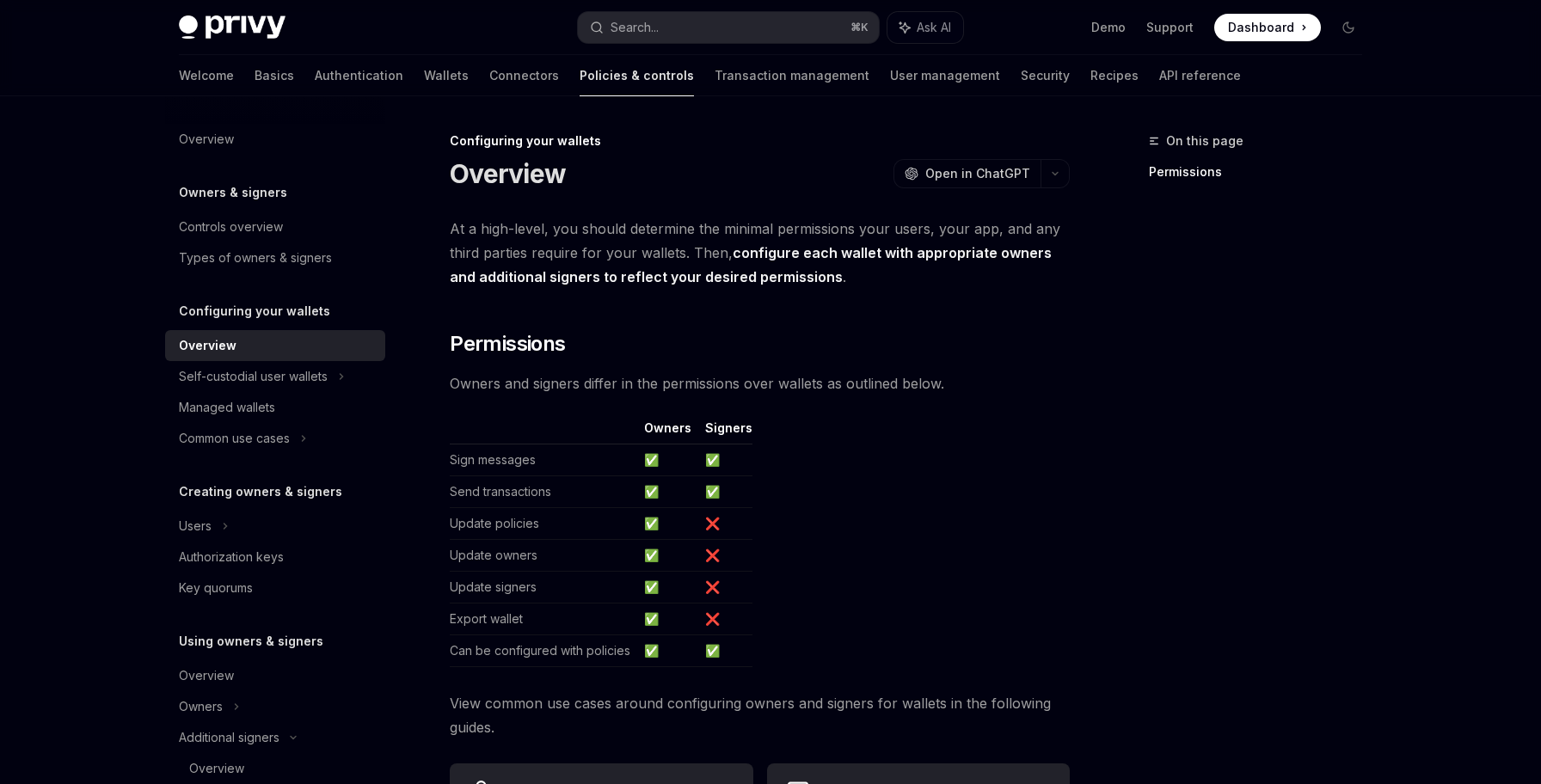
click at [525, 463] on td "Sign messages" at bounding box center [543, 460] width 187 height 32
click at [535, 499] on td "Send transactions" at bounding box center [543, 492] width 187 height 32
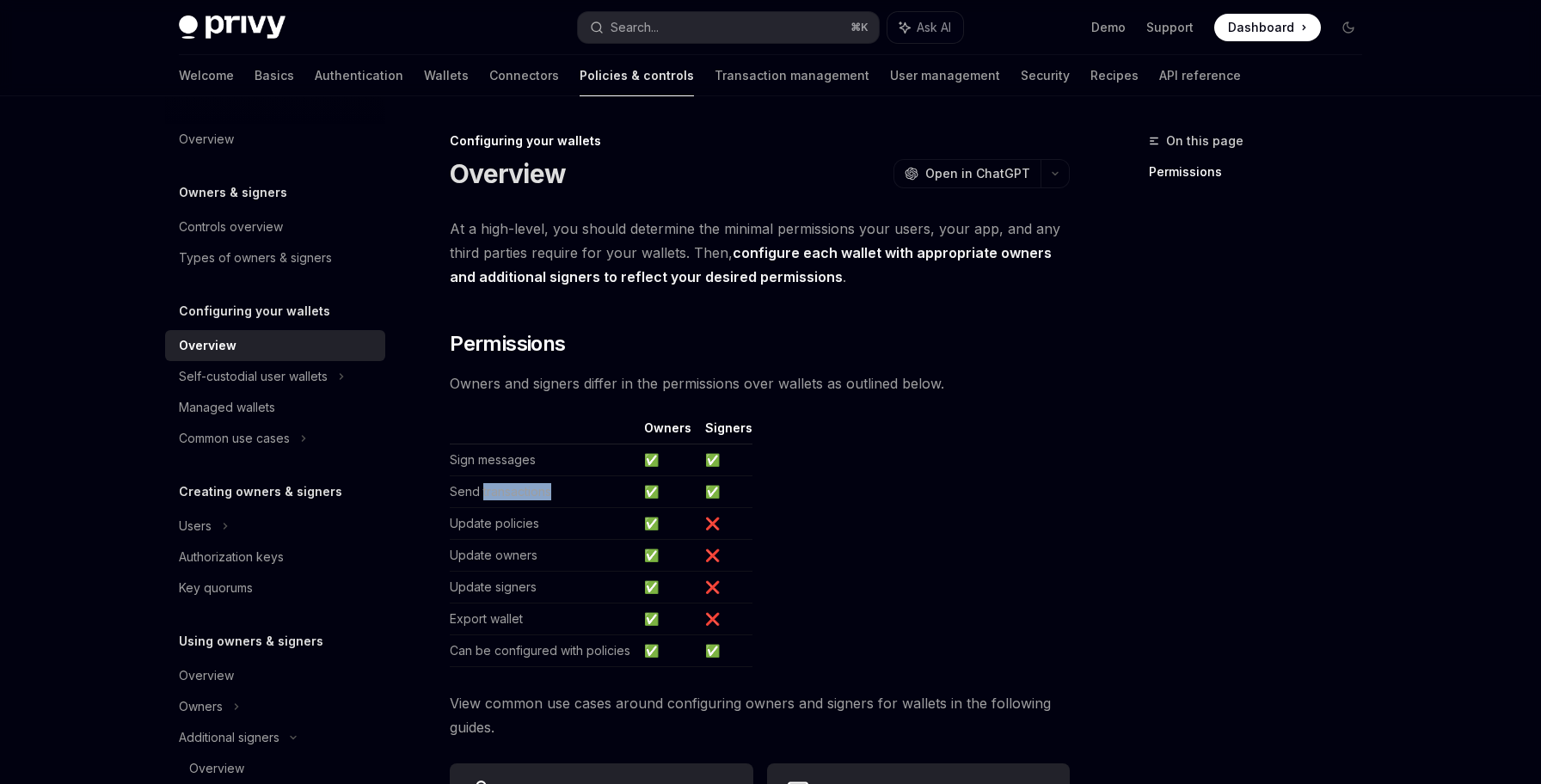
scroll to position [2, 0]
click at [275, 363] on div "Self-custodial user wallets" at bounding box center [275, 377] width 220 height 31
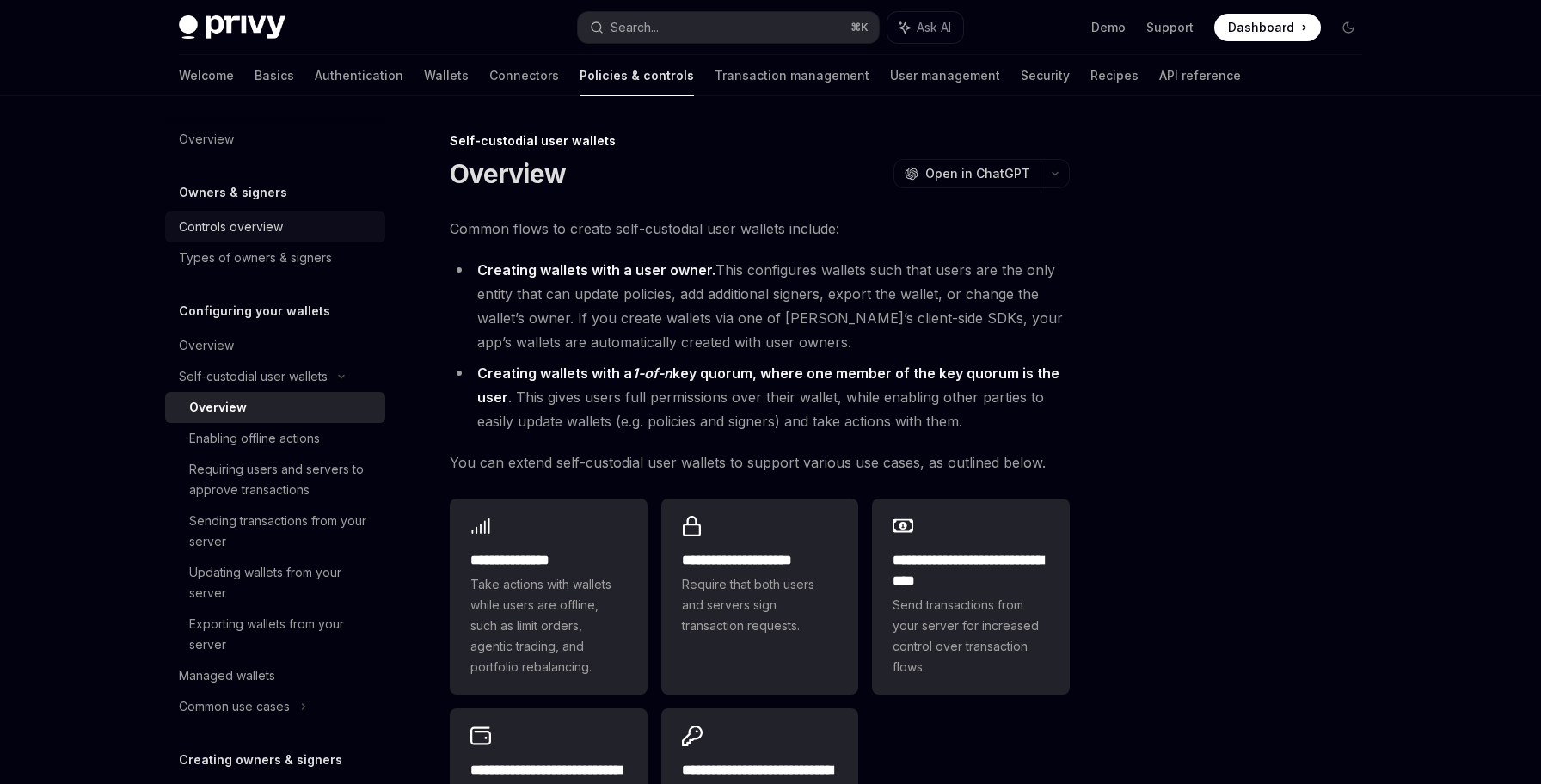
click at [279, 222] on div "Controls overview" at bounding box center [231, 227] width 104 height 21
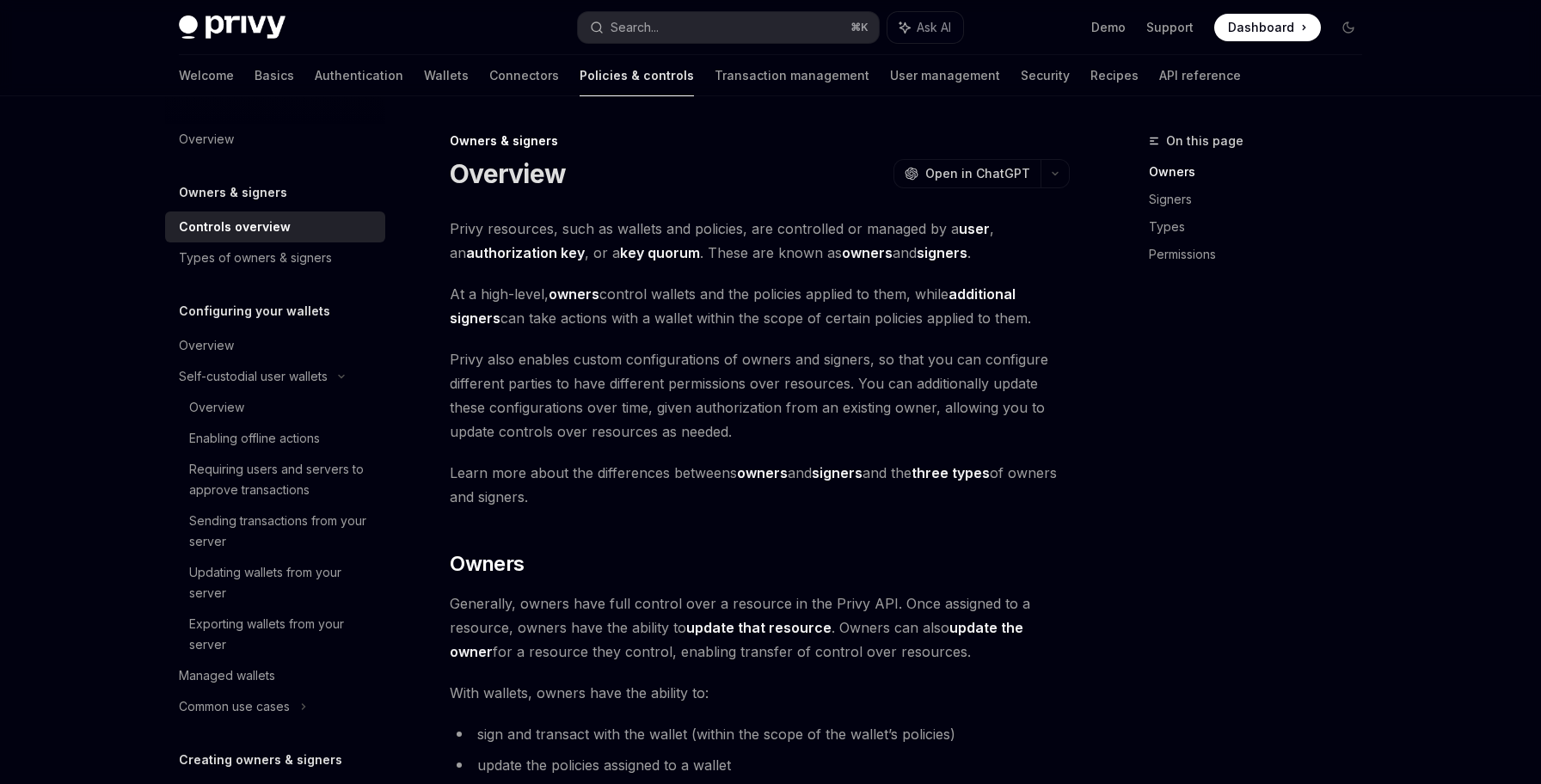
click at [281, 106] on div at bounding box center [275, 111] width 220 height 28
click at [281, 127] on link "Overview" at bounding box center [275, 139] width 220 height 31
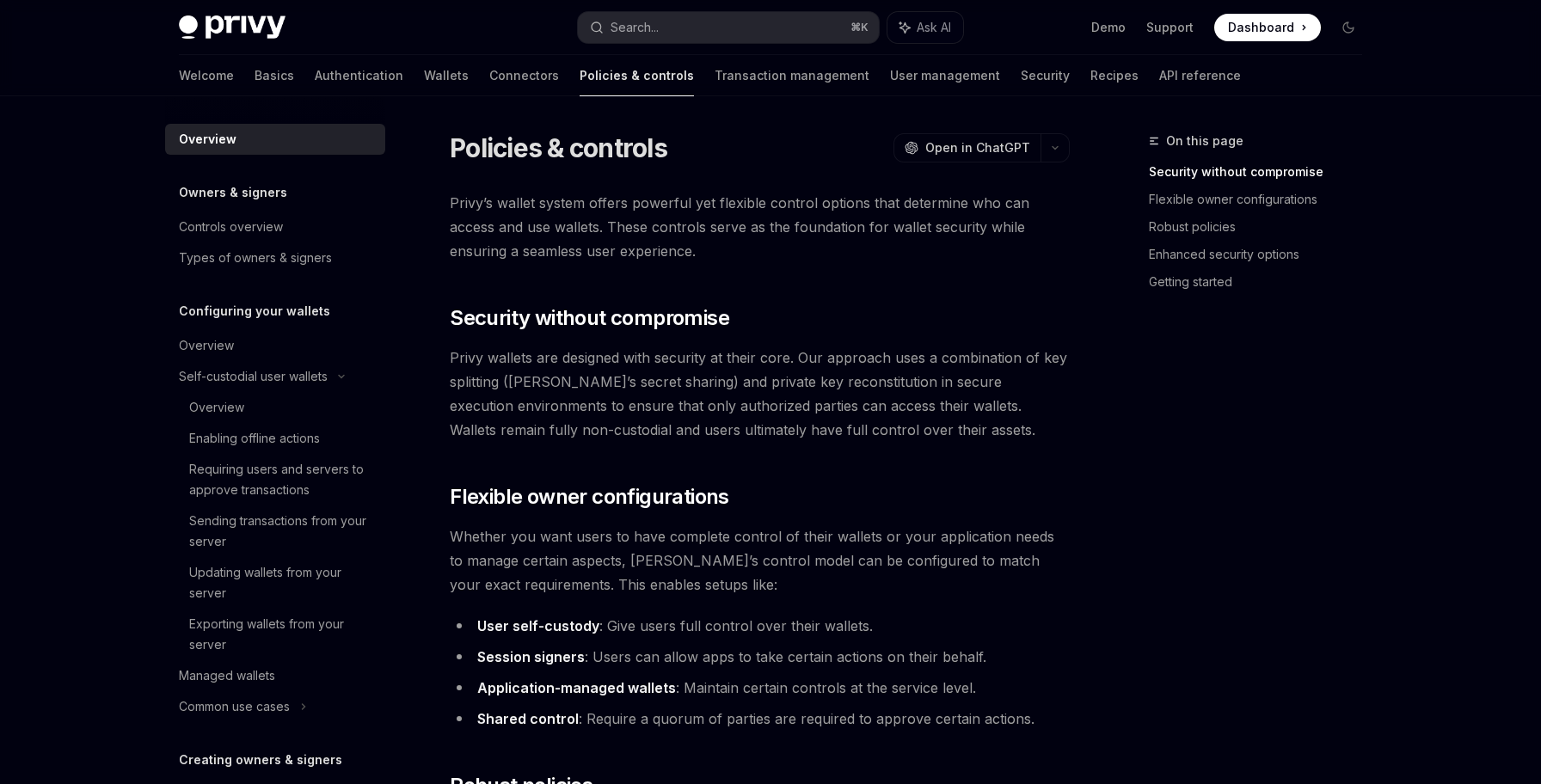
click at [400, 81] on div "Welcome Basics Authentication Wallets Connectors Policies & controls Transactio…" at bounding box center [710, 75] width 1062 height 41
click at [424, 79] on link "Wallets" at bounding box center [446, 75] width 44 height 41
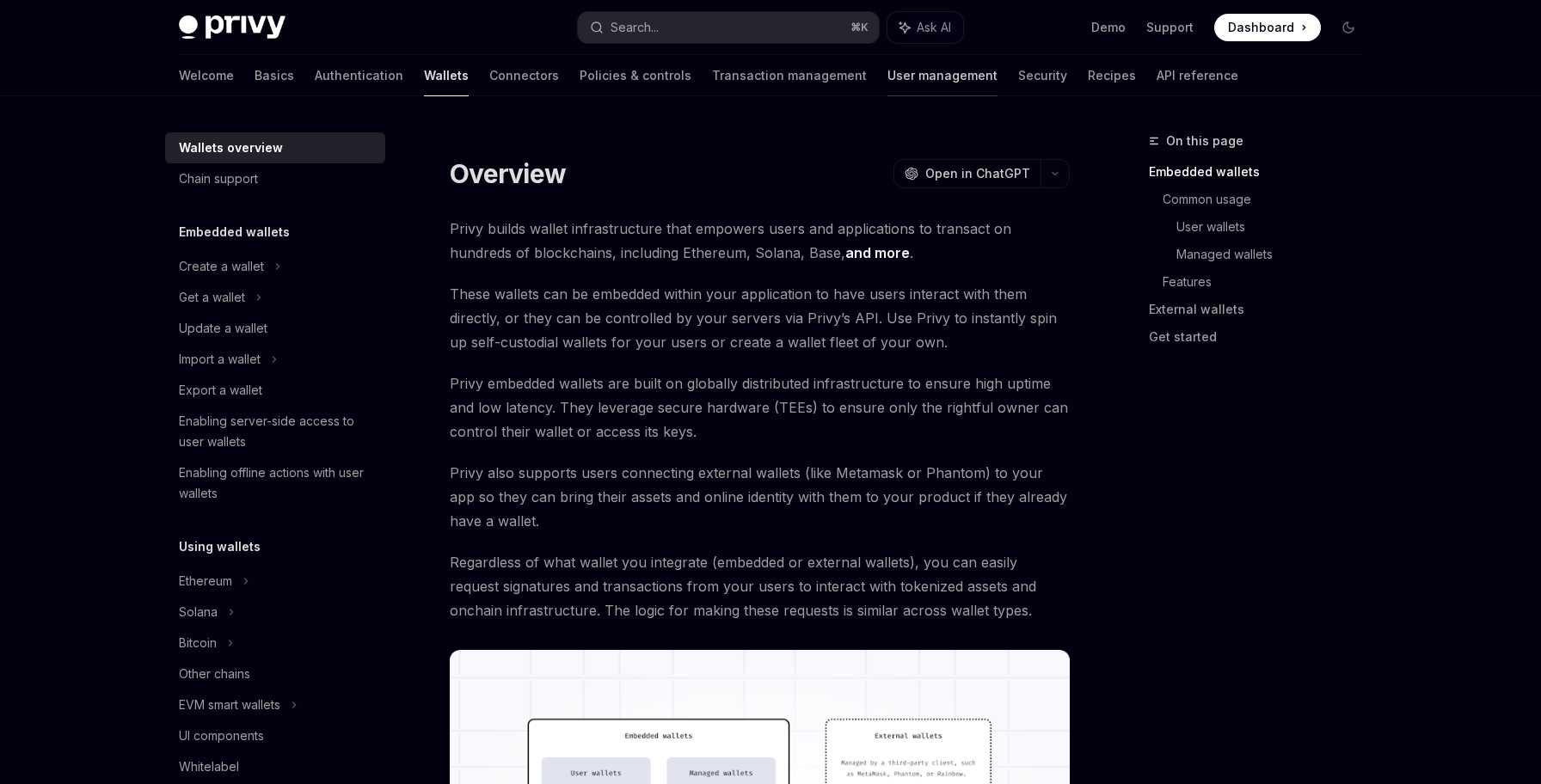
click at [887, 79] on link "User management" at bounding box center [942, 75] width 110 height 41
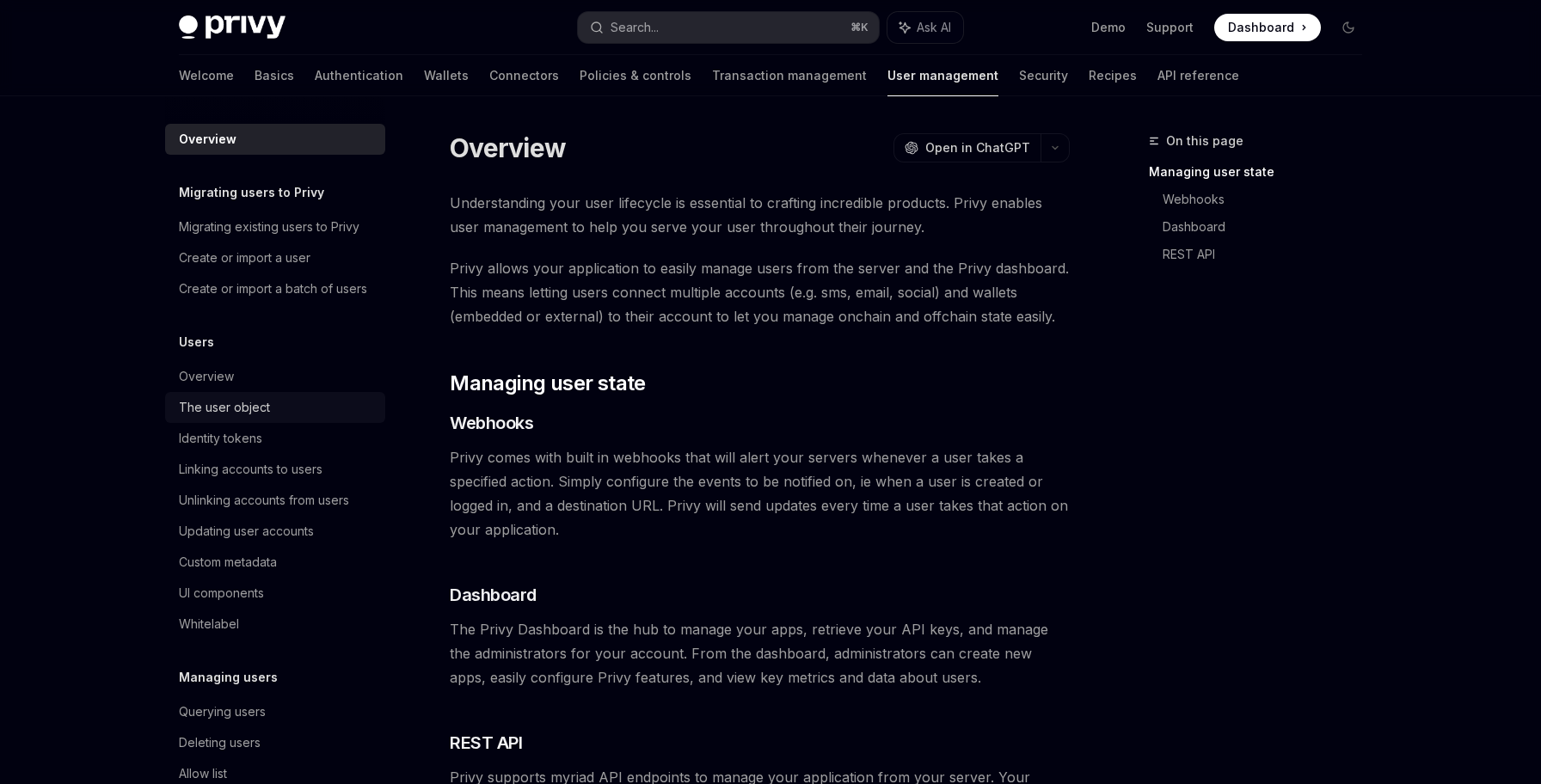
click at [288, 414] on div "The user object" at bounding box center [276, 407] width 196 height 21
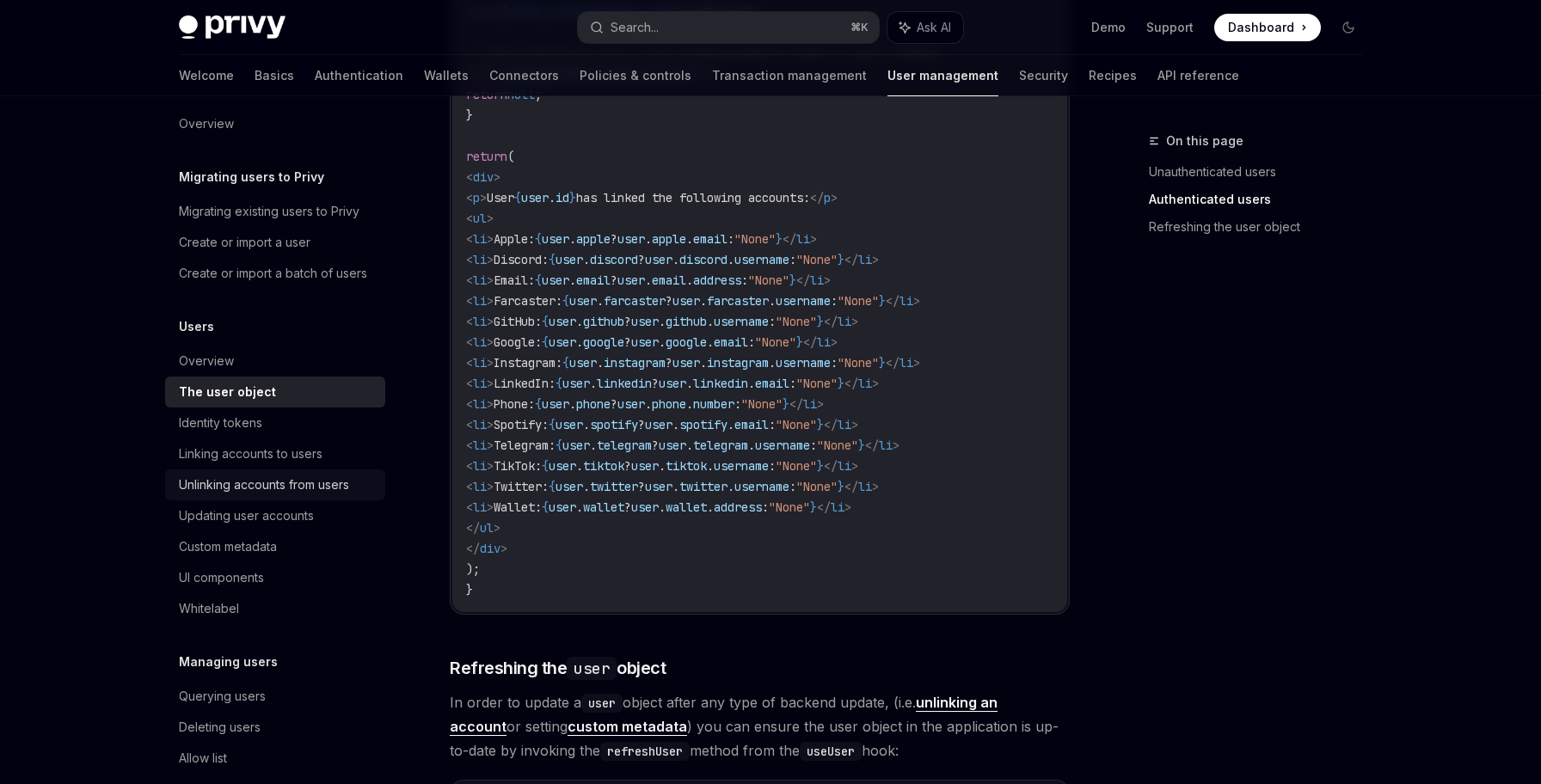
scroll to position [19, 0]
click at [254, 540] on div "Custom metadata" at bounding box center [227, 543] width 98 height 21
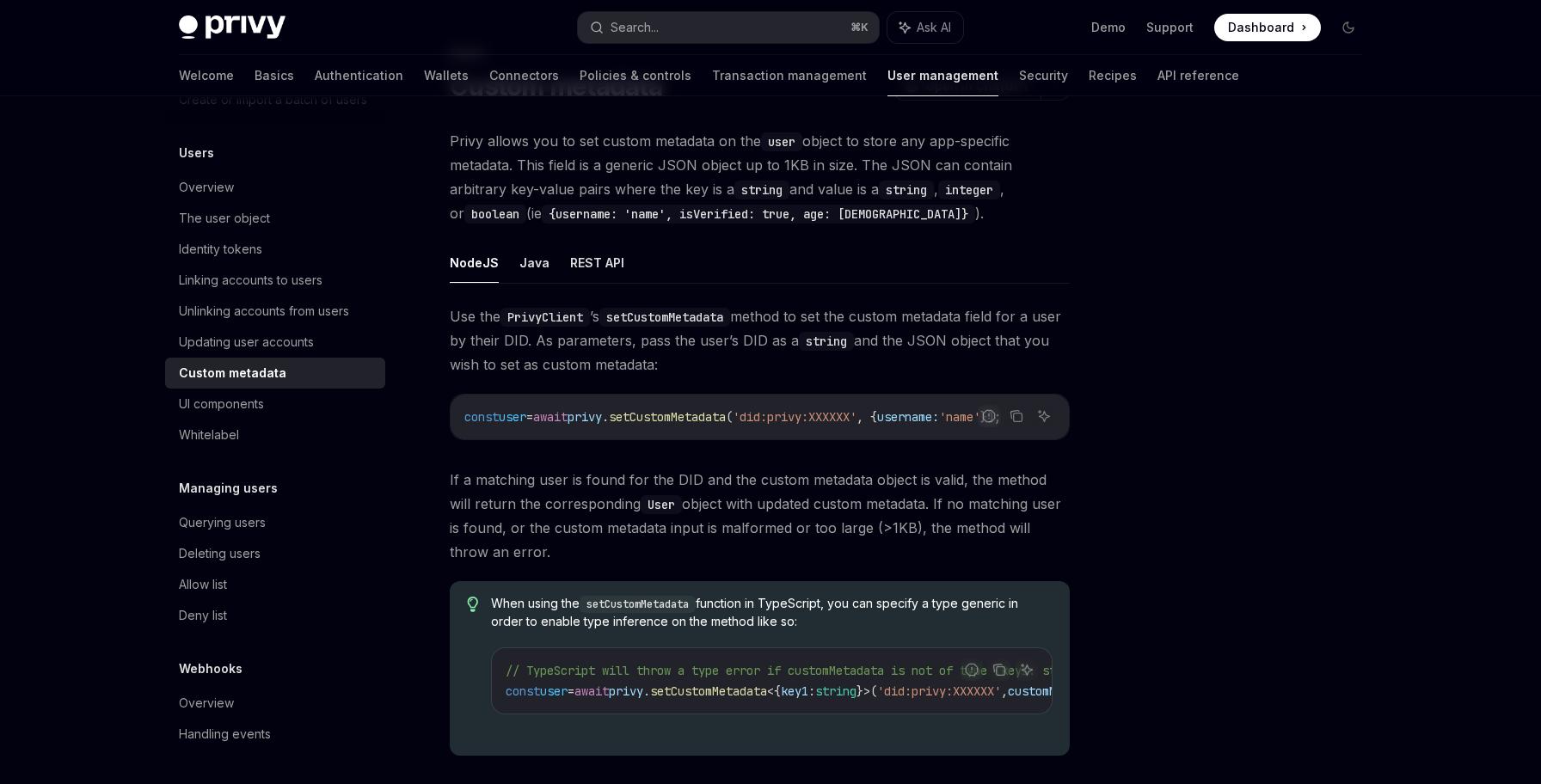
scroll to position [60, 0]
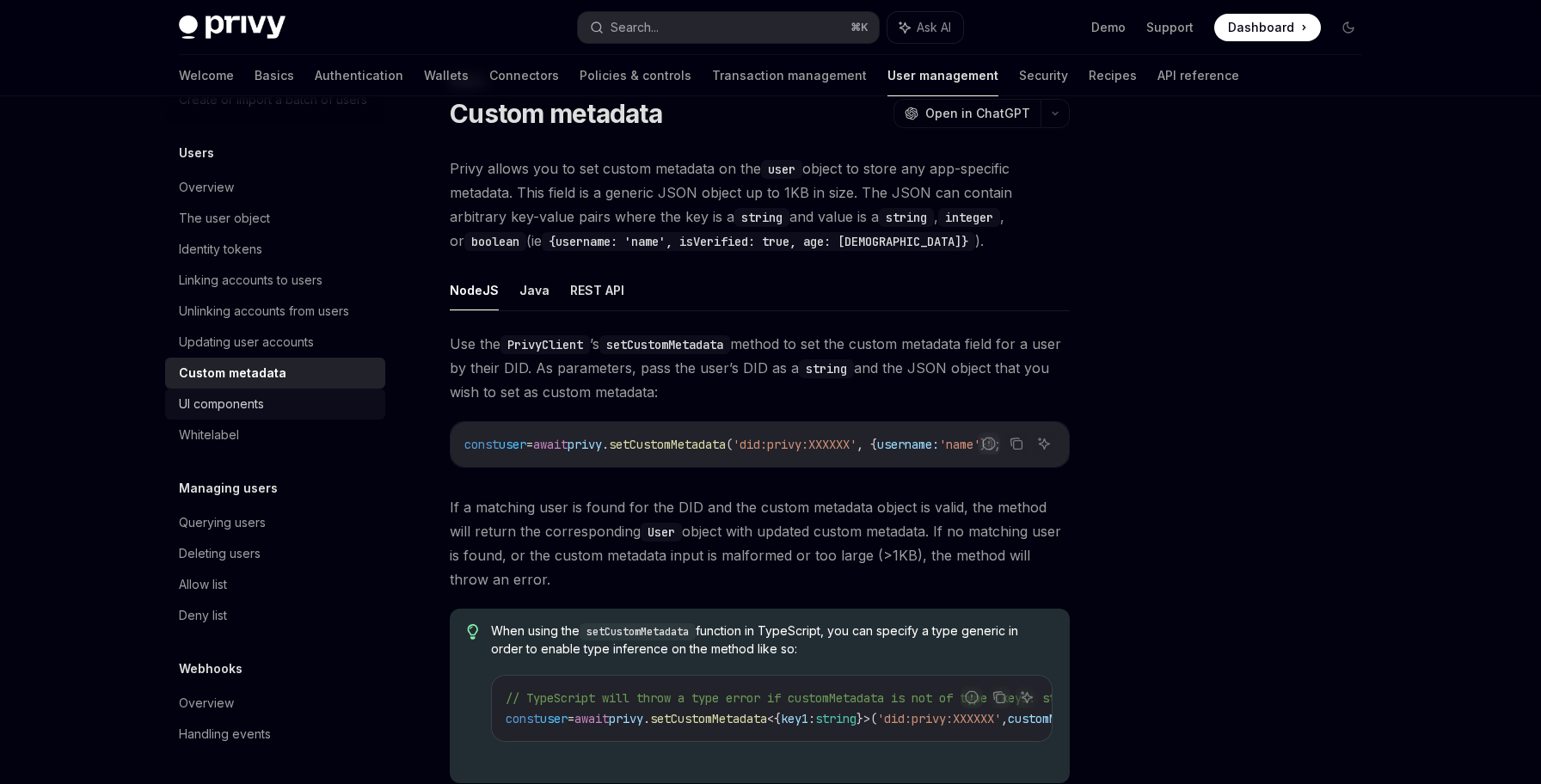
click at [250, 407] on div "UI components" at bounding box center [221, 404] width 85 height 21
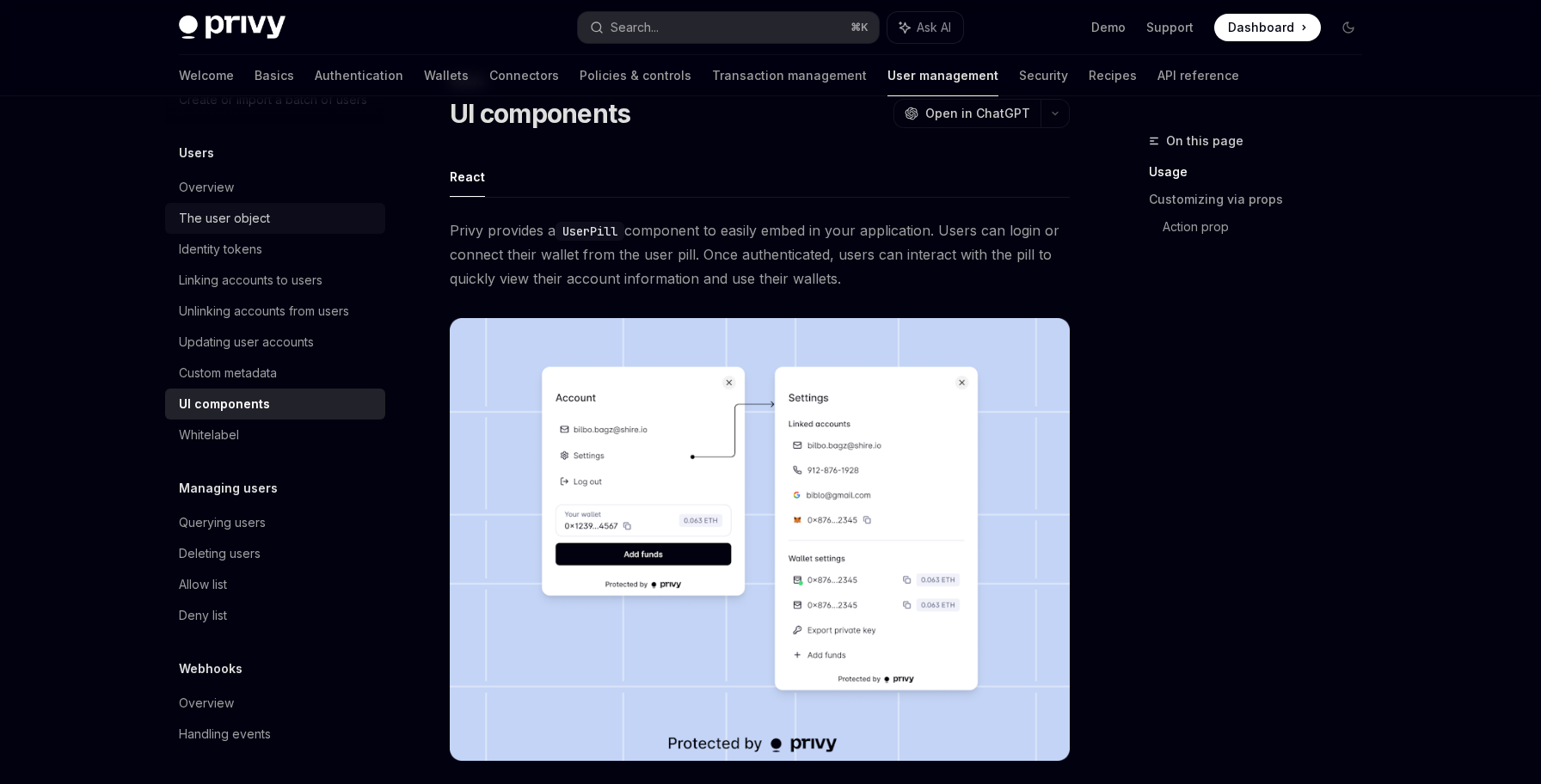
click at [265, 217] on div "The user object" at bounding box center [224, 218] width 91 height 21
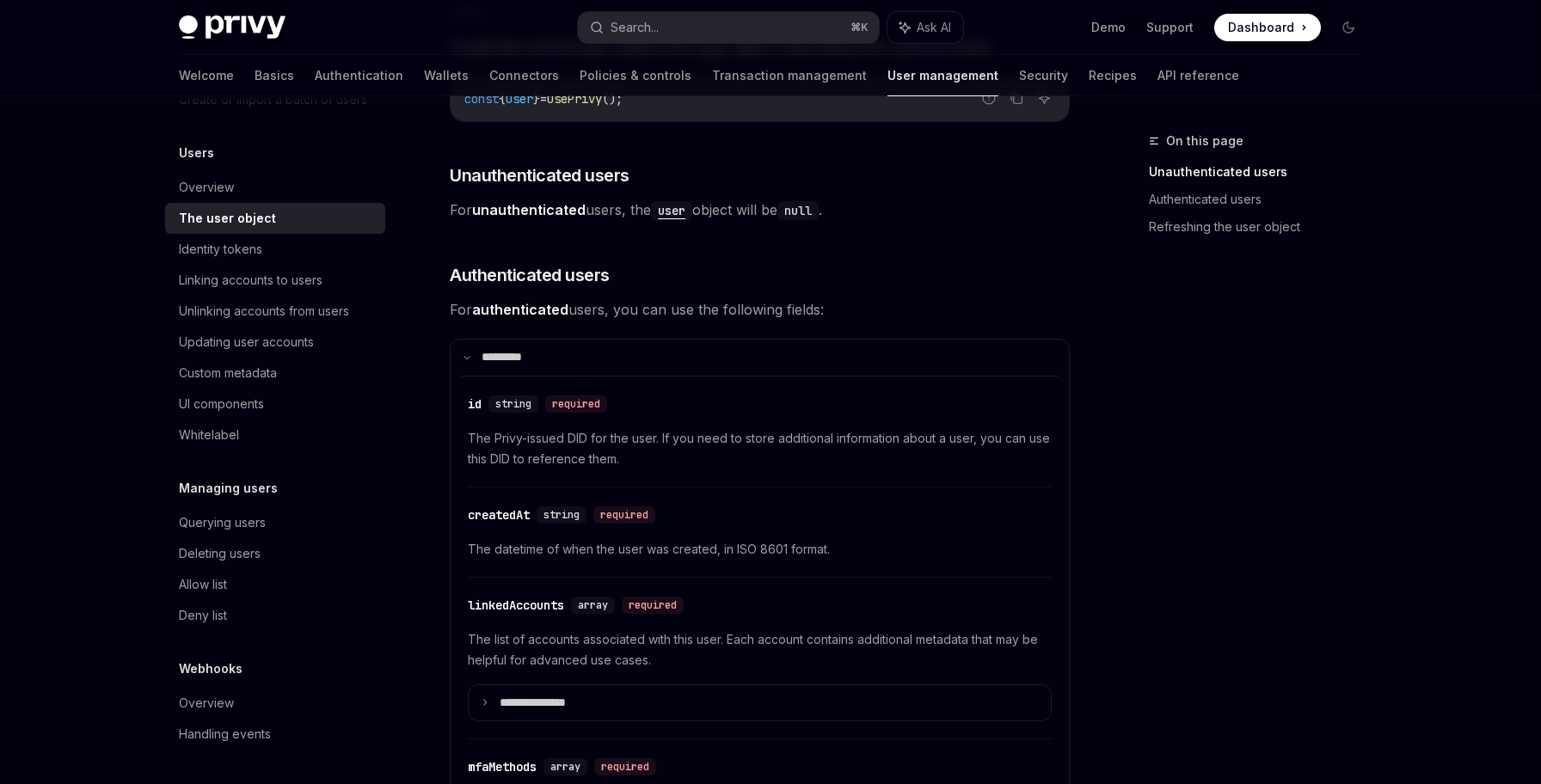
scroll to position [305, 0]
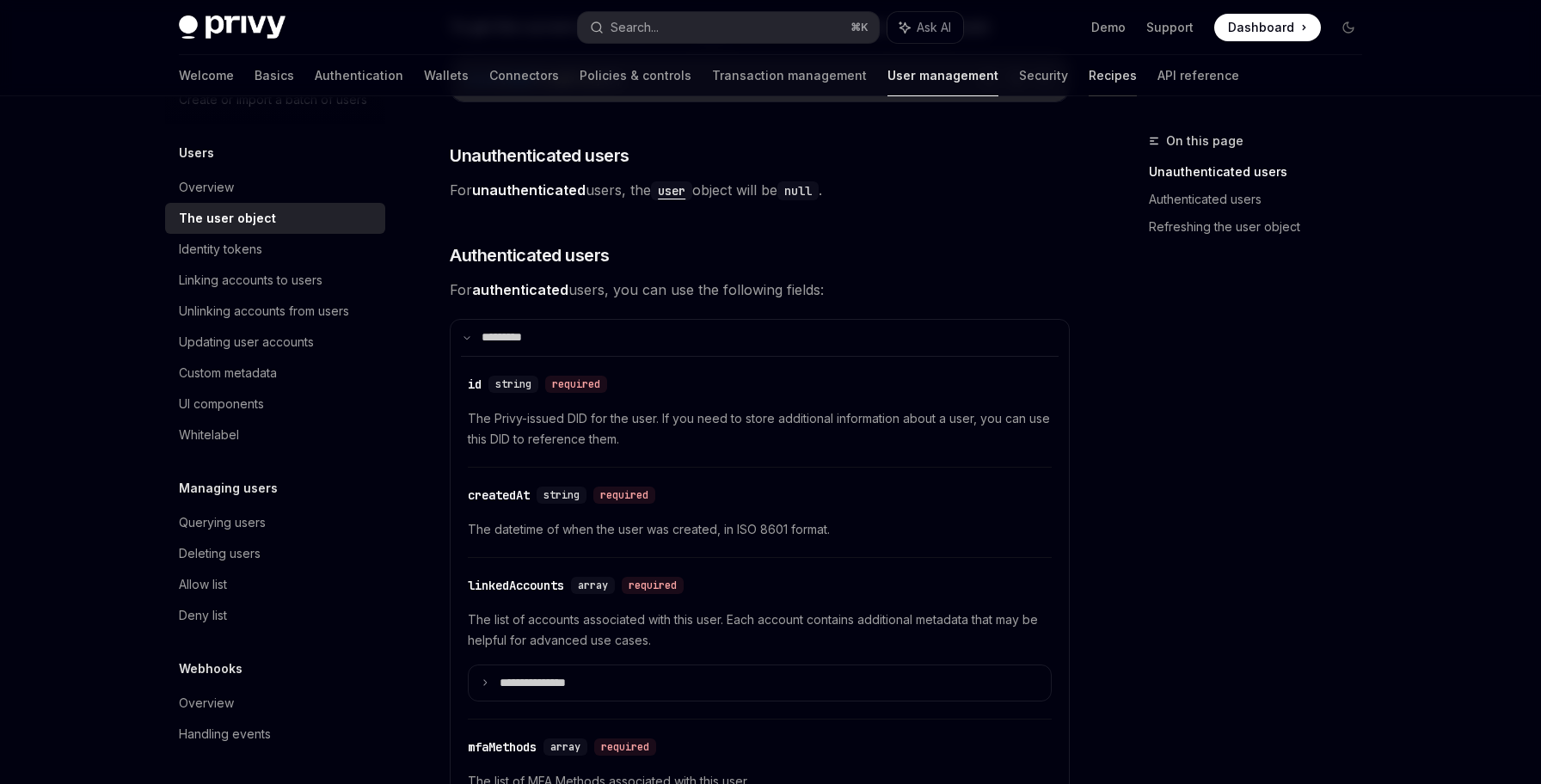
click at [1088, 78] on link "Recipes" at bounding box center [1112, 75] width 48 height 41
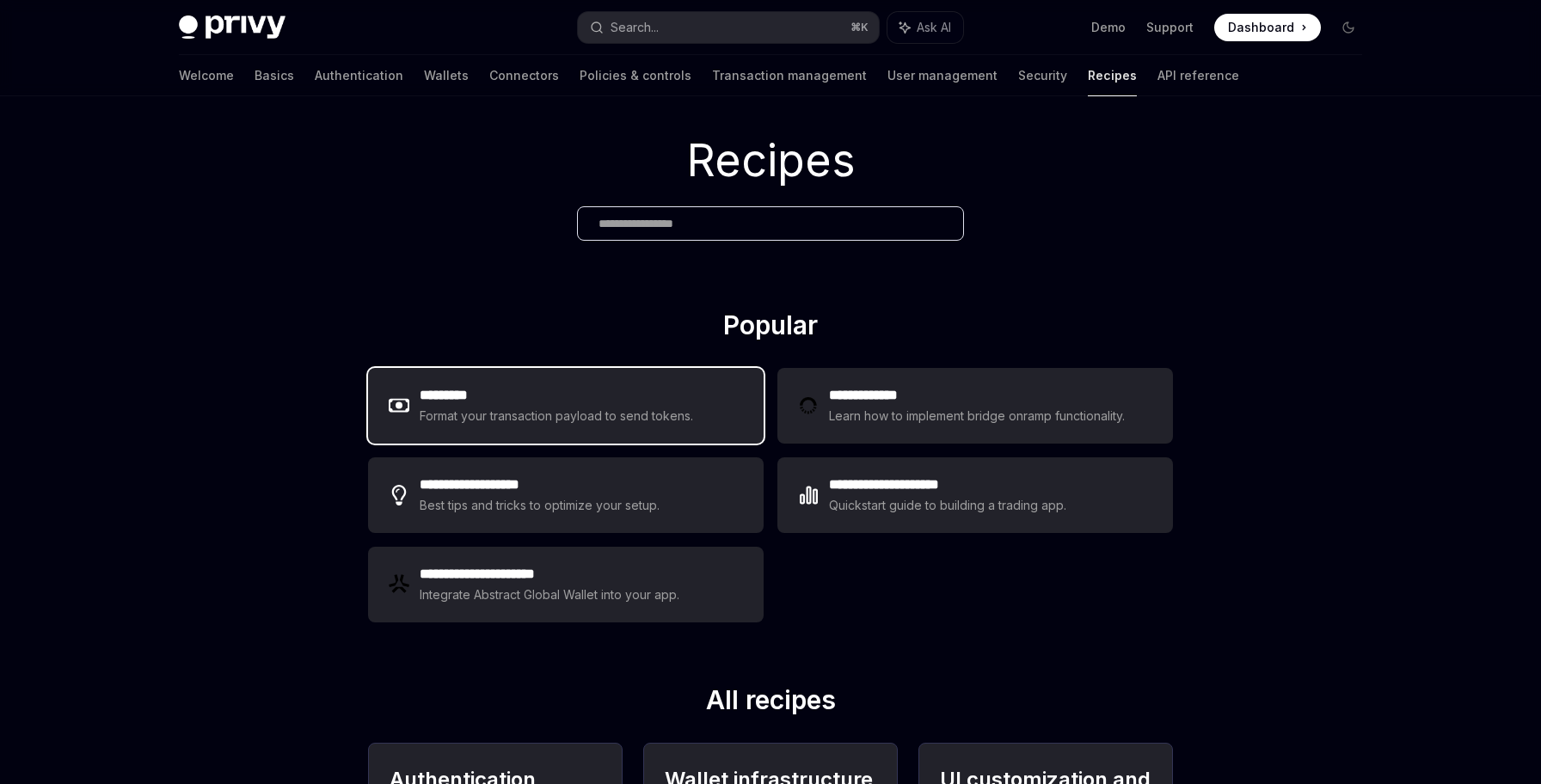
scroll to position [35, 0]
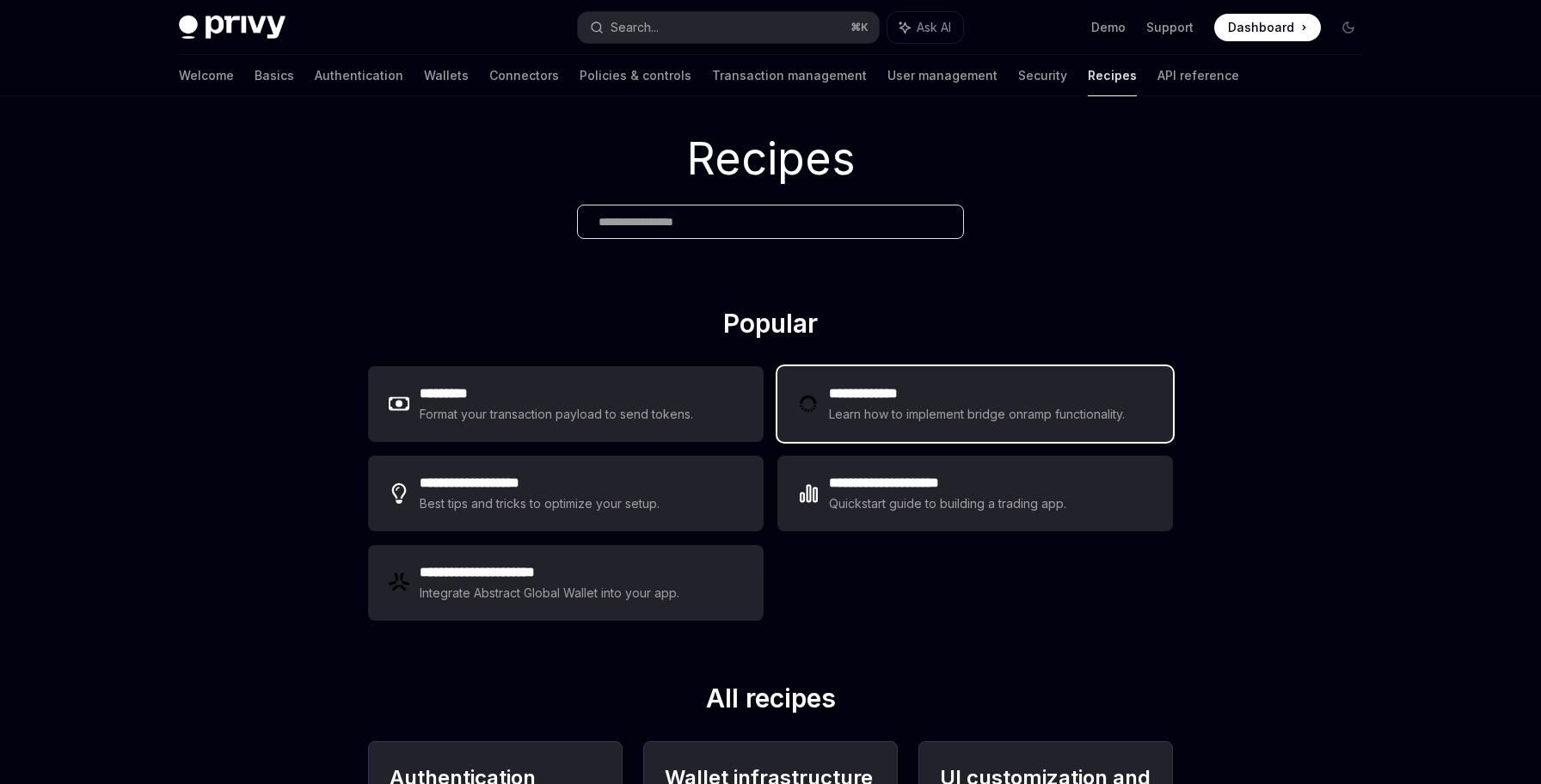
click at [861, 418] on div "Learn how to implement bridge onramp functionality." at bounding box center [979, 414] width 301 height 21
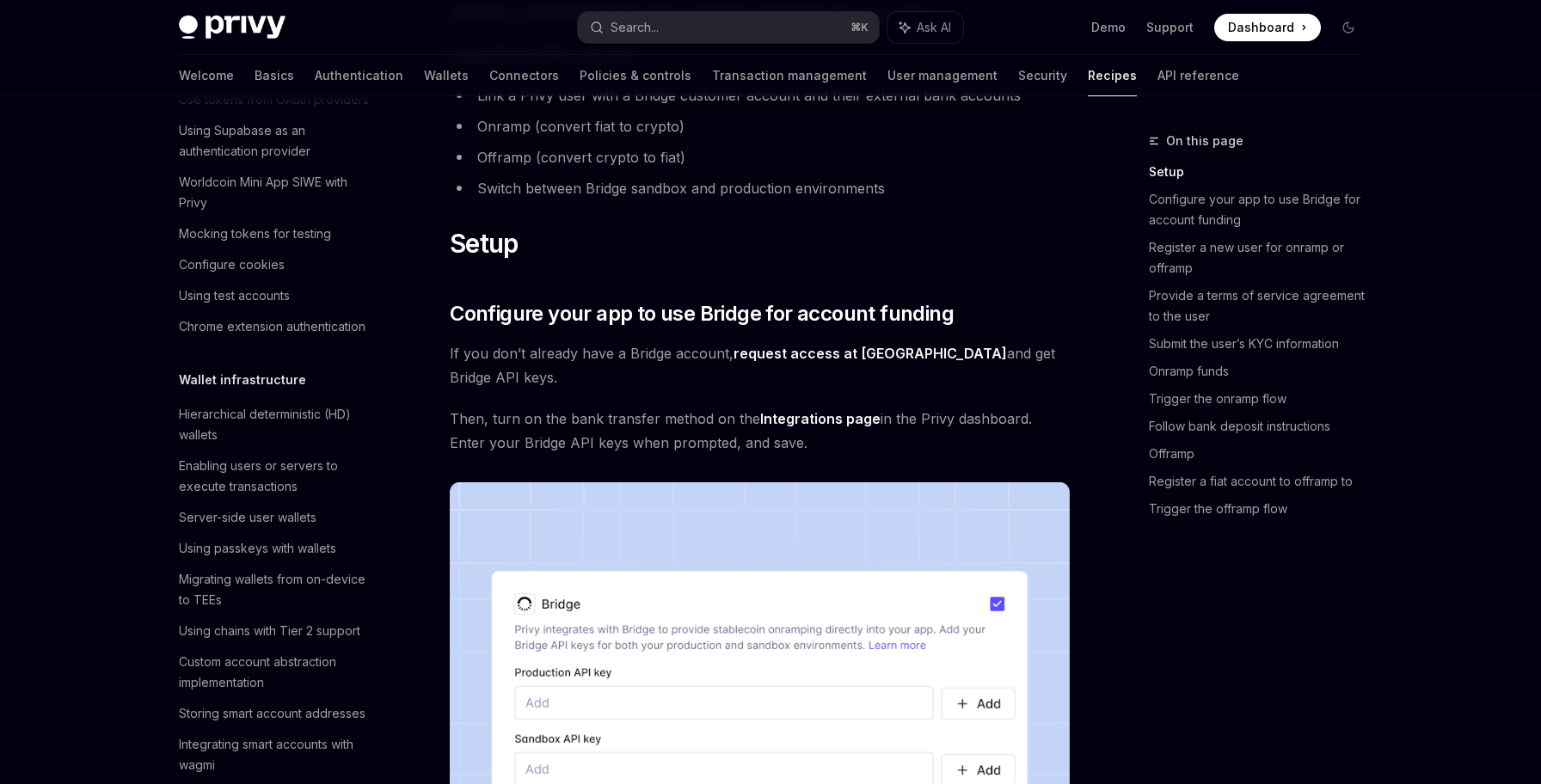
scroll to position [355, 0]
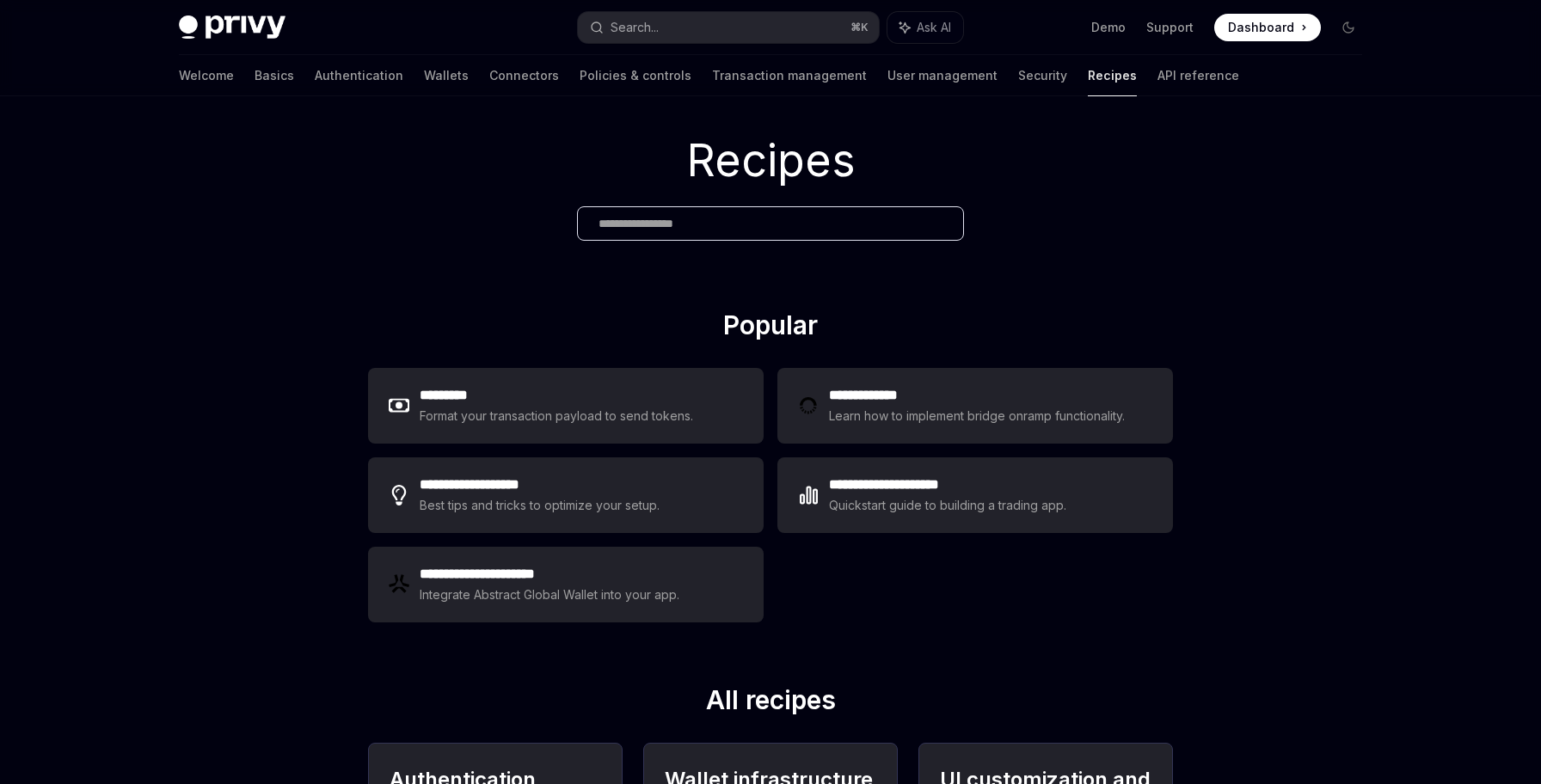
scroll to position [35, 0]
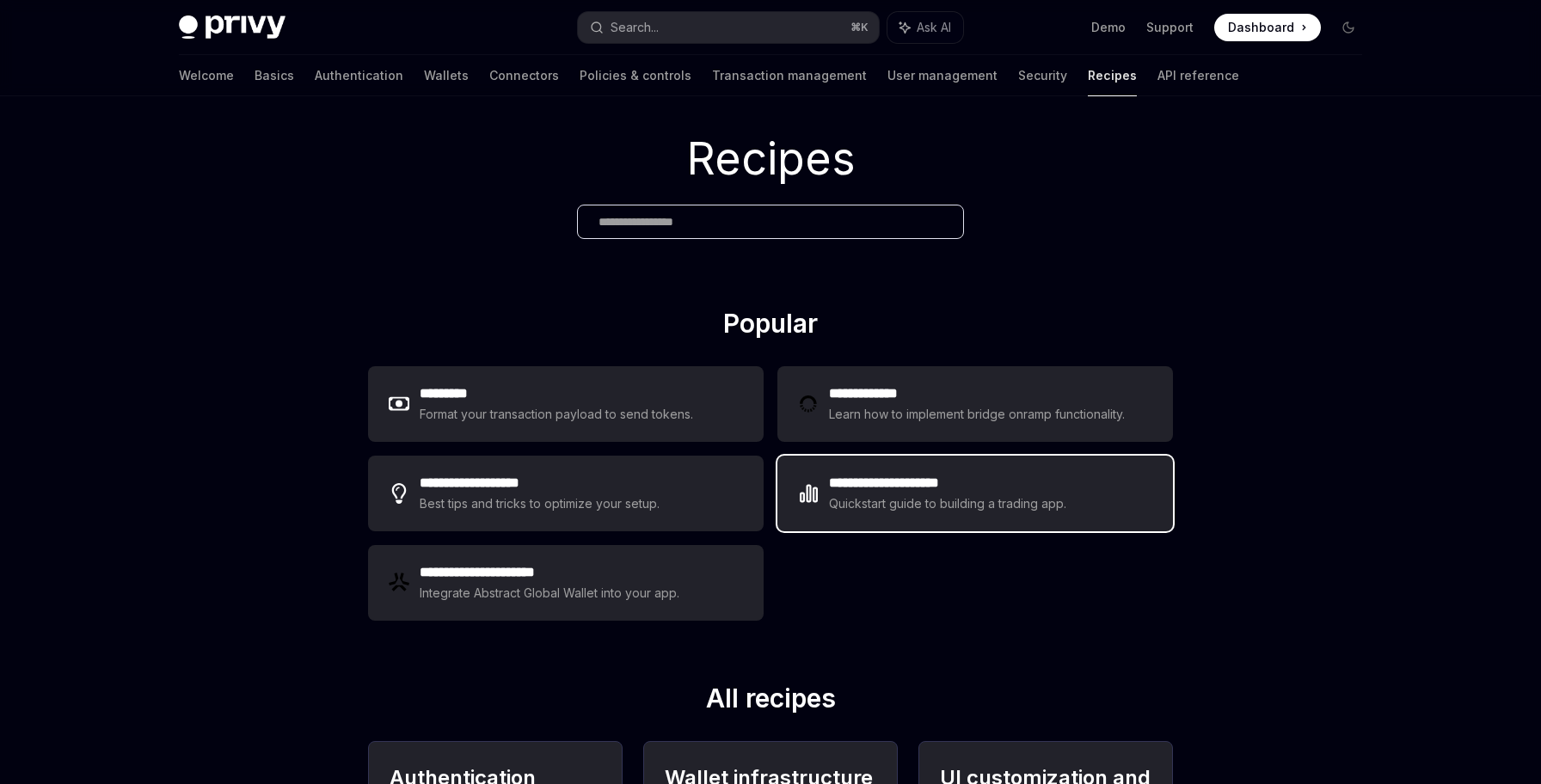
click at [921, 482] on h2 "**********" at bounding box center [948, 483] width 239 height 21
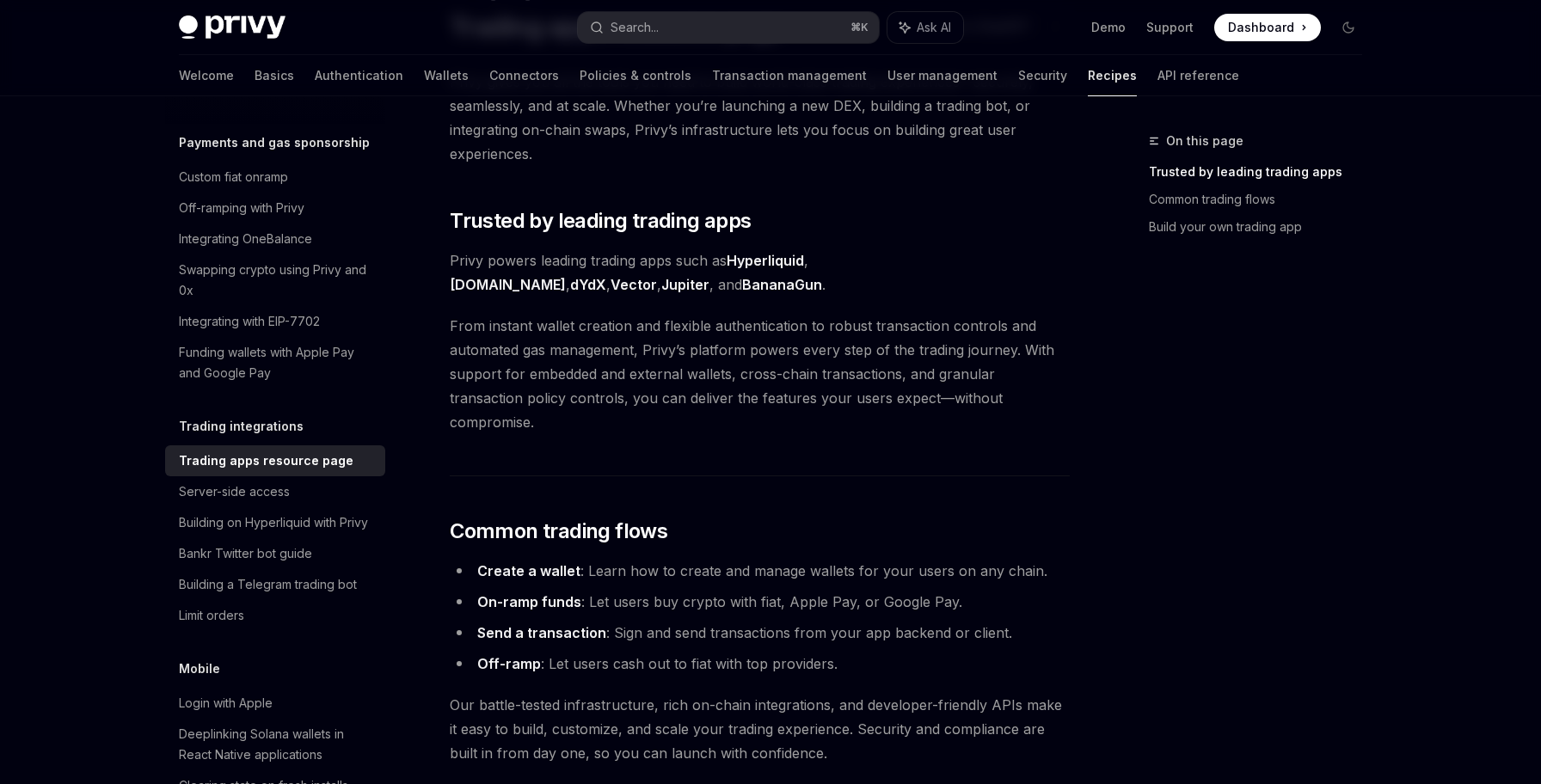
scroll to position [572, 0]
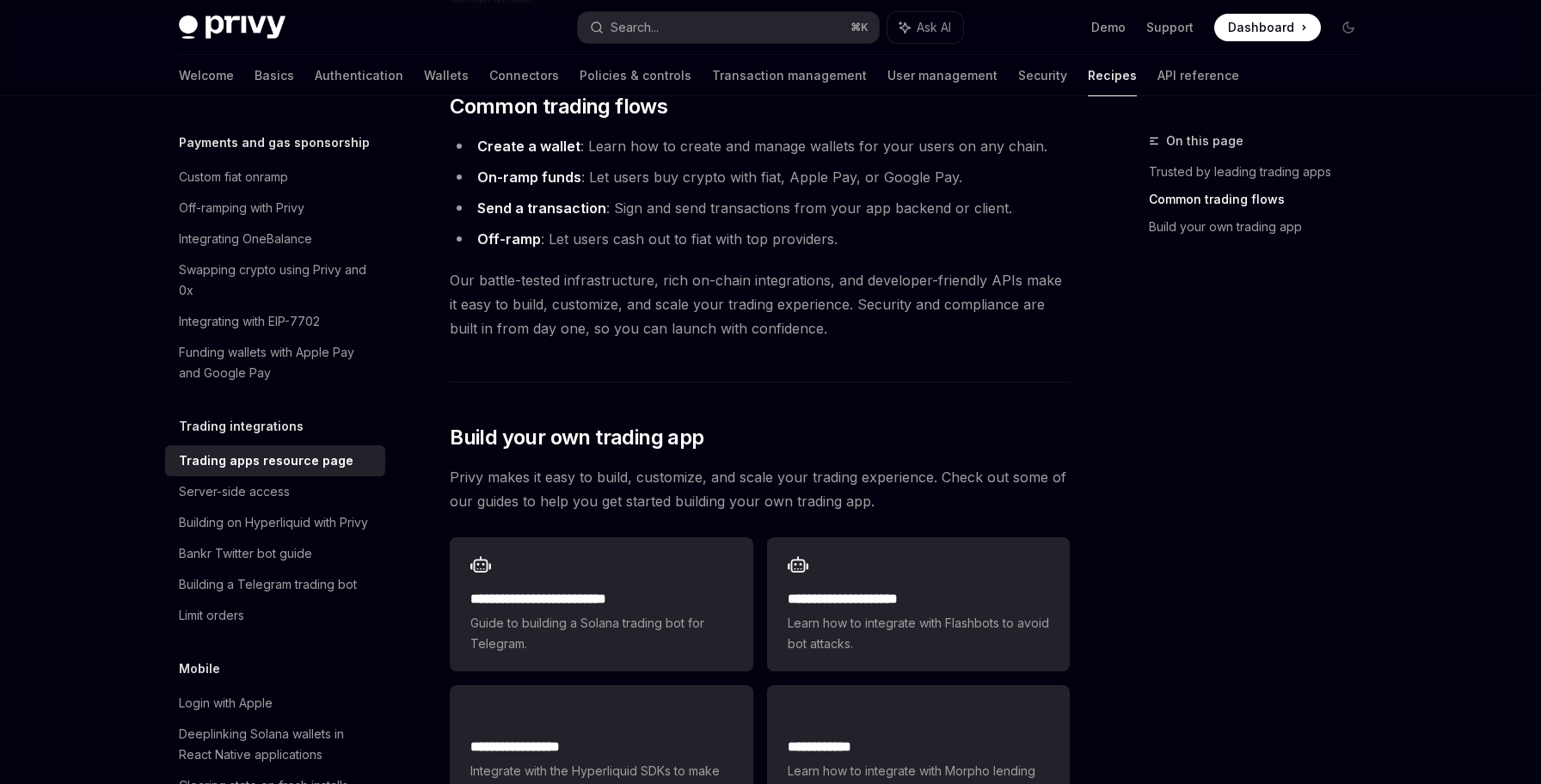
type textarea "*"
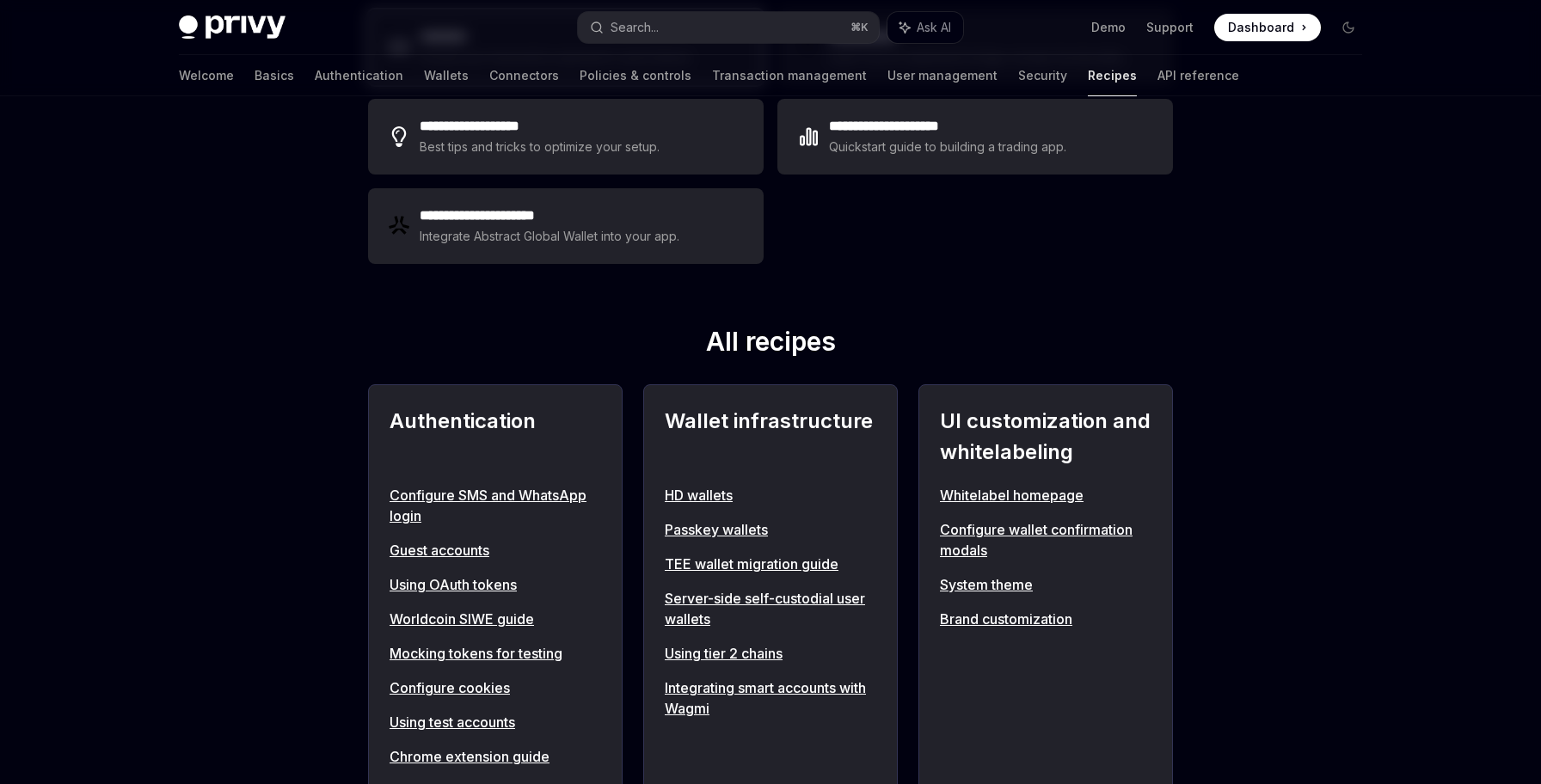
scroll to position [394, 0]
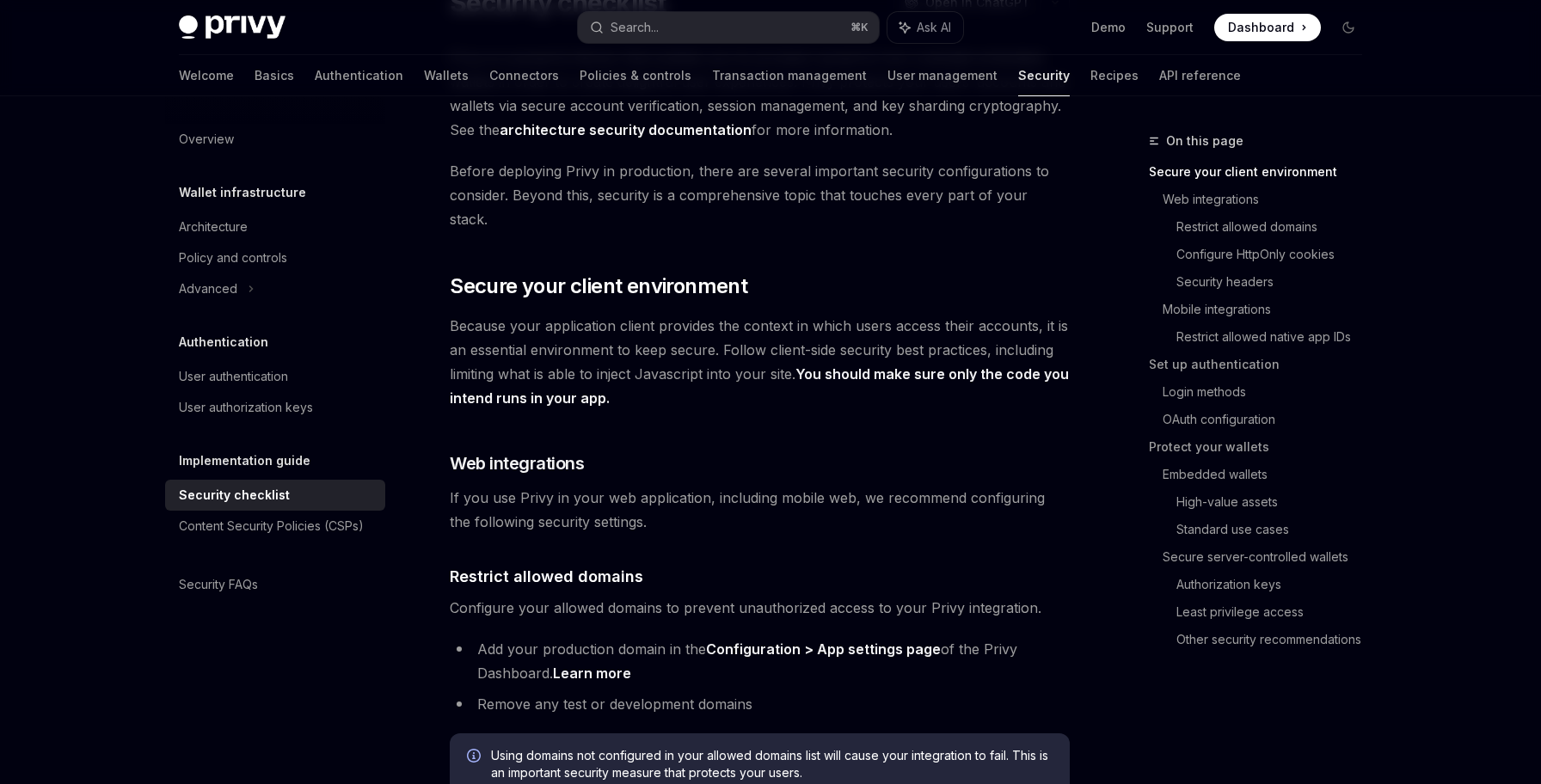
scroll to position [329, 0]
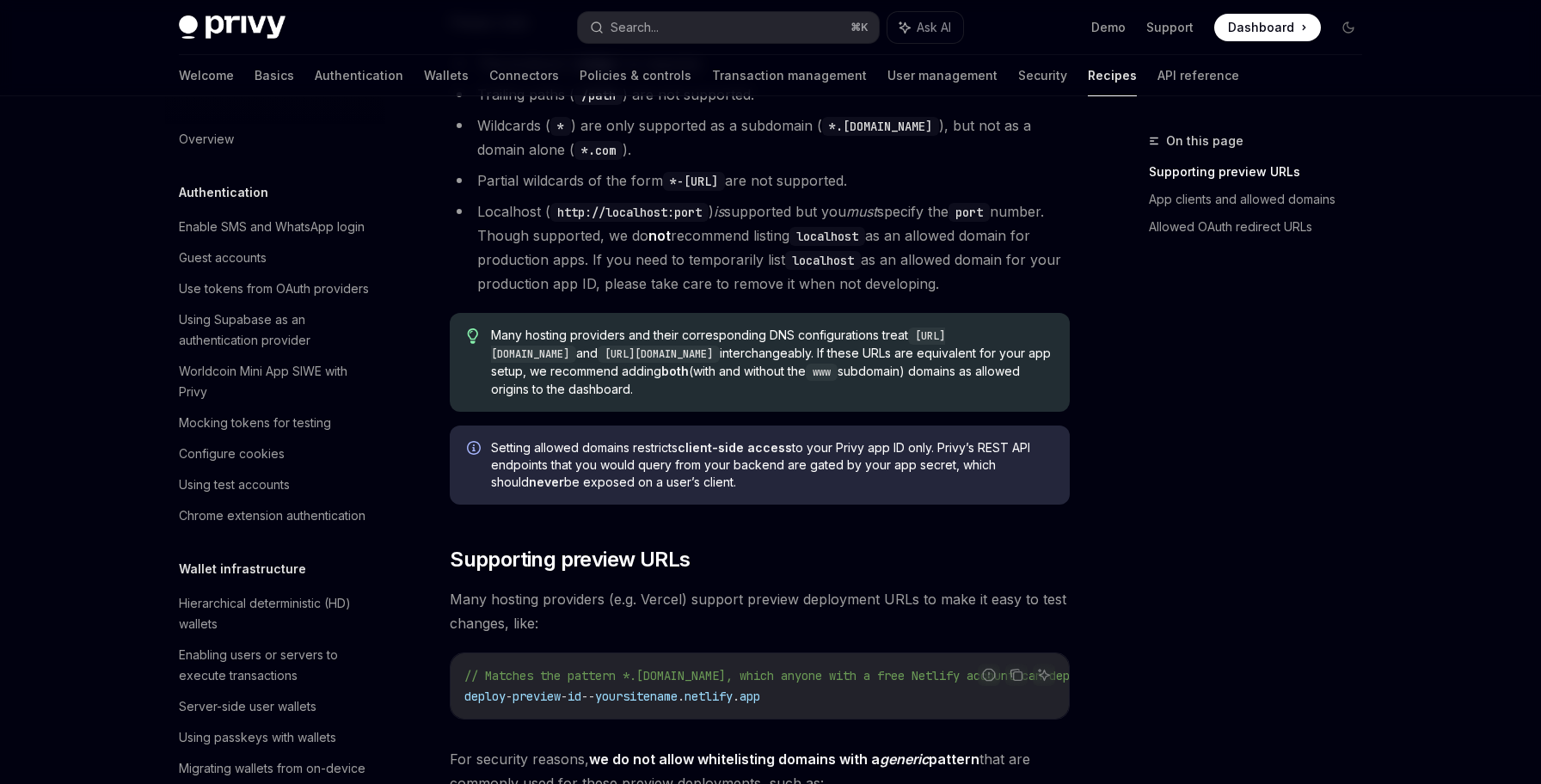
scroll to position [612, 0]
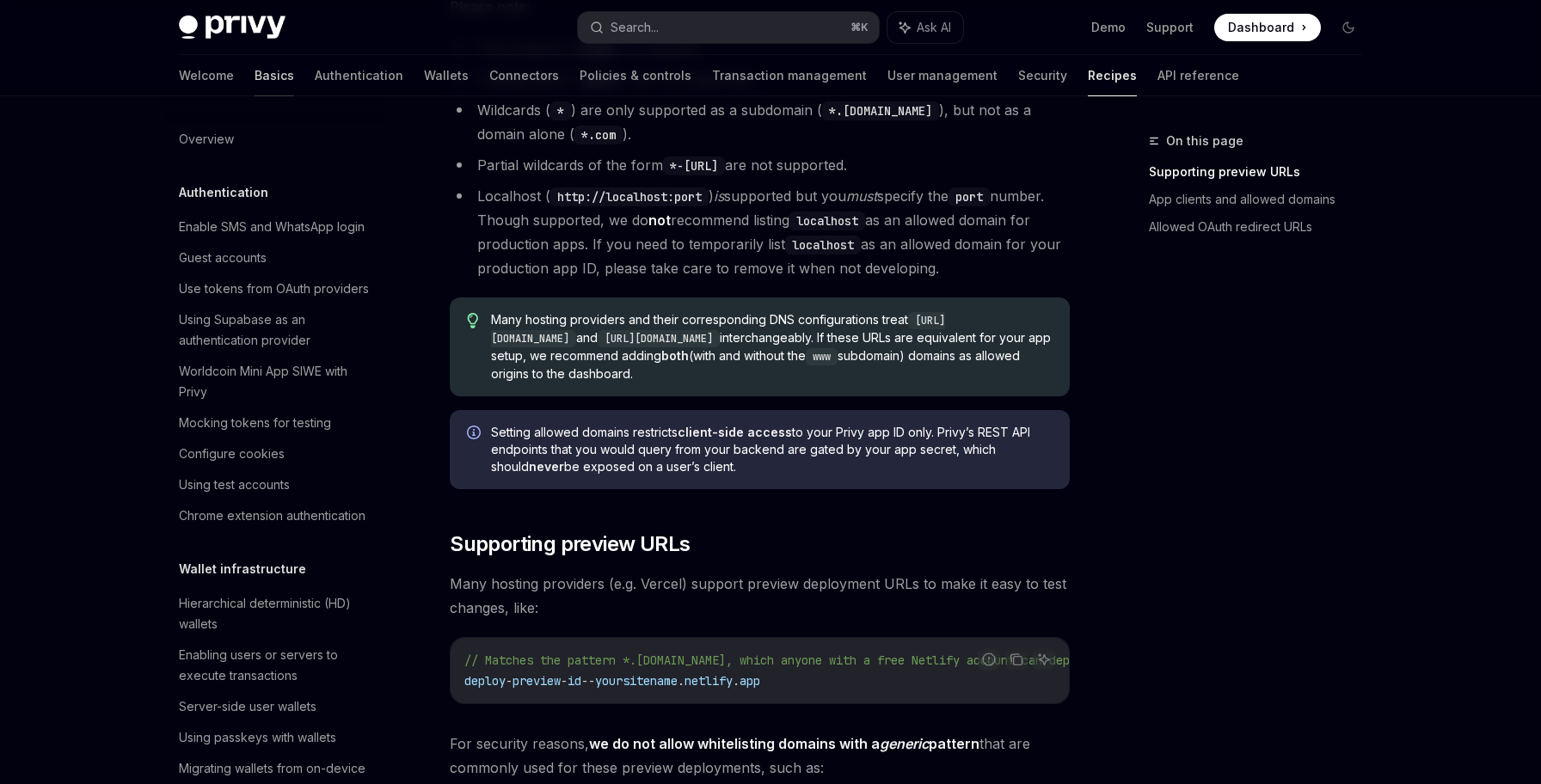
click at [254, 81] on link "Basics" at bounding box center [273, 75] width 39 height 41
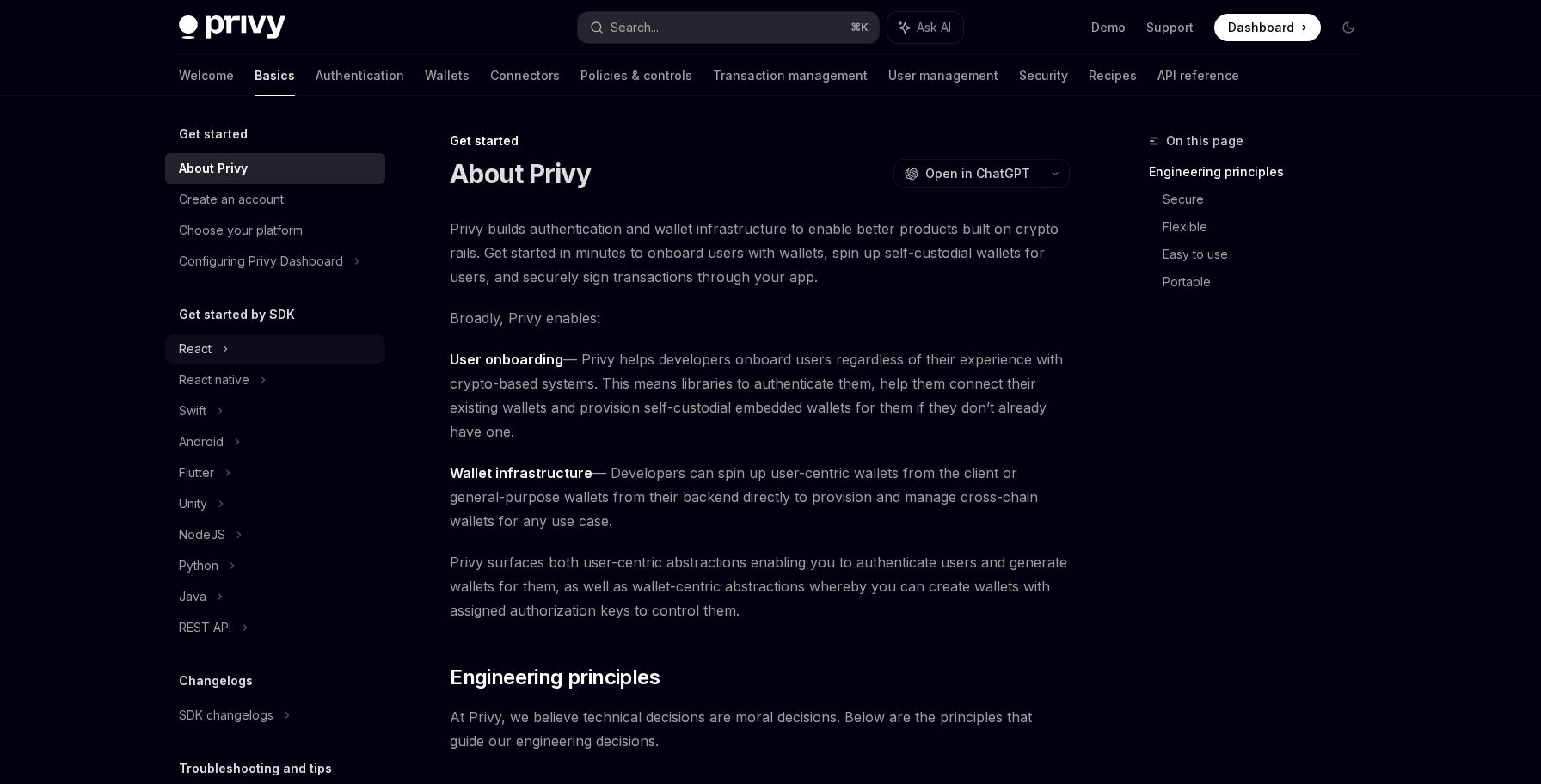
click at [212, 353] on div "React" at bounding box center [275, 349] width 220 height 31
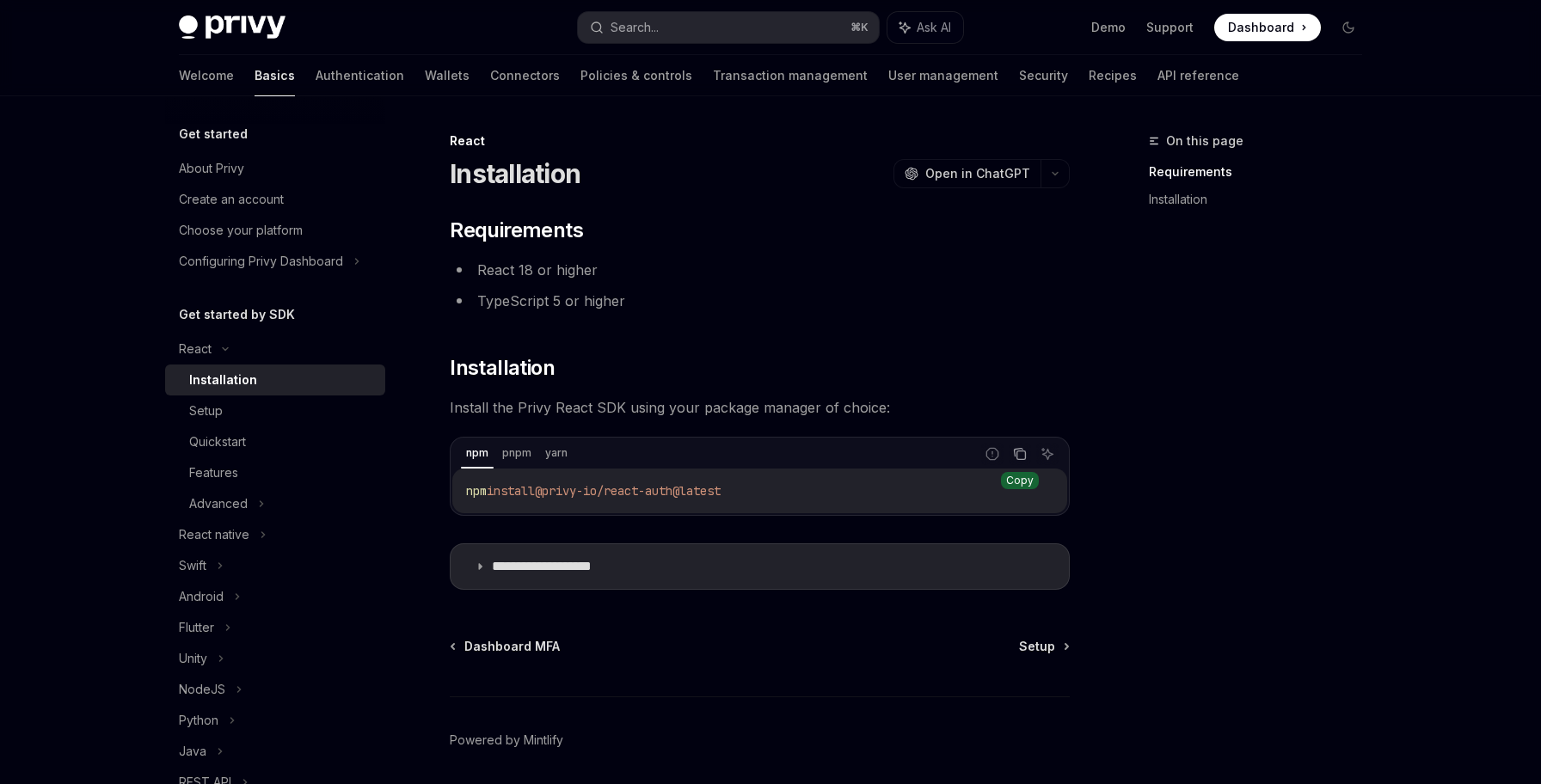
click at [1017, 453] on icon "Copy the contents from the code block" at bounding box center [1021, 456] width 9 height 9
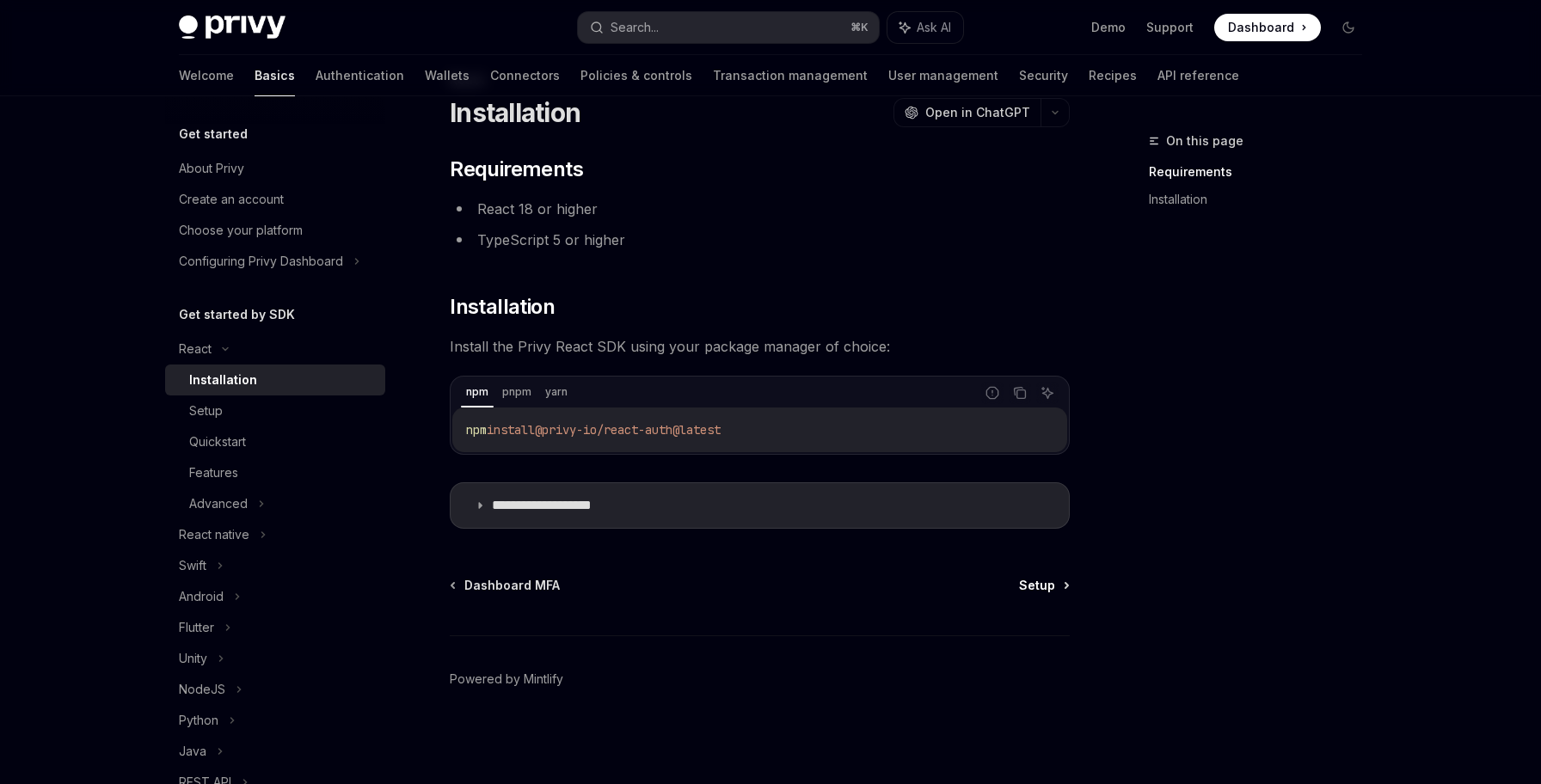
click at [1063, 586] on link "Setup" at bounding box center [1043, 586] width 49 height 17
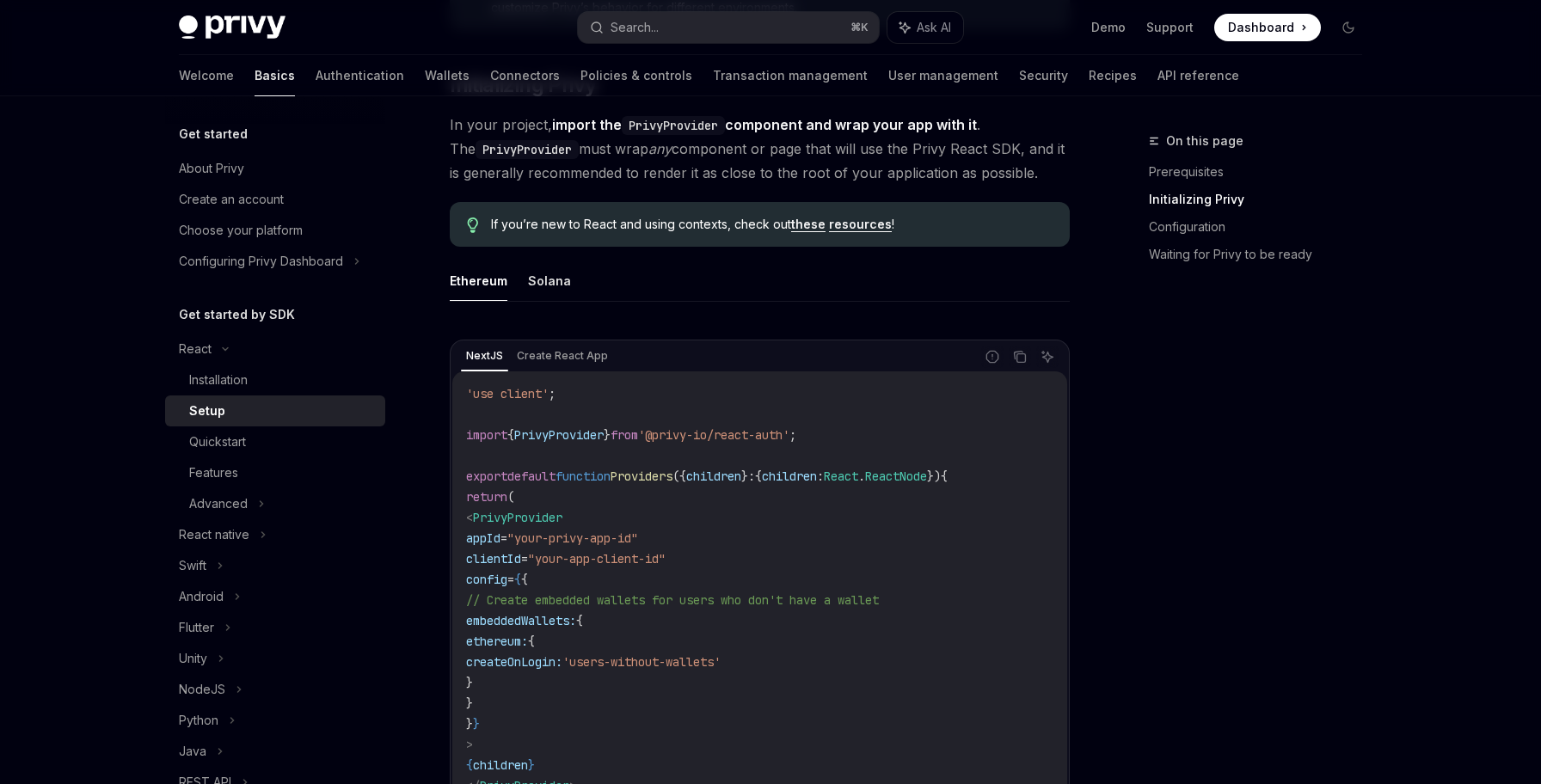
scroll to position [429, 0]
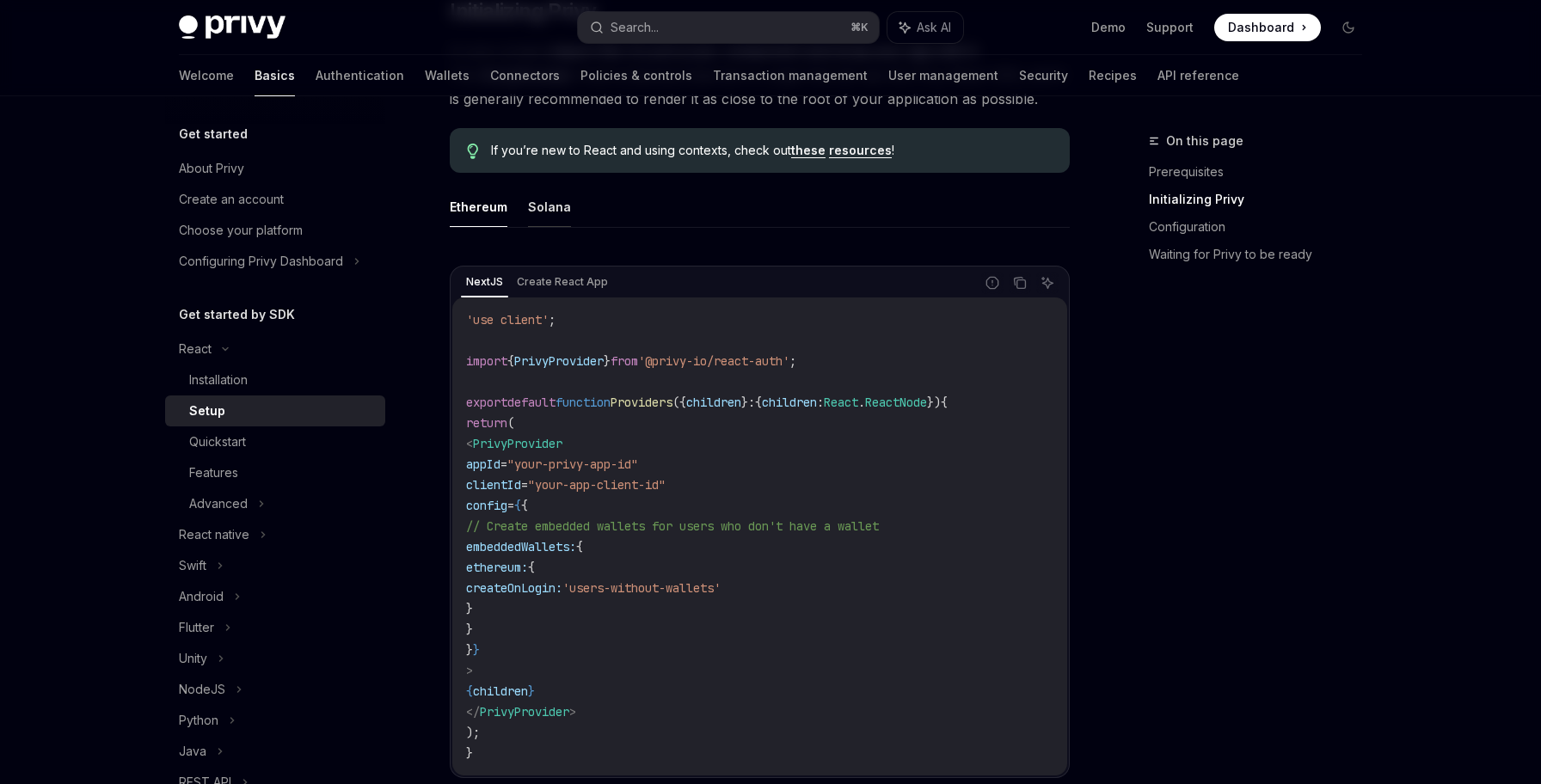
click at [553, 210] on button "Solana" at bounding box center [548, 206] width 43 height 40
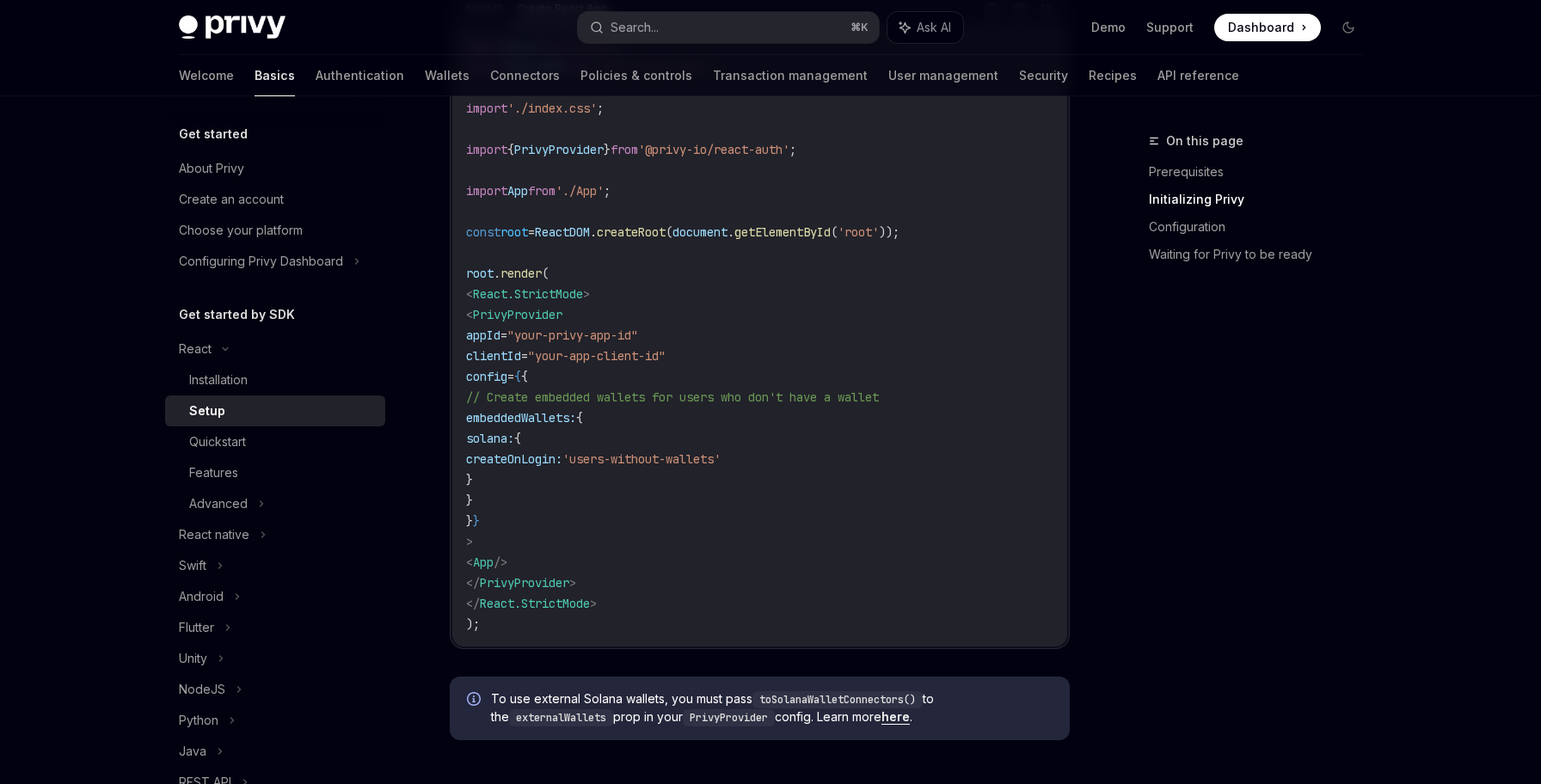
scroll to position [751, 0]
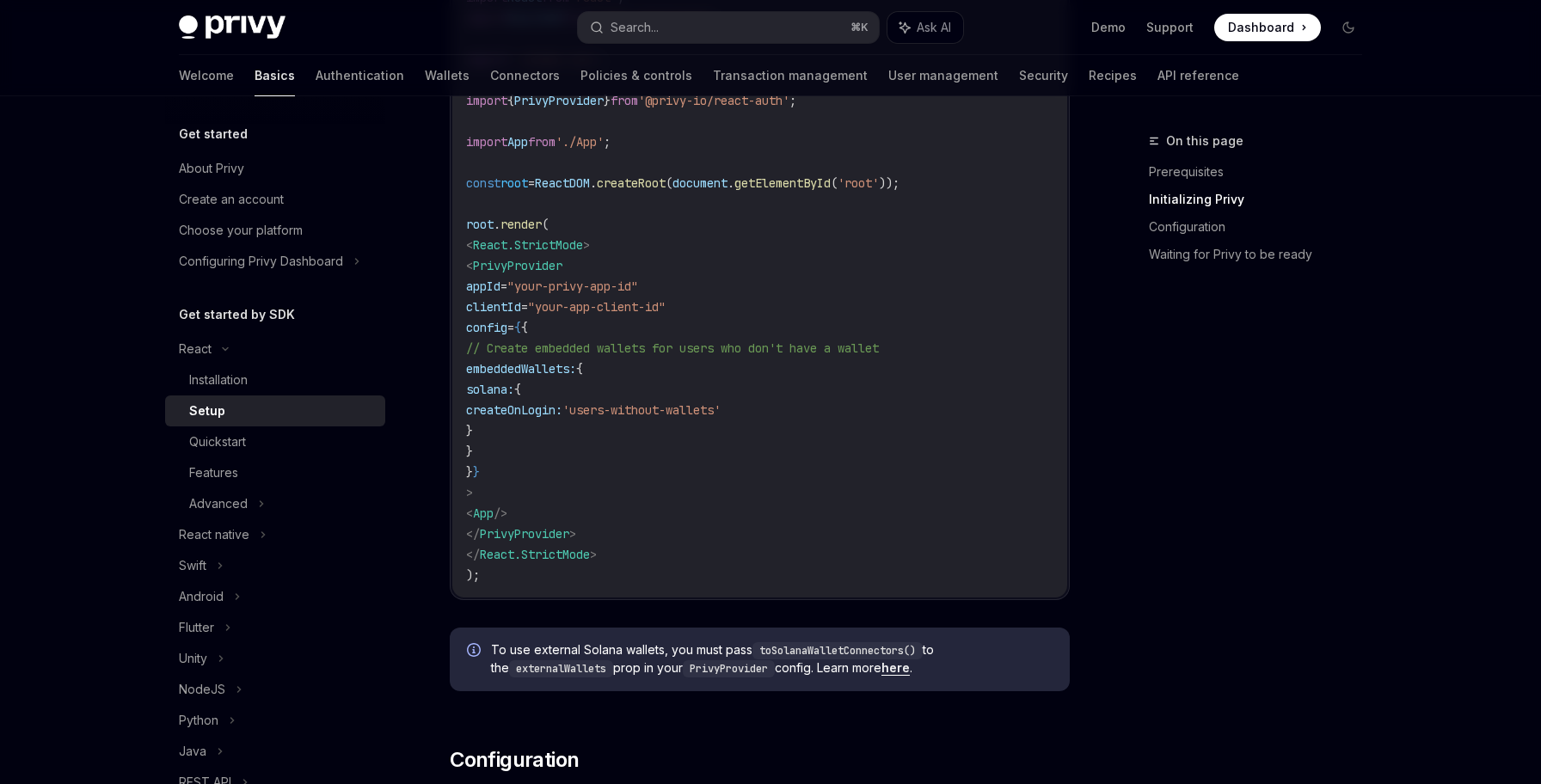
drag, startPoint x: 492, startPoint y: 263, endPoint x: 627, endPoint y: 537, distance: 305.5
click at [627, 537] on code "import React from 'react' ; import ReactDOM from 'react-dom/client' ; import '.…" at bounding box center [759, 285] width 588 height 598
copy code "< PrivyProvider appId = "your-privy-app-id" clientId = "your-app-client-id" con…"
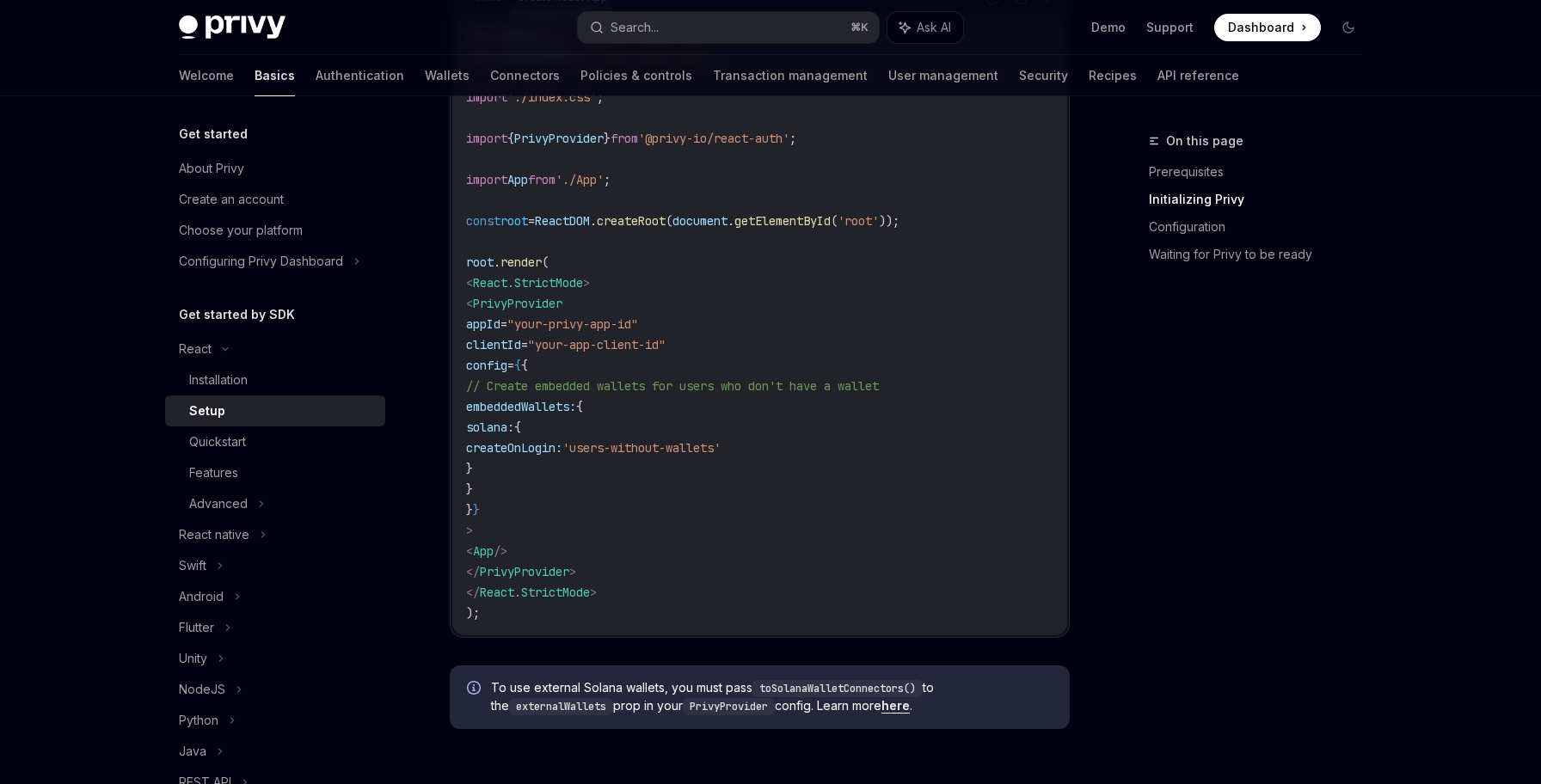
scroll to position [716, 0]
click at [685, 133] on span "'@privy-io/react-auth'" at bounding box center [714, 136] width 151 height 16
copy code "import { PrivyProvider } from '@privy-io/react-auth' ;"
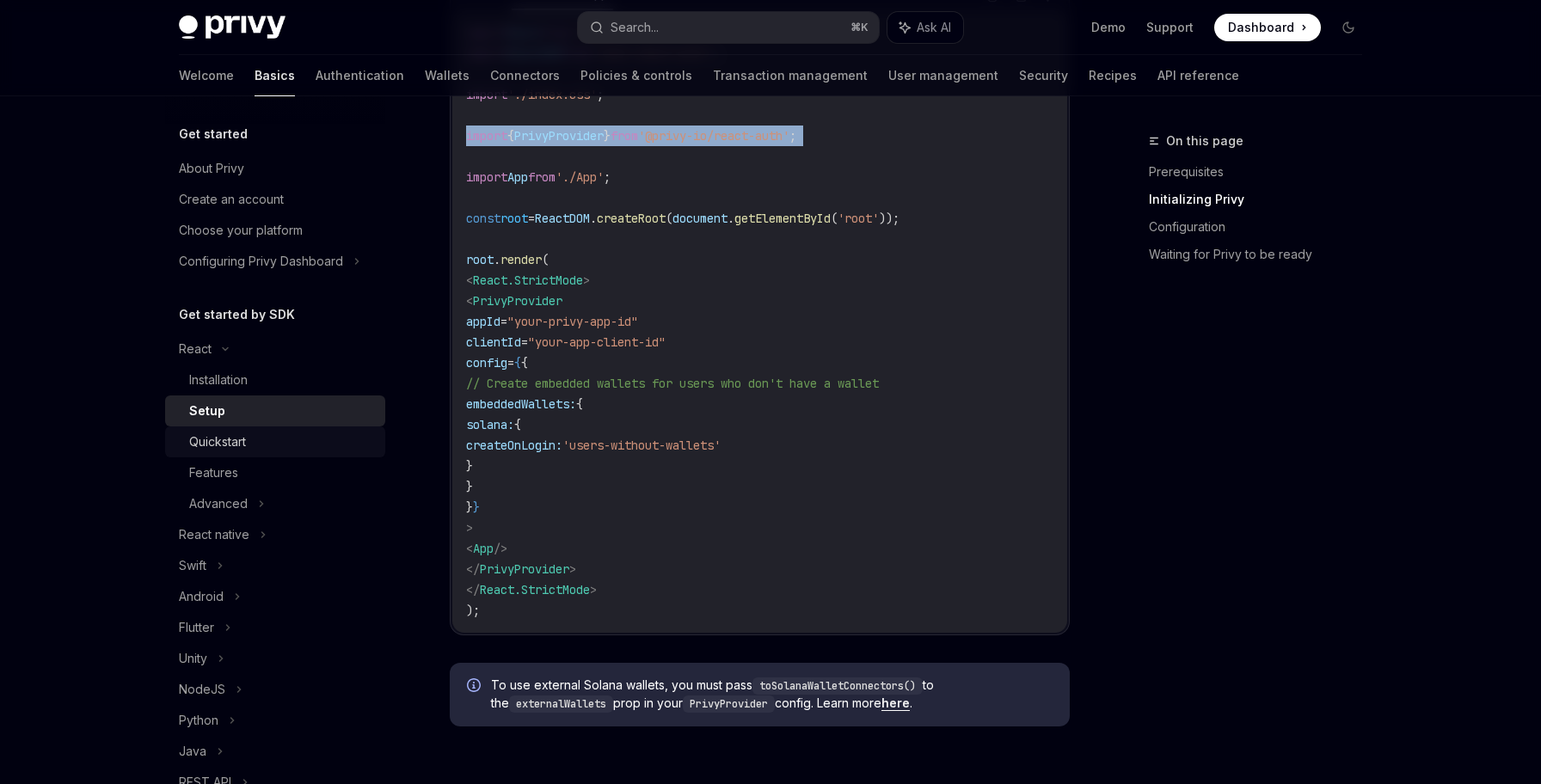
click at [318, 441] on div "Quickstart" at bounding box center [281, 442] width 185 height 21
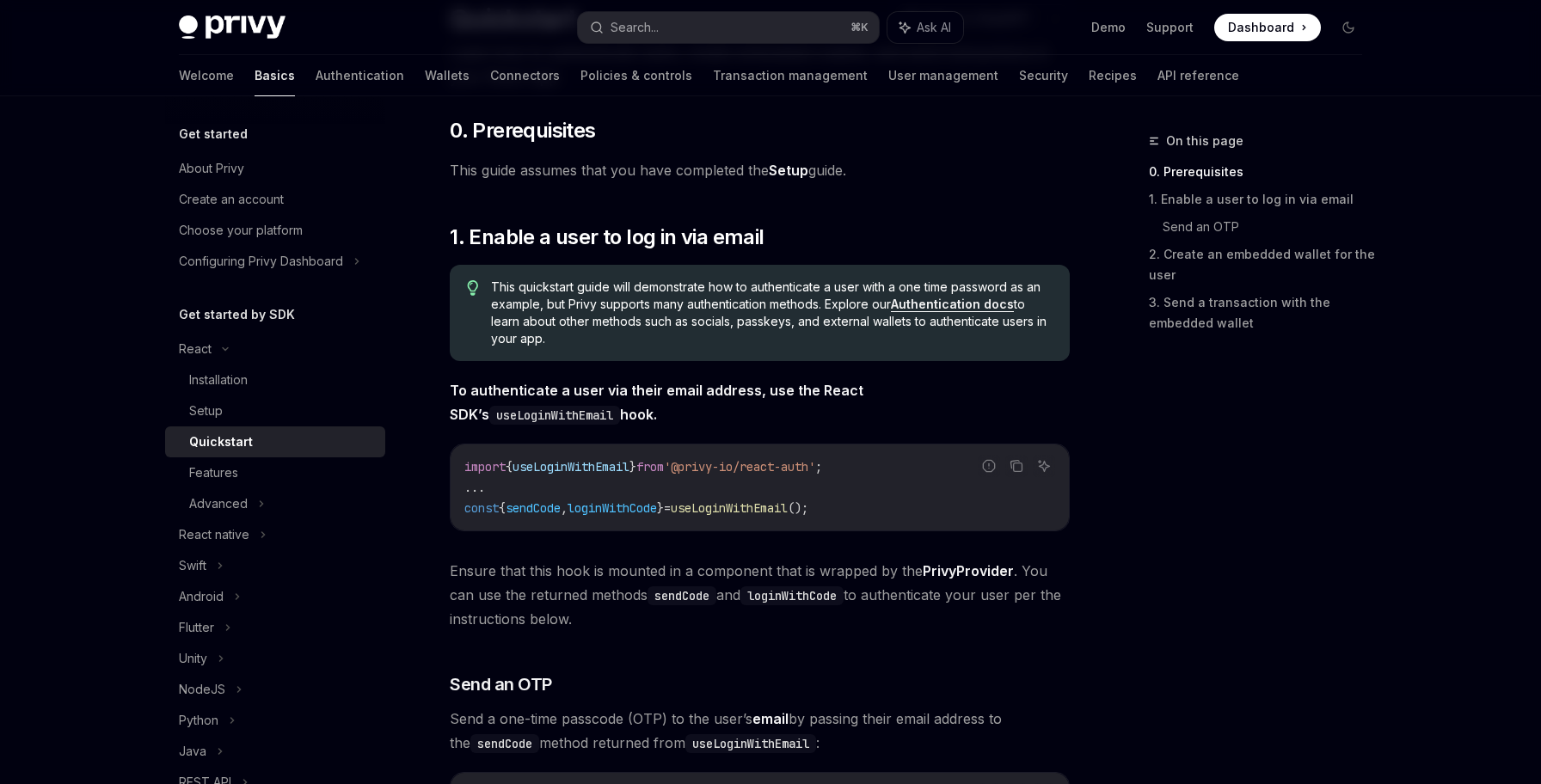
scroll to position [159, 0]
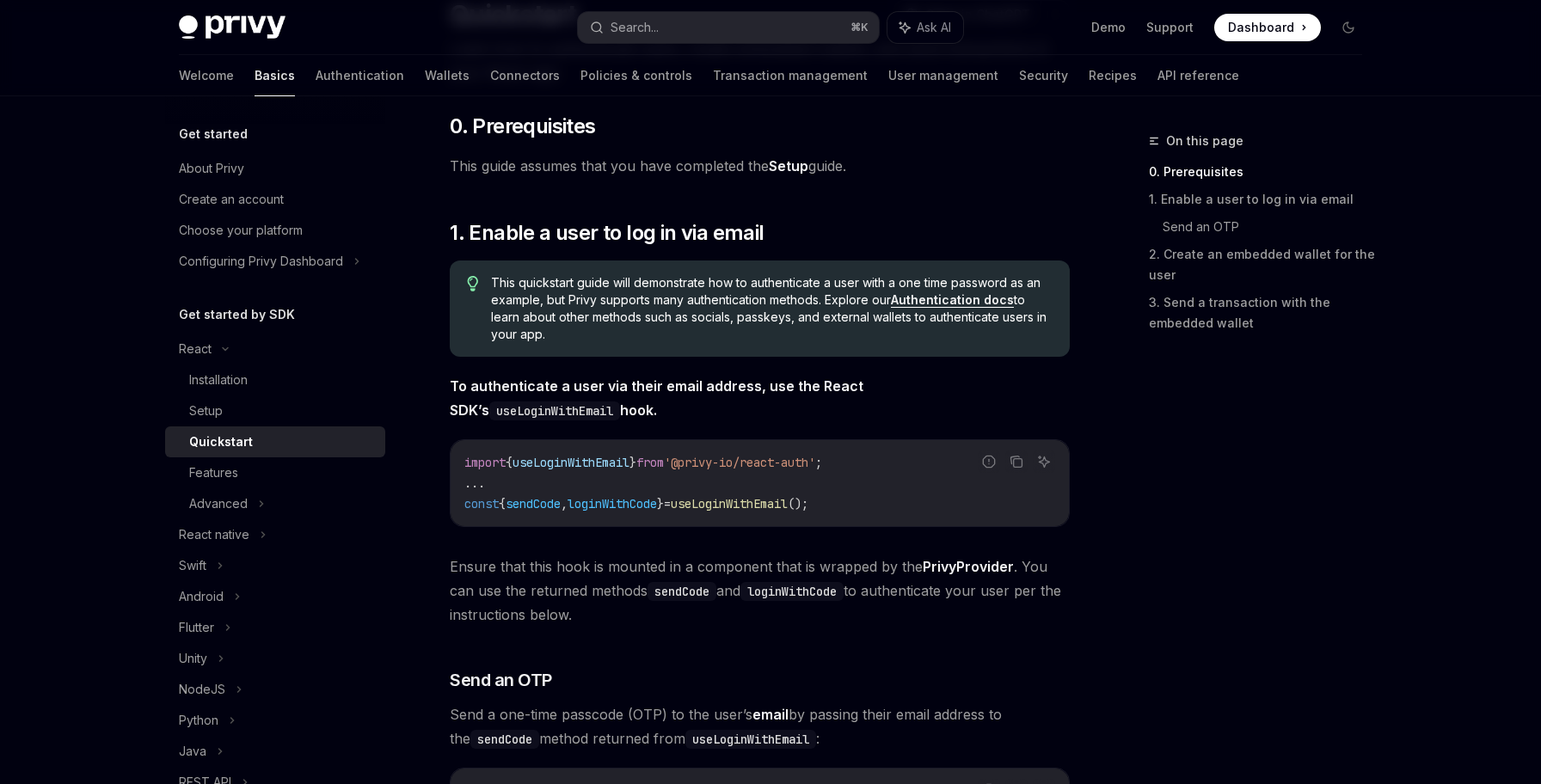
click at [804, 171] on link "Setup" at bounding box center [788, 166] width 39 height 18
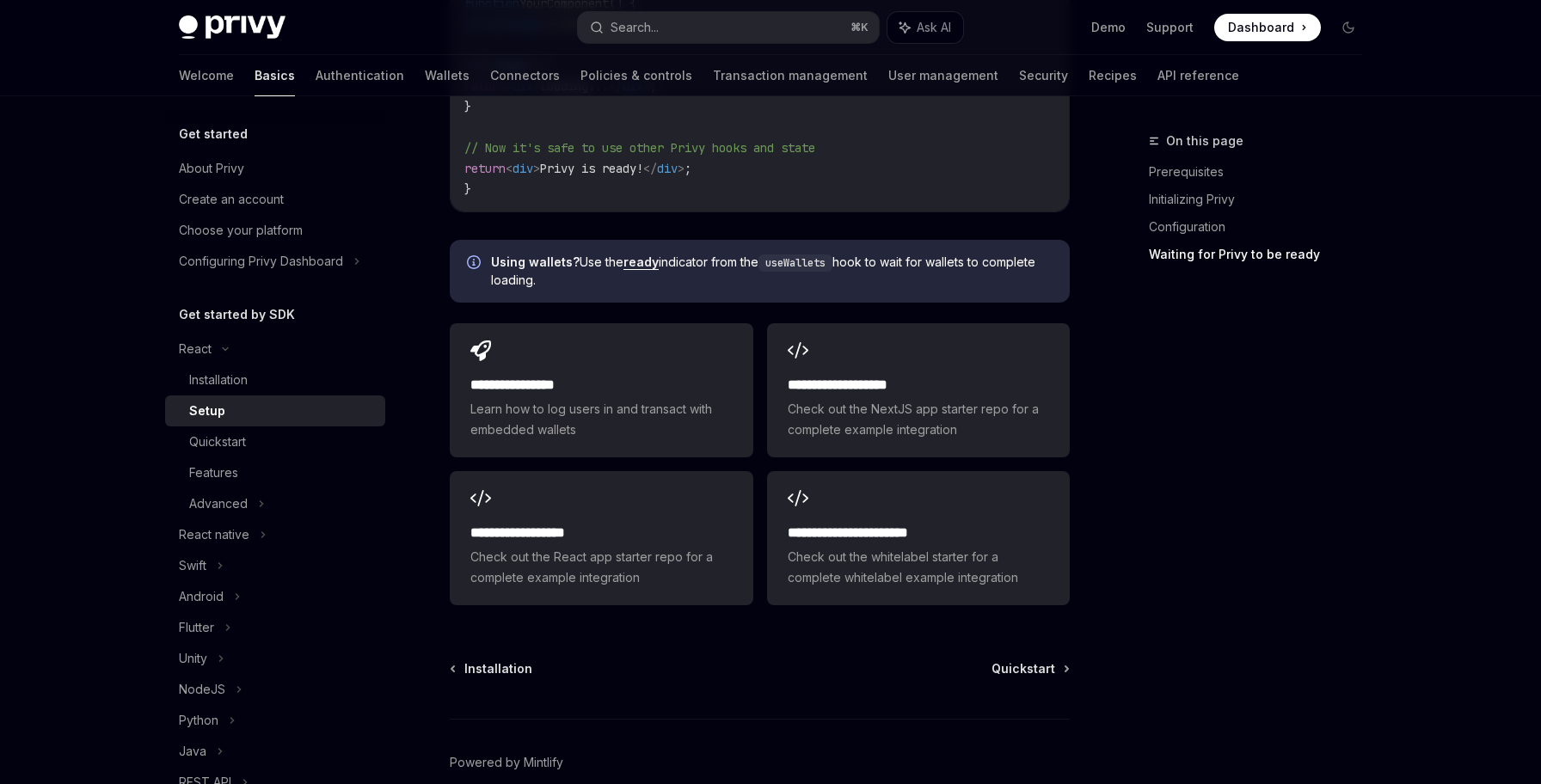
scroll to position [2311, 0]
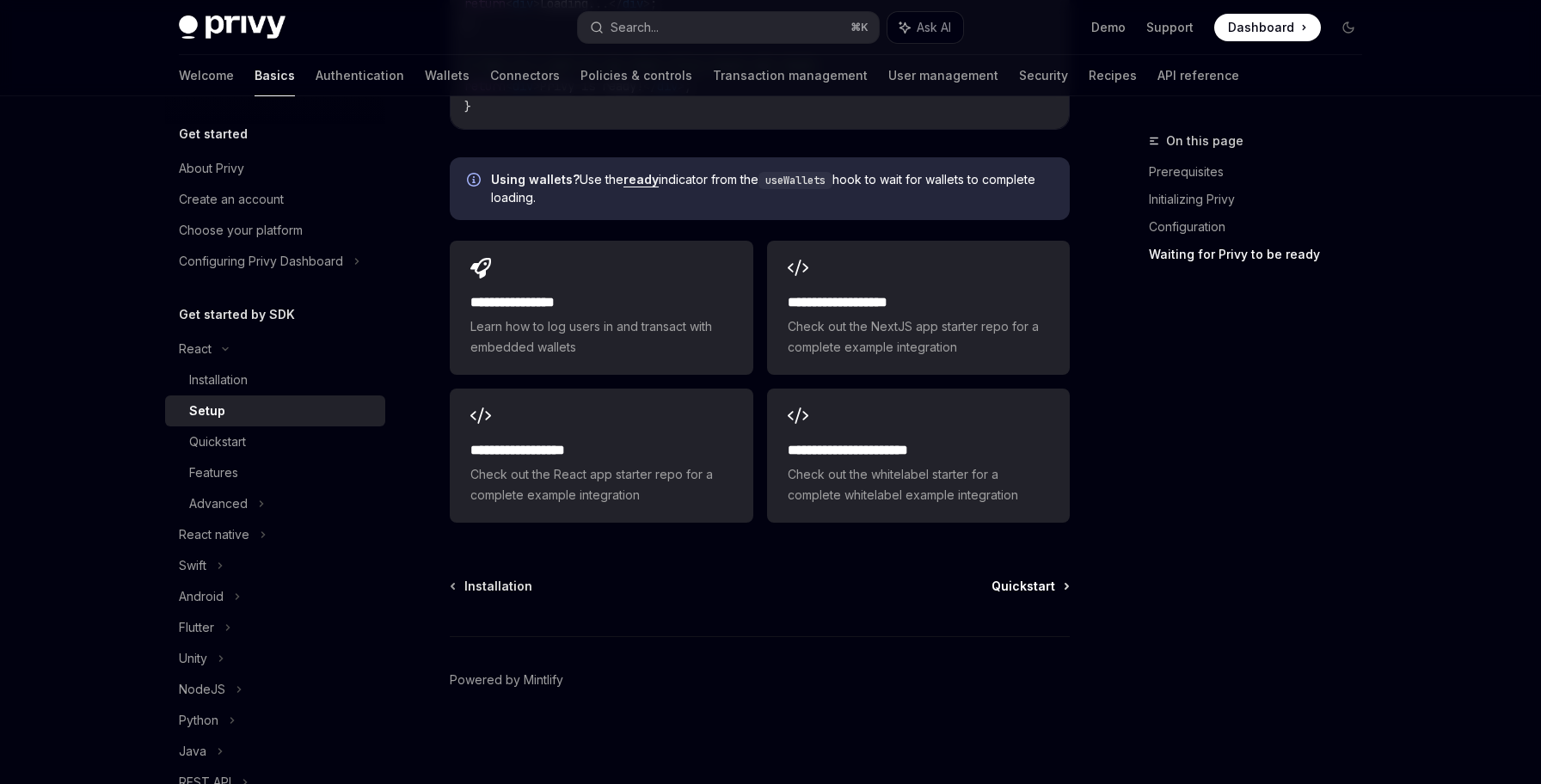
click at [1058, 585] on link "Quickstart" at bounding box center [1030, 586] width 77 height 17
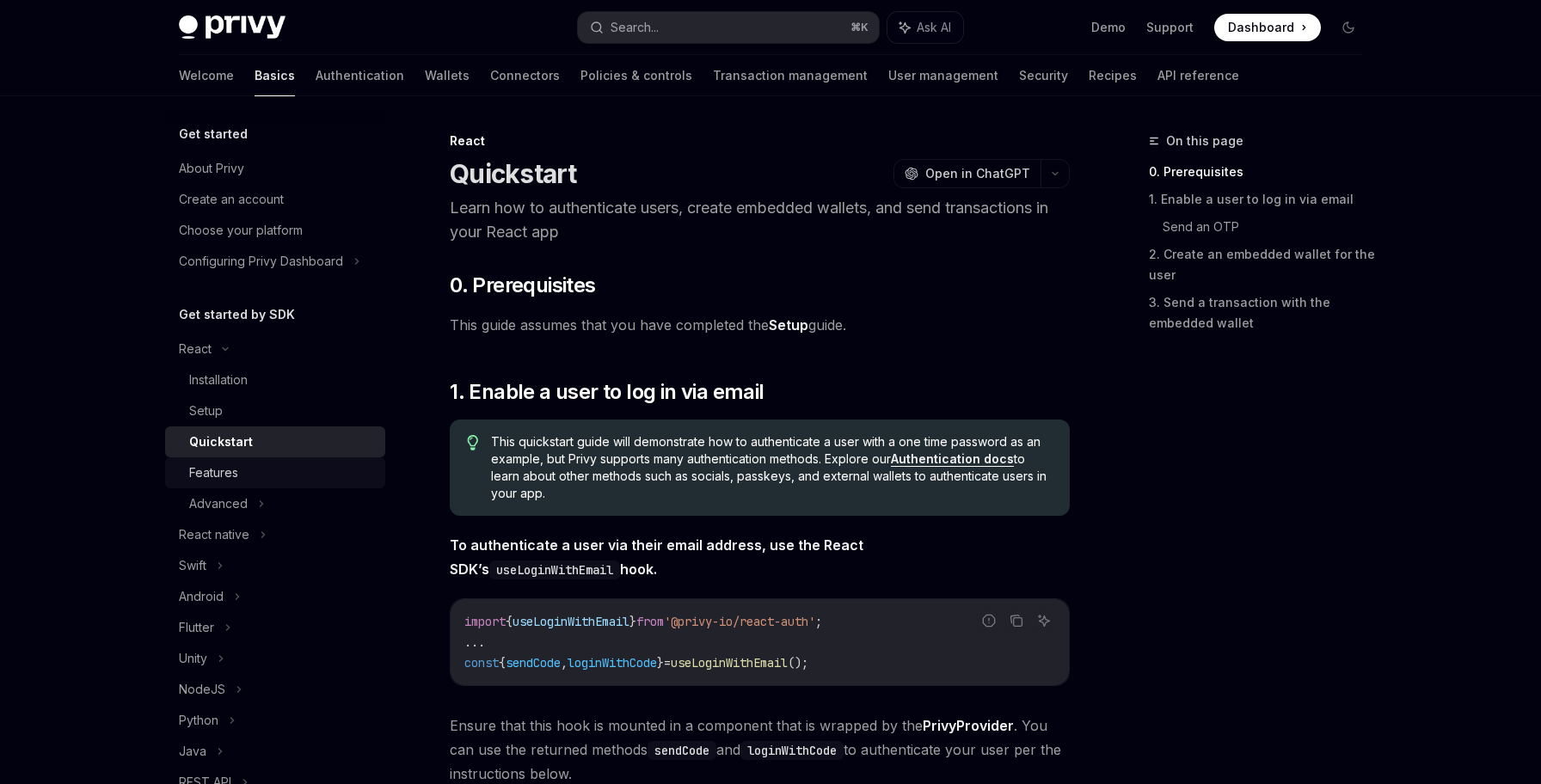
click at [326, 475] on div "Features" at bounding box center [281, 472] width 185 height 21
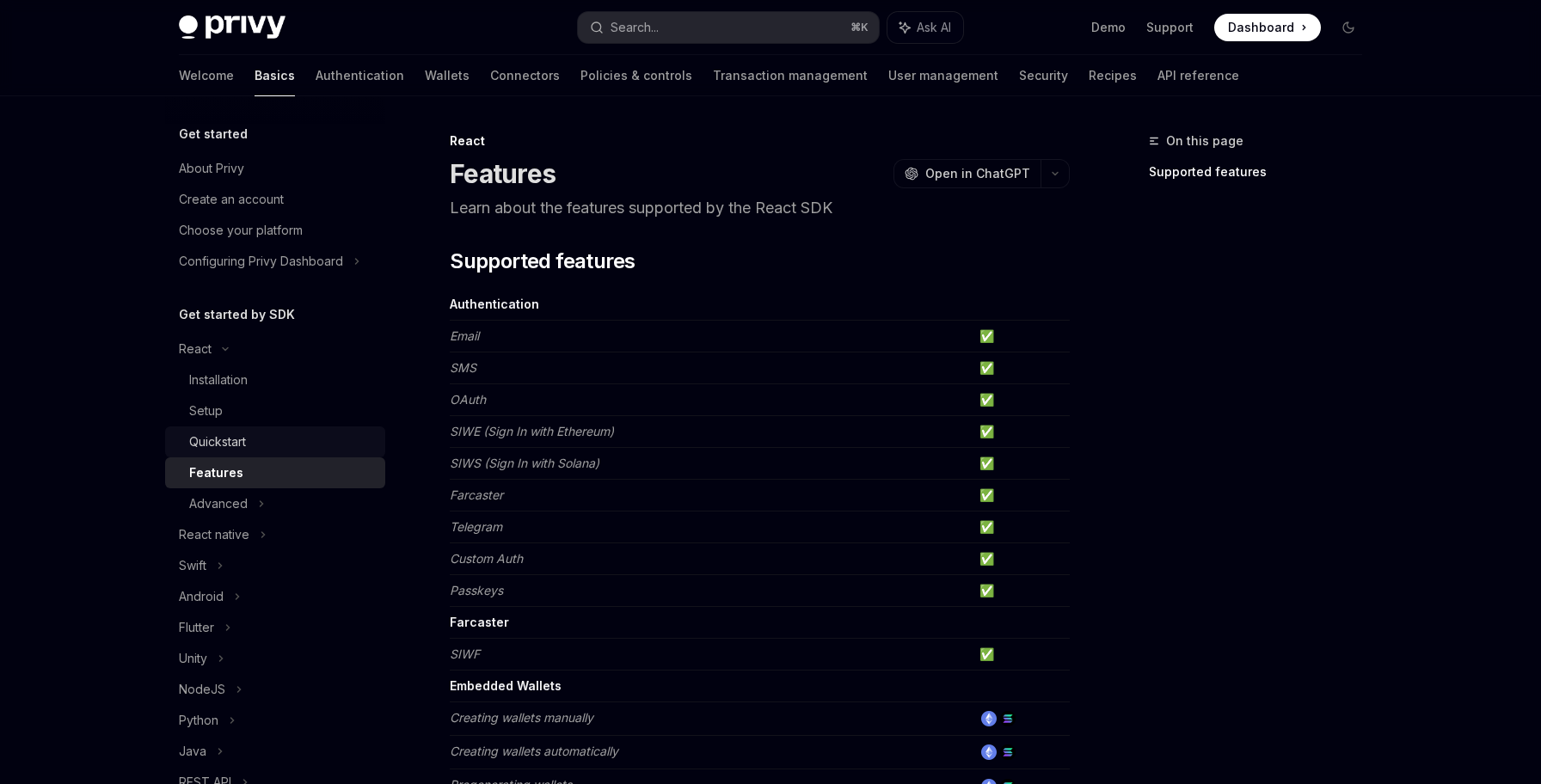
click at [323, 435] on div "Quickstart" at bounding box center [281, 442] width 185 height 21
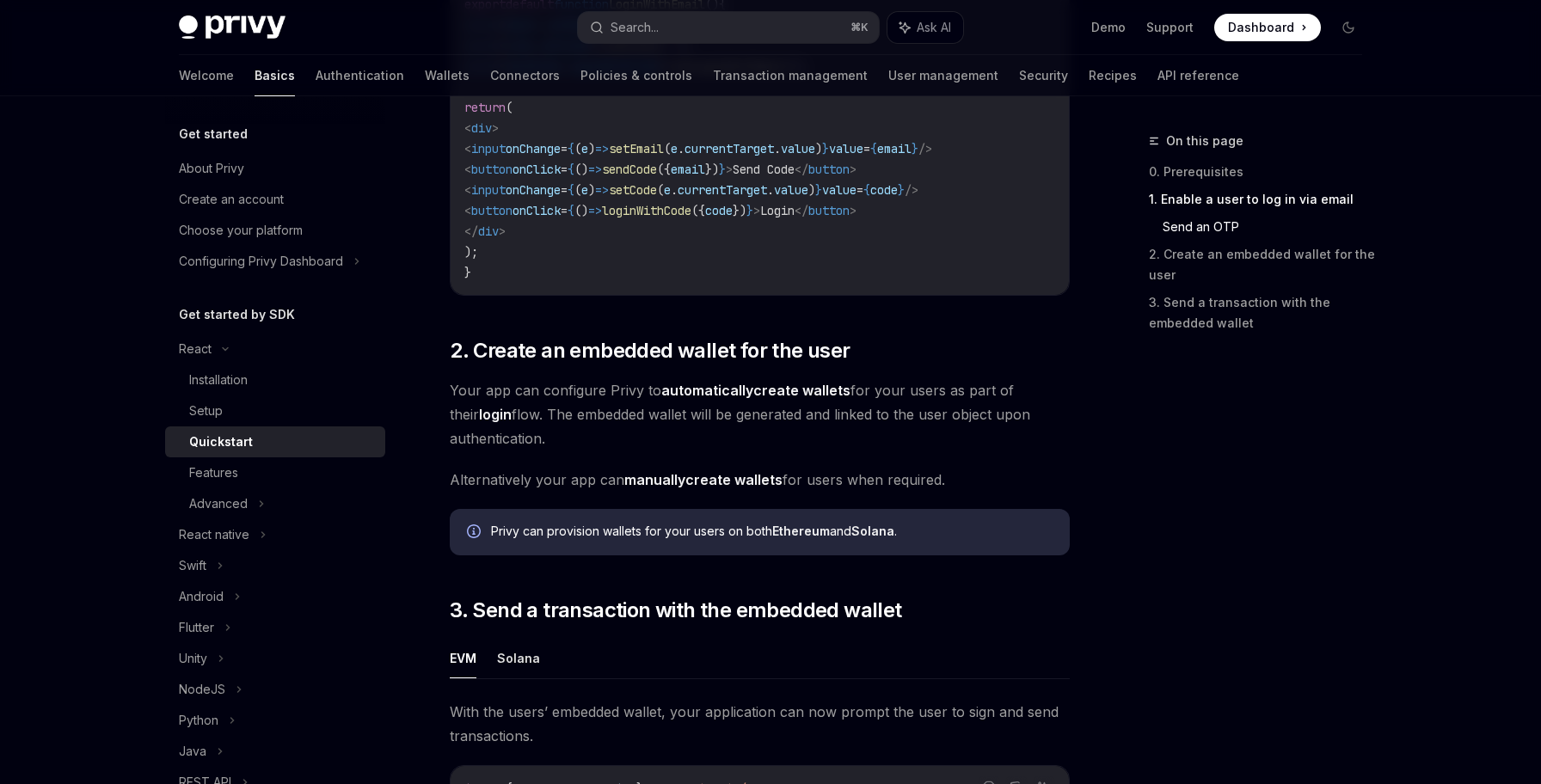
scroll to position [1089, 0]
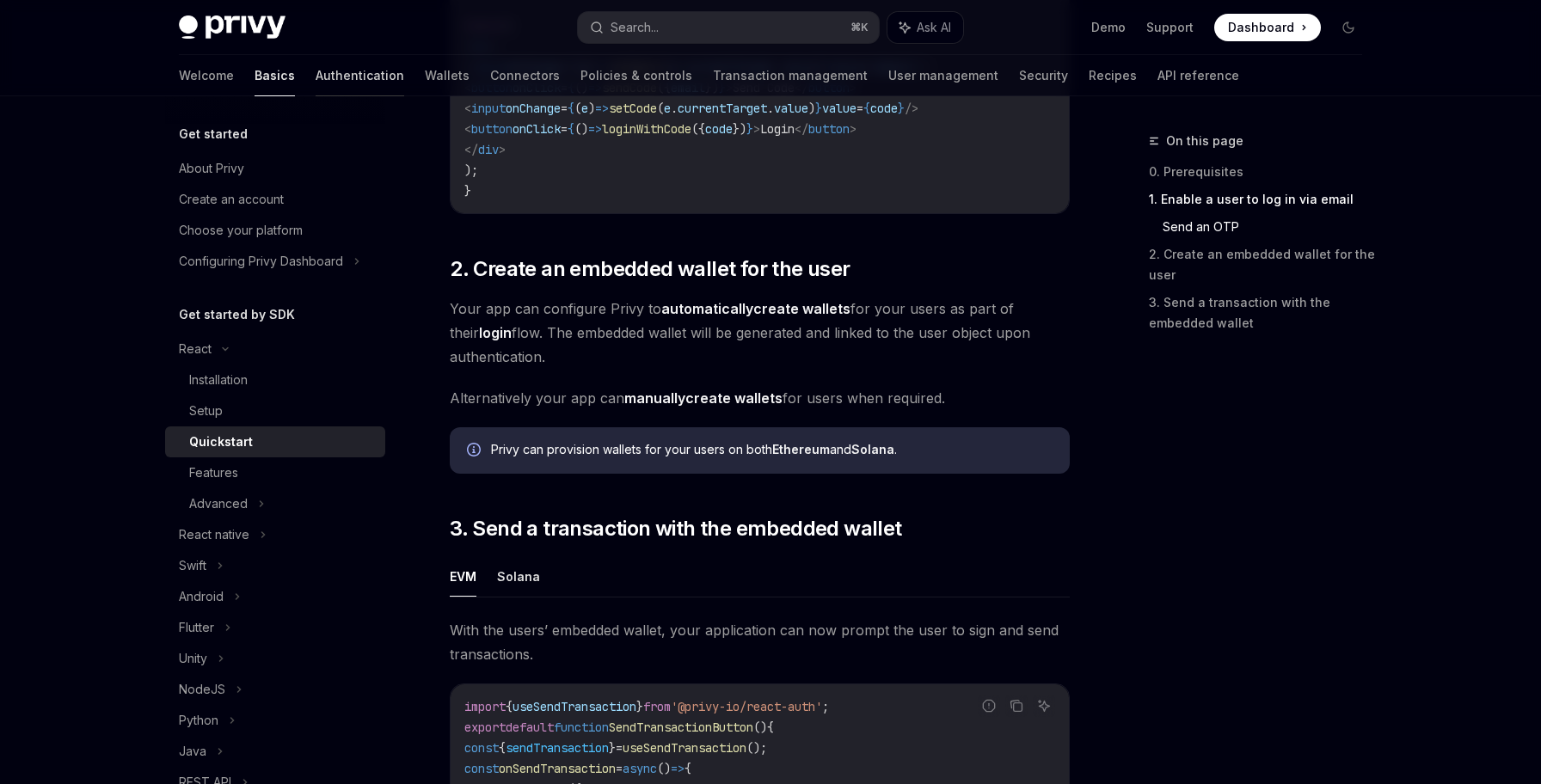
click at [315, 72] on link "Authentication" at bounding box center [360, 75] width 89 height 41
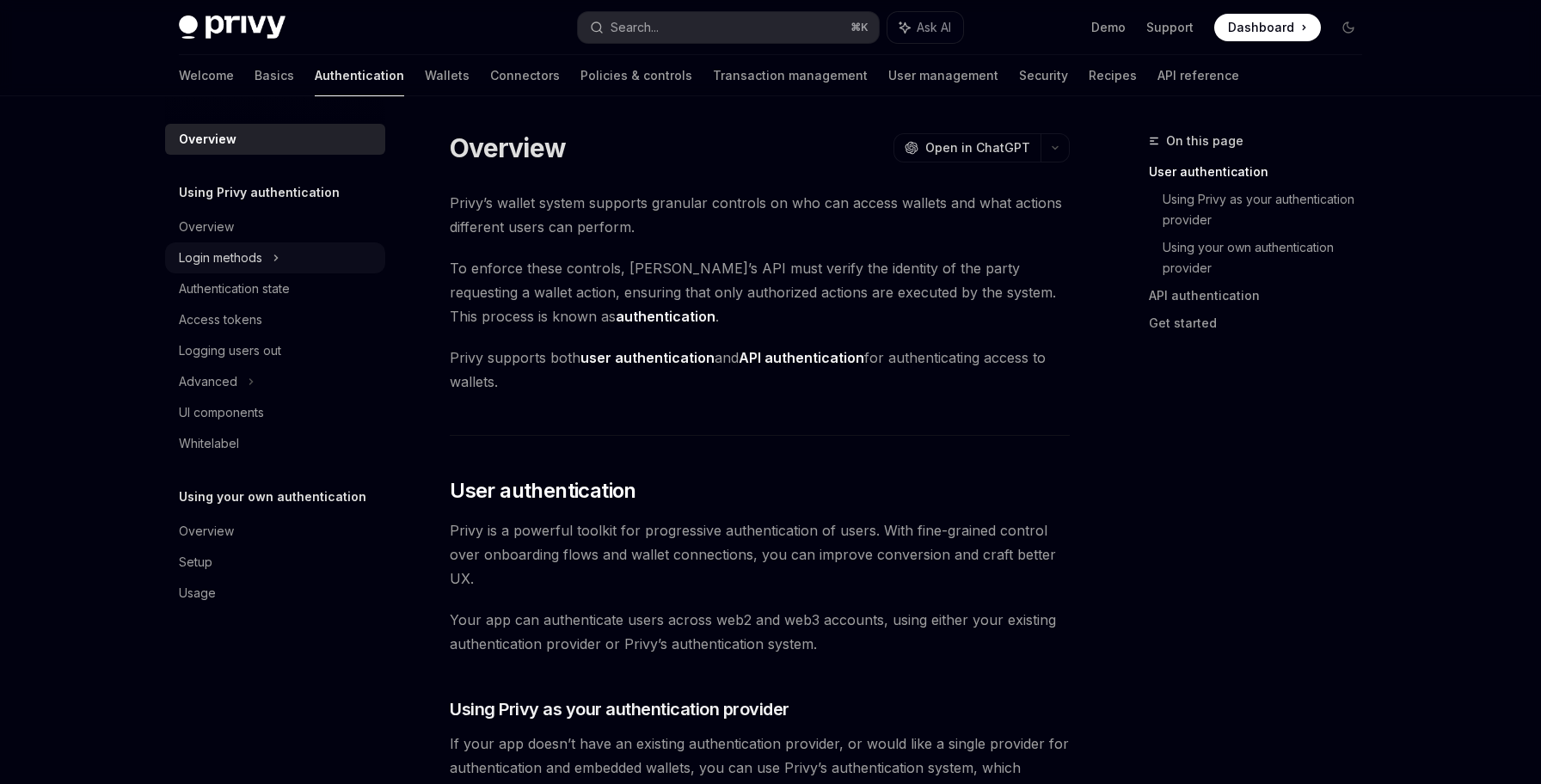
click at [320, 244] on div "Login methods" at bounding box center [275, 258] width 220 height 31
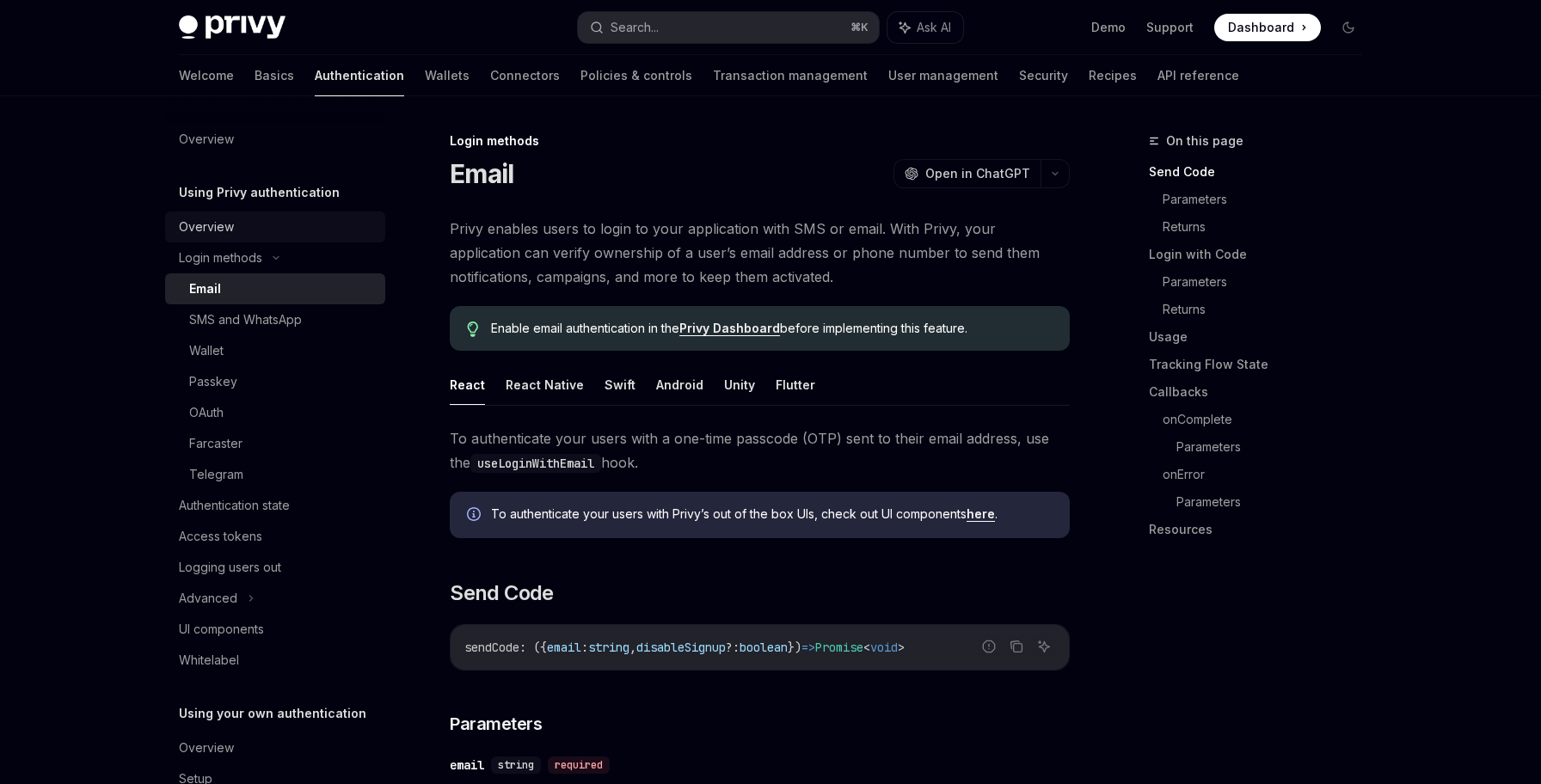
click at [290, 222] on div "Overview" at bounding box center [276, 227] width 196 height 21
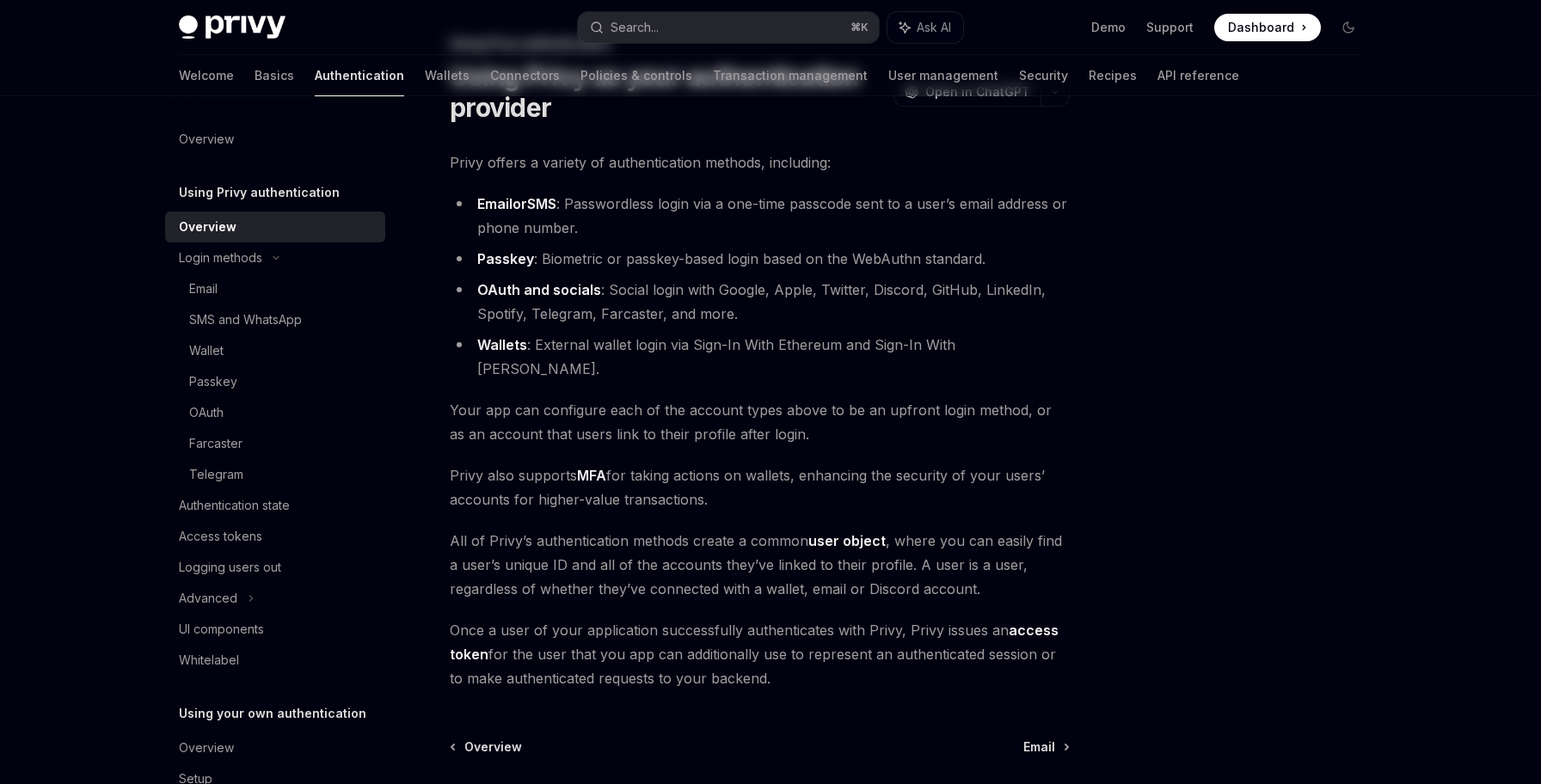
scroll to position [235, 0]
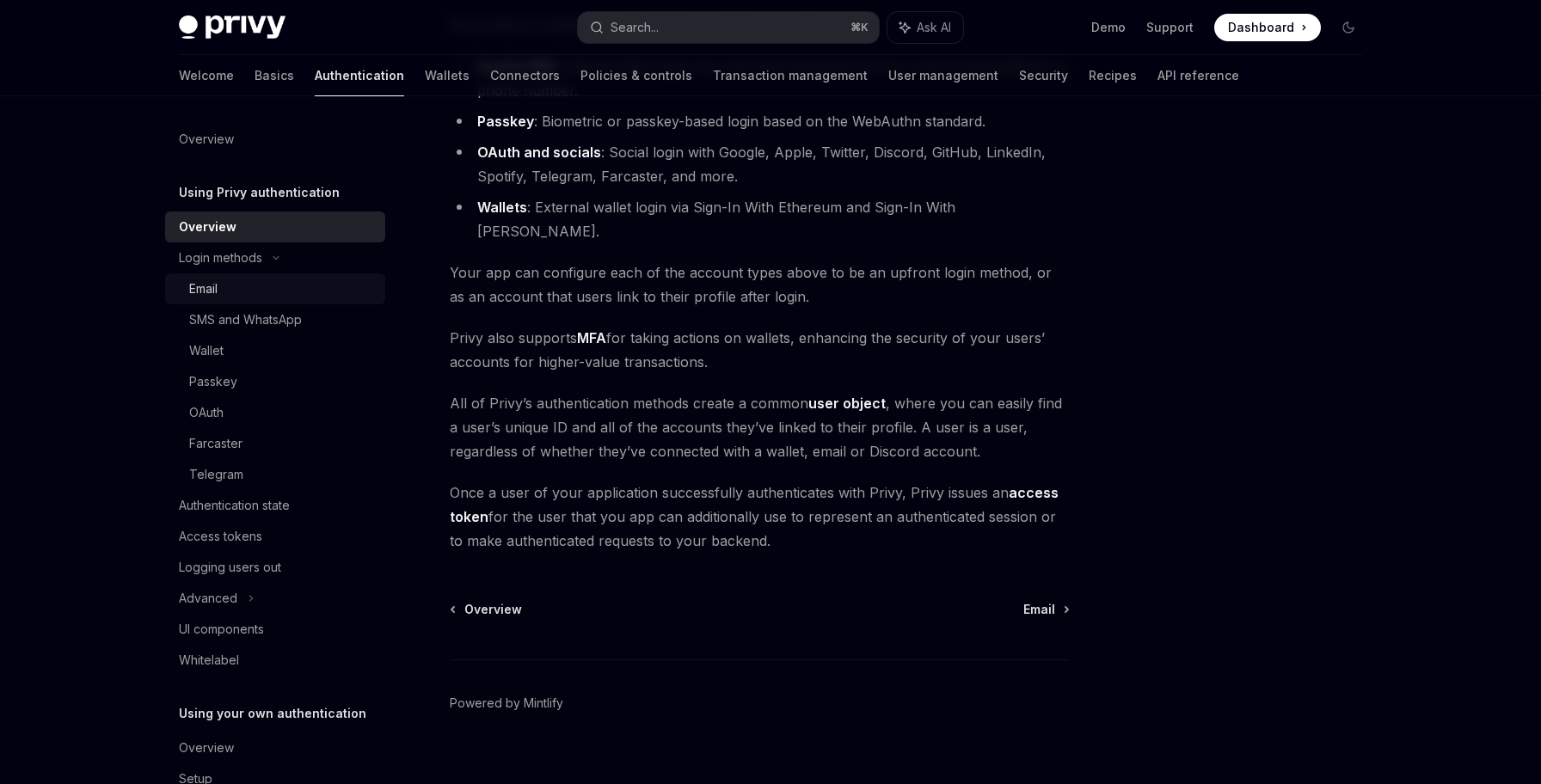
click at [266, 292] on div "Email" at bounding box center [281, 289] width 185 height 21
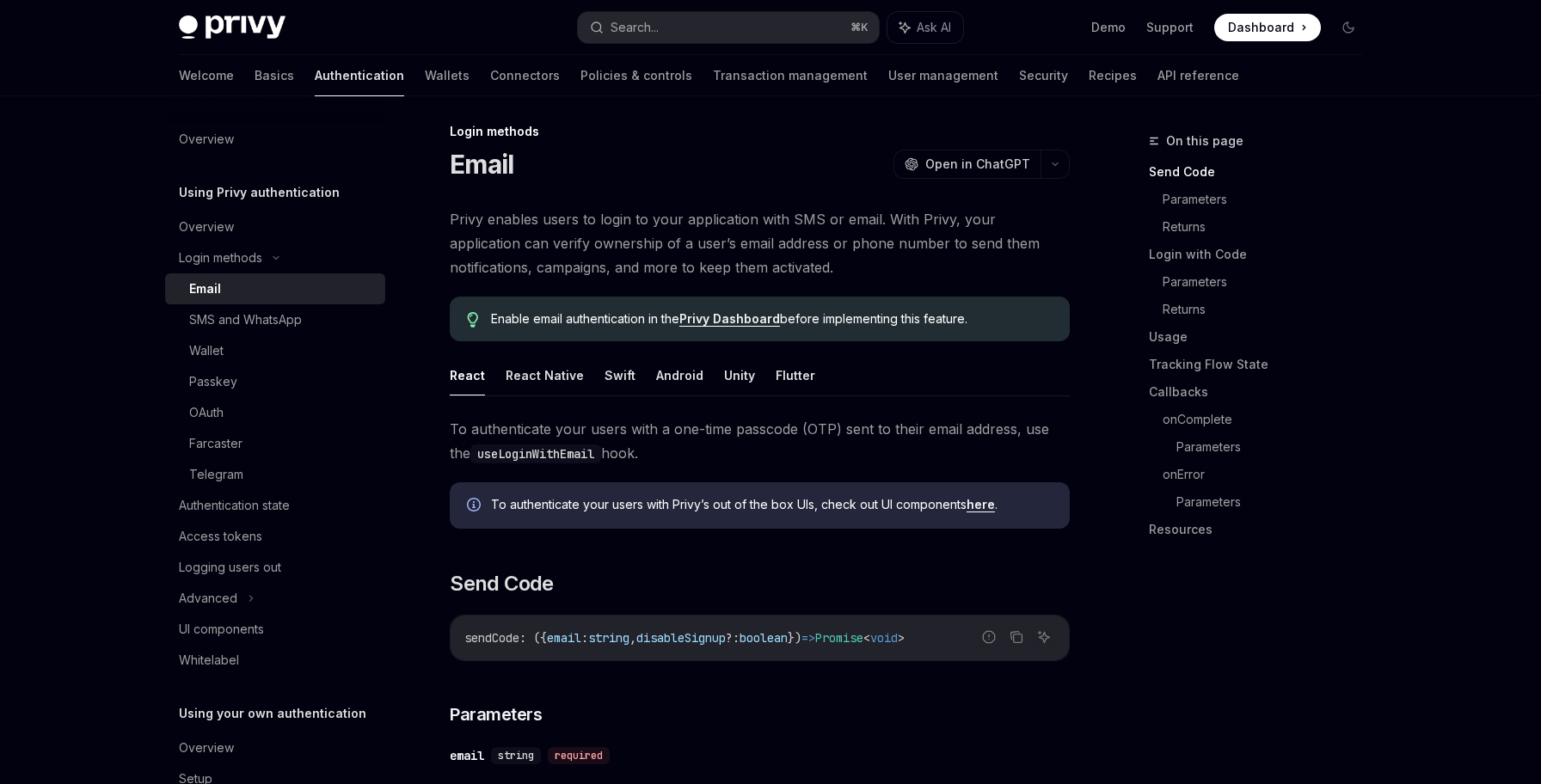
scroll to position [12, 0]
click at [1187, 339] on link "Usage" at bounding box center [1262, 337] width 227 height 28
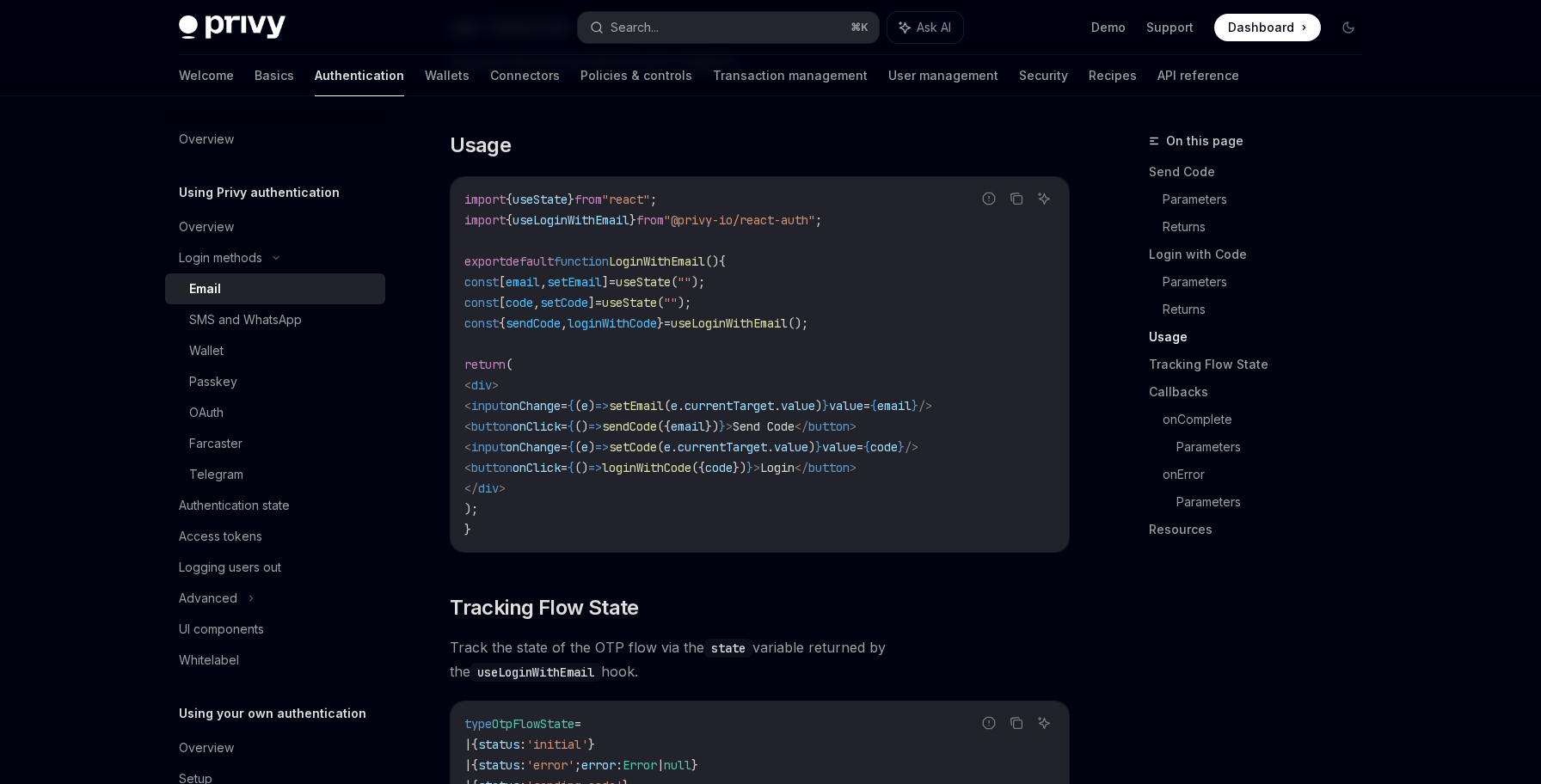
scroll to position [1432, 0]
click at [315, 633] on div "UI components" at bounding box center [276, 629] width 196 height 21
type textarea "*"
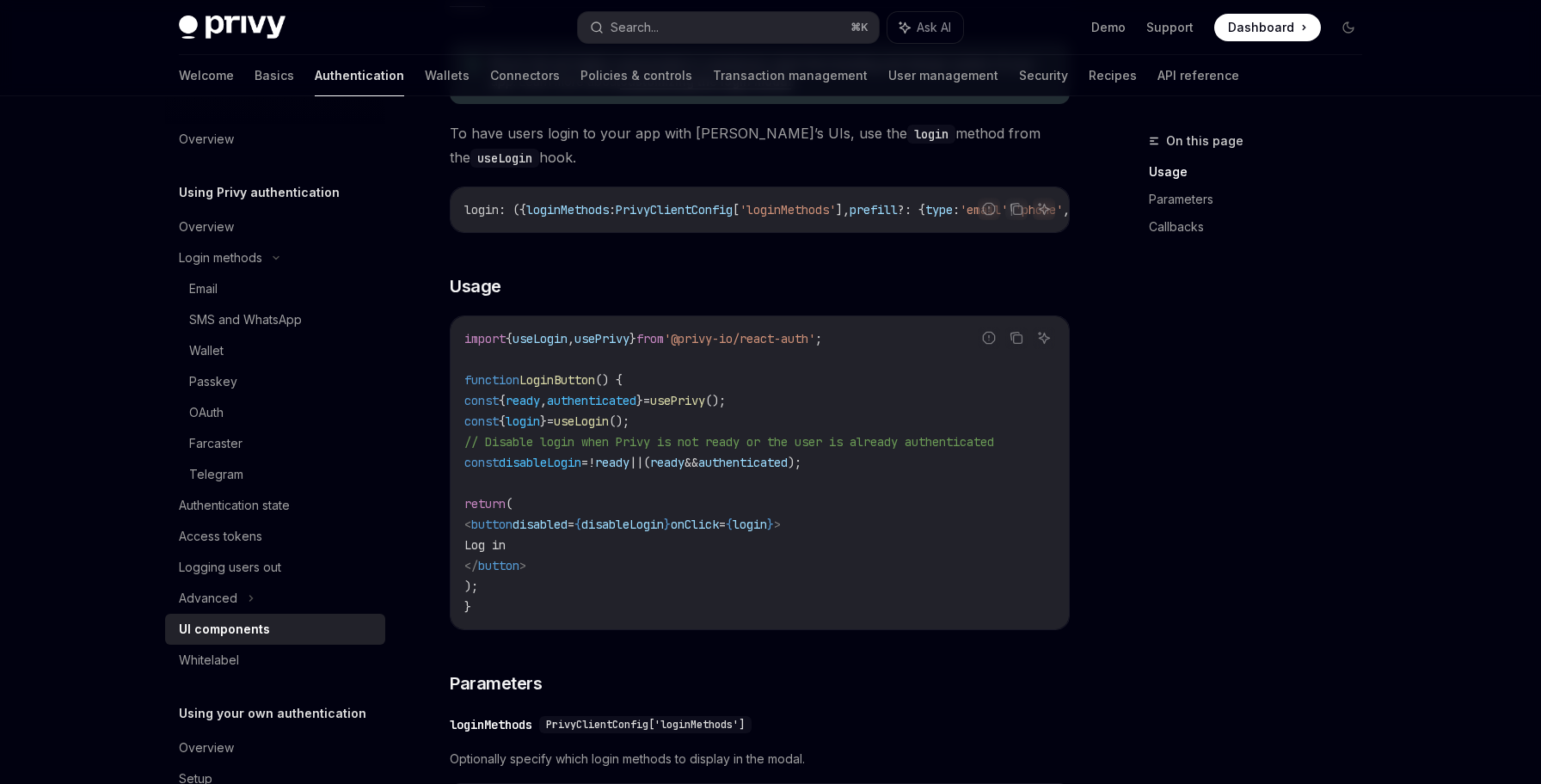
scroll to position [974, 0]
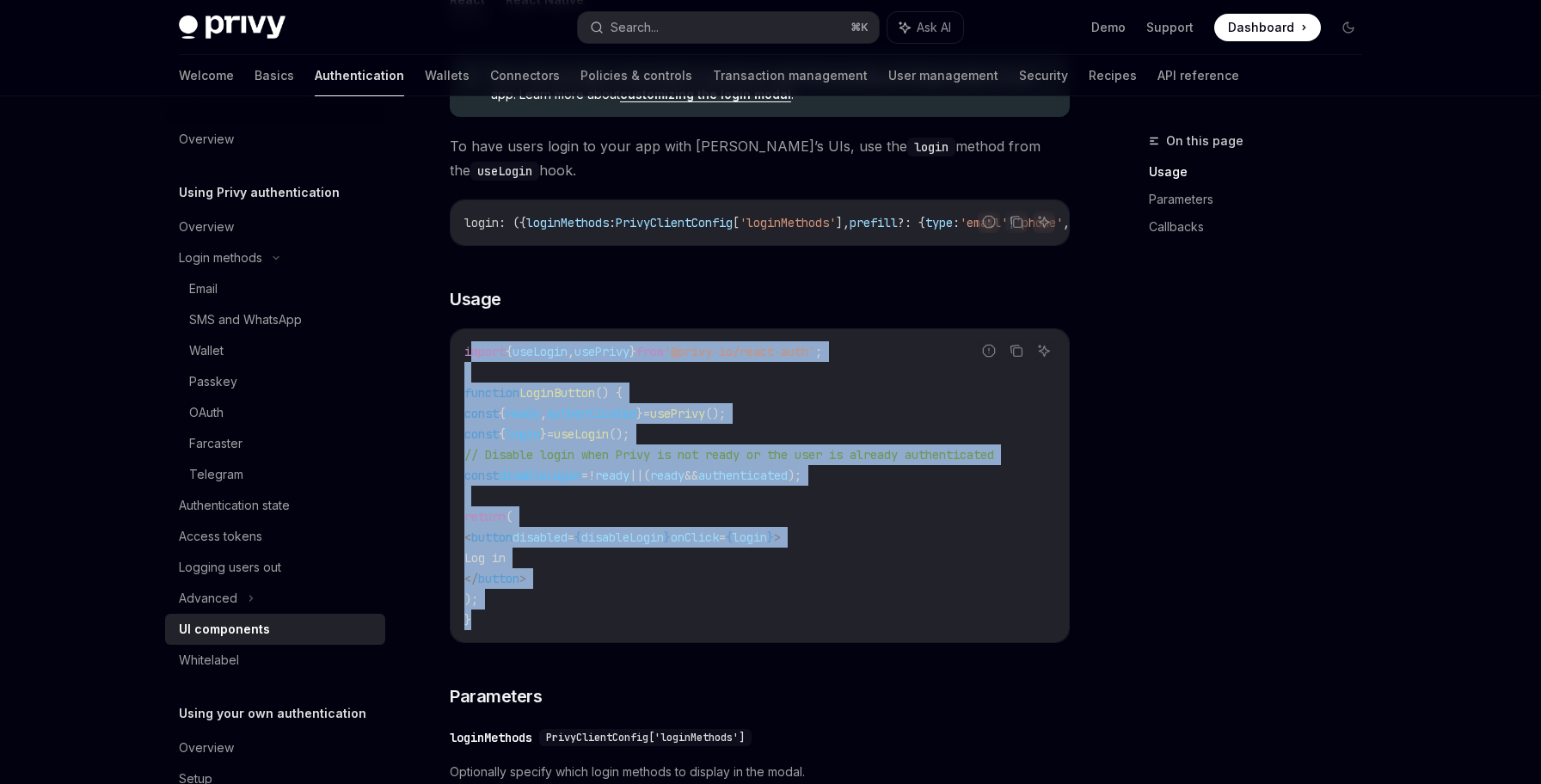
drag, startPoint x: 508, startPoint y: 633, endPoint x: 474, endPoint y: 355, distance: 280.1
click at [474, 355] on code "import { useLogin , usePrivy } from '@privy-io/react-auth' ; function LoginButt…" at bounding box center [759, 486] width 591 height 289
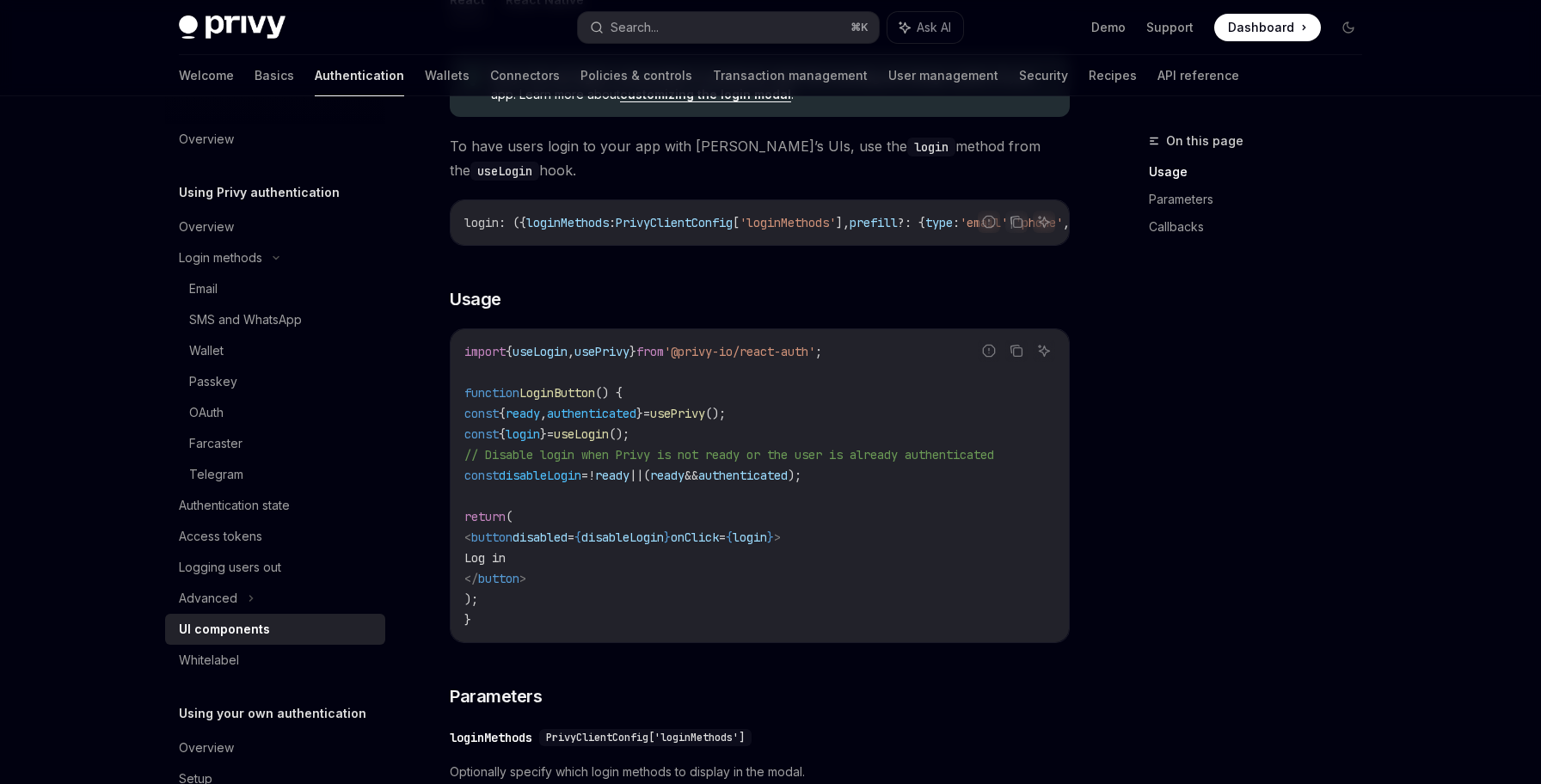
click at [467, 354] on span "import" at bounding box center [484, 352] width 41 height 16
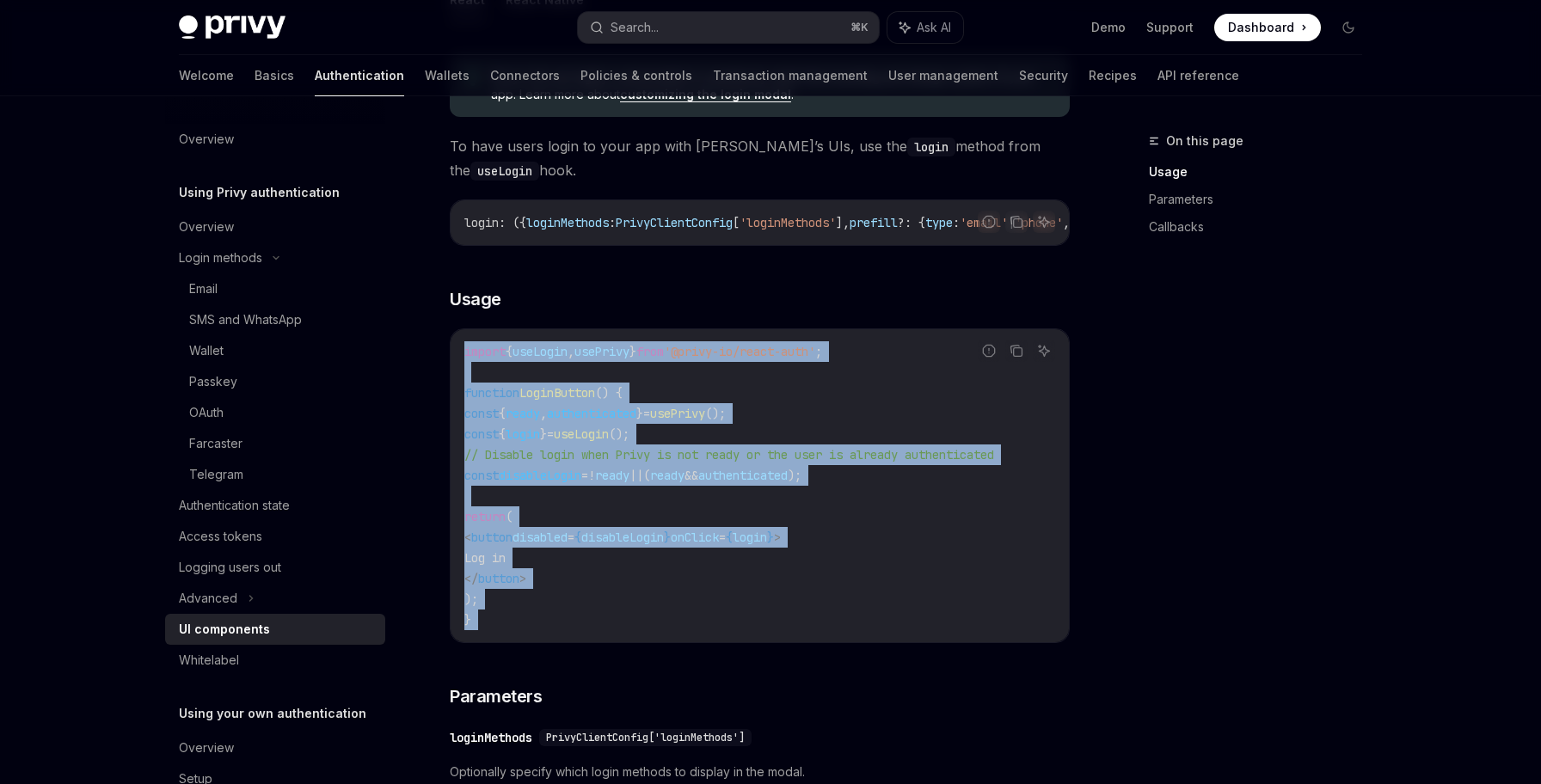
drag, startPoint x: 467, startPoint y: 354, endPoint x: 537, endPoint y: 630, distance: 284.7
click at [537, 630] on code "import { useLogin , usePrivy } from '@privy-io/react-auth' ; function LoginButt…" at bounding box center [759, 486] width 591 height 289
copy code "import { useLogin , usePrivy } from '@privy-io/react-auth' ; function LoginButt…"
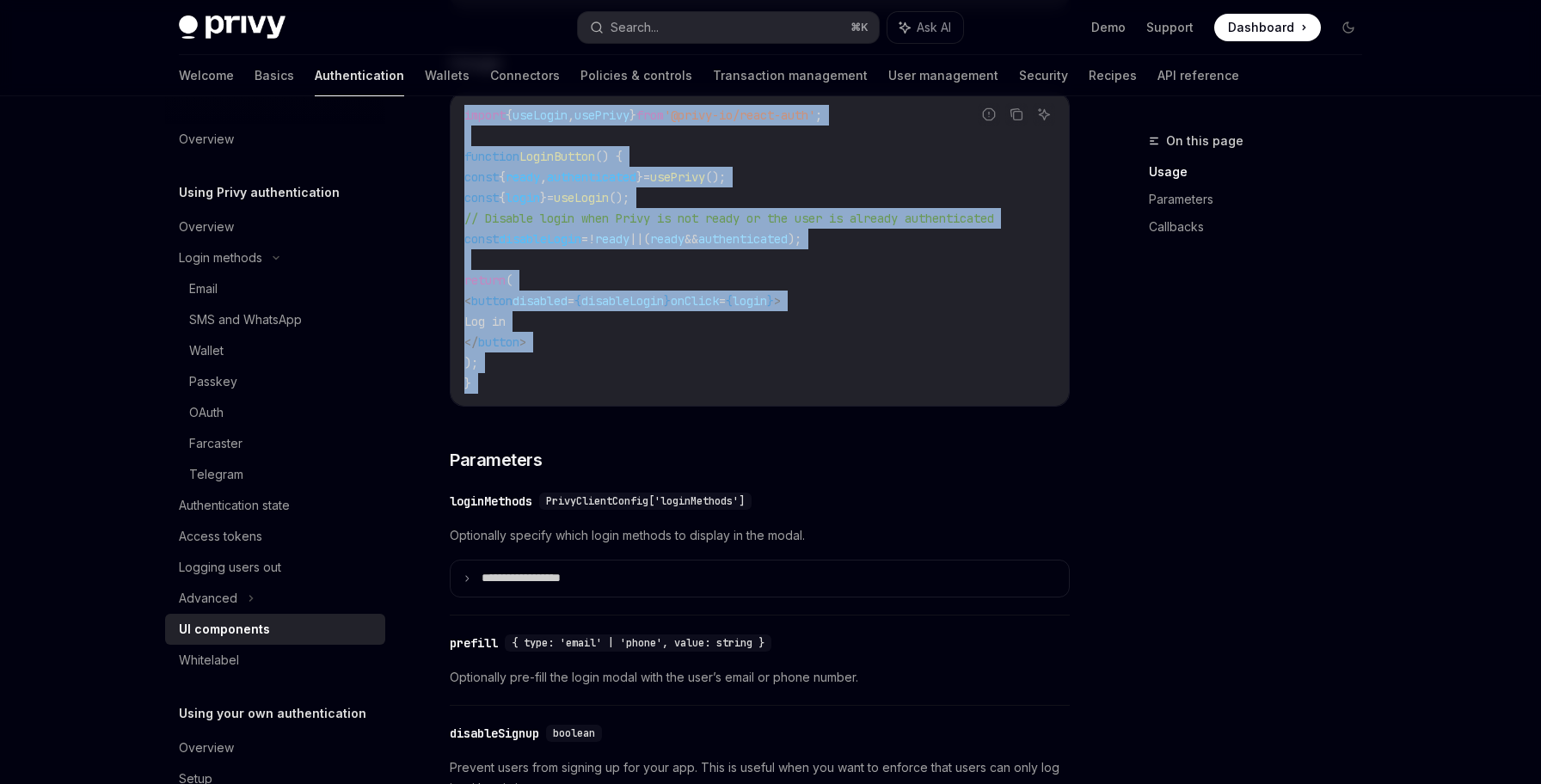
scroll to position [1238, 0]
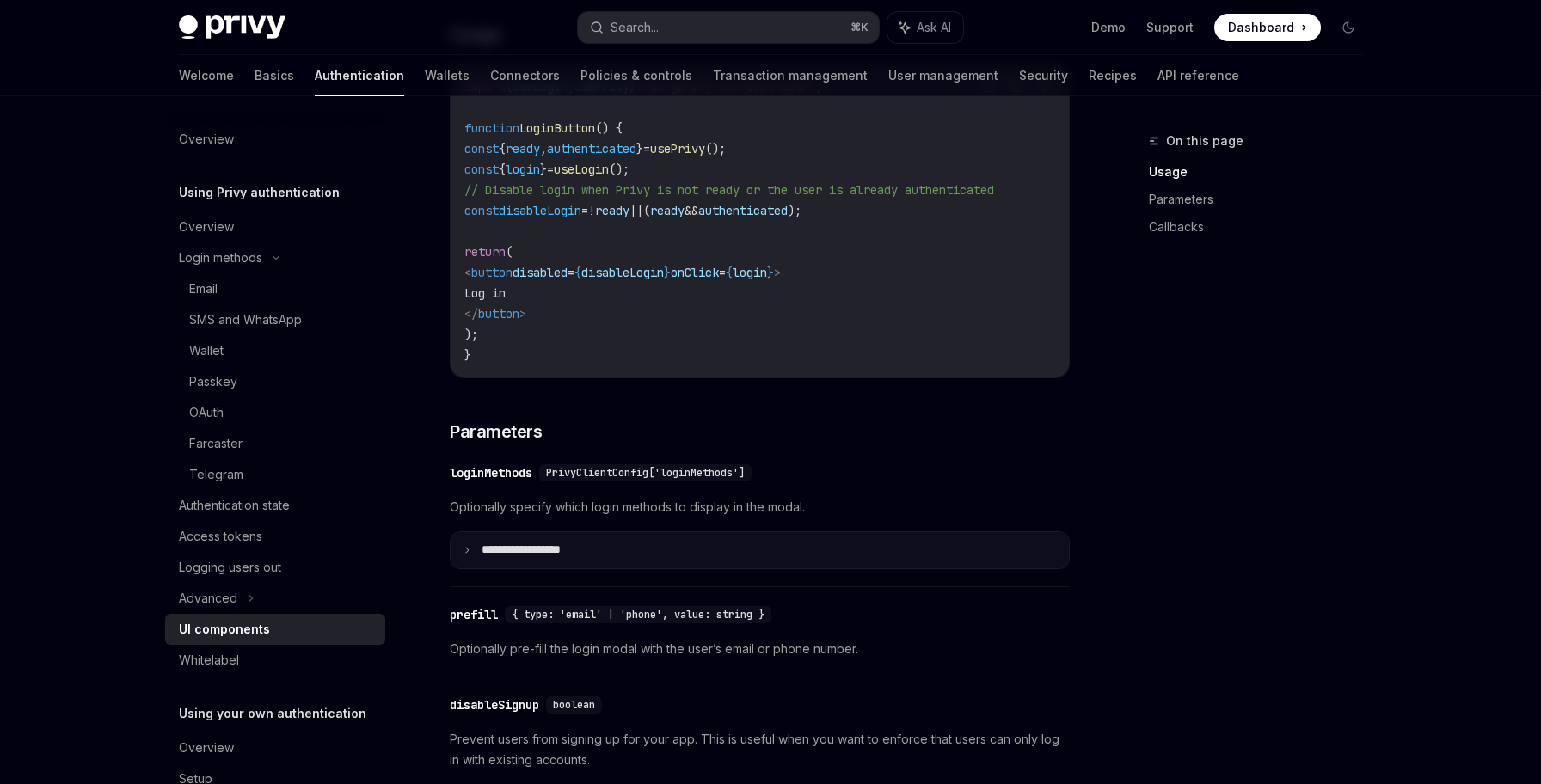
click at [582, 568] on summary "**********" at bounding box center [760, 549] width 618 height 36
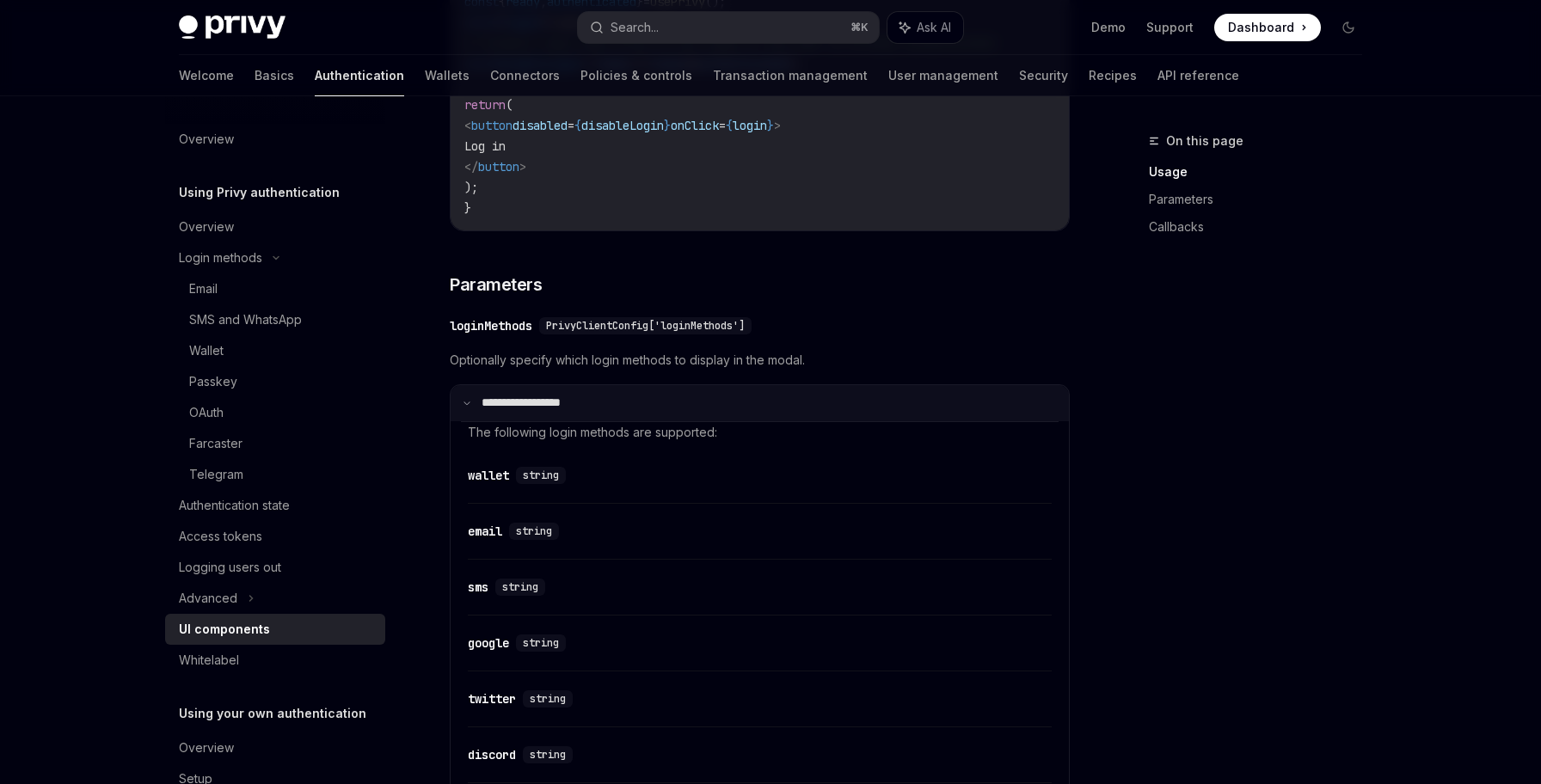
scroll to position [1416, 0]
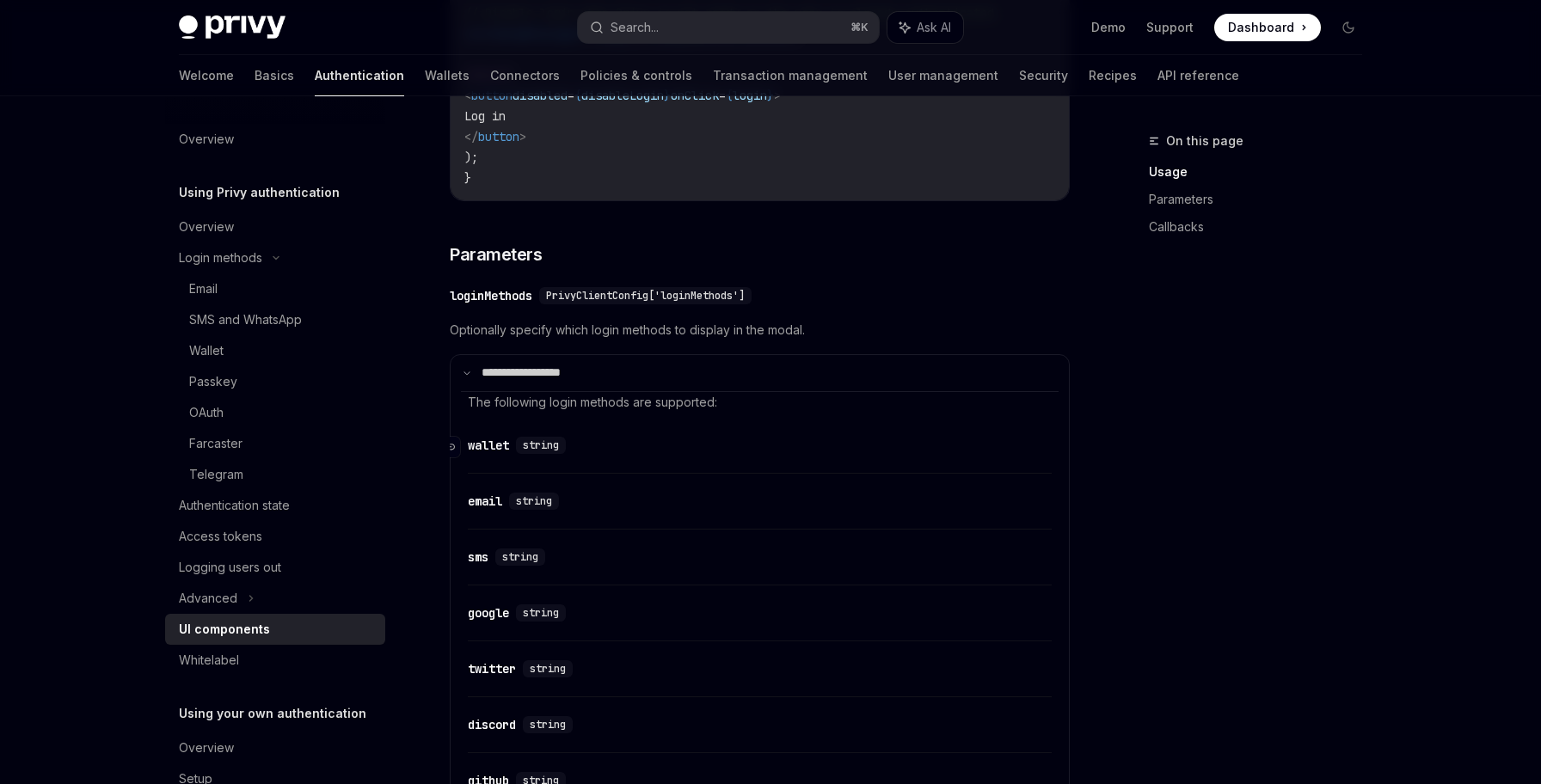
click at [502, 453] on div "wallet" at bounding box center [488, 446] width 41 height 17
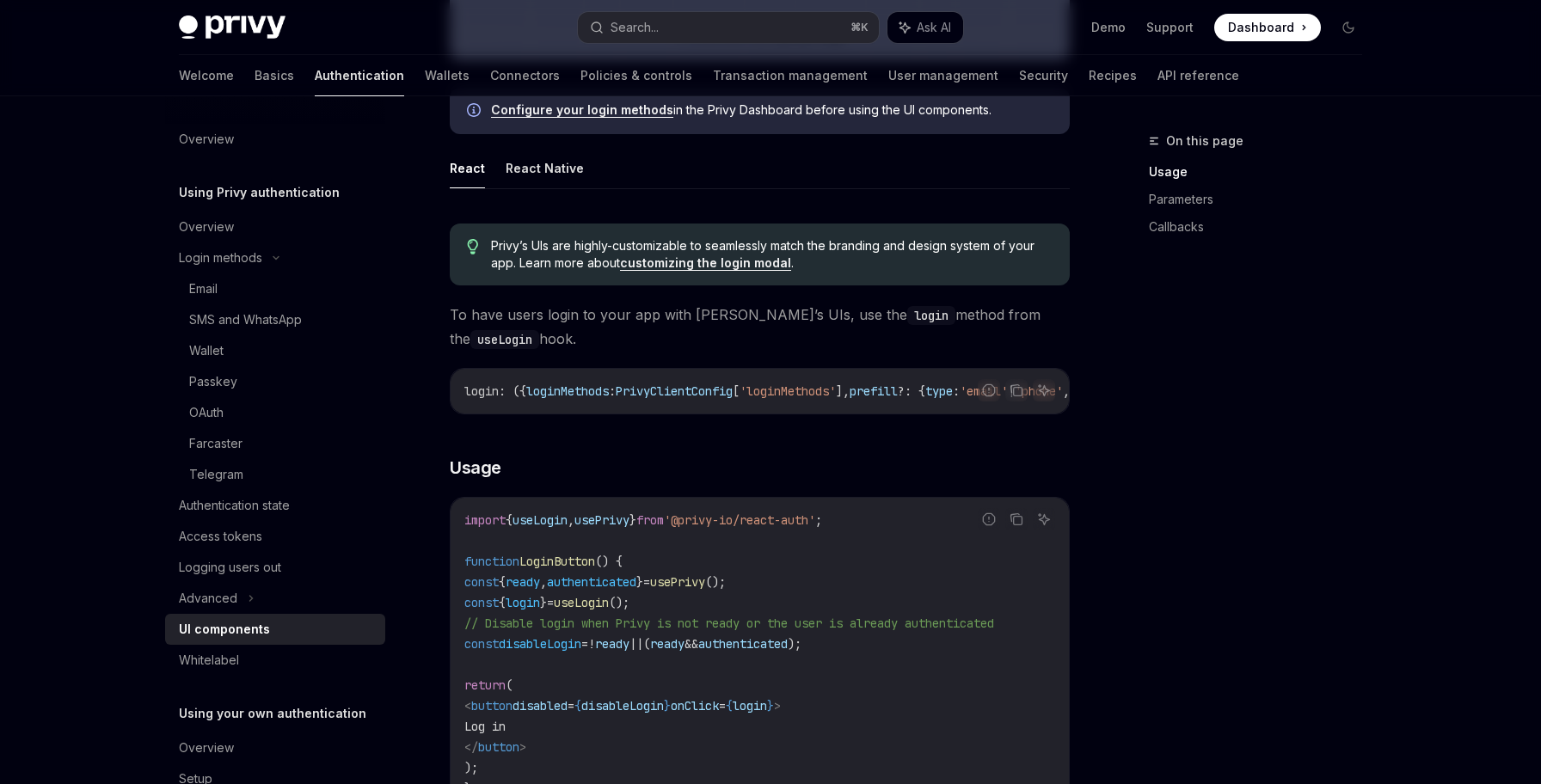
scroll to position [999, 0]
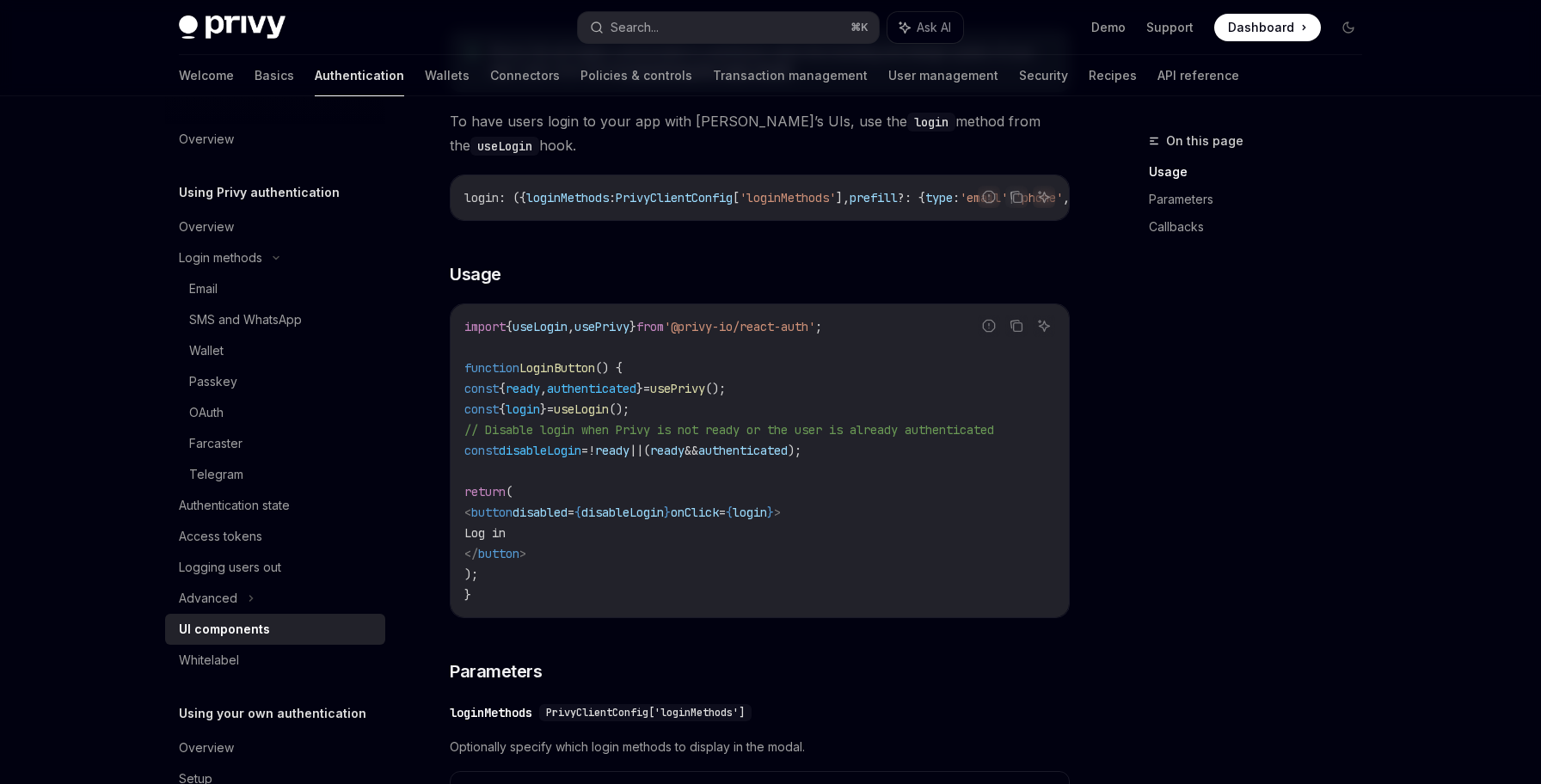
click at [703, 191] on span "PrivyClientConfig" at bounding box center [674, 198] width 117 height 16
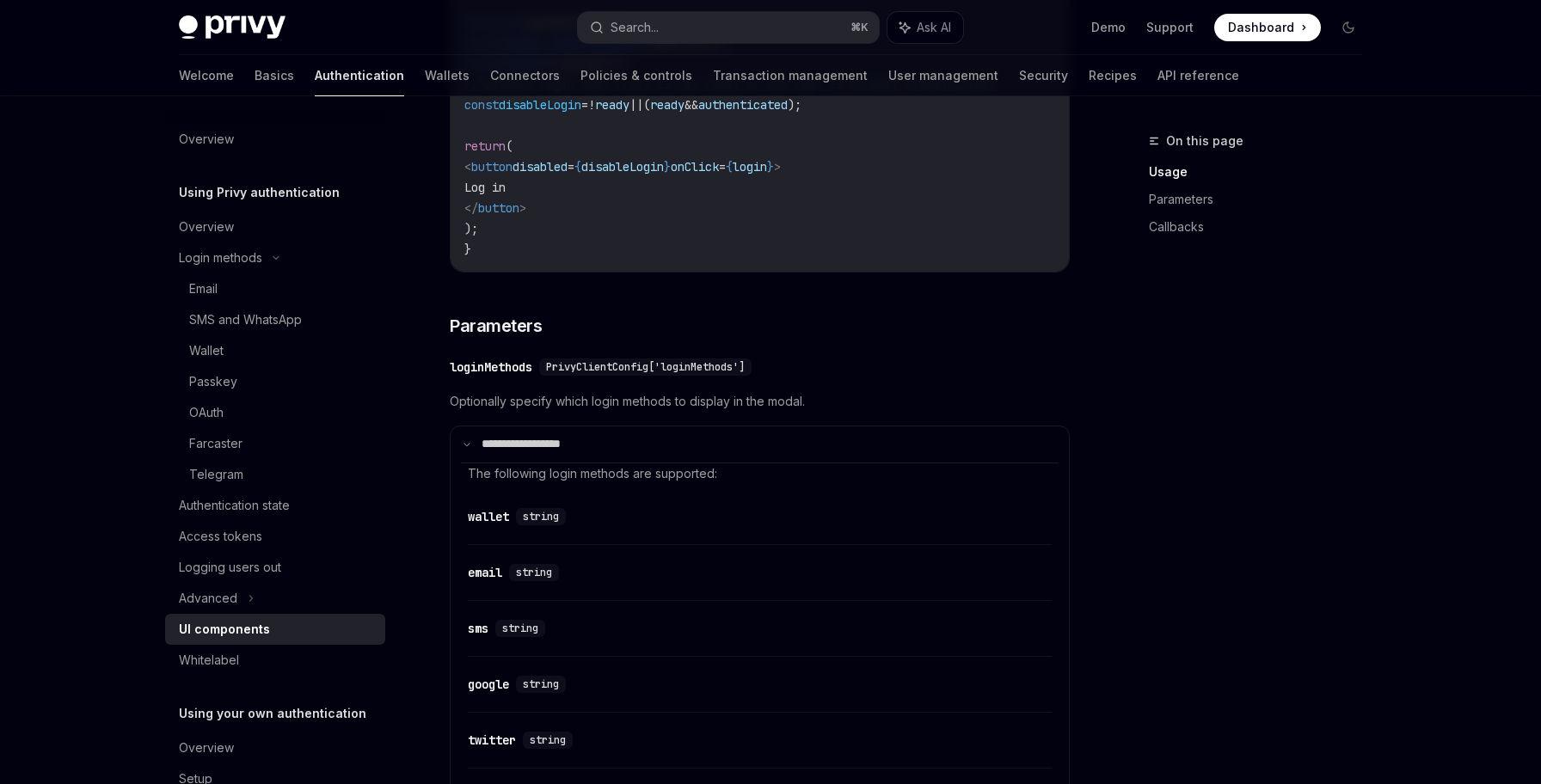
scroll to position [1659, 0]
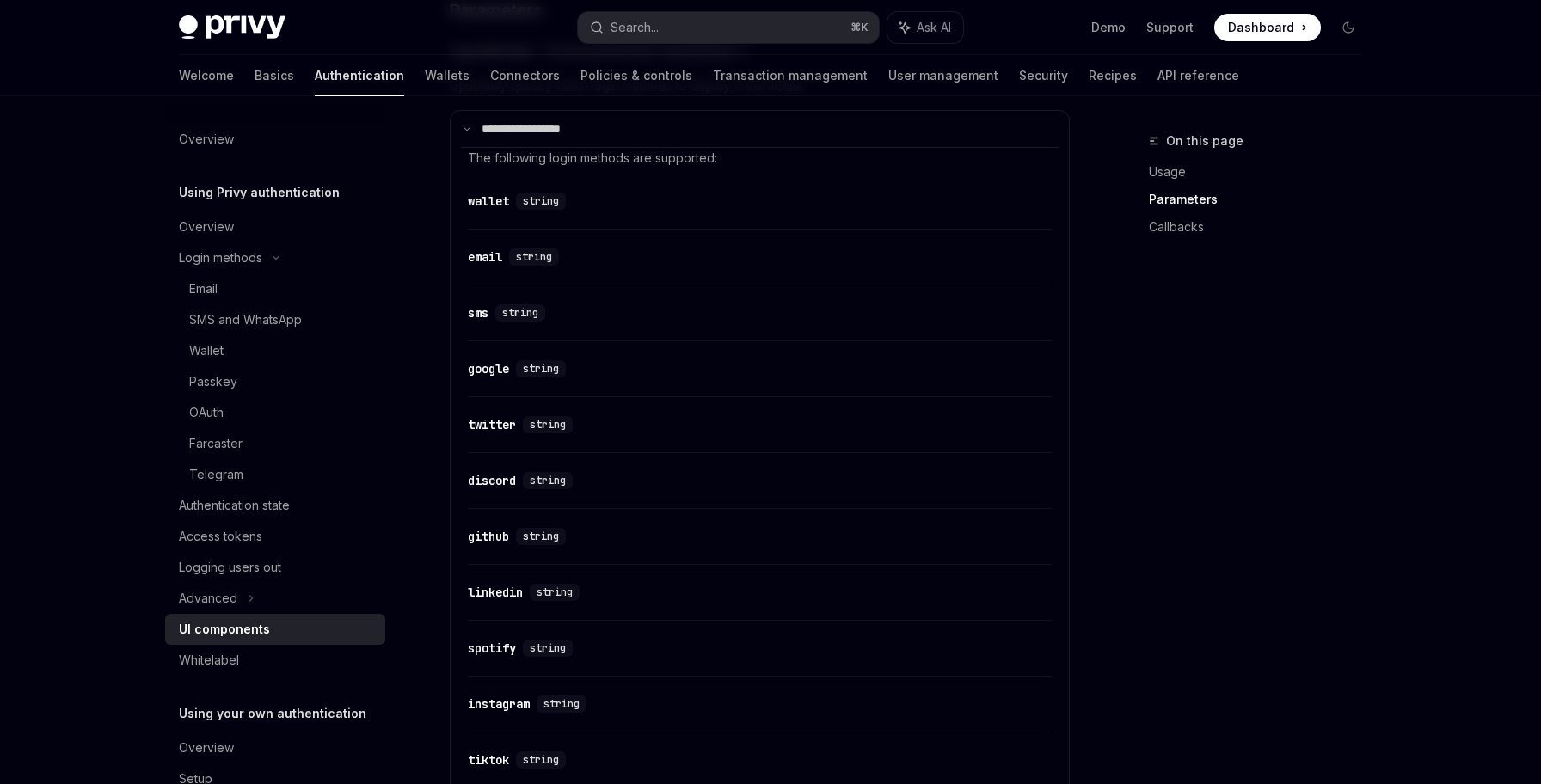
click at [540, 224] on div "​ wallet string" at bounding box center [759, 205] width 584 height 47
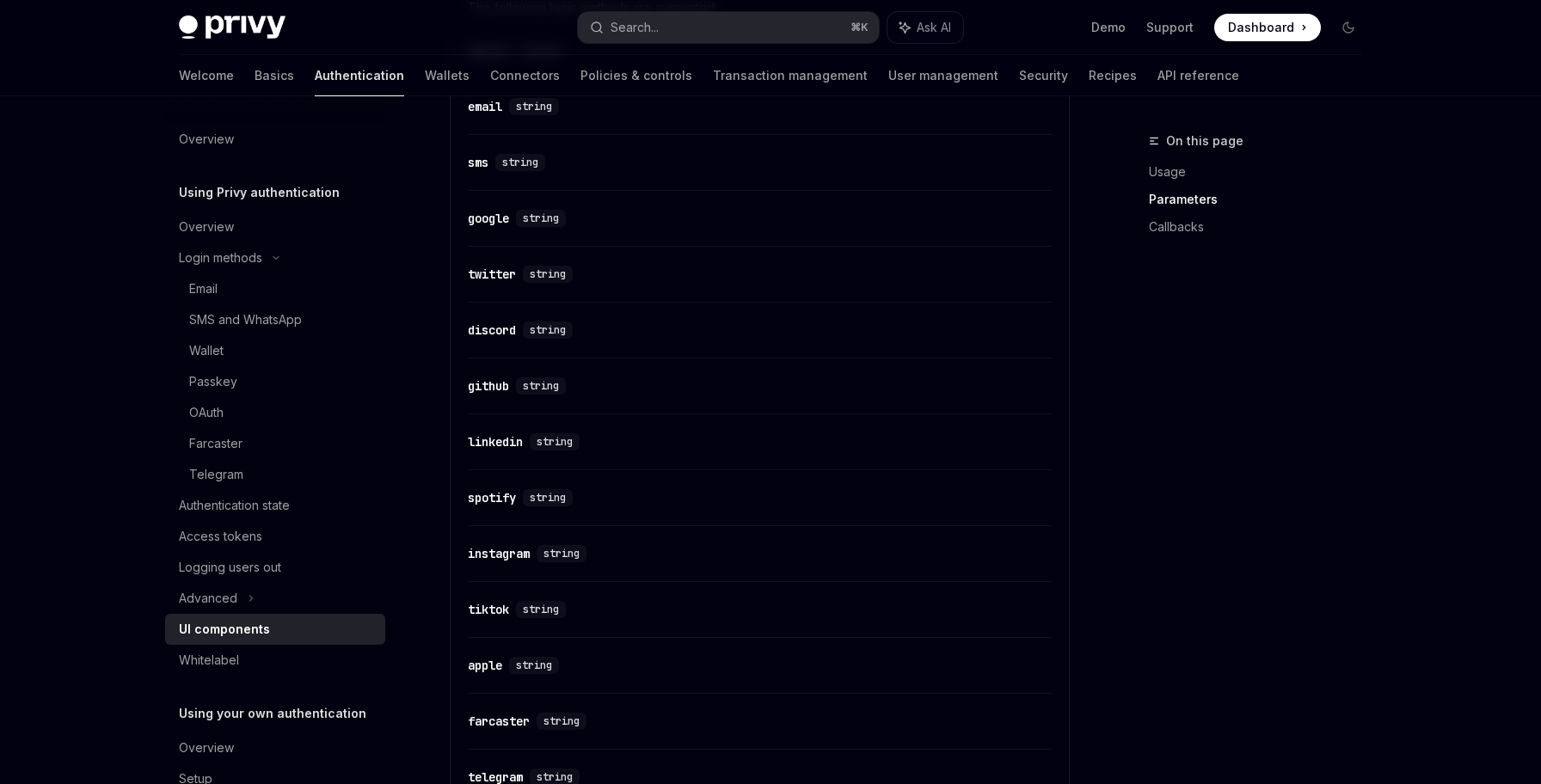
scroll to position [1825, 0]
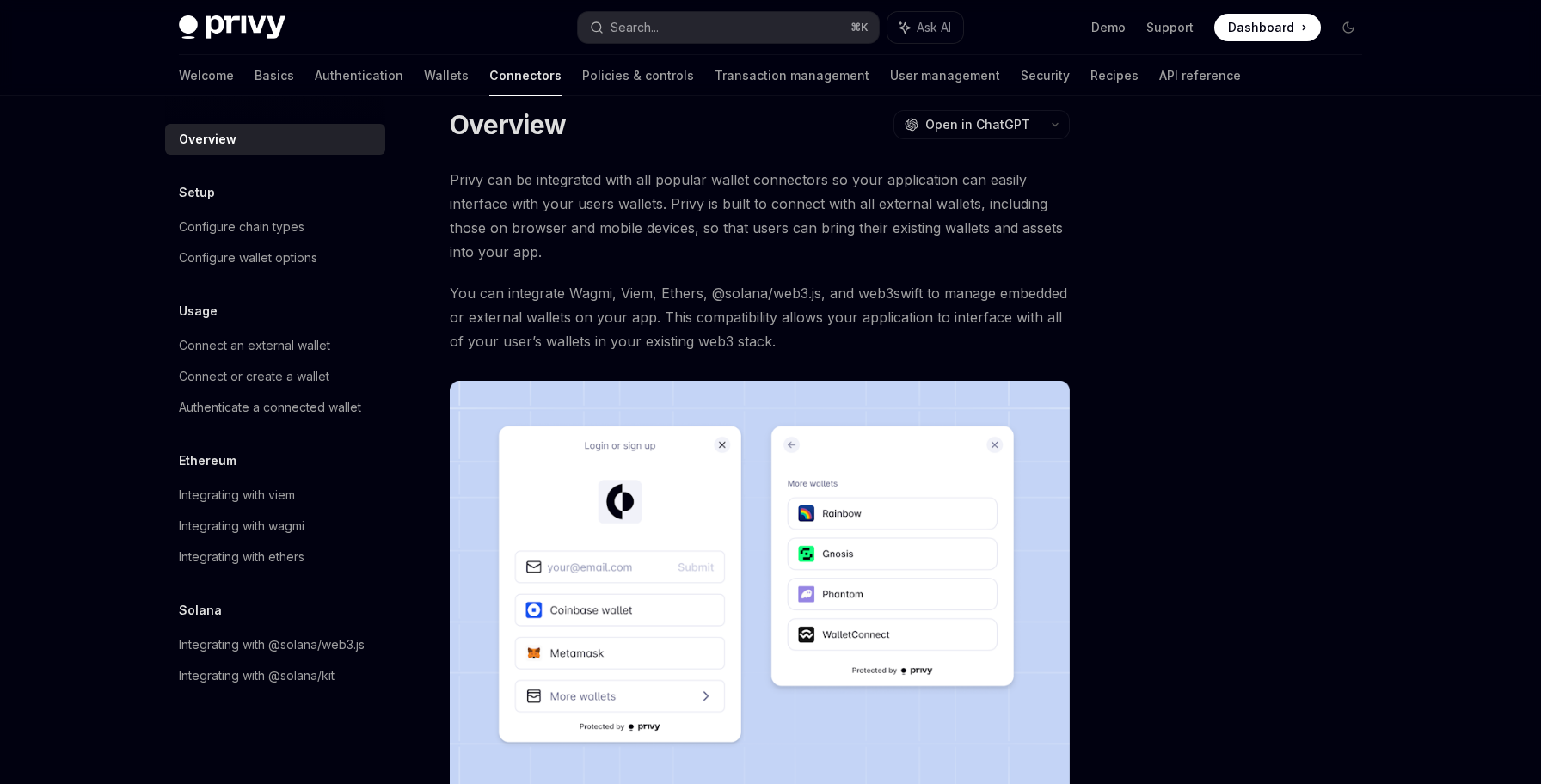
scroll to position [318, 0]
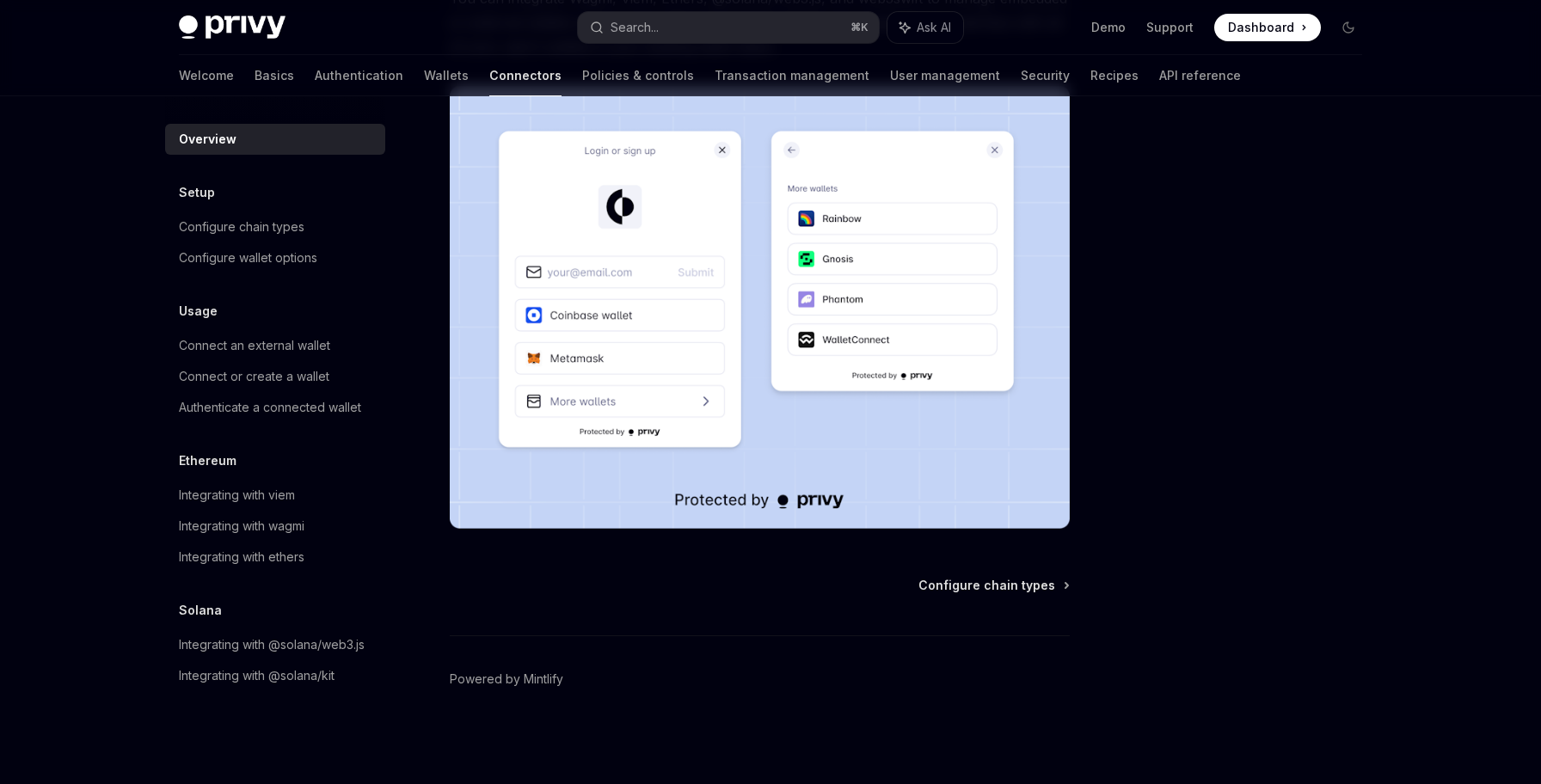
click at [965, 576] on div "Overview OpenAI Open in ChatGPT OpenAI Open in ChatGPT Privy can be integrated …" at bounding box center [598, 298] width 949 height 971
click at [965, 589] on span "Configure chain types" at bounding box center [986, 586] width 137 height 17
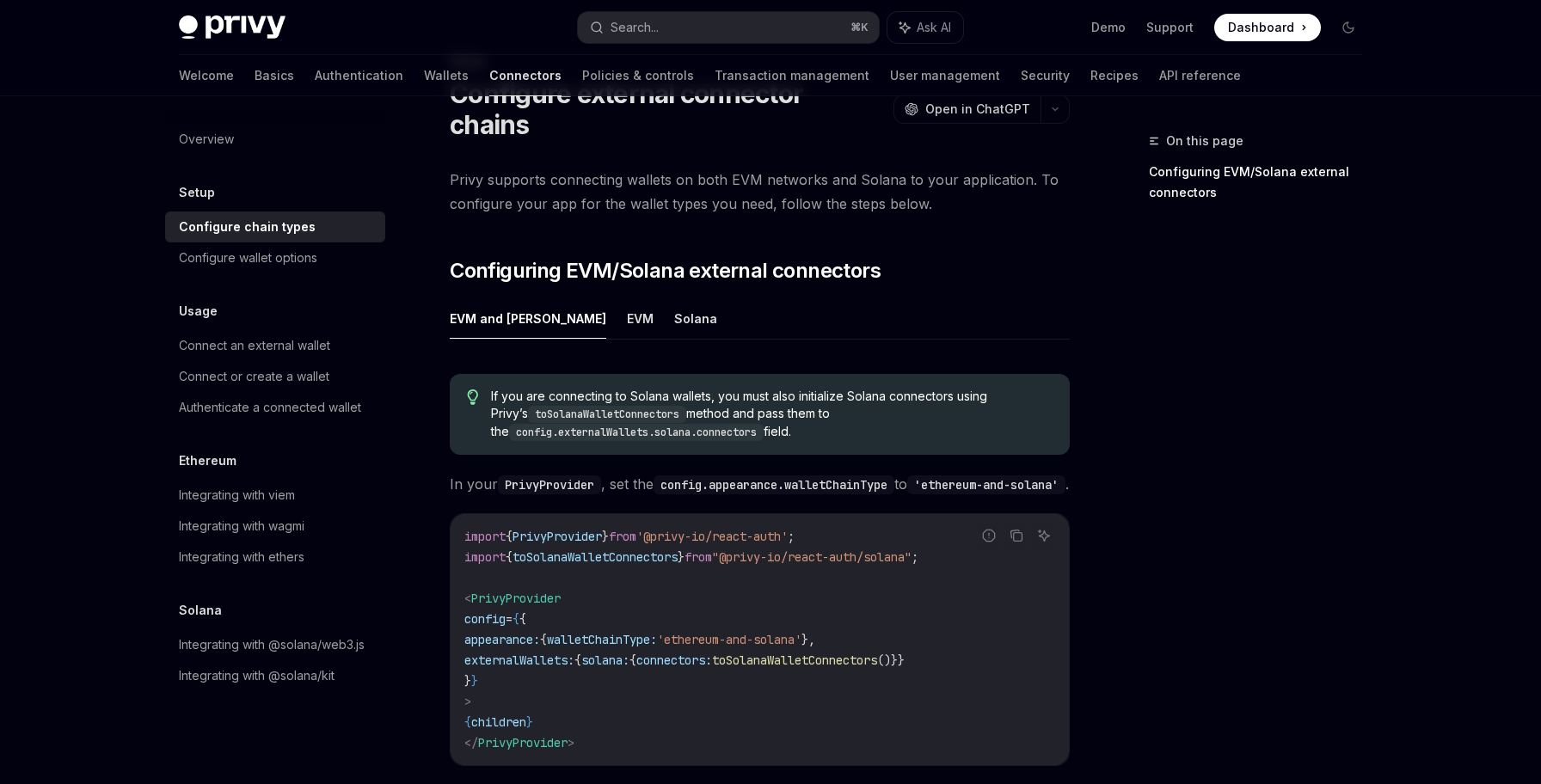
scroll to position [109, 0]
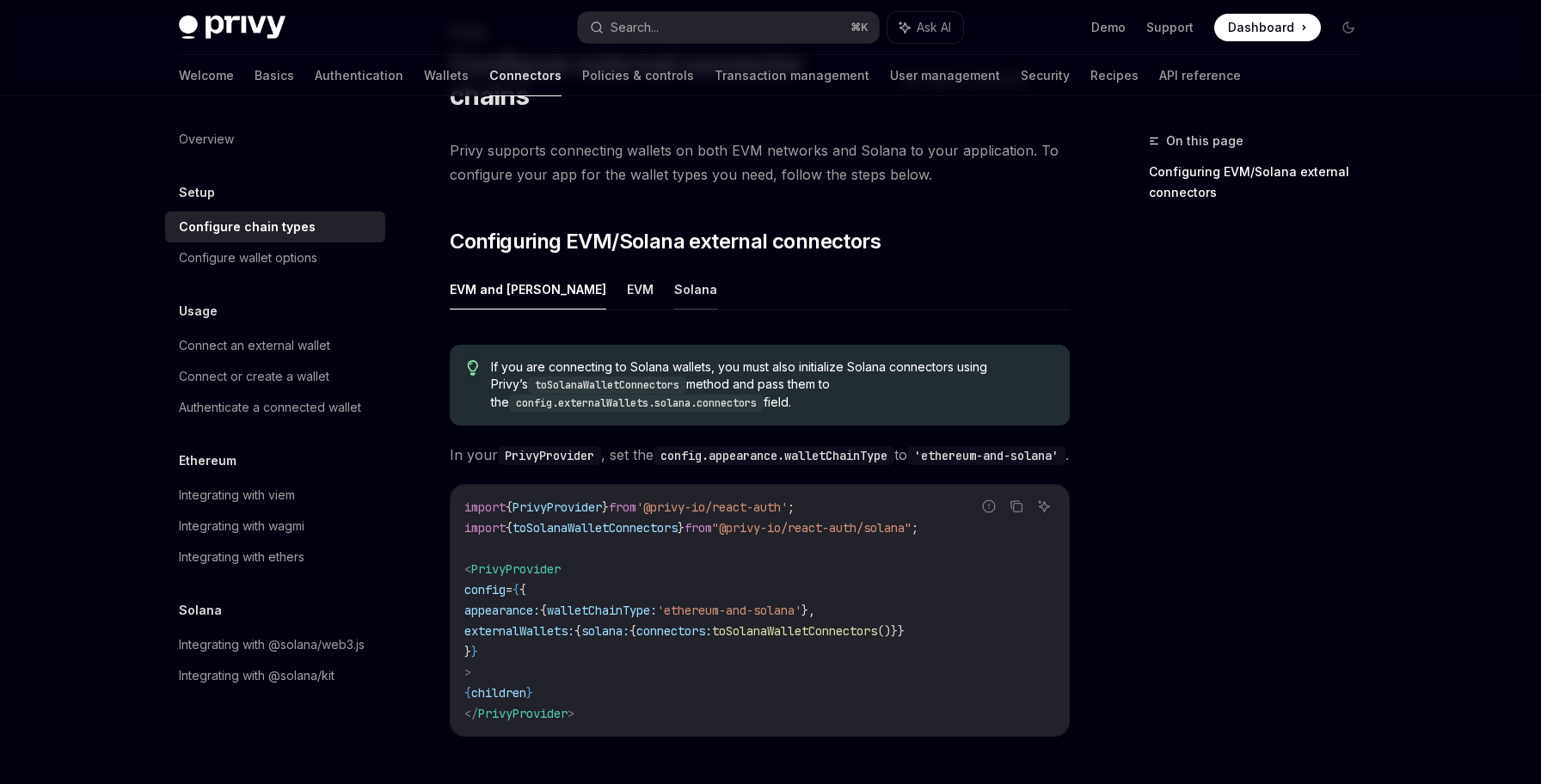
click at [674, 269] on button "Solana" at bounding box center [695, 289] width 43 height 40
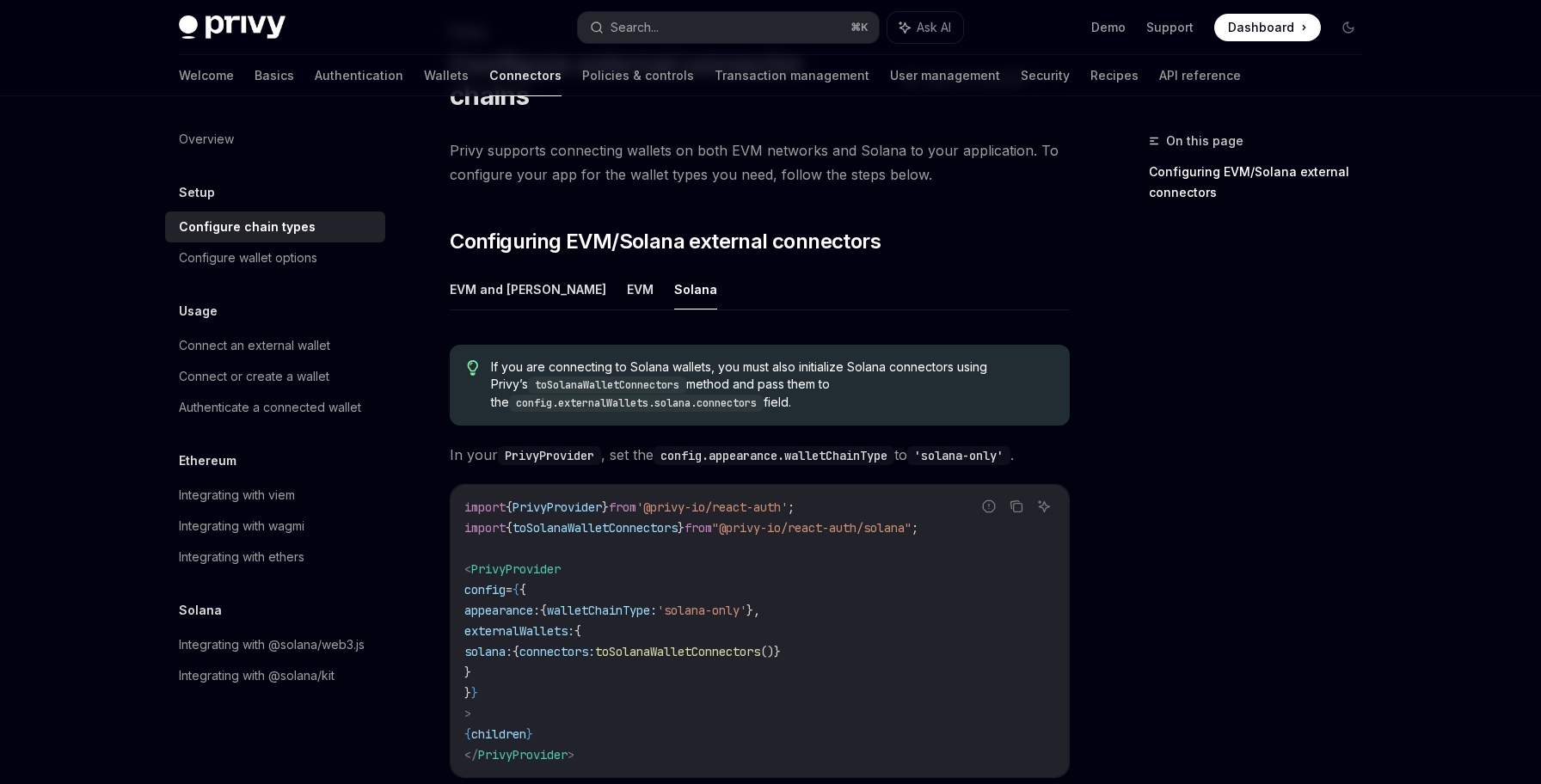
click at [540, 602] on span "appearance:" at bounding box center [501, 610] width 76 height 16
copy code "appearance: { walletChainType: 'solana-only' },"
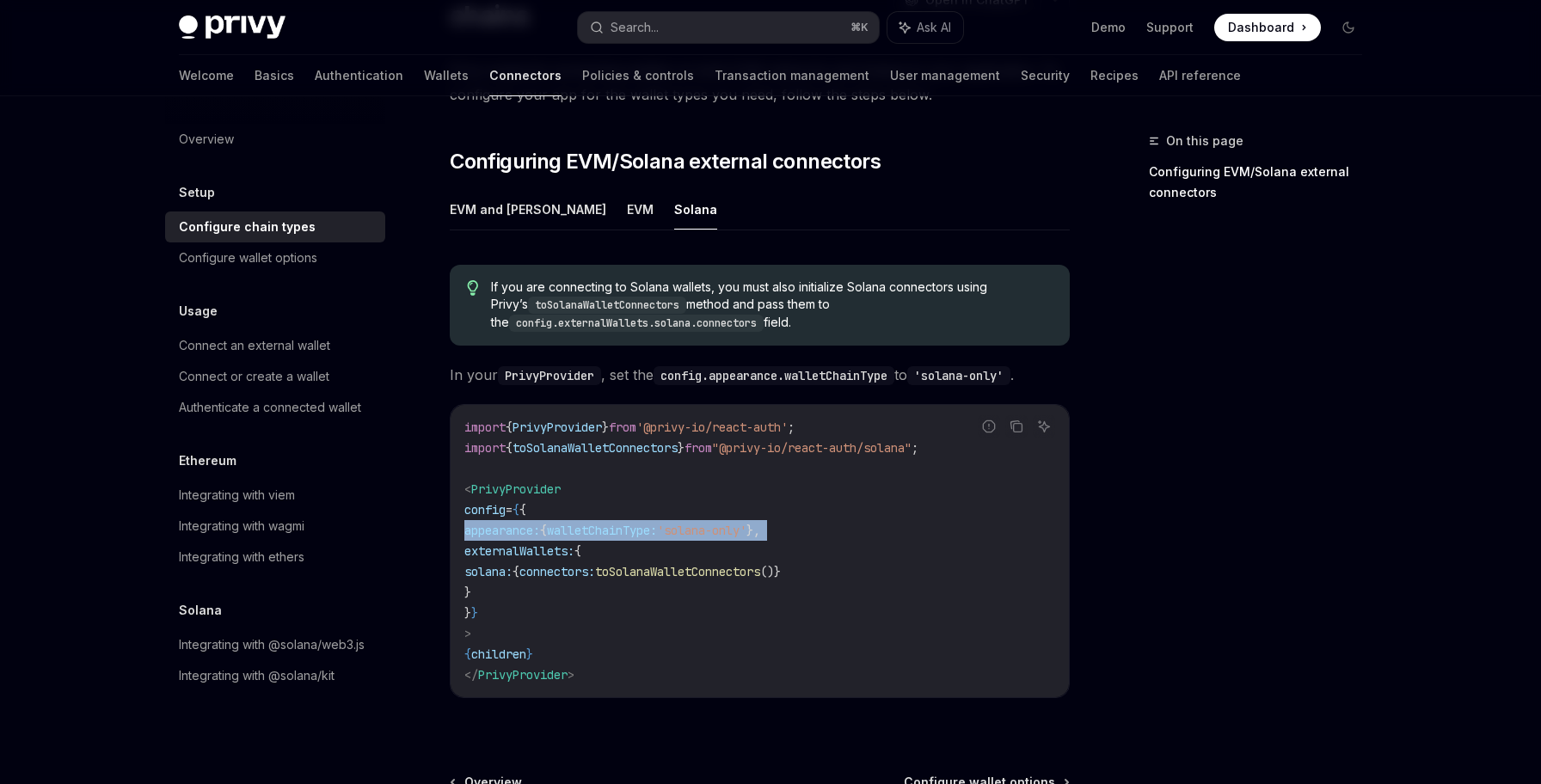
scroll to position [354, 0]
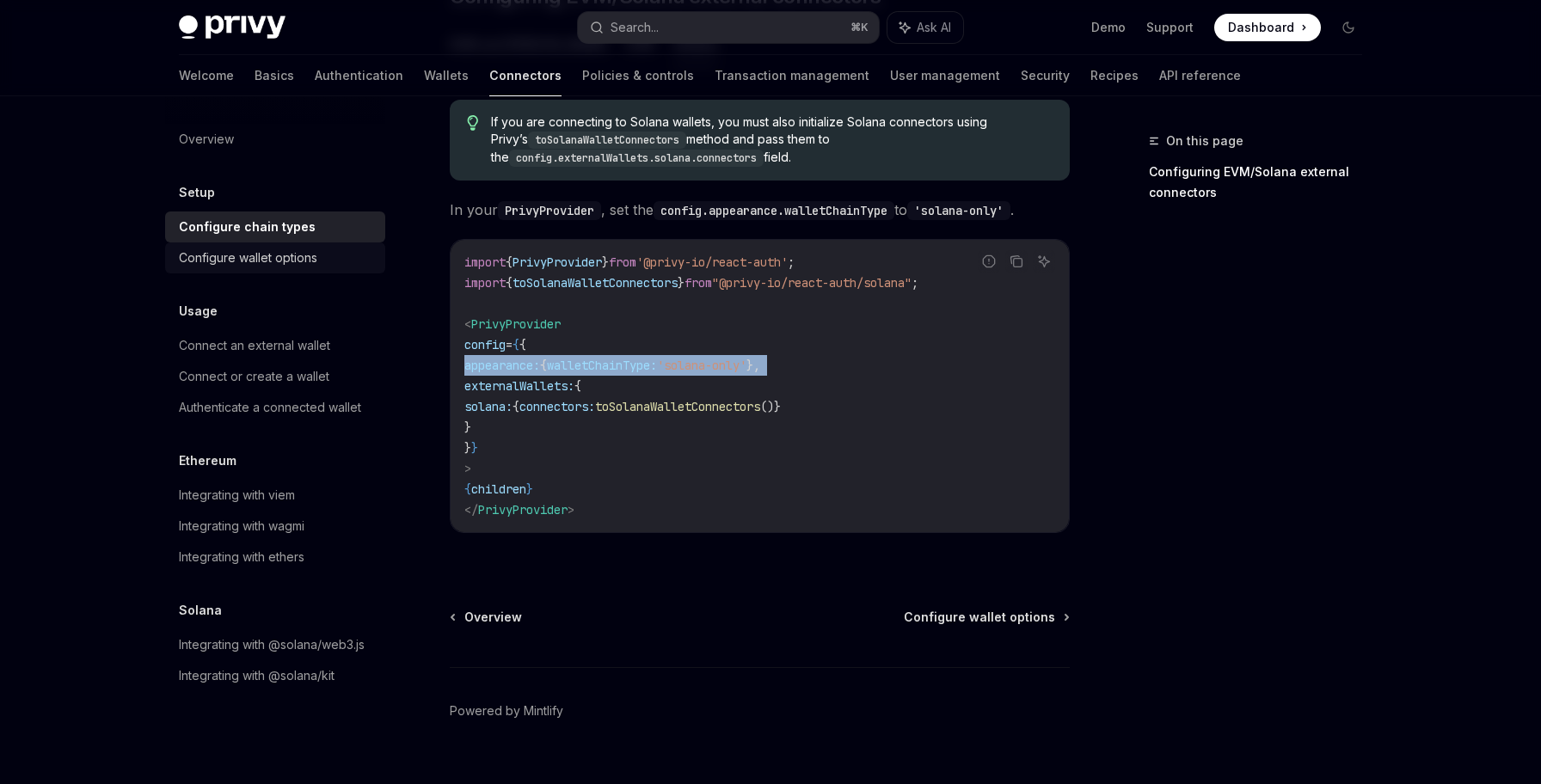
click at [343, 272] on link "Configure wallet options" at bounding box center [275, 258] width 220 height 31
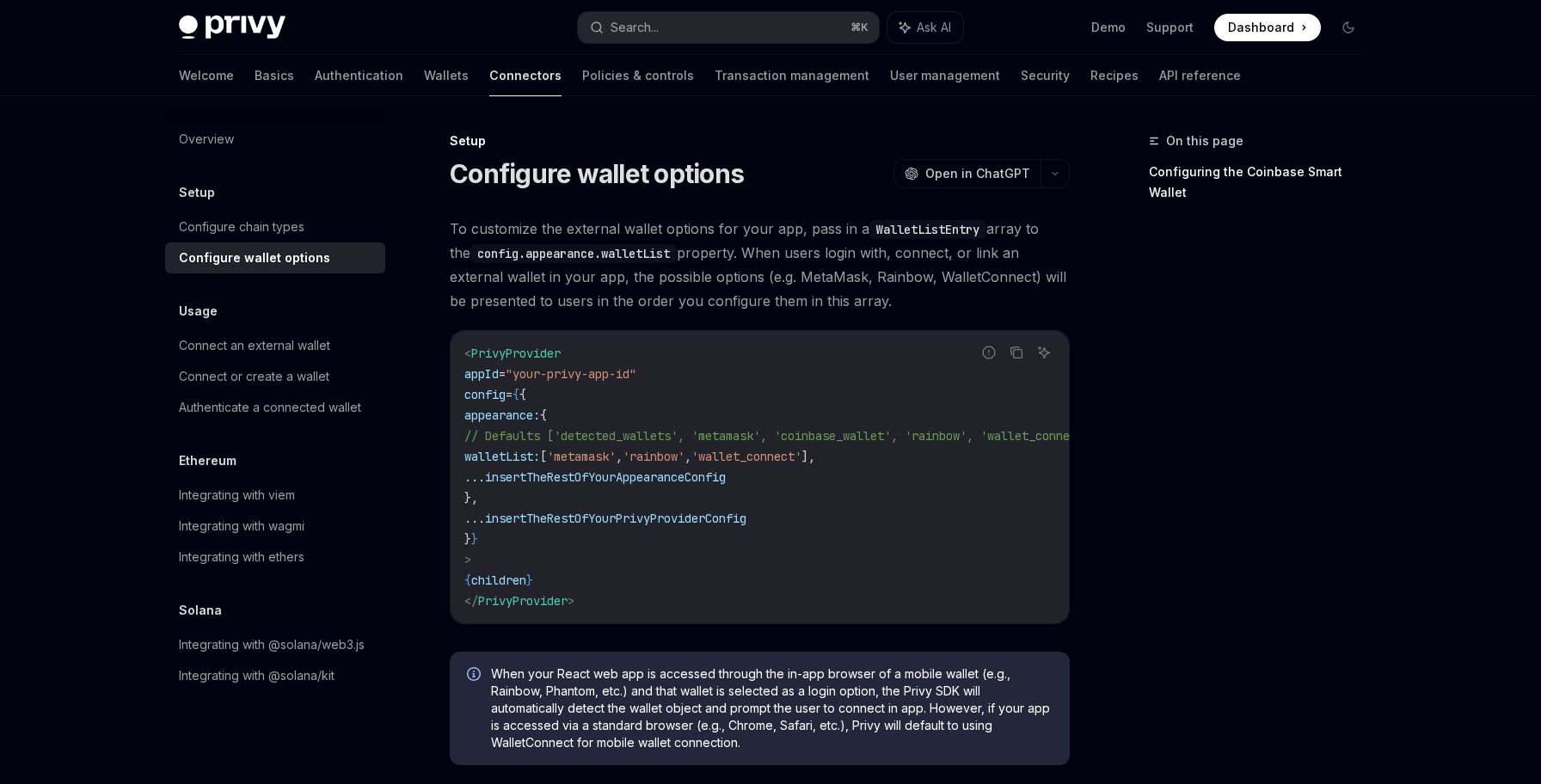
scroll to position [6, 0]
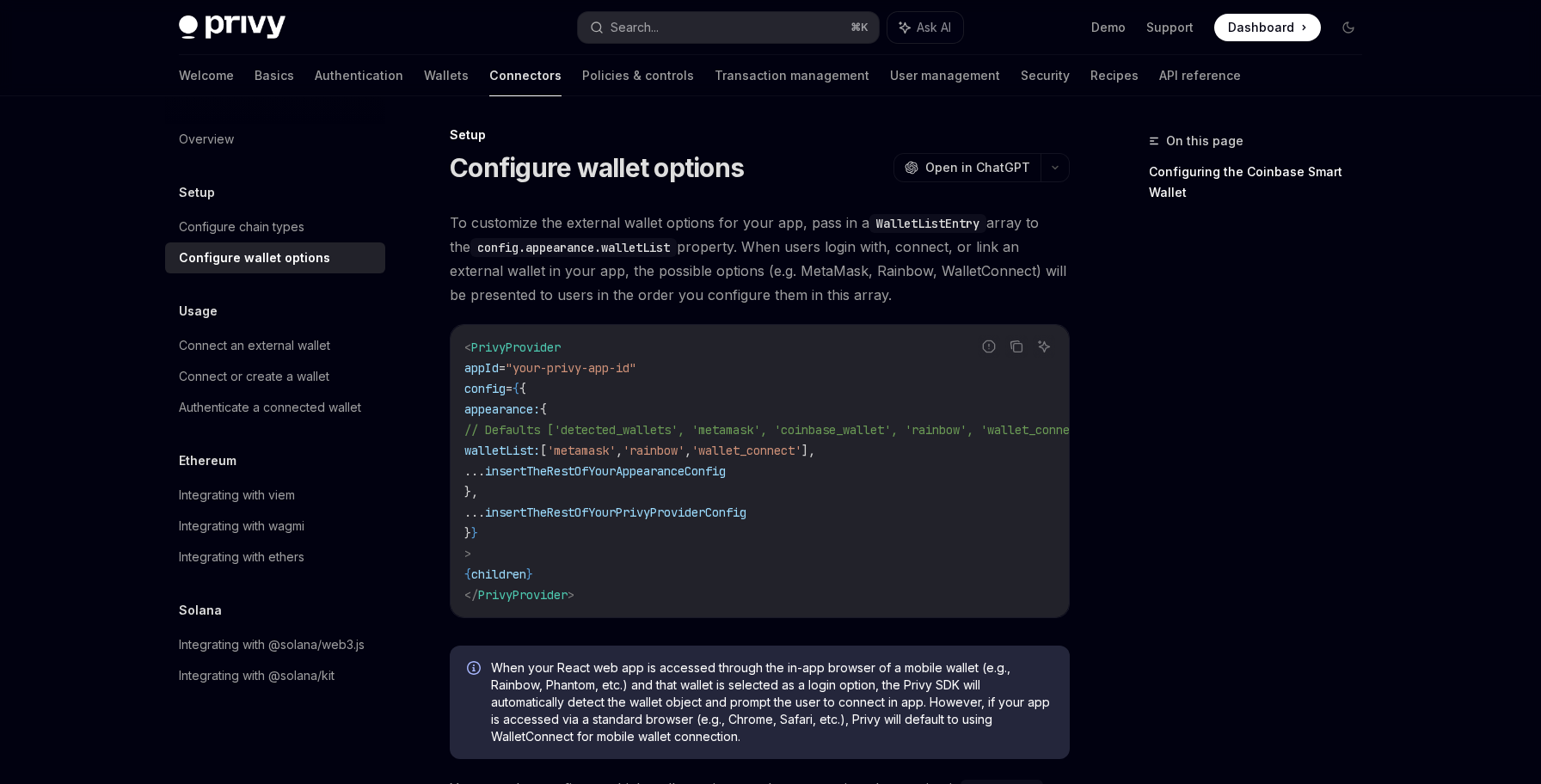
click at [524, 453] on span "walletList:" at bounding box center [501, 451] width 76 height 16
copy span "walletList"
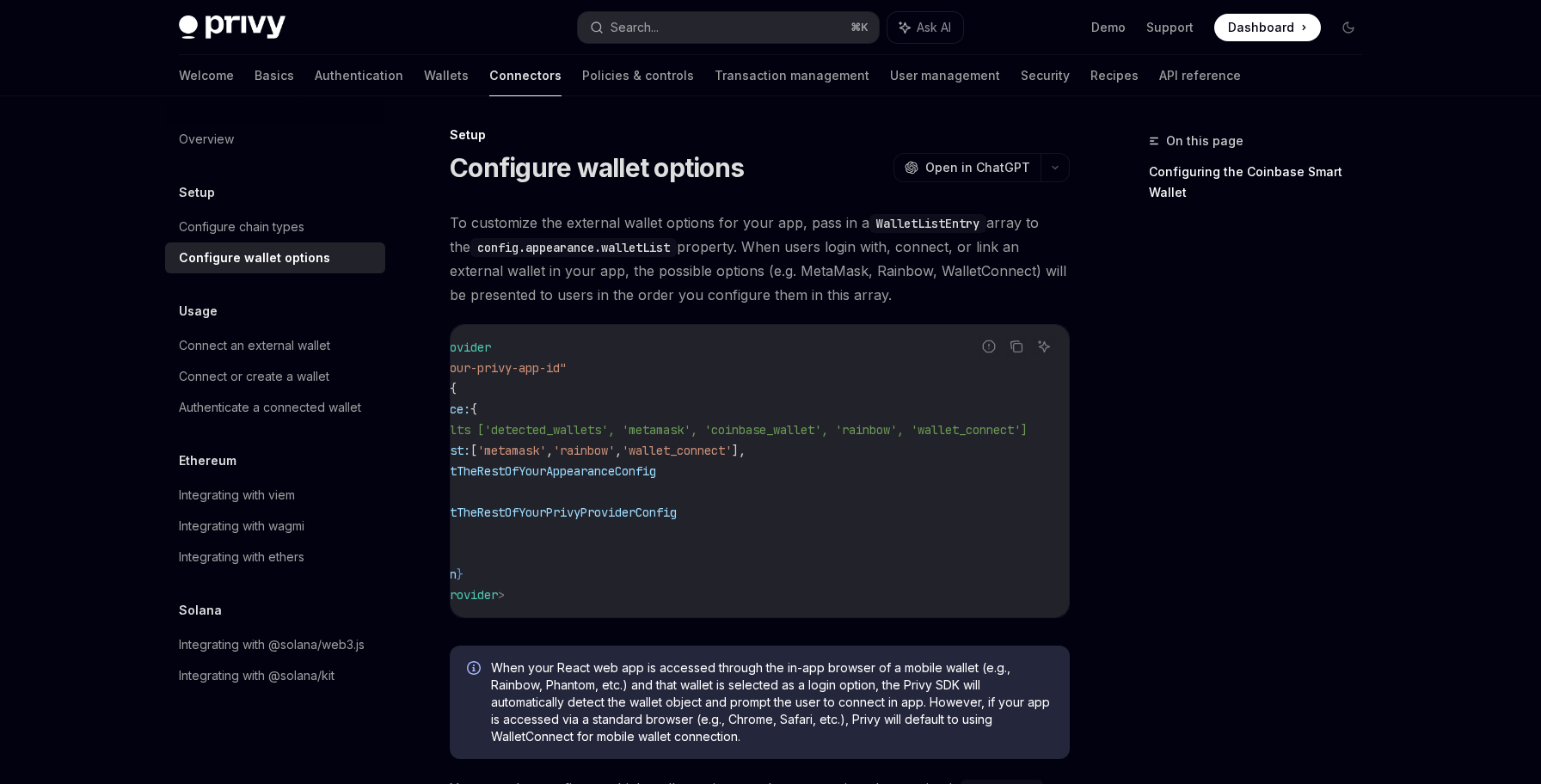
scroll to position [0, 2]
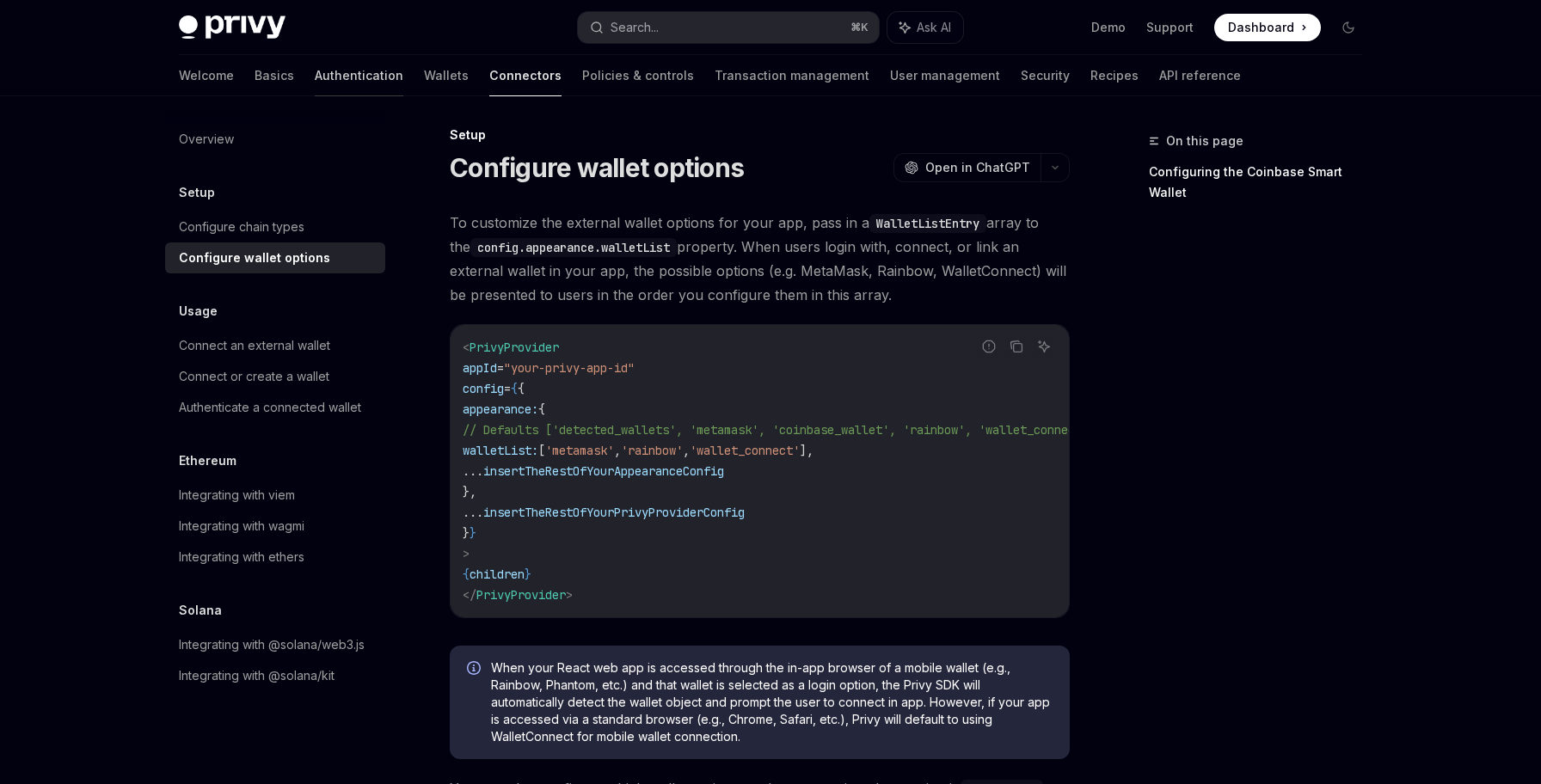
click at [314, 68] on link "Authentication" at bounding box center [359, 75] width 89 height 41
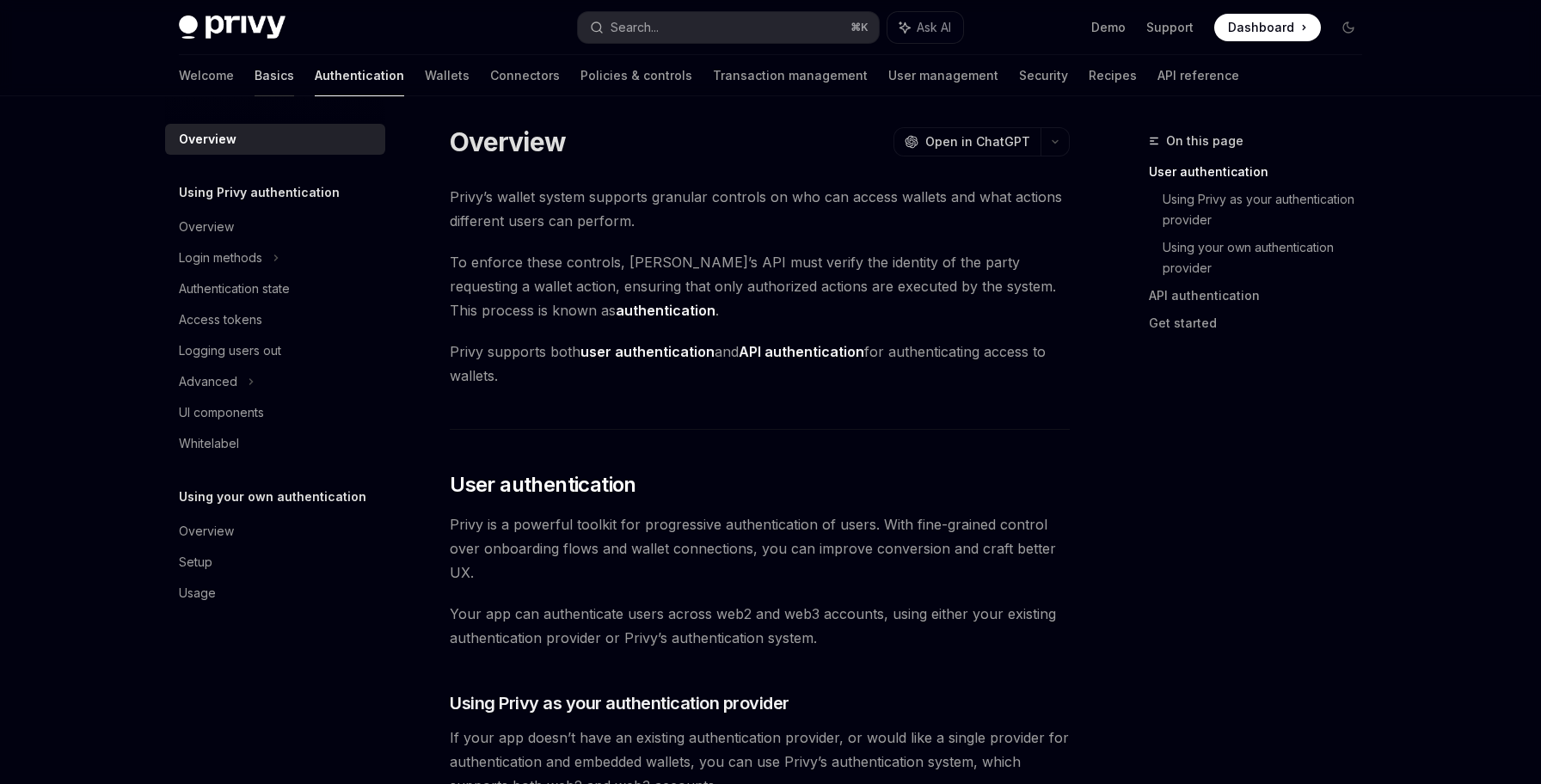
click at [254, 58] on link "Basics" at bounding box center [273, 75] width 39 height 41
type textarea "*"
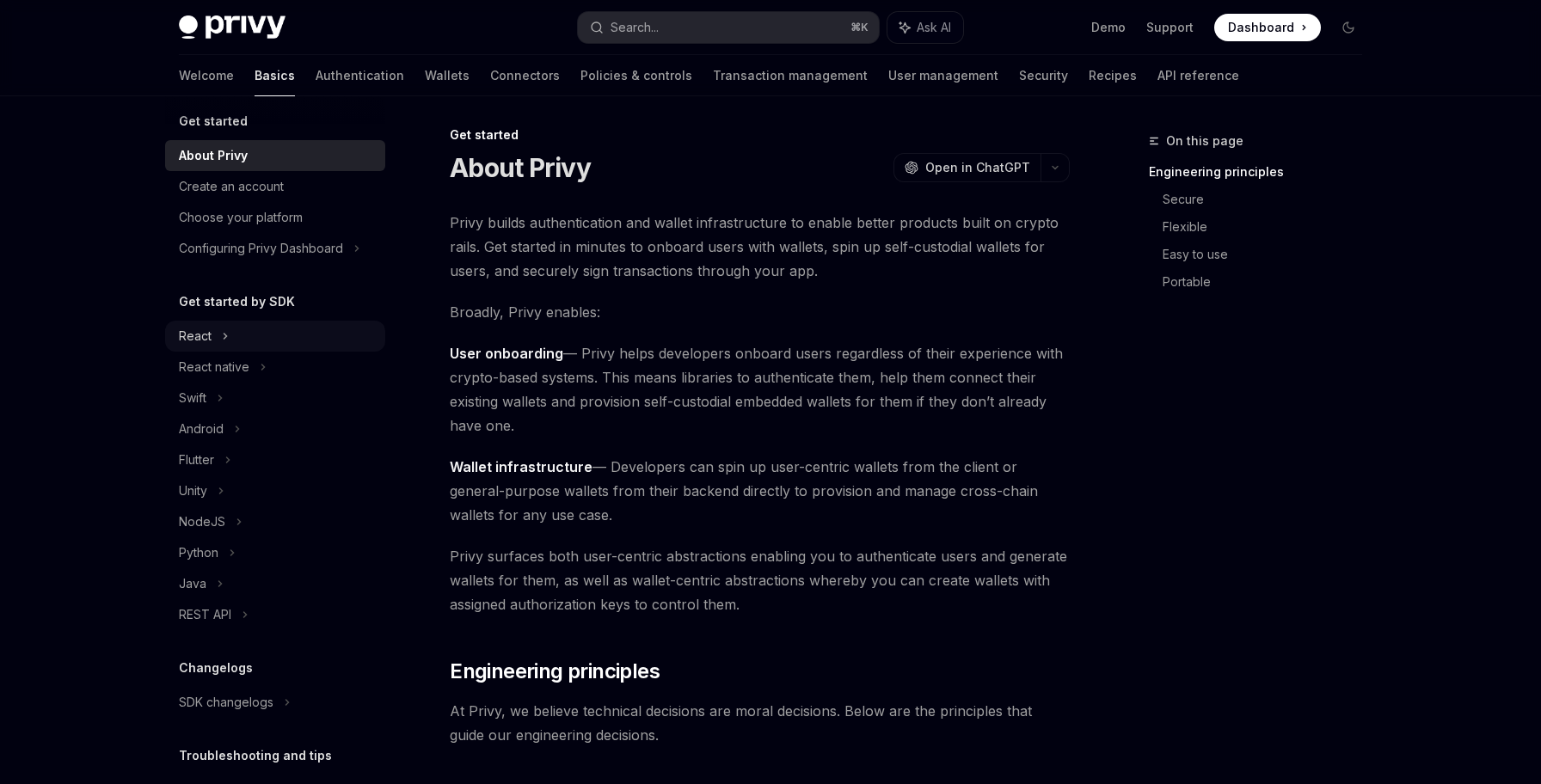
scroll to position [10, 0]
click at [710, 35] on button "Search... ⌘ K" at bounding box center [729, 28] width 301 height 31
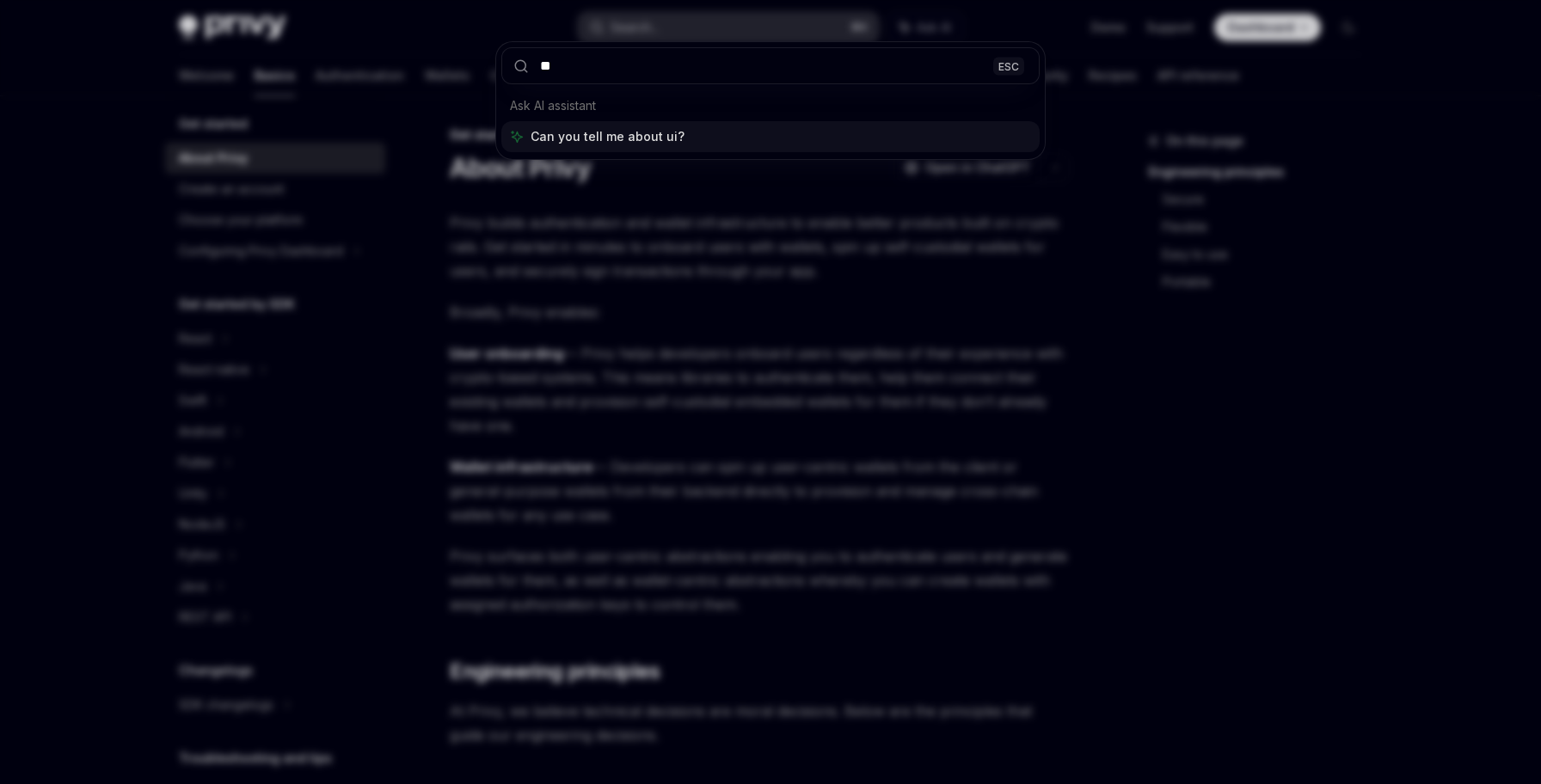
type input "**"
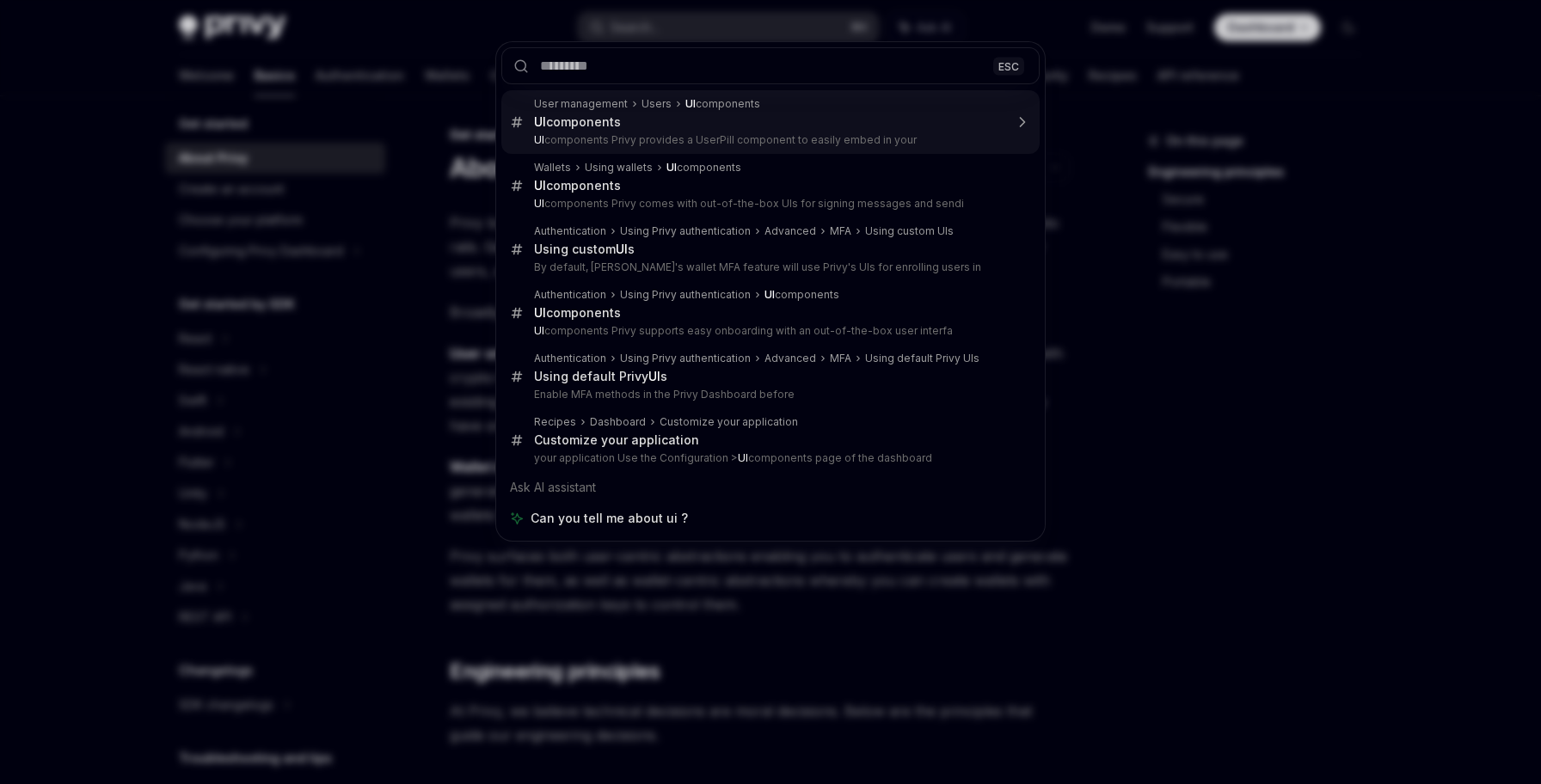
type textarea "*"
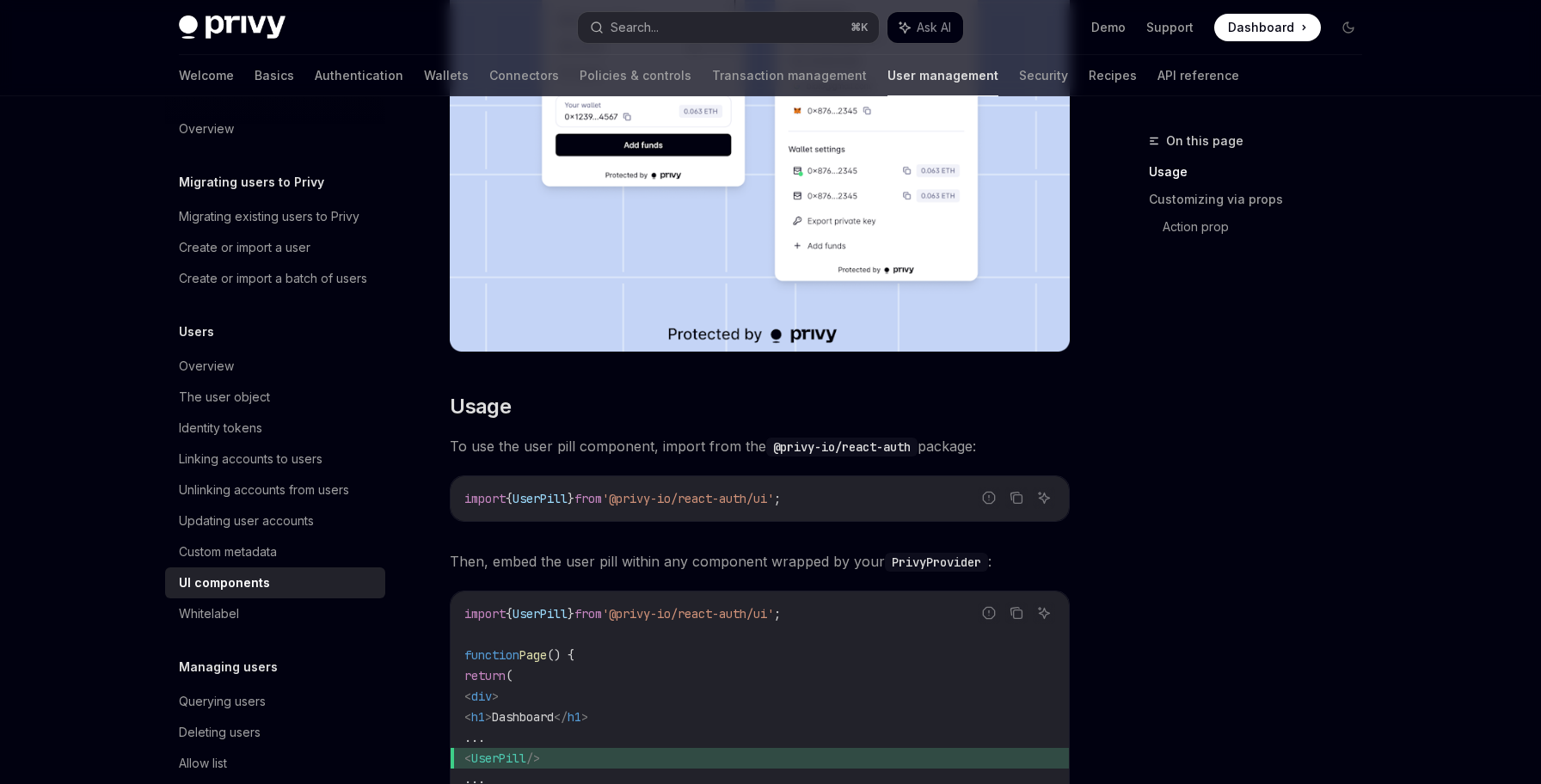
scroll to position [563, 0]
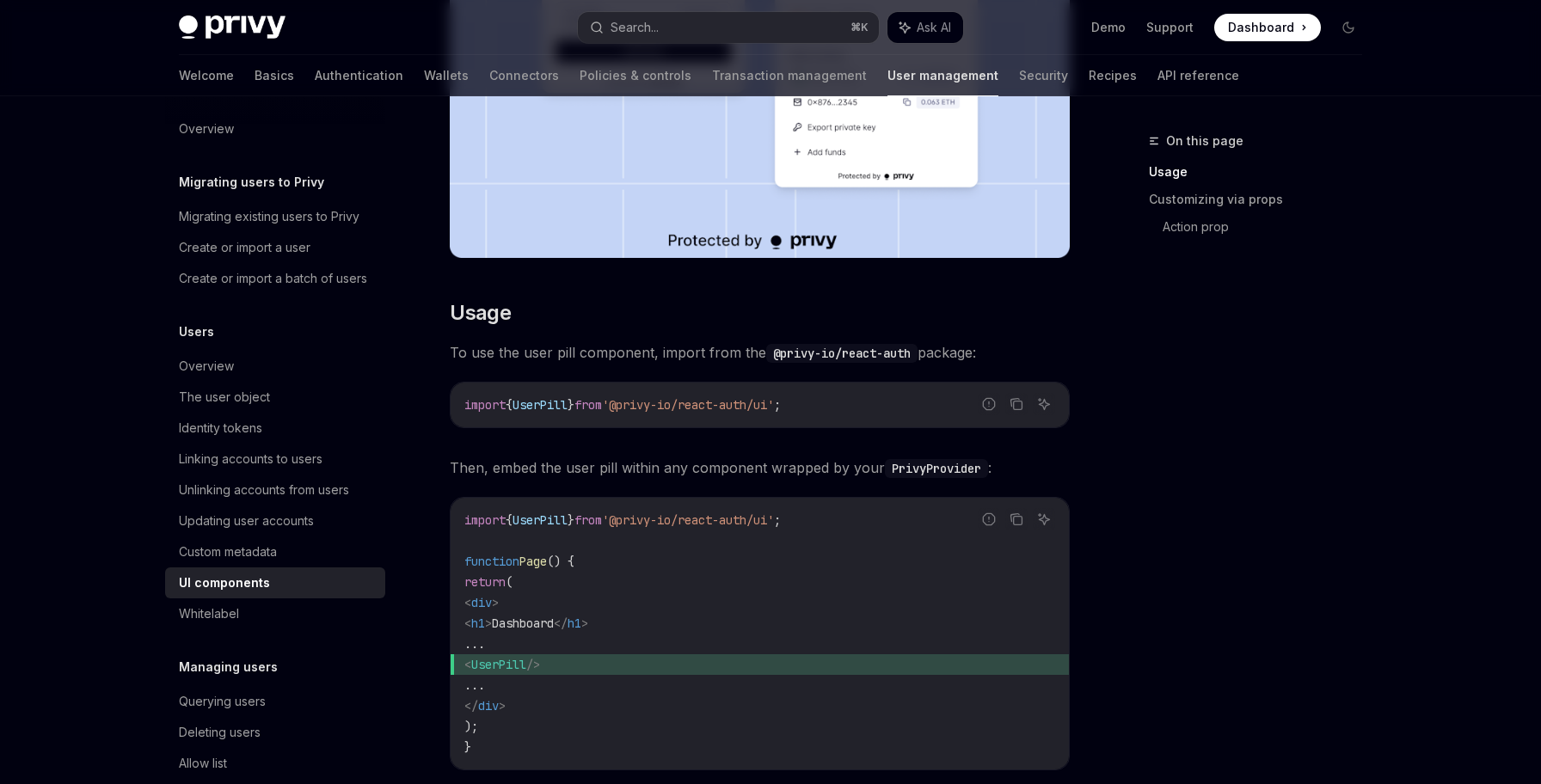
click at [526, 665] on span "UserPill" at bounding box center [498, 665] width 55 height 16
click at [575, 402] on span "}" at bounding box center [571, 405] width 7 height 16
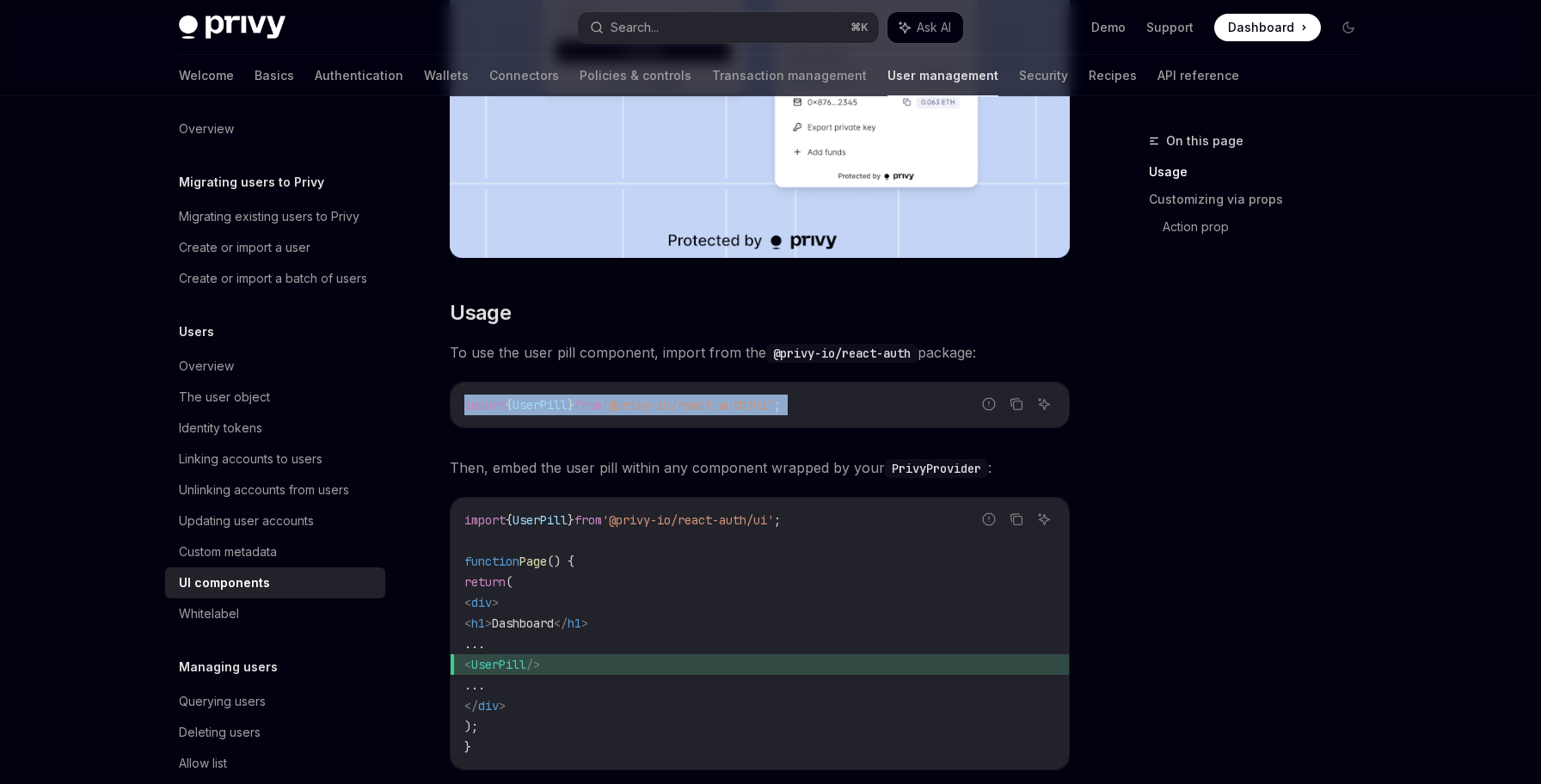
click at [575, 402] on span "}" at bounding box center [571, 405] width 7 height 16
copy code "import { UserPill } from '@privy-io/react-auth/ui' ;"
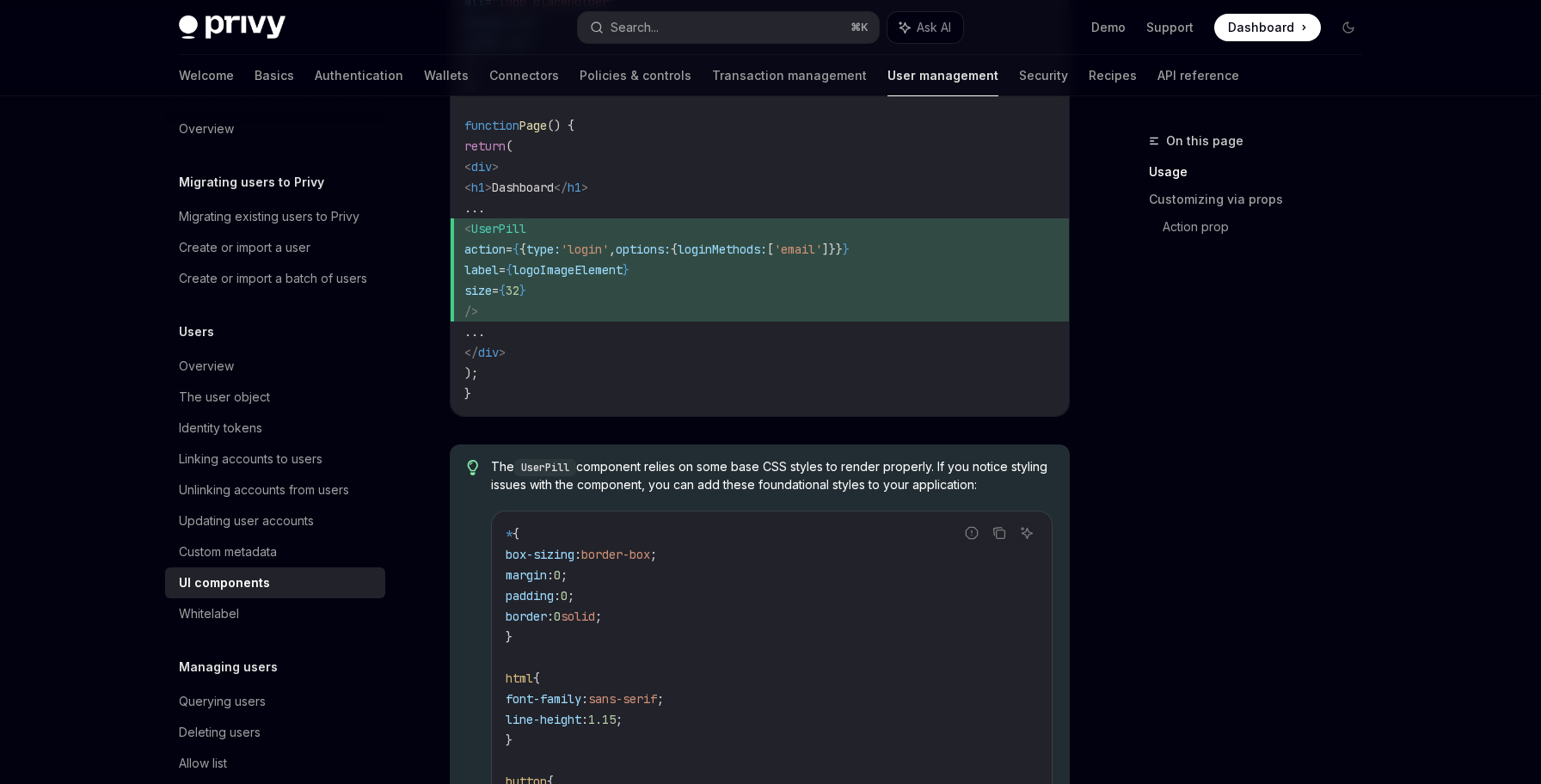
scroll to position [1047, 0]
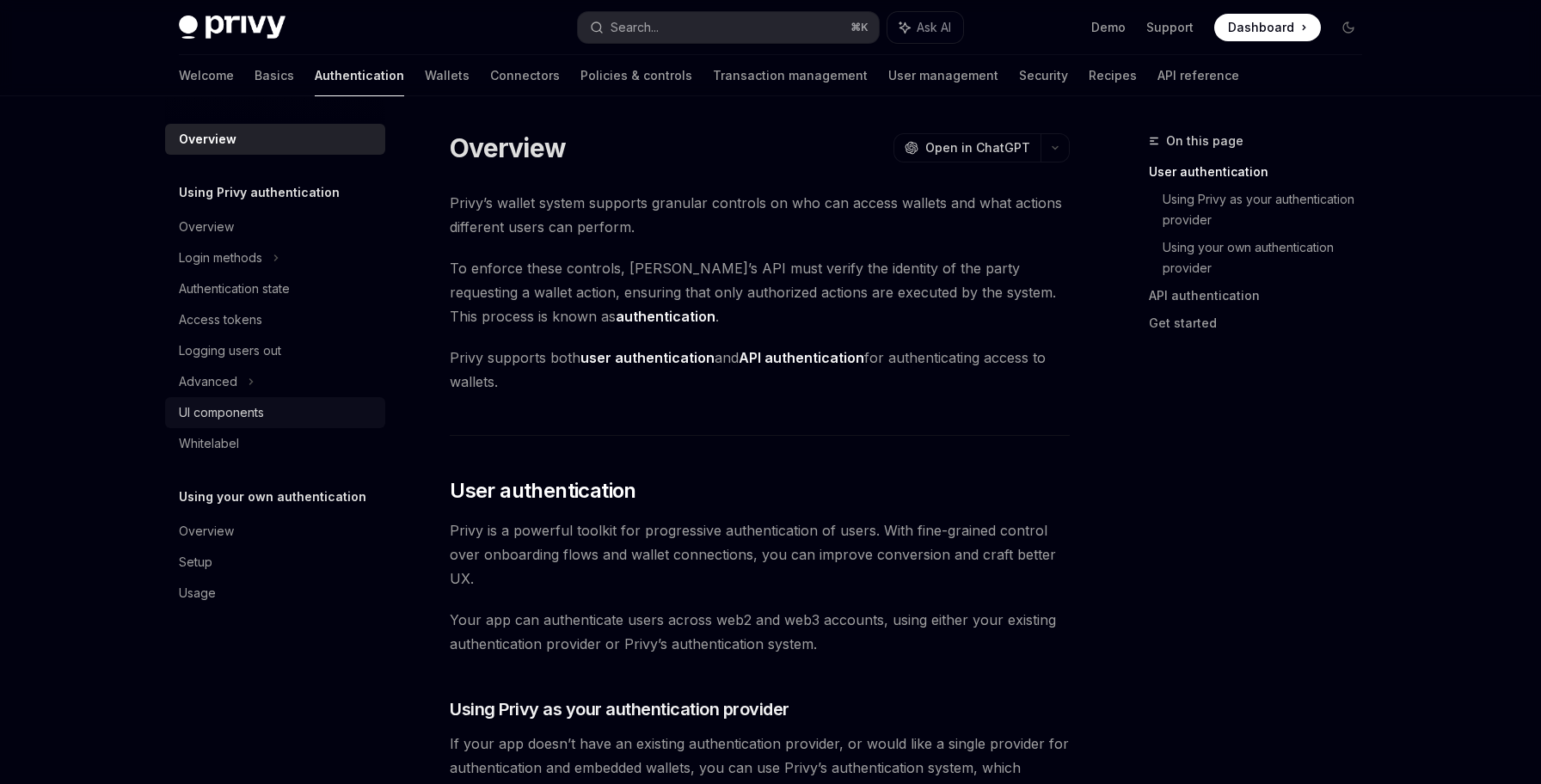
scroll to position [30, 0]
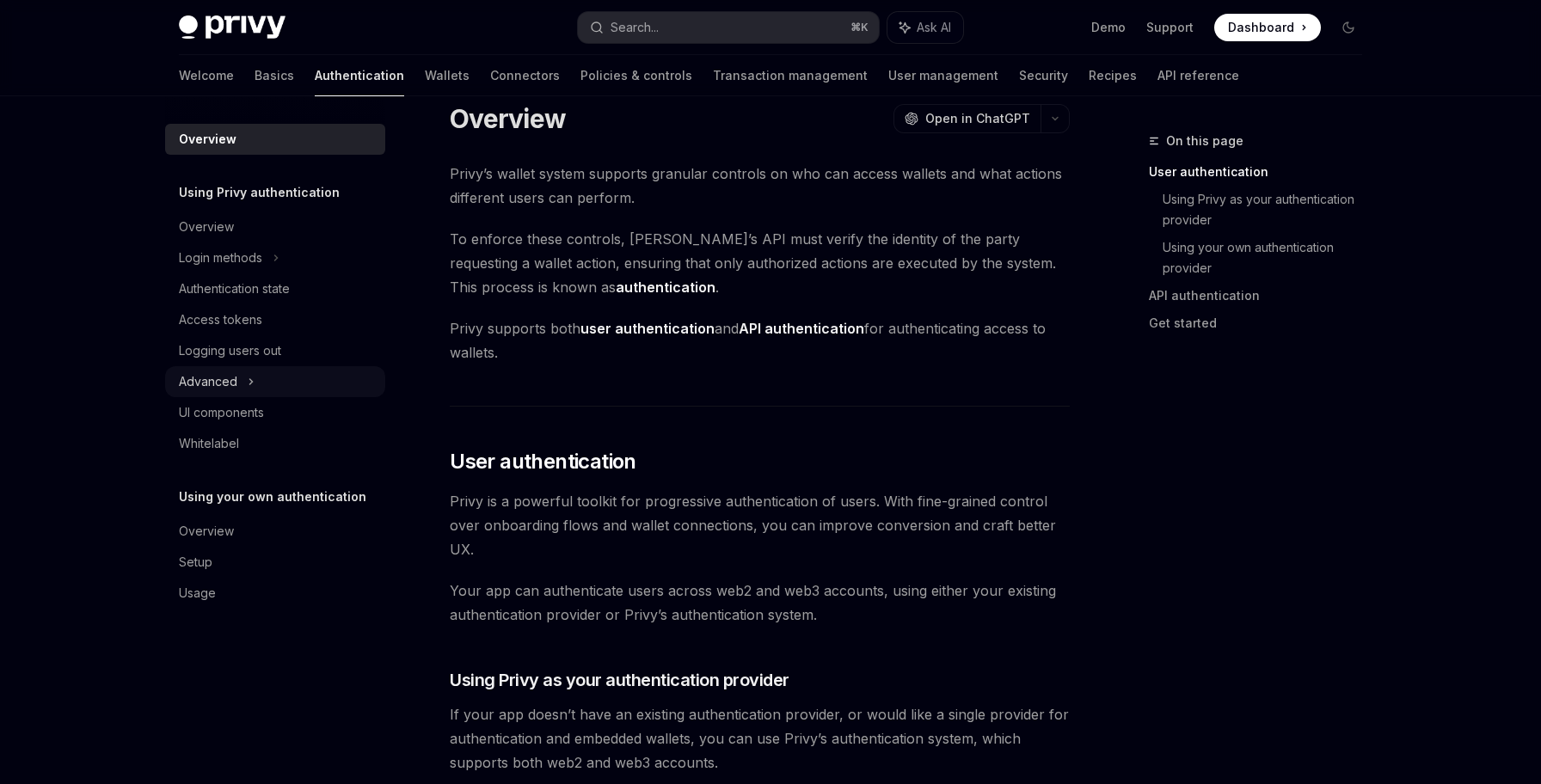
click at [293, 395] on div "Advanced" at bounding box center [275, 382] width 220 height 31
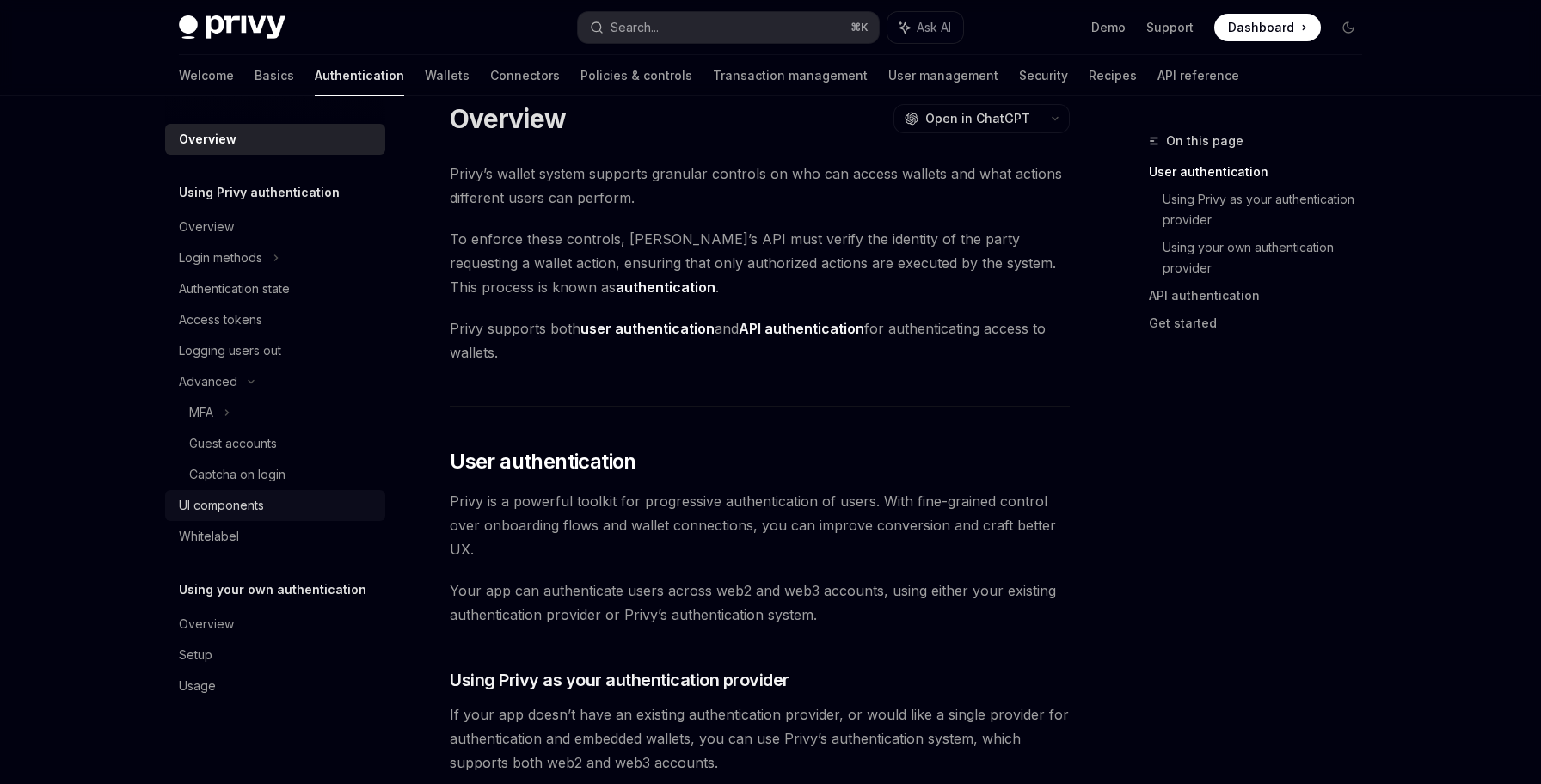
click at [288, 506] on div "UI components" at bounding box center [276, 506] width 196 height 21
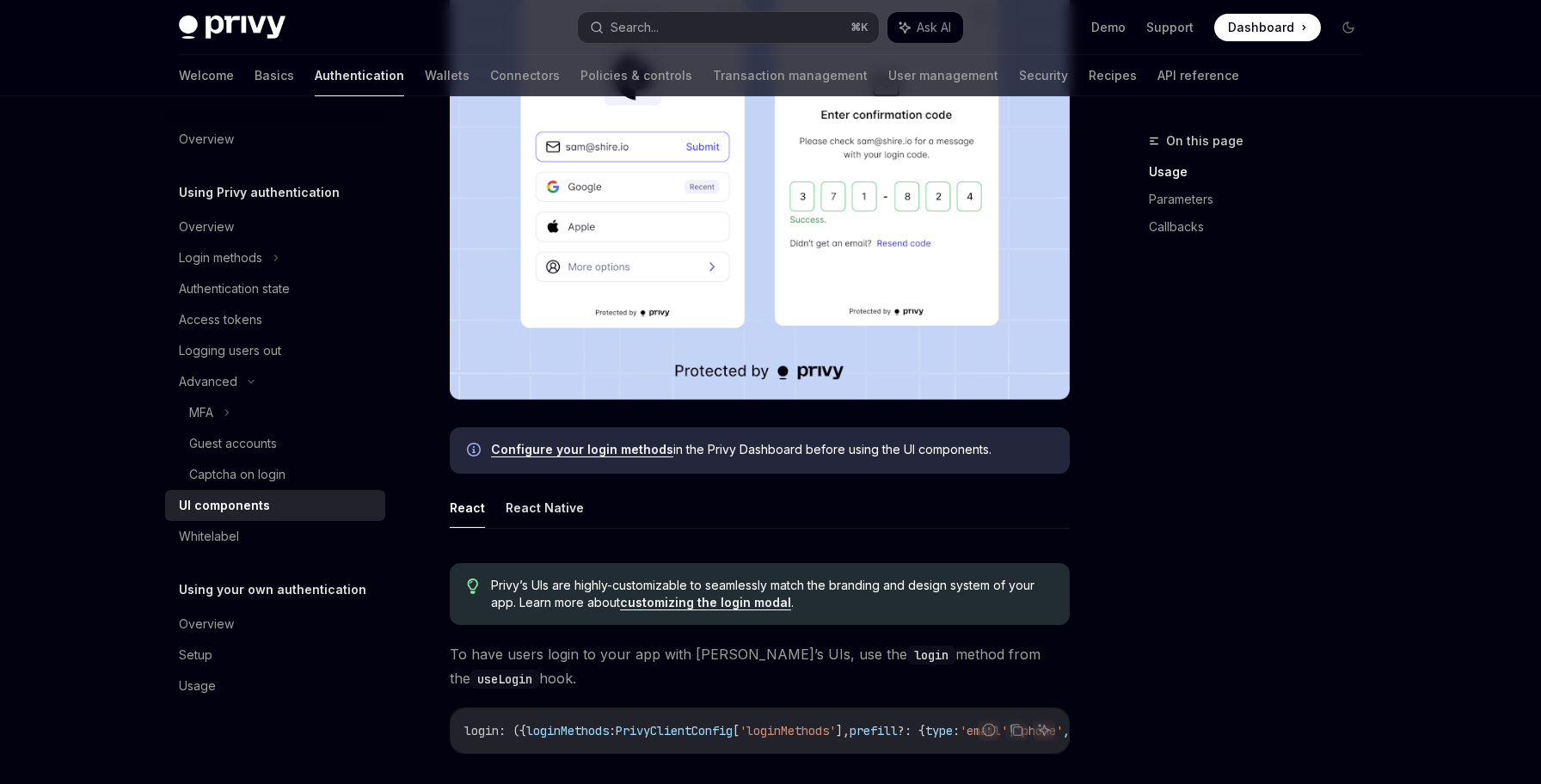
scroll to position [517, 0]
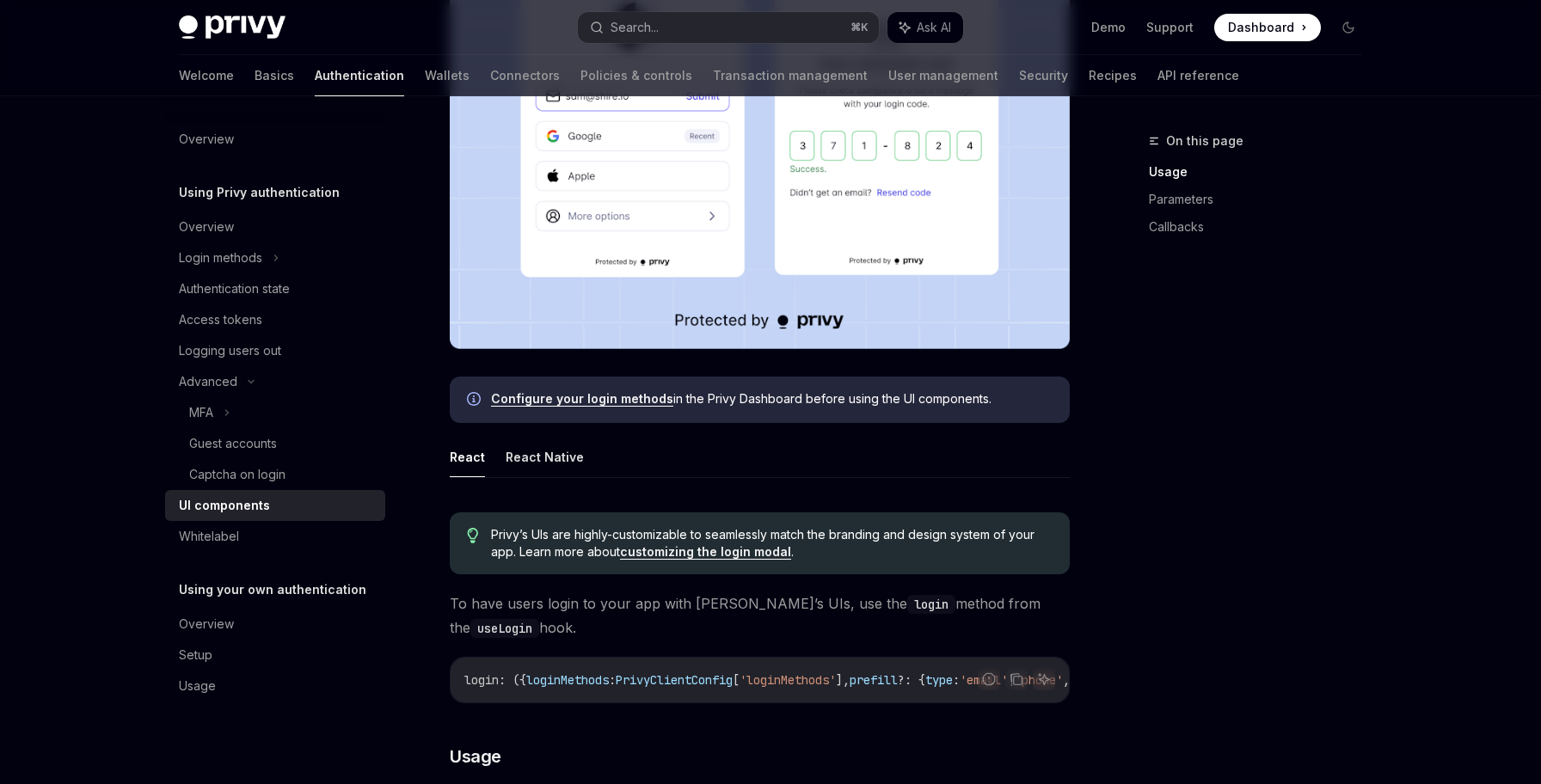
click at [692, 554] on link "customizing the login modal" at bounding box center [705, 552] width 172 height 16
type textarea "*"
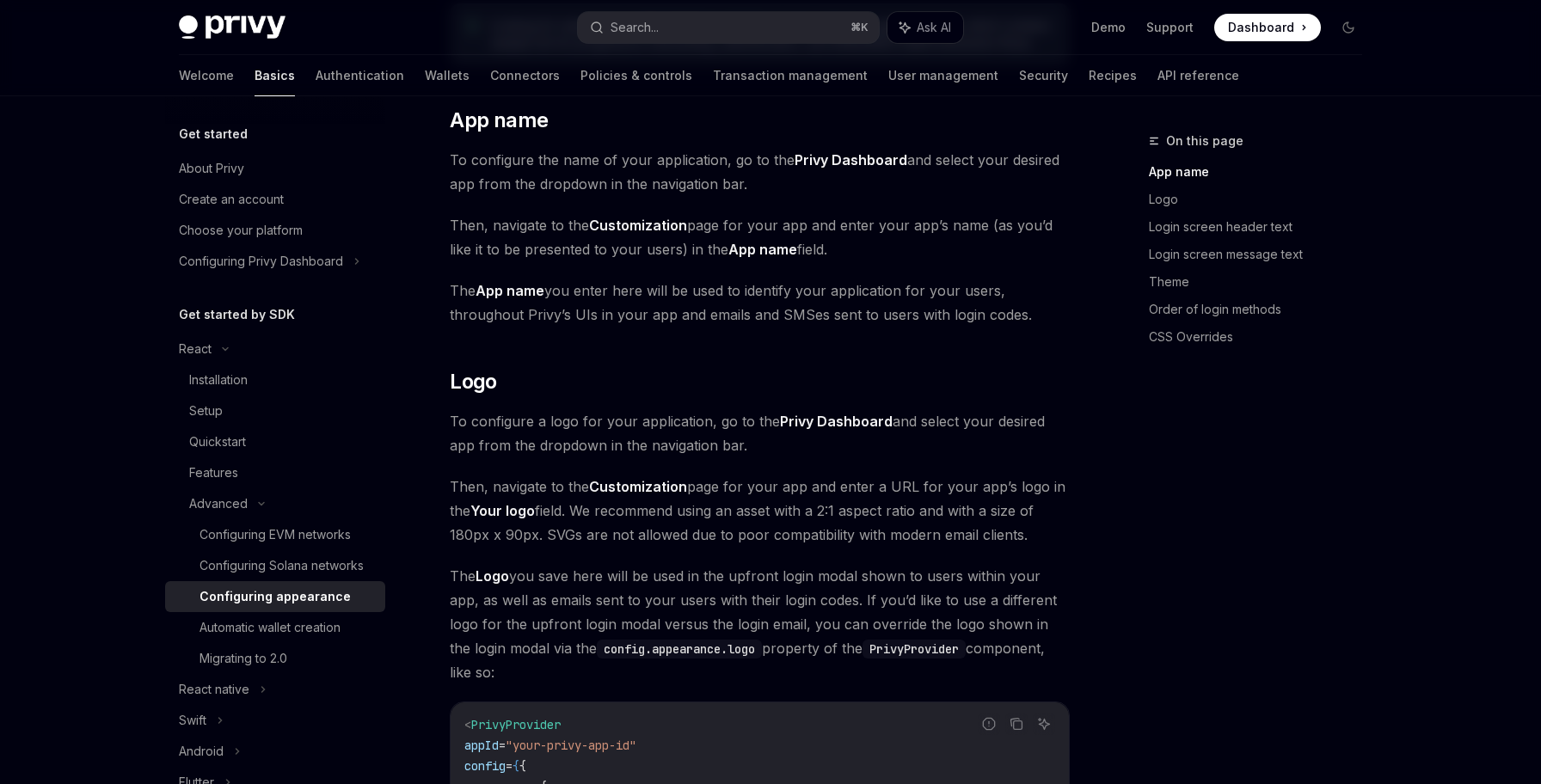
scroll to position [343, 0]
click at [1232, 305] on link "Order of login methods" at bounding box center [1262, 310] width 227 height 28
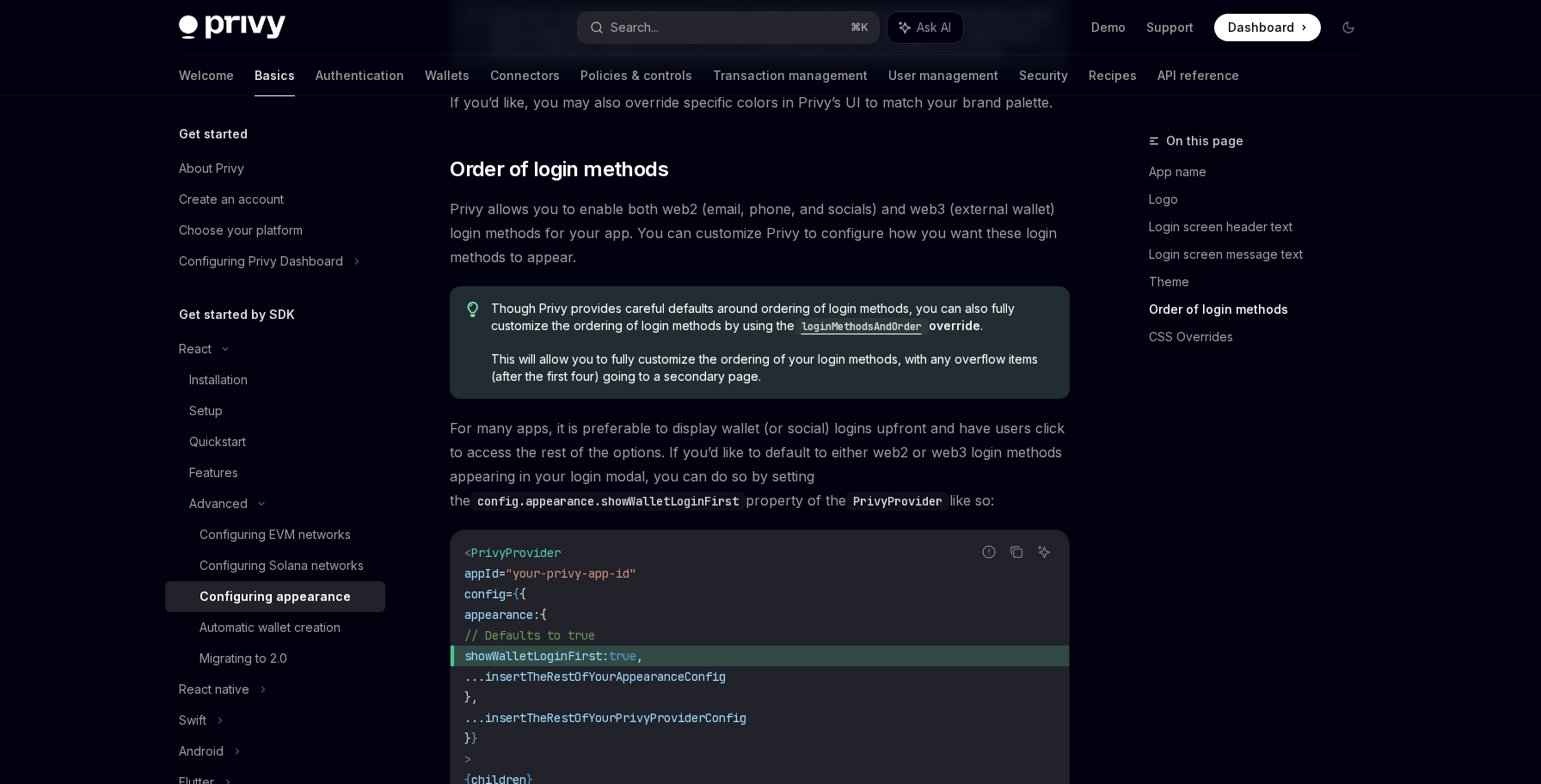
scroll to position [3259, 0]
